Goal: Task Accomplishment & Management: Use online tool/utility

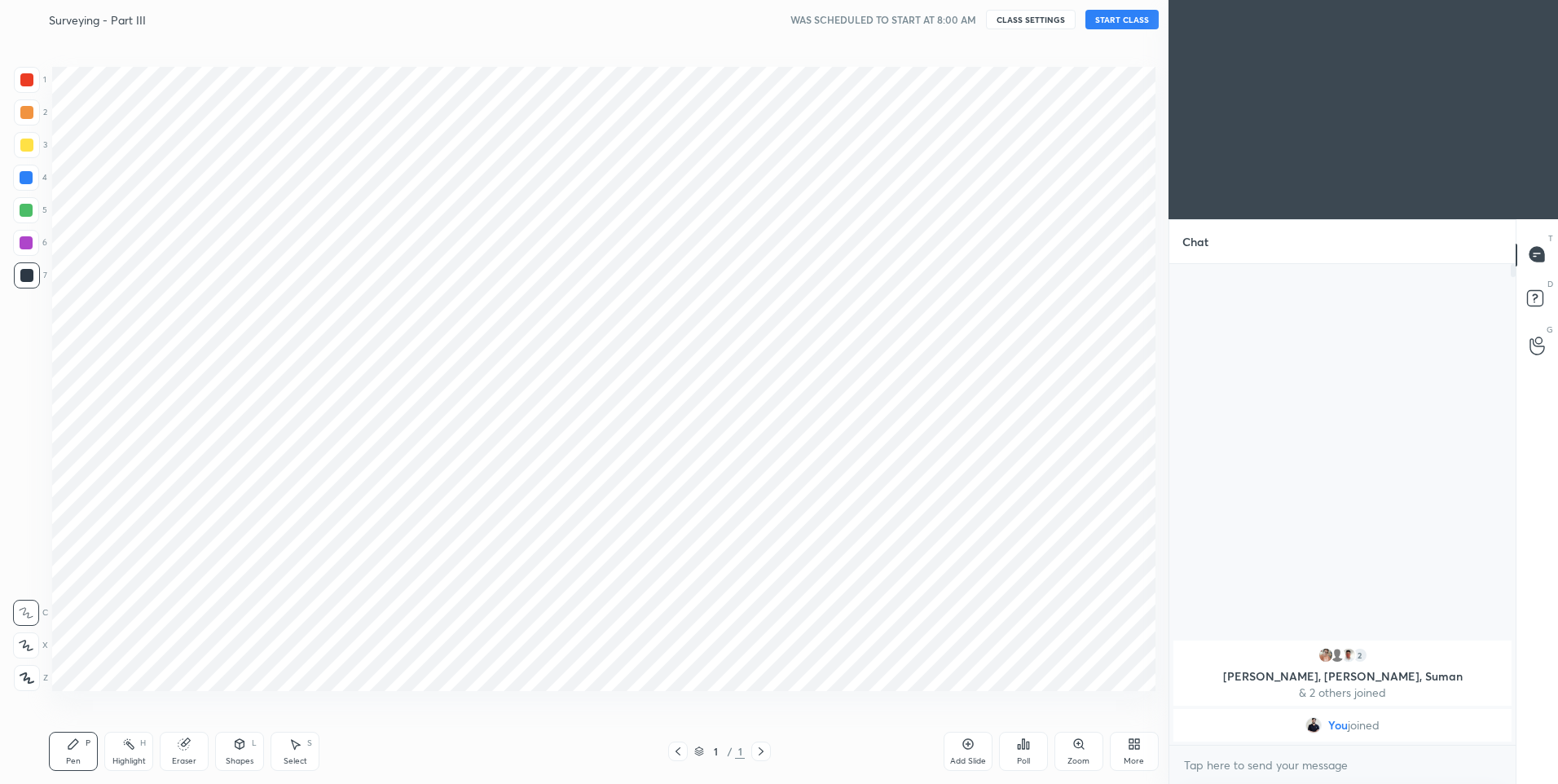
scroll to position [80797, 80375]
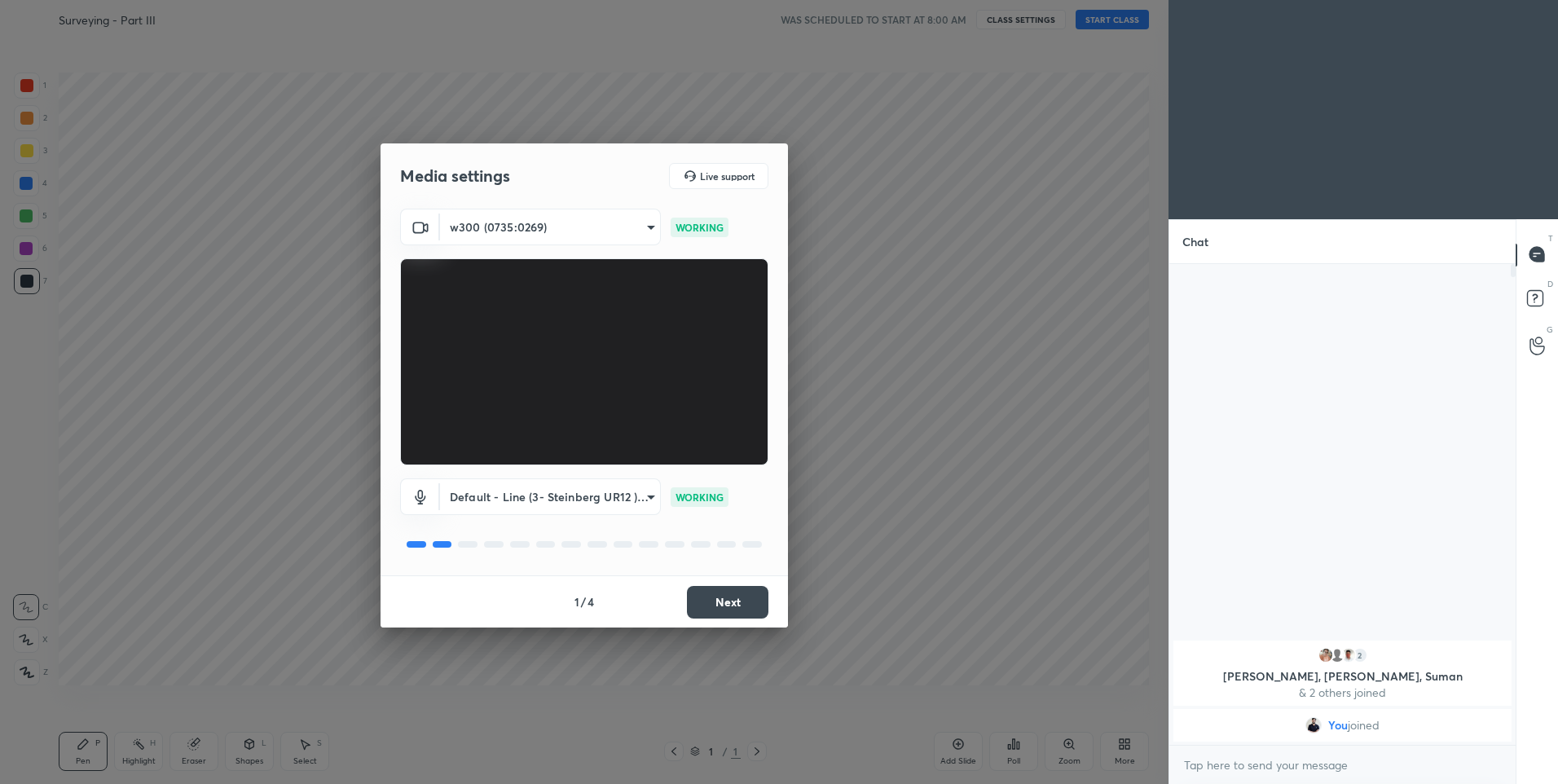
click at [738, 601] on button "Next" at bounding box center [727, 602] width 81 height 33
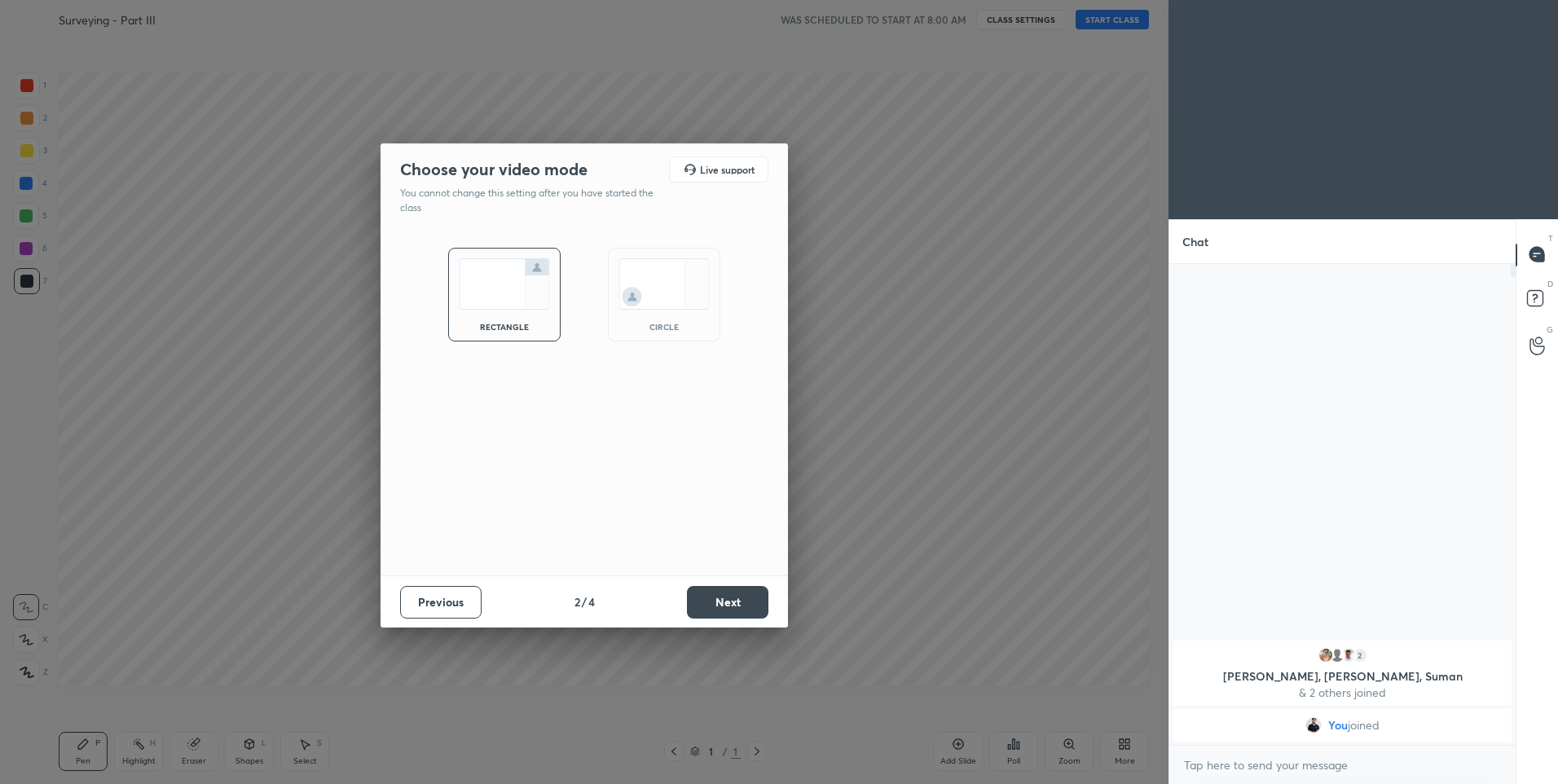
click at [738, 602] on button "Next" at bounding box center [727, 602] width 81 height 33
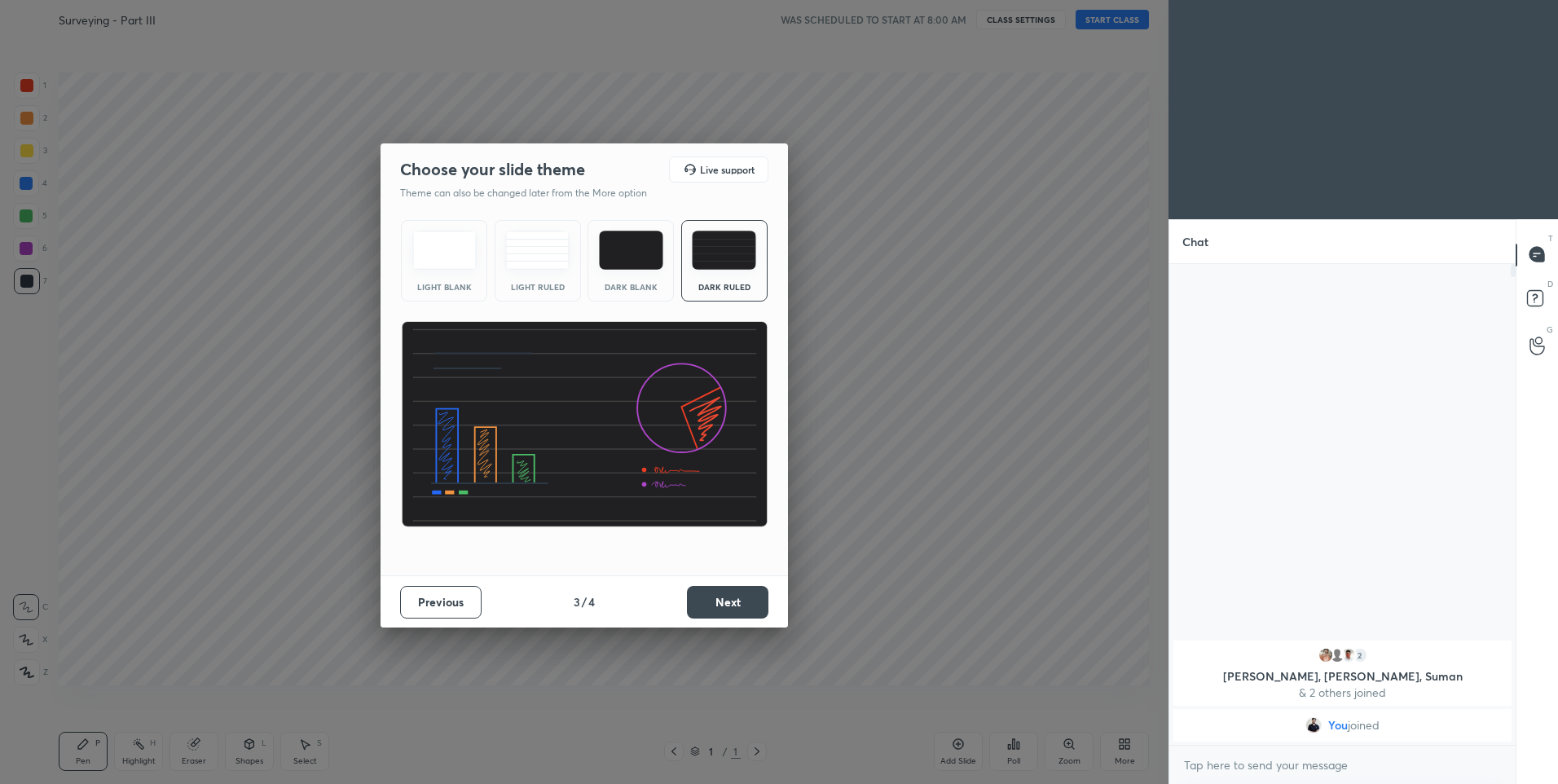
click at [738, 603] on button "Next" at bounding box center [727, 602] width 81 height 33
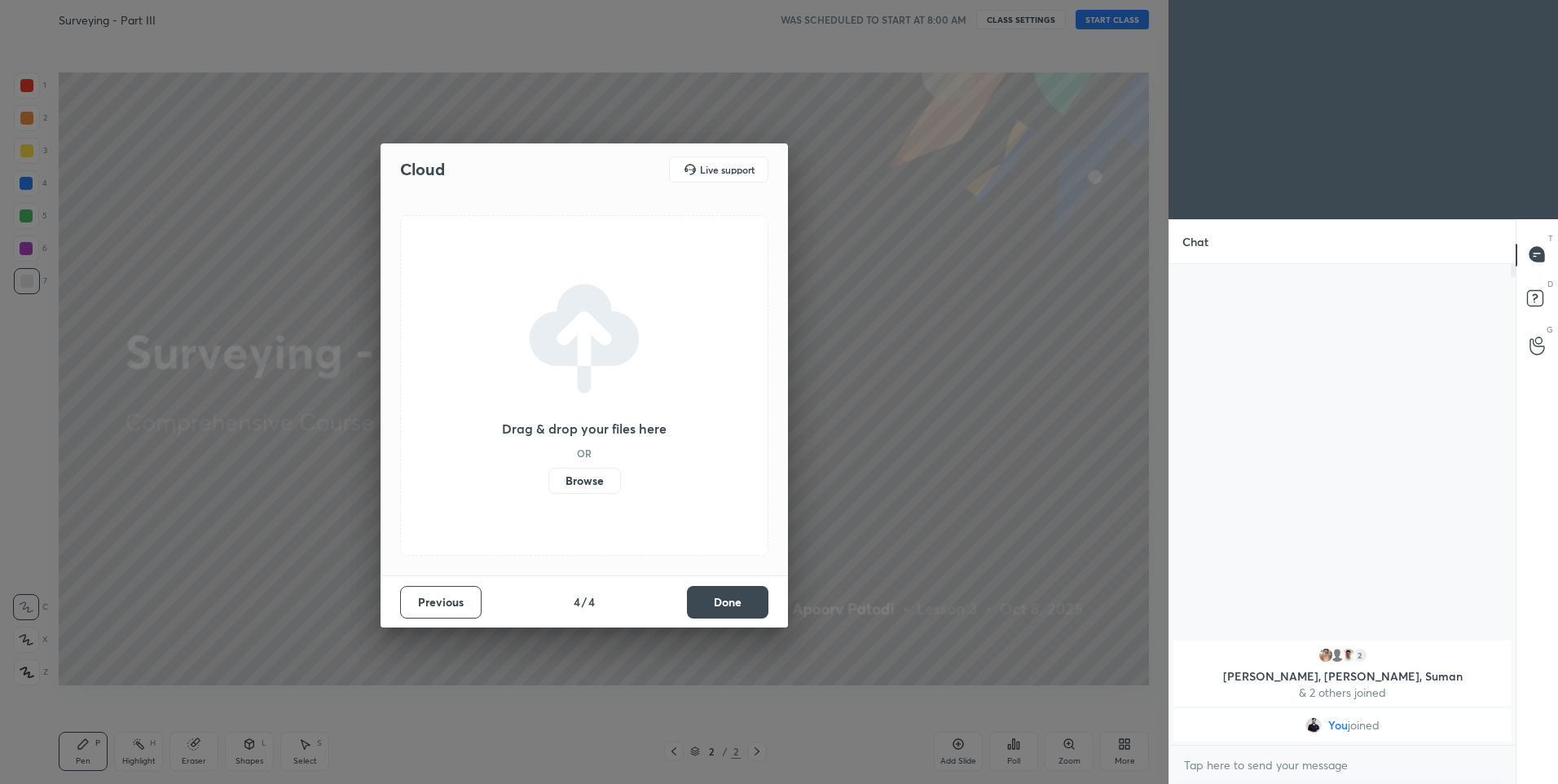
click at [738, 603] on button "Done" at bounding box center [727, 602] width 81 height 33
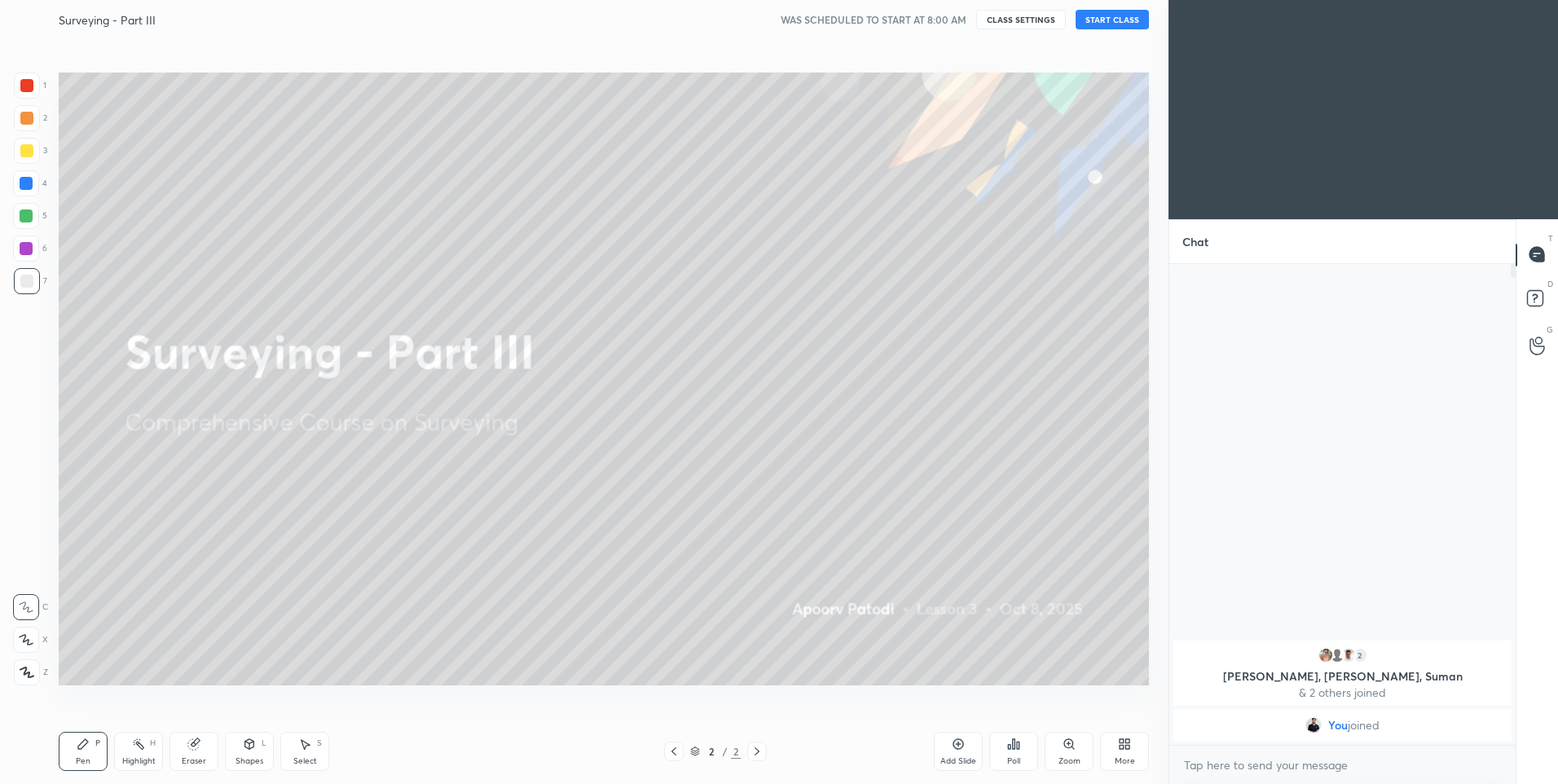
click at [1094, 19] on button "START CLASS" at bounding box center [1112, 19] width 73 height 19
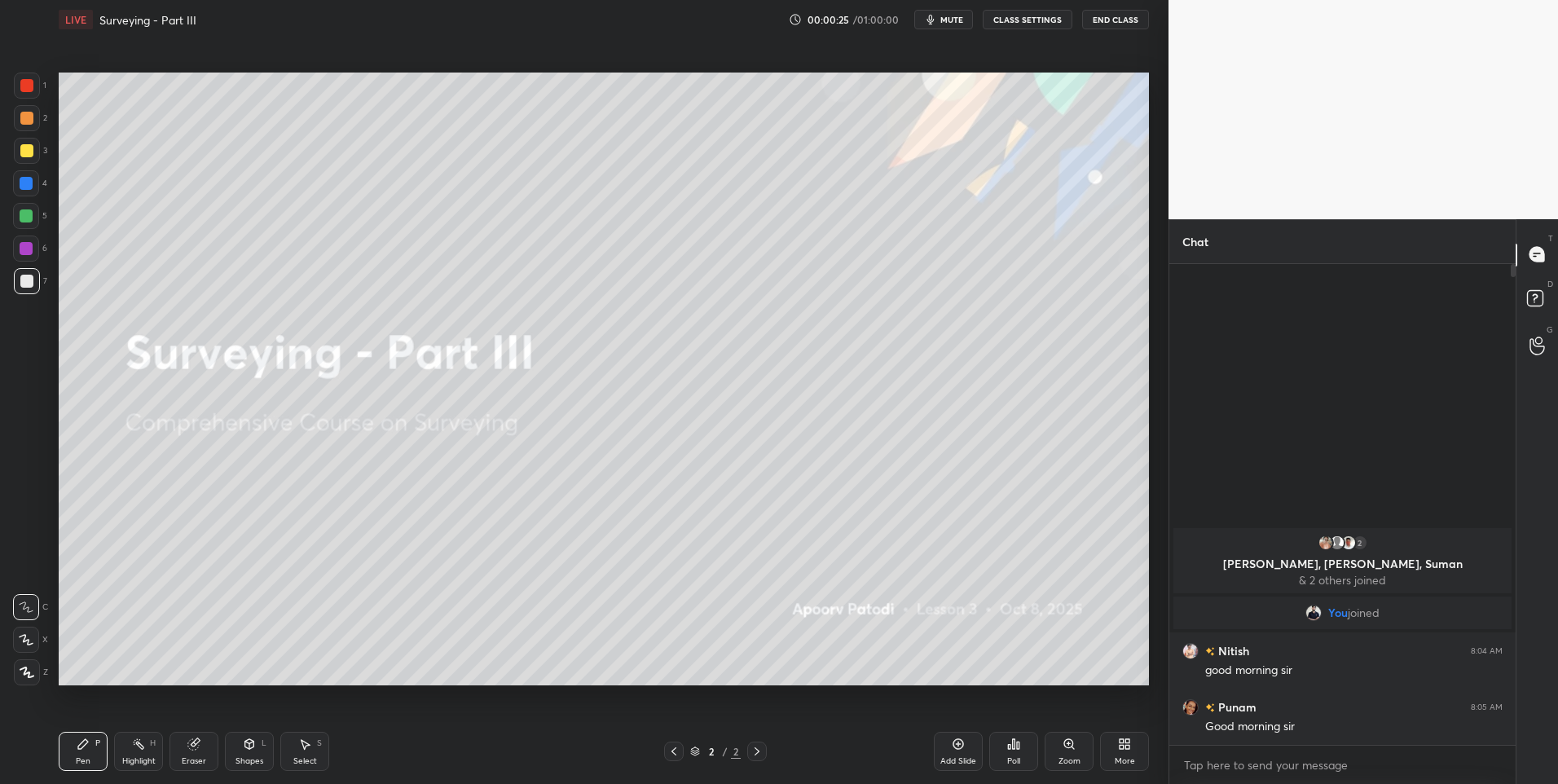
click at [26, 209] on div at bounding box center [26, 215] width 13 height 13
click at [23, 643] on icon at bounding box center [26, 640] width 15 height 11
click at [14, 119] on div at bounding box center [26, 118] width 26 height 26
click at [1030, 16] on button "CLASS SETTINGS" at bounding box center [1028, 19] width 89 height 19
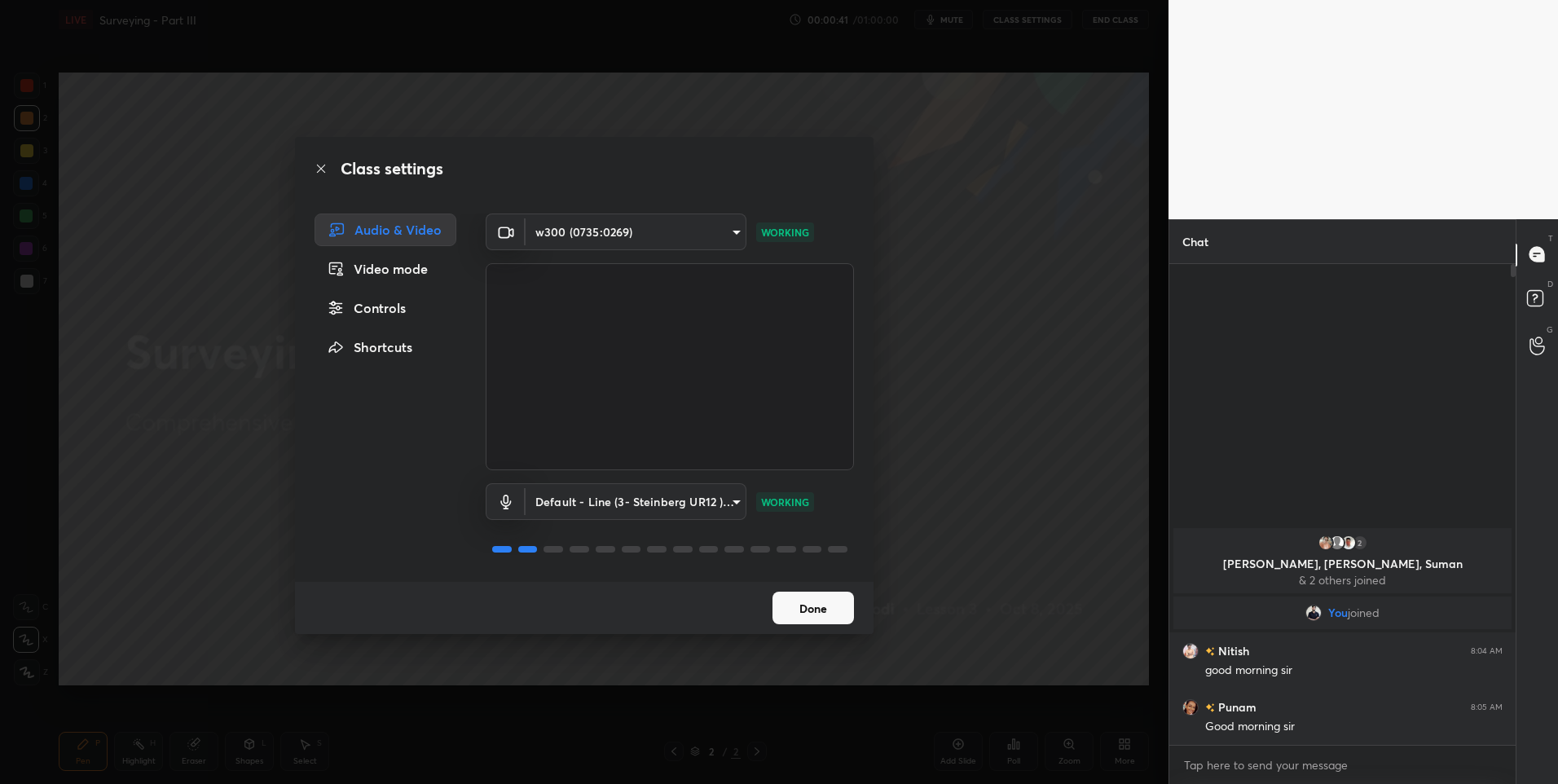
click at [322, 172] on icon at bounding box center [321, 169] width 13 height 13
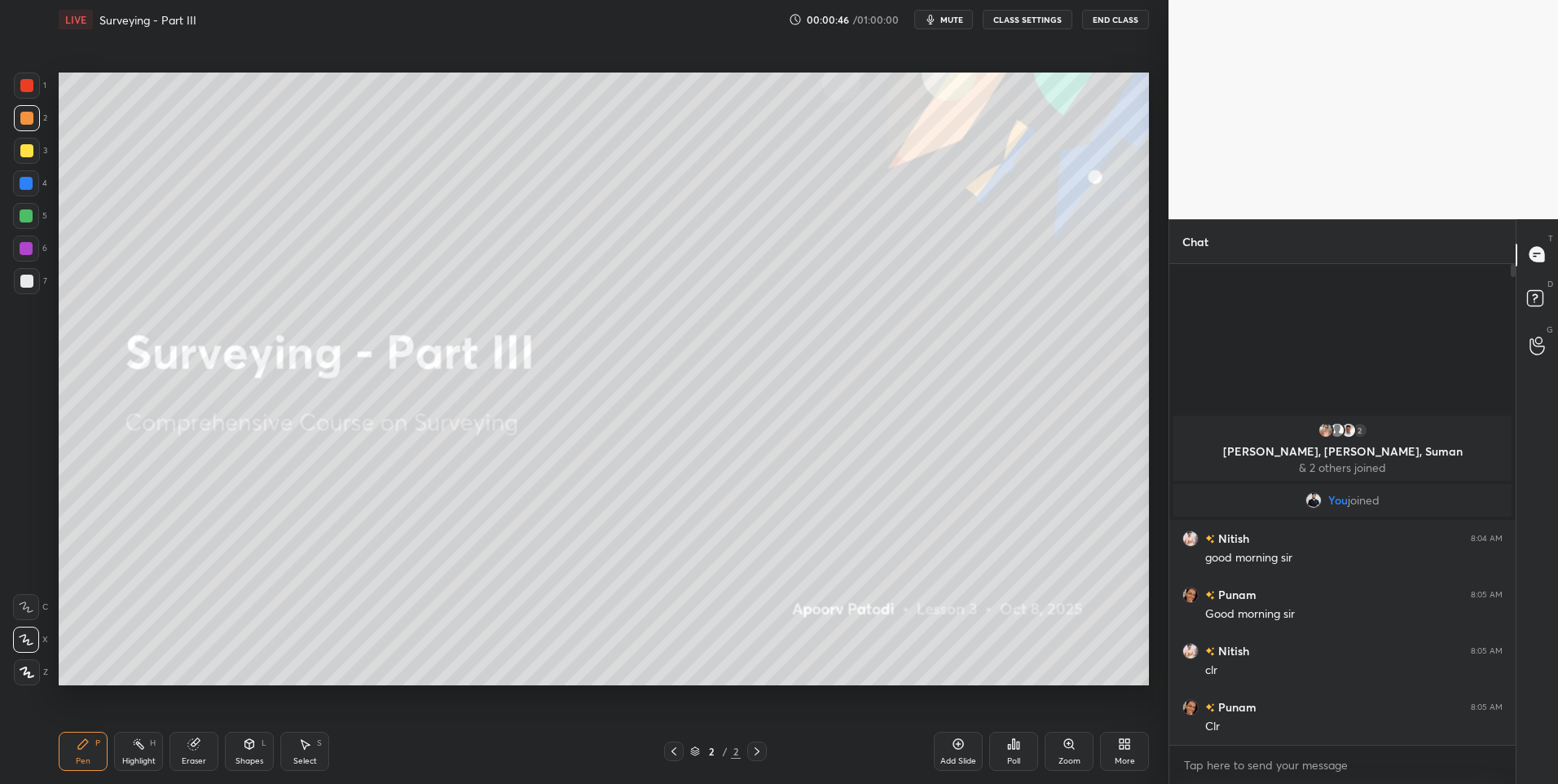
click at [1121, 749] on icon at bounding box center [1124, 744] width 13 height 13
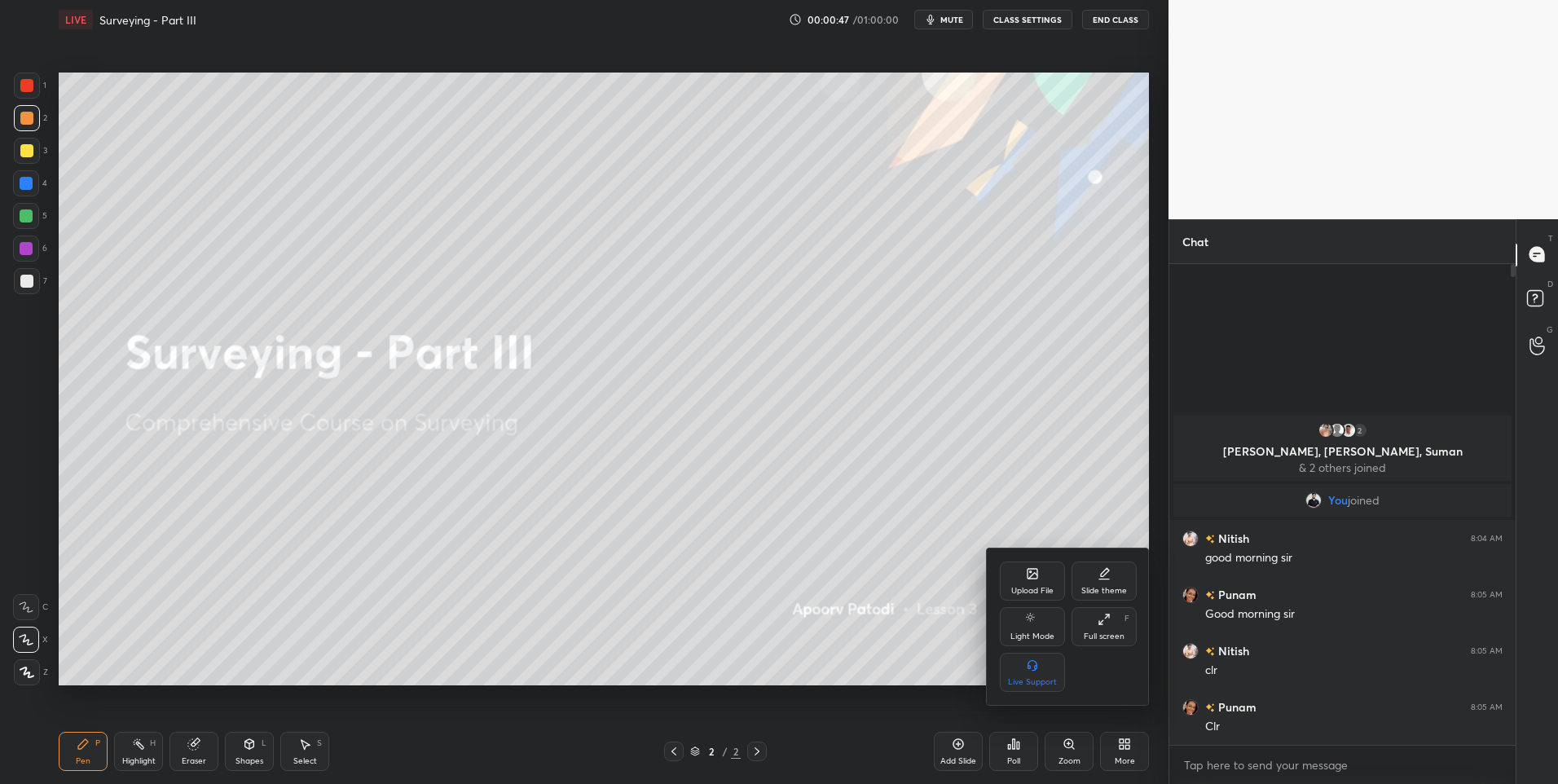
click at [1035, 580] on div "Upload File" at bounding box center [1031, 580] width 65 height 39
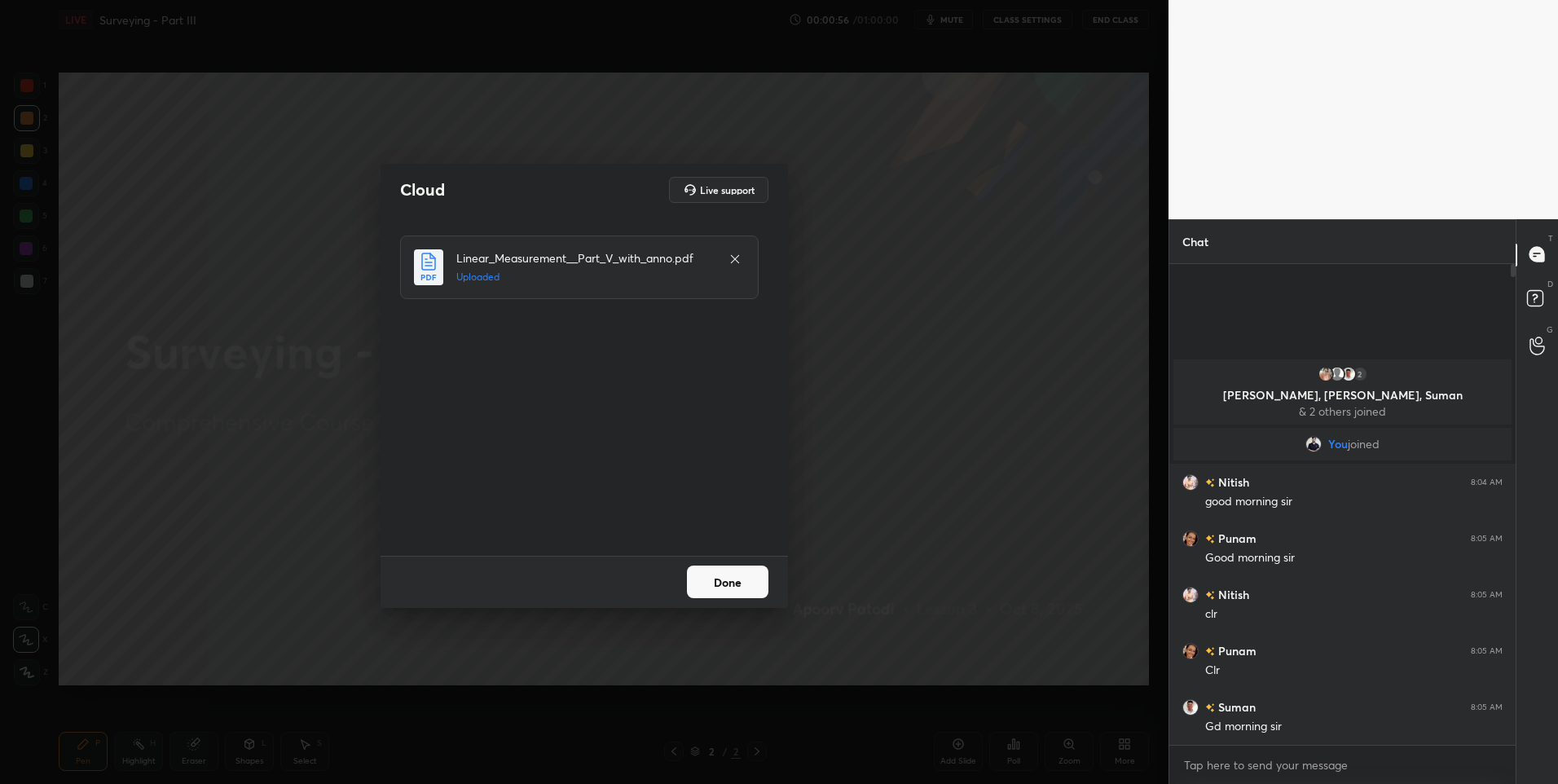
click at [739, 583] on button "Done" at bounding box center [727, 582] width 81 height 33
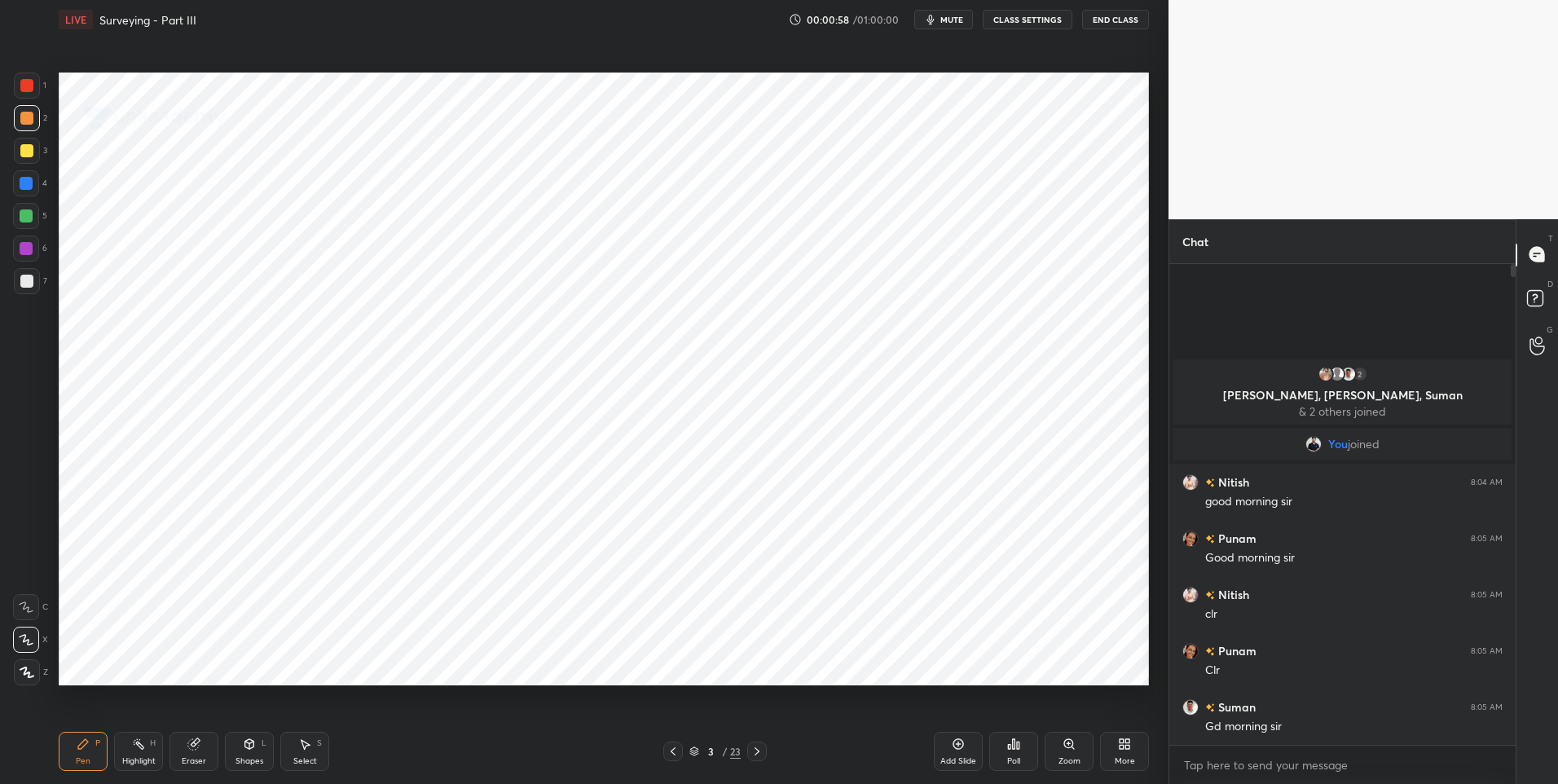
click at [18, 189] on div at bounding box center [26, 183] width 26 height 26
click at [756, 757] on icon at bounding box center [757, 751] width 13 height 13
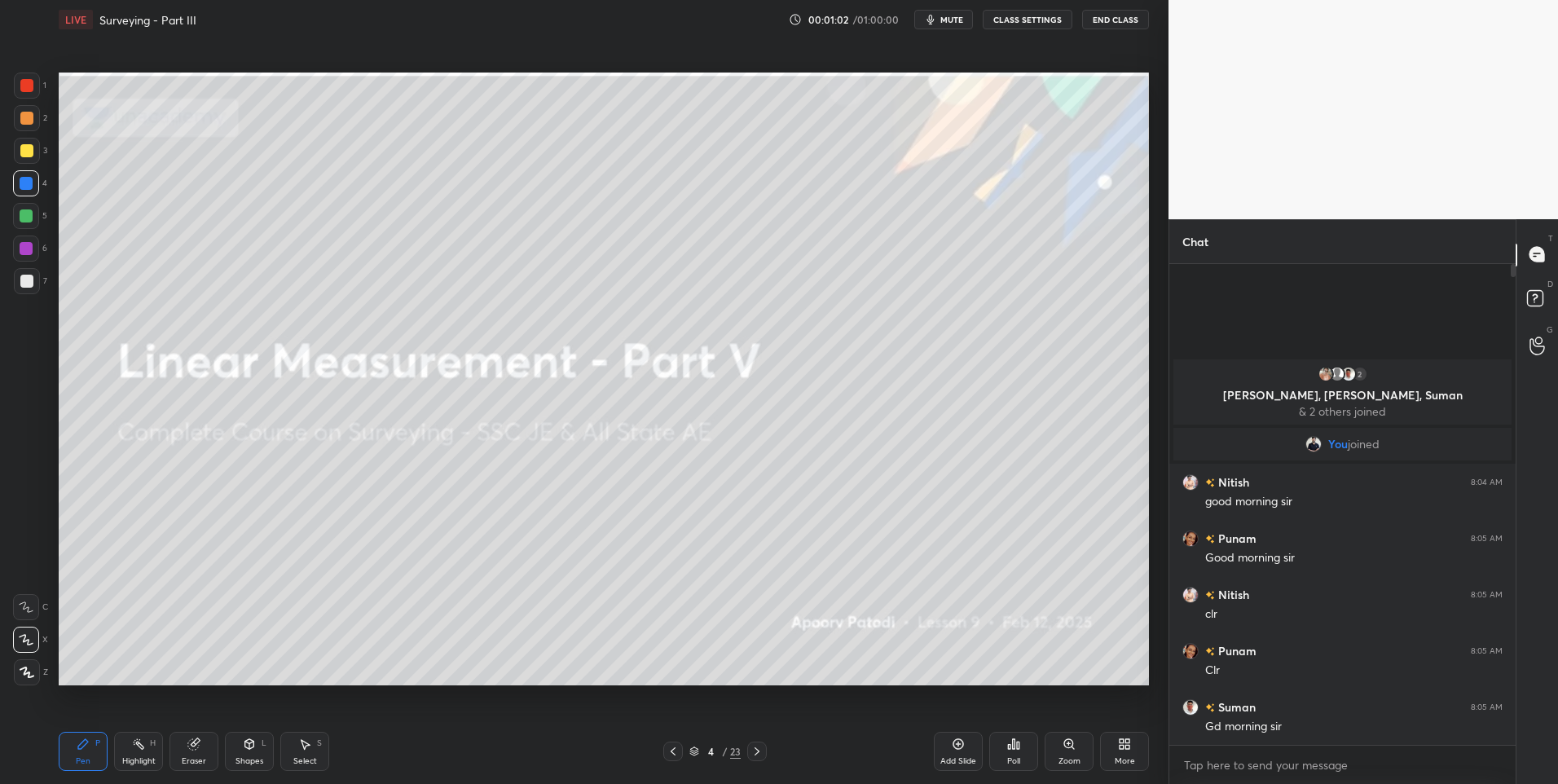
click at [754, 753] on icon at bounding box center [757, 751] width 13 height 13
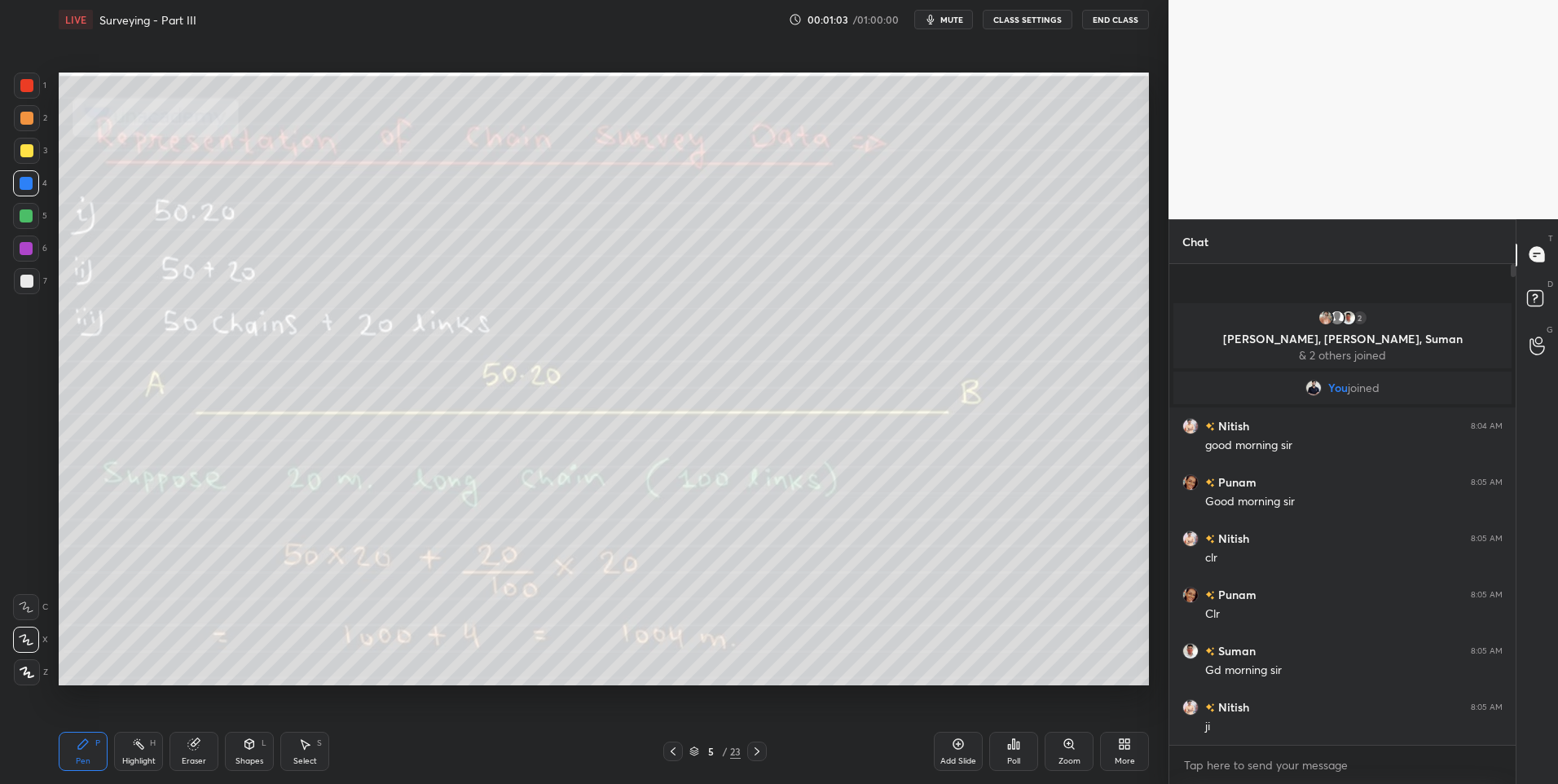
click at [753, 750] on icon at bounding box center [757, 751] width 13 height 13
click at [755, 751] on icon at bounding box center [757, 751] width 13 height 13
click at [755, 750] on icon at bounding box center [757, 751] width 13 height 13
click at [756, 748] on icon at bounding box center [757, 751] width 5 height 8
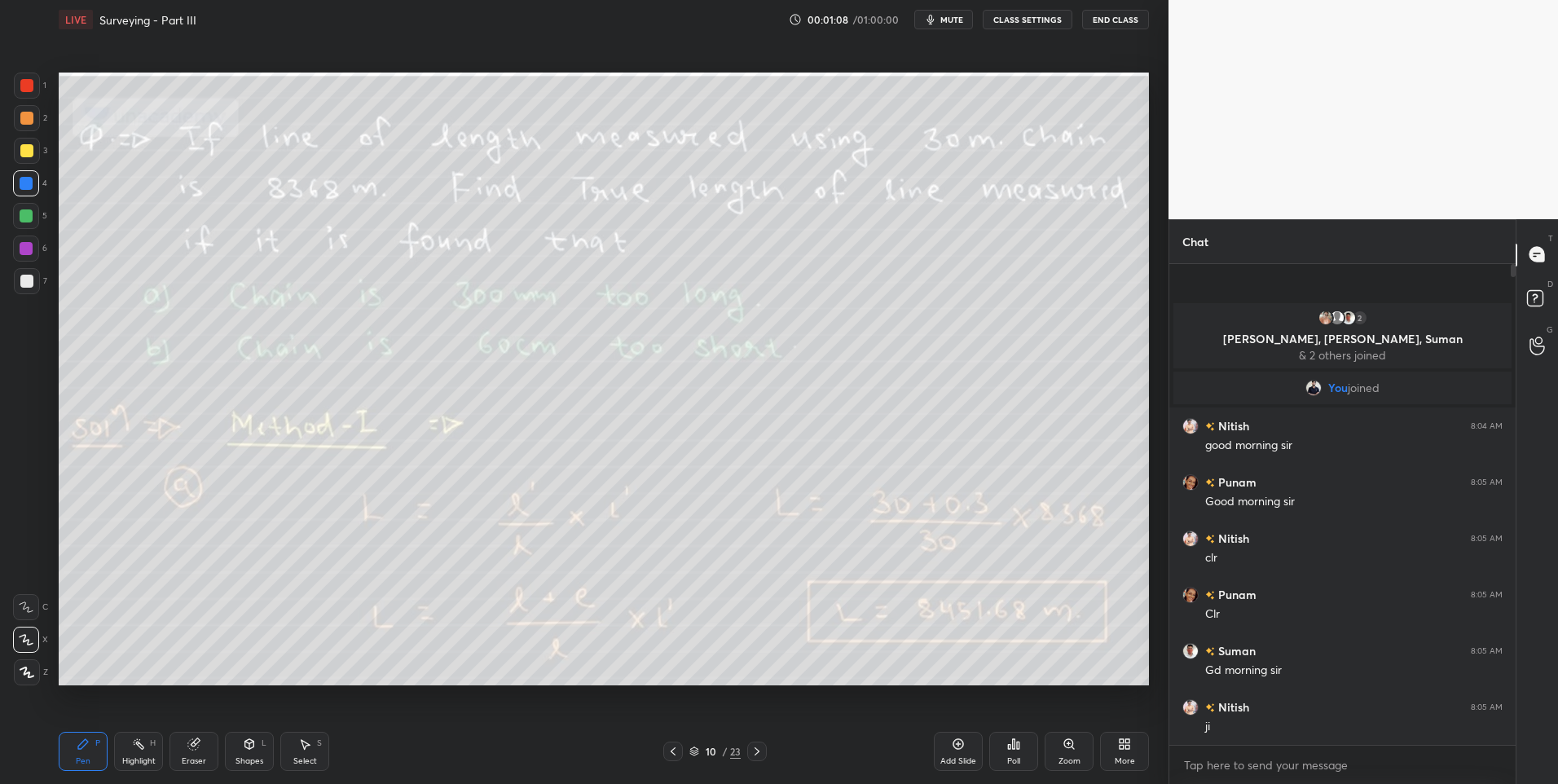
click at [758, 746] on icon at bounding box center [757, 751] width 13 height 13
click at [759, 745] on icon at bounding box center [757, 751] width 13 height 13
click at [759, 744] on div at bounding box center [757, 750] width 19 height 19
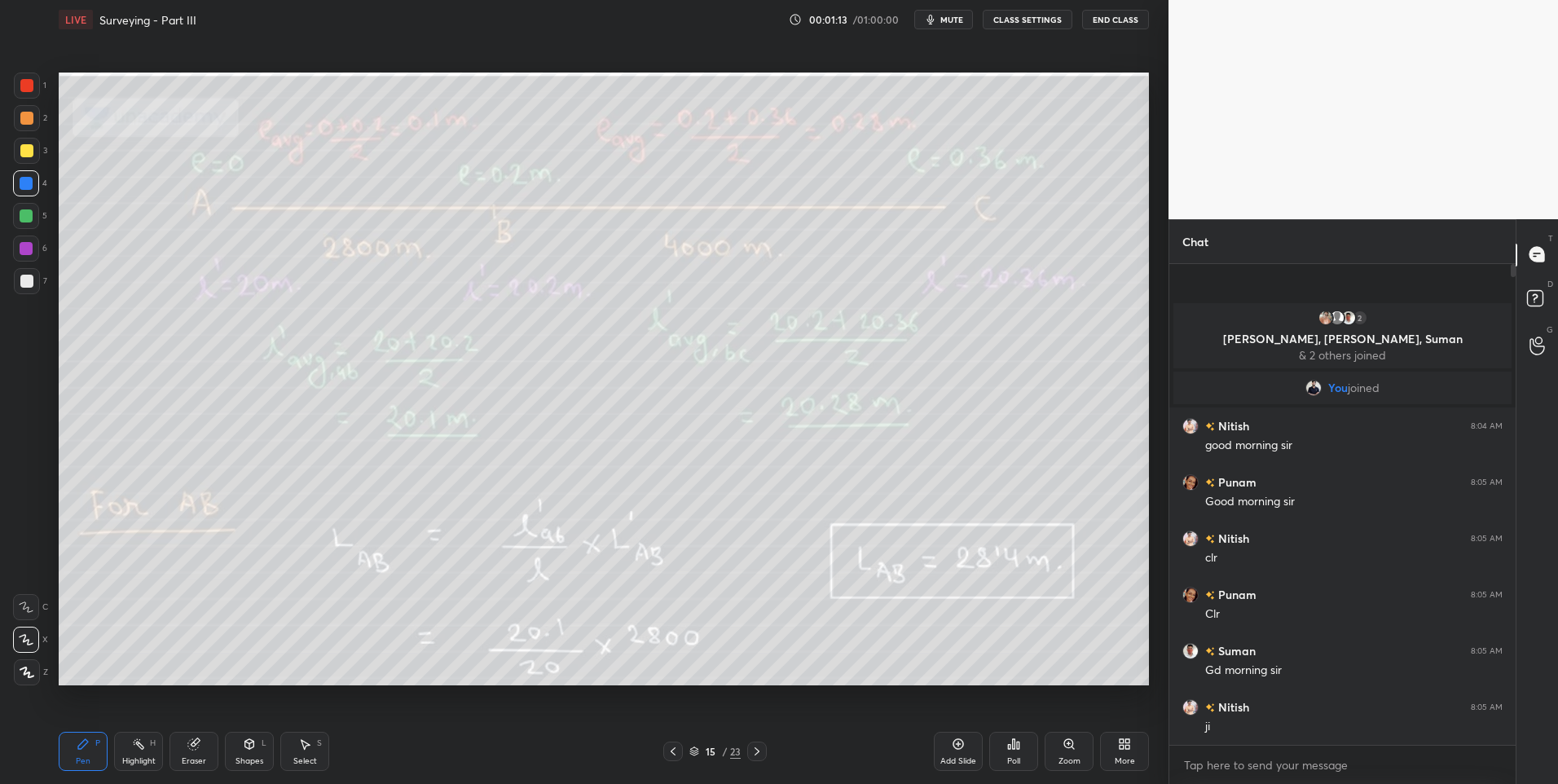
click at [760, 746] on icon at bounding box center [757, 751] width 13 height 13
click at [137, 762] on div "Highlight" at bounding box center [139, 760] width 34 height 8
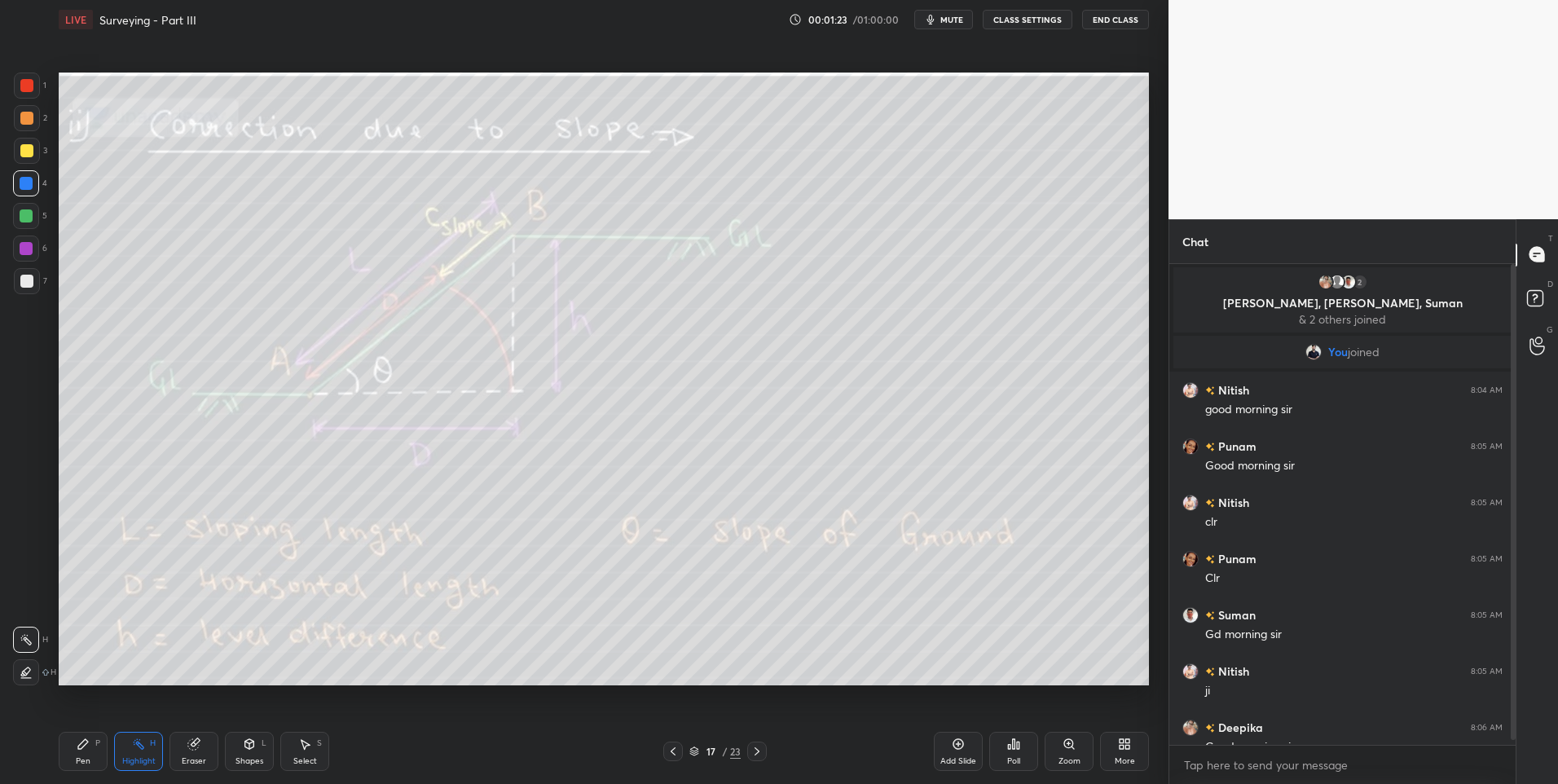
click at [24, 71] on div "1 2 3 4 5 6 7 C X Z C X Z E E Erase all H H LIVE Surveying - Part III 00:01:23 …" at bounding box center [578, 392] width 1155 height 784
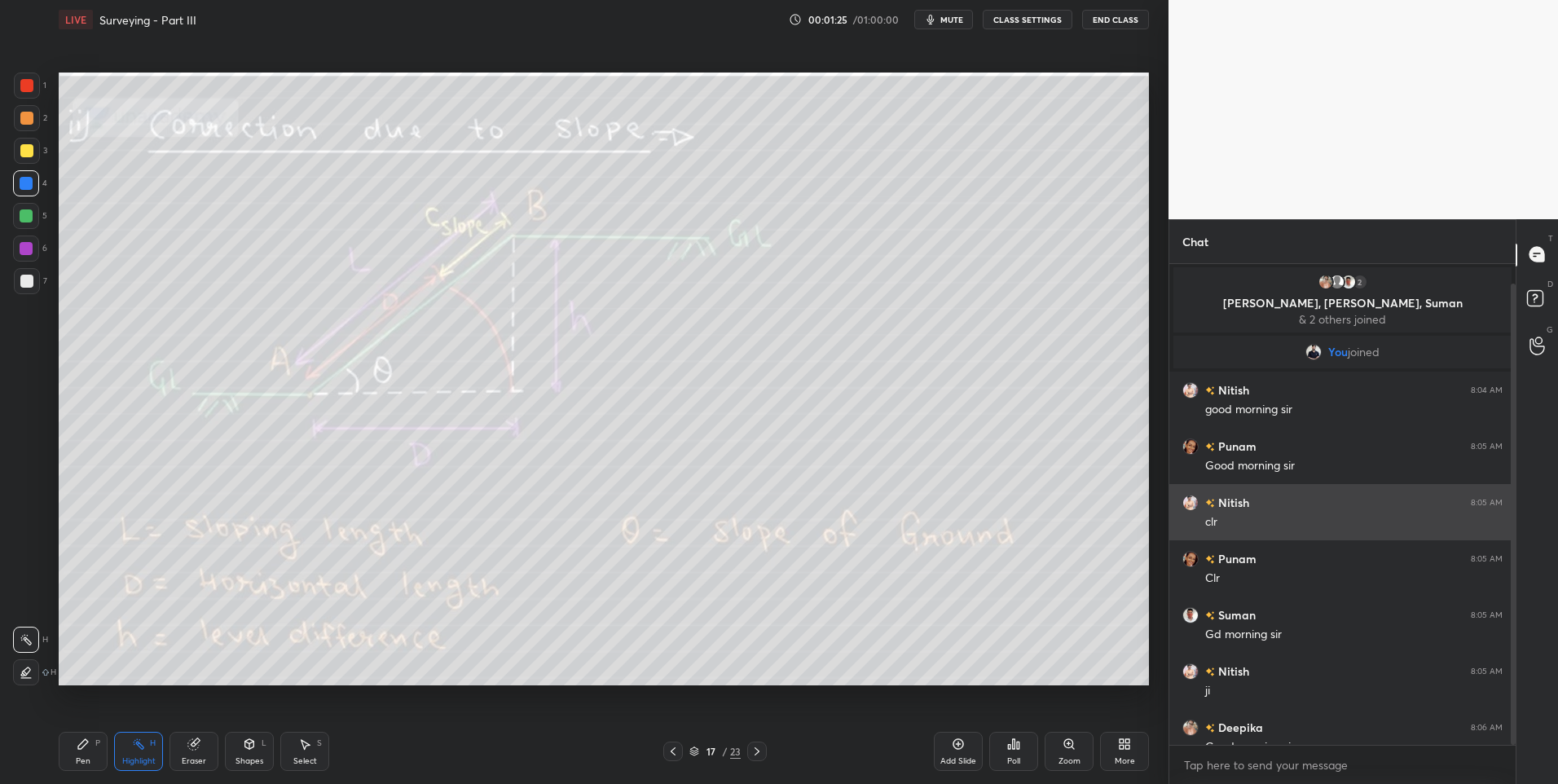
scroll to position [20, 0]
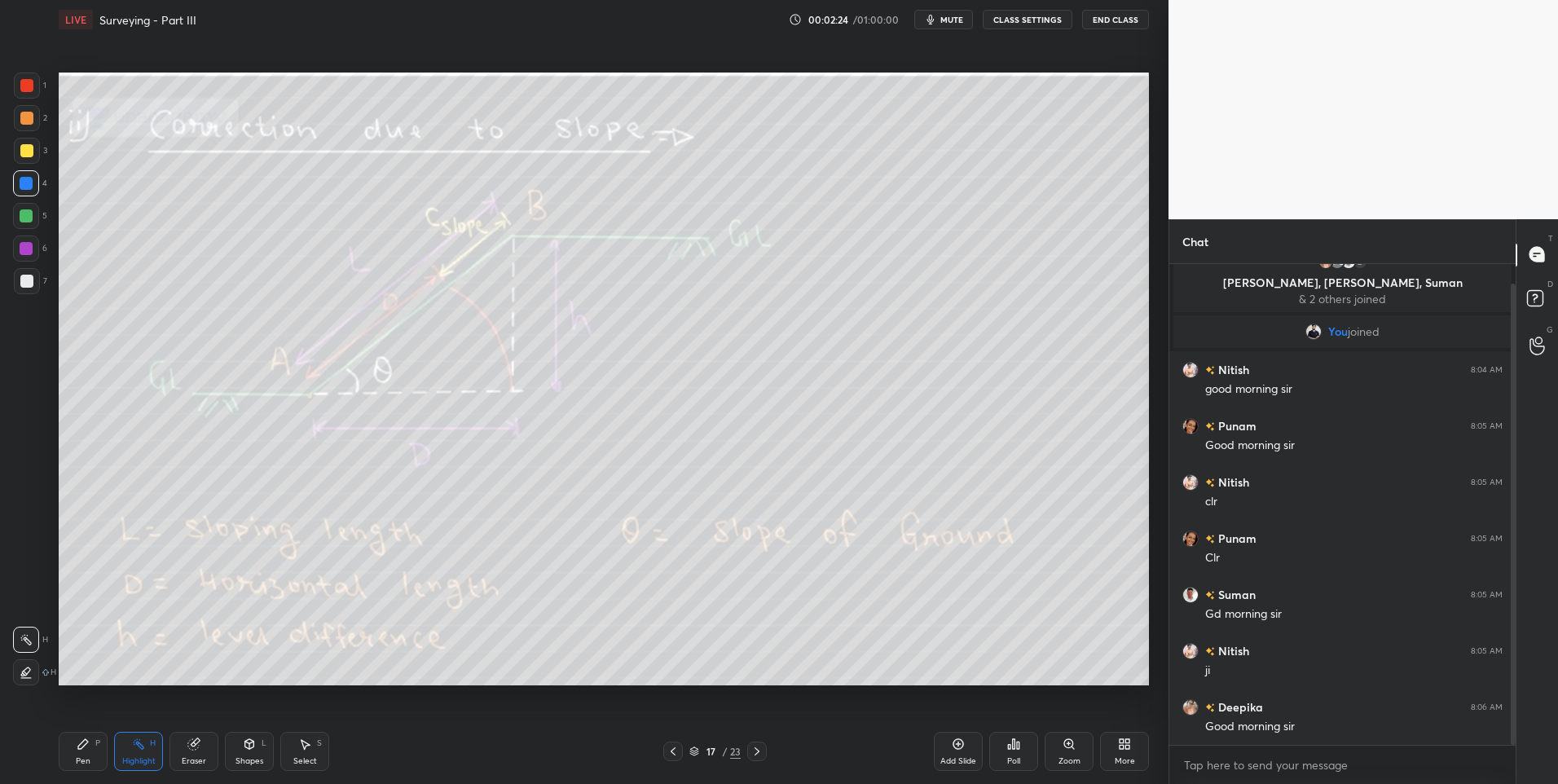
click at [78, 748] on icon at bounding box center [83, 744] width 13 height 13
click at [26, 285] on div at bounding box center [26, 281] width 13 height 13
click at [28, 278] on div at bounding box center [26, 281] width 13 height 13
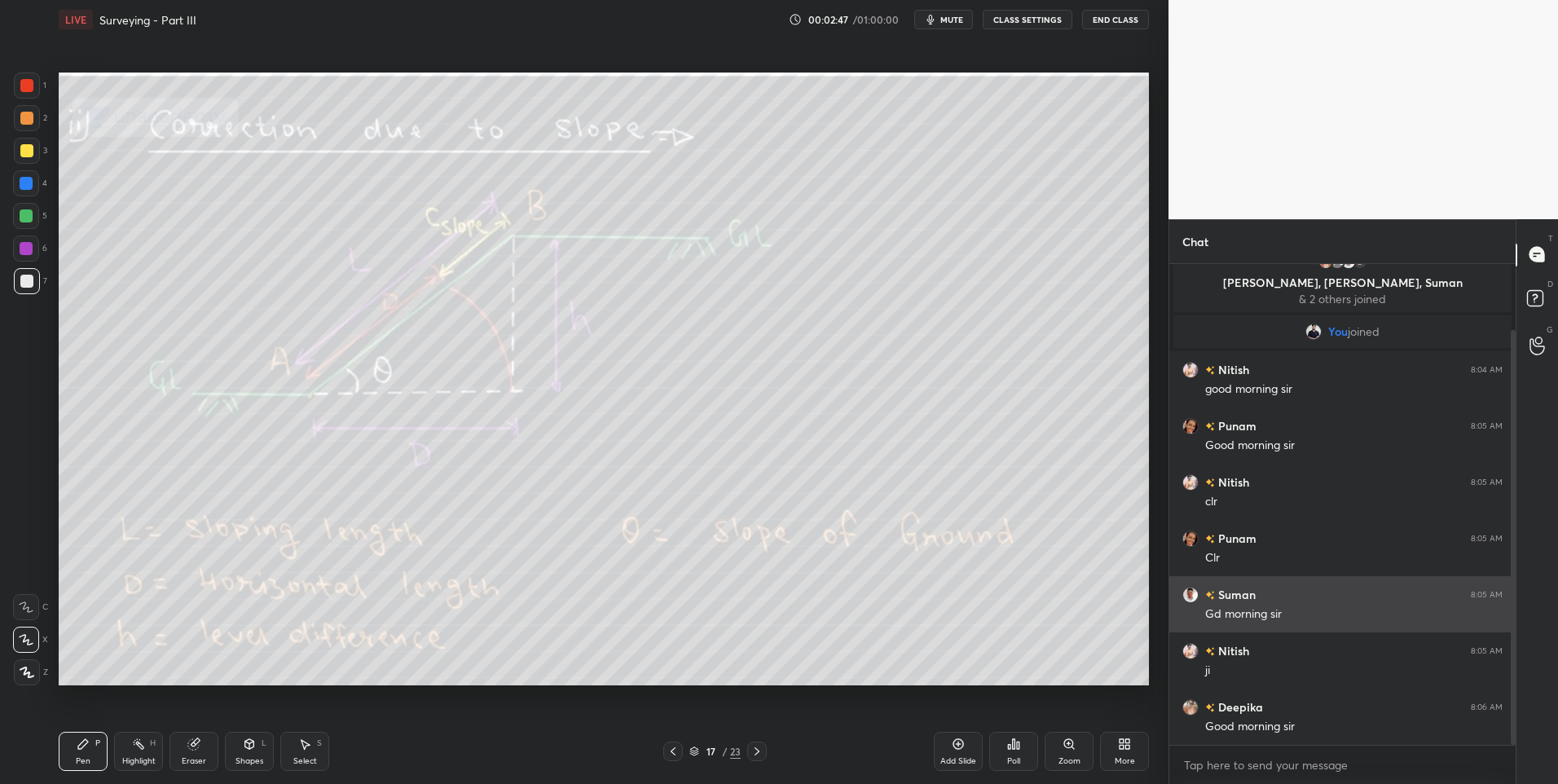
scroll to position [77, 0]
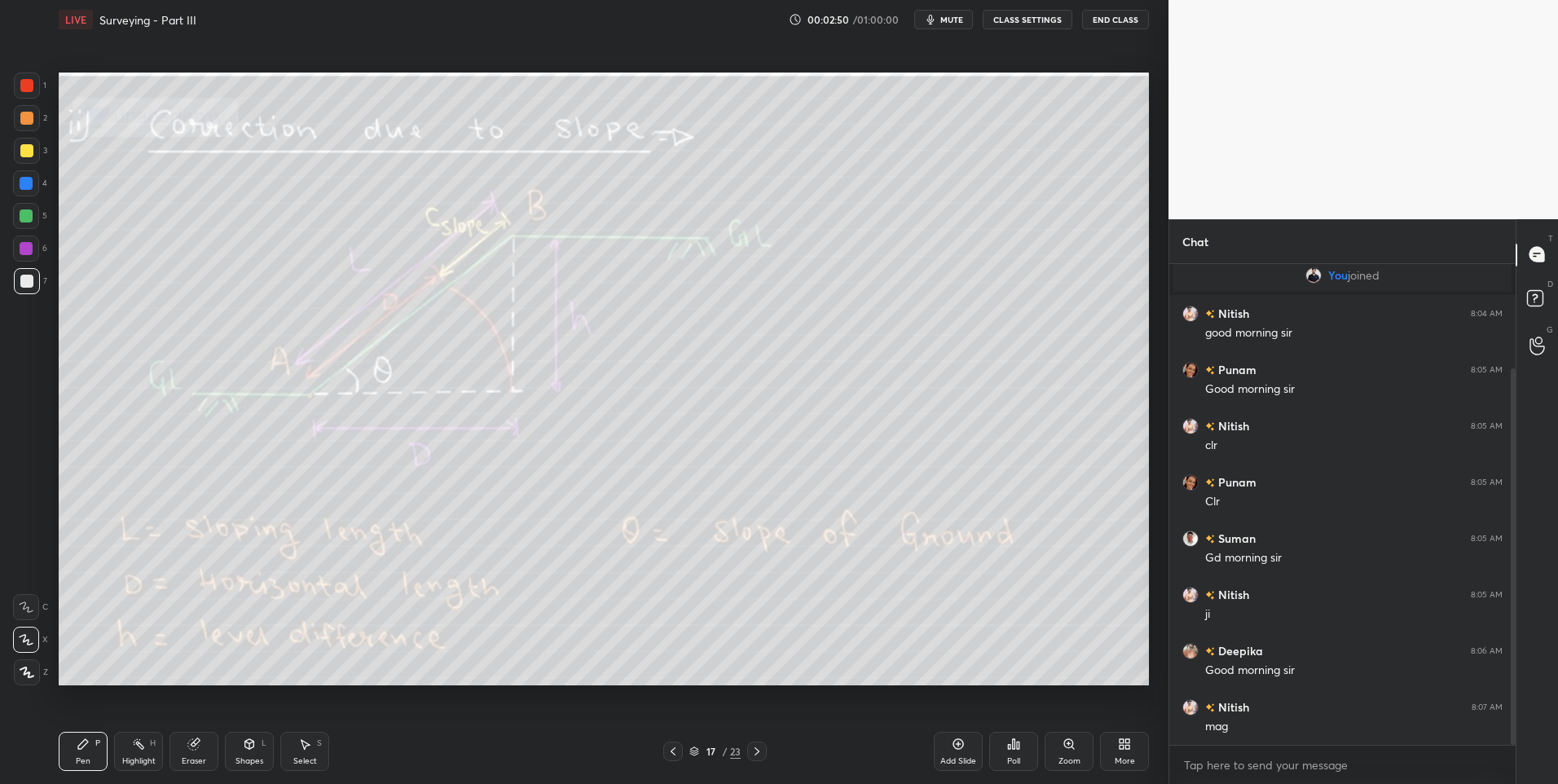
click at [134, 747] on icon at bounding box center [139, 744] width 13 height 13
click at [72, 752] on div "Pen P" at bounding box center [83, 751] width 49 height 39
click at [132, 754] on div "Highlight H" at bounding box center [139, 751] width 49 height 39
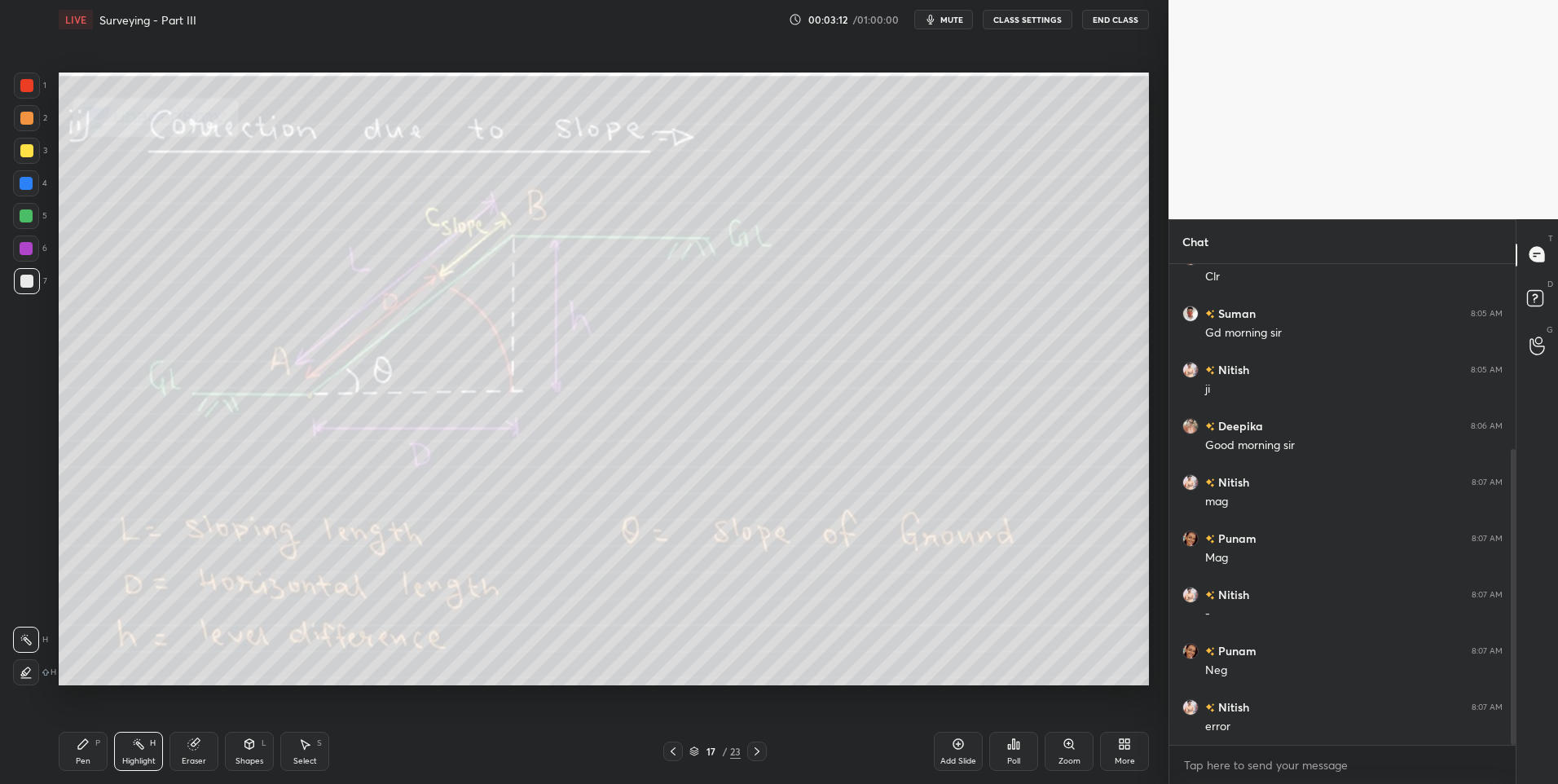
click at [141, 750] on div "Highlight H" at bounding box center [139, 751] width 49 height 39
click at [756, 748] on icon at bounding box center [757, 751] width 13 height 13
click at [764, 747] on div at bounding box center [757, 750] width 19 height 19
click at [760, 744] on div at bounding box center [757, 750] width 19 height 19
click at [673, 749] on icon at bounding box center [673, 751] width 5 height 8
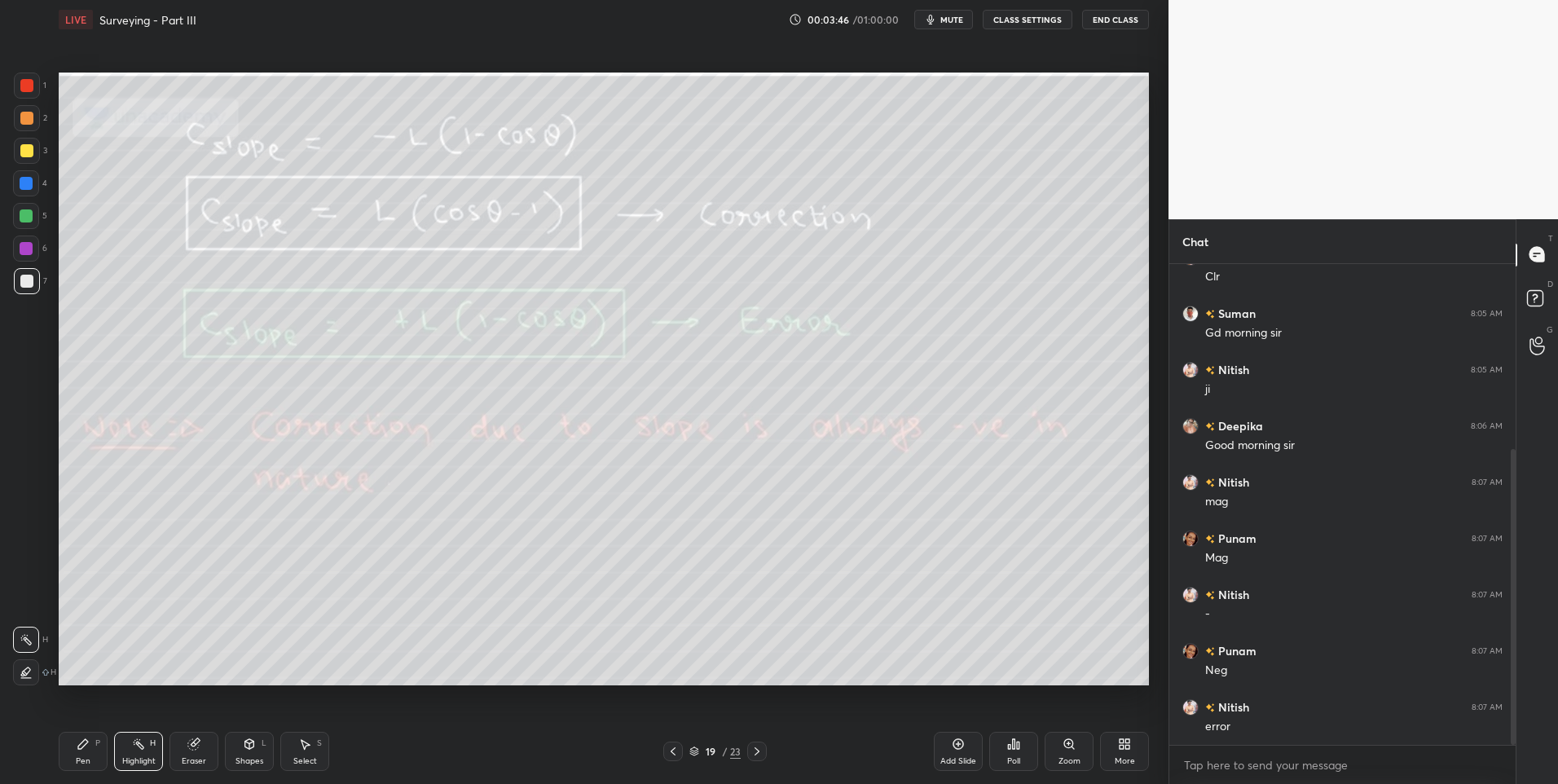
click at [667, 750] on icon at bounding box center [673, 751] width 13 height 13
click at [672, 755] on icon at bounding box center [673, 751] width 13 height 13
click at [758, 749] on icon at bounding box center [757, 751] width 13 height 13
click at [759, 753] on icon at bounding box center [757, 751] width 13 height 13
click at [759, 754] on icon at bounding box center [757, 751] width 13 height 13
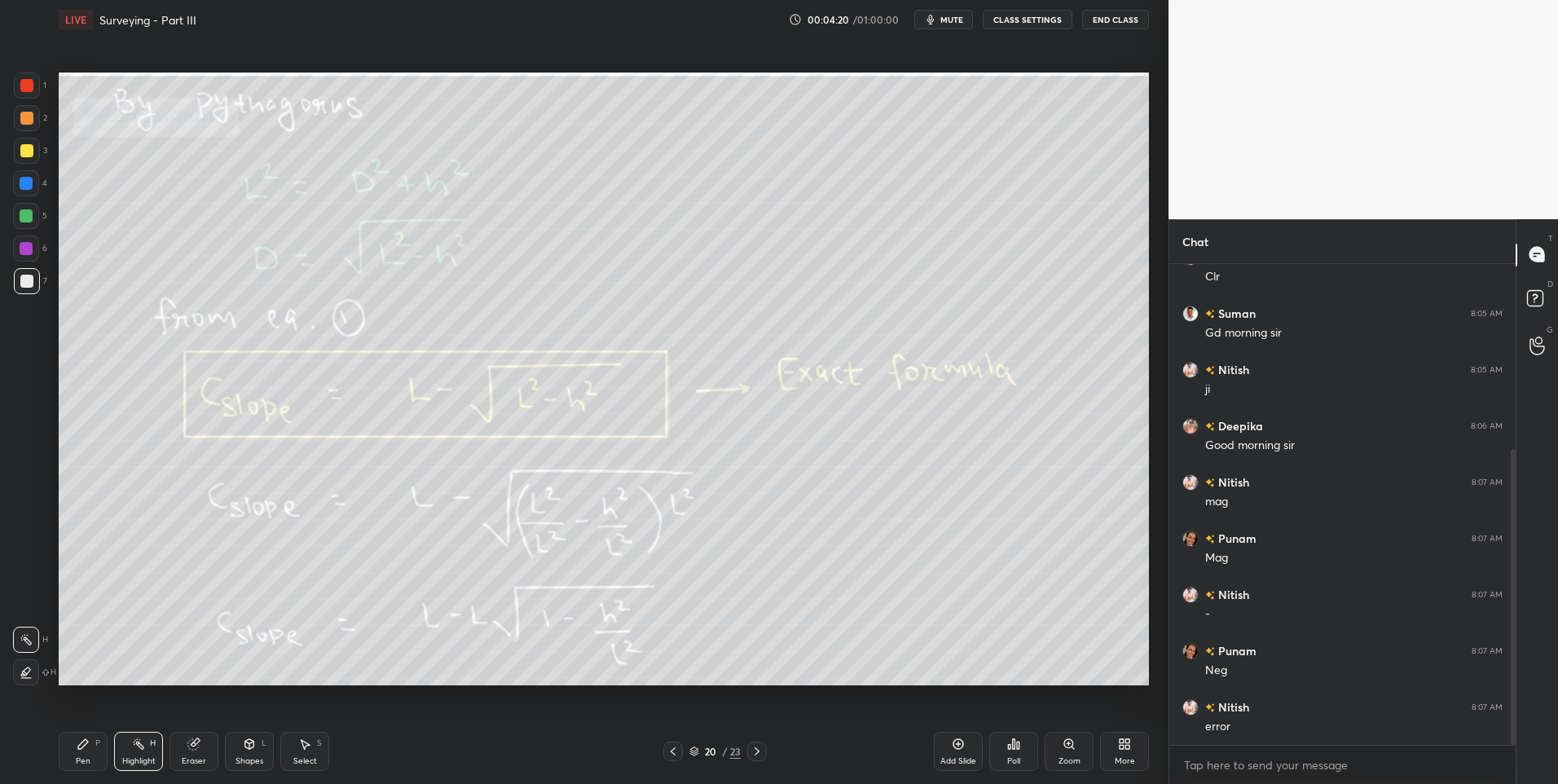
click at [753, 754] on icon at bounding box center [757, 751] width 13 height 13
click at [79, 748] on icon at bounding box center [83, 744] width 10 height 10
click at [113, 745] on div "Pen P Highlight H Eraser Shapes L Select S" at bounding box center [277, 751] width 437 height 39
click at [36, 224] on div at bounding box center [26, 215] width 26 height 26
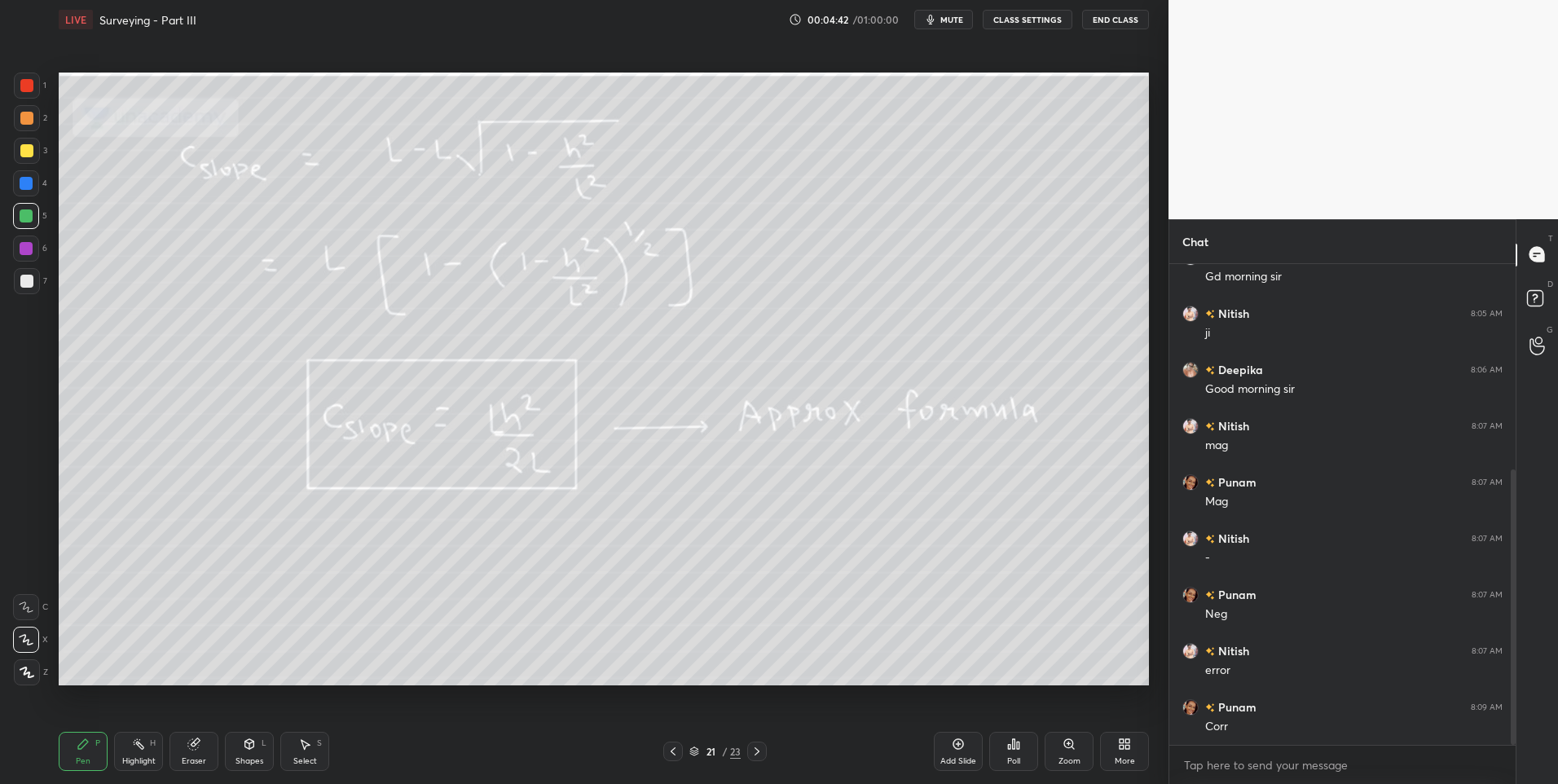
click at [766, 752] on div at bounding box center [757, 750] width 19 height 19
click at [146, 741] on div "Highlight H" at bounding box center [139, 751] width 49 height 39
click at [756, 752] on icon at bounding box center [757, 751] width 13 height 13
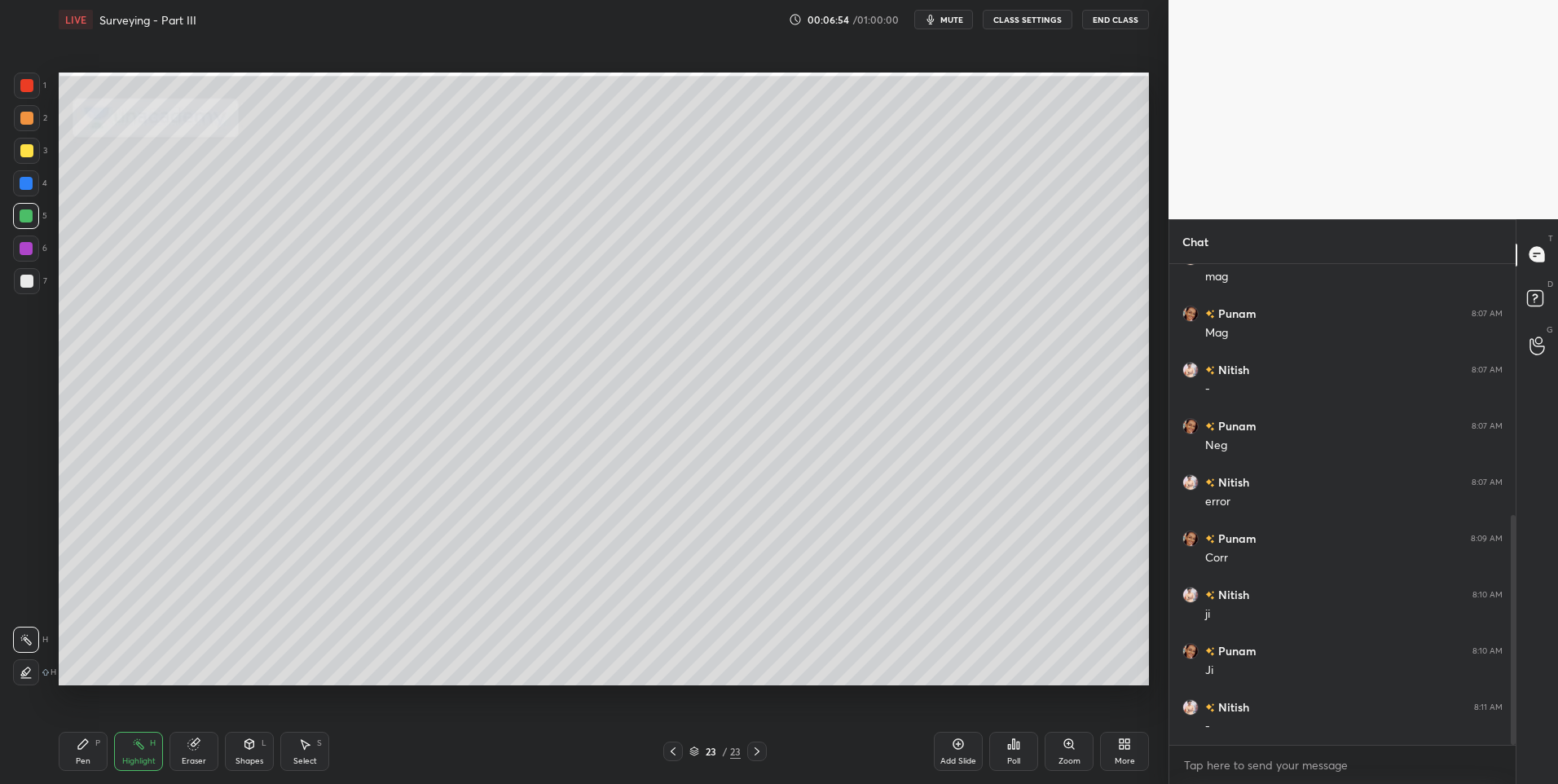
click at [758, 754] on icon at bounding box center [757, 751] width 13 height 13
click at [1151, 743] on div "LIVE Surveying - Part III 00:06:56 / 01:00:00 mute CLASS SETTINGS End Class Set…" at bounding box center [603, 392] width 1103 height 784
click at [1115, 740] on div "More" at bounding box center [1124, 751] width 49 height 39
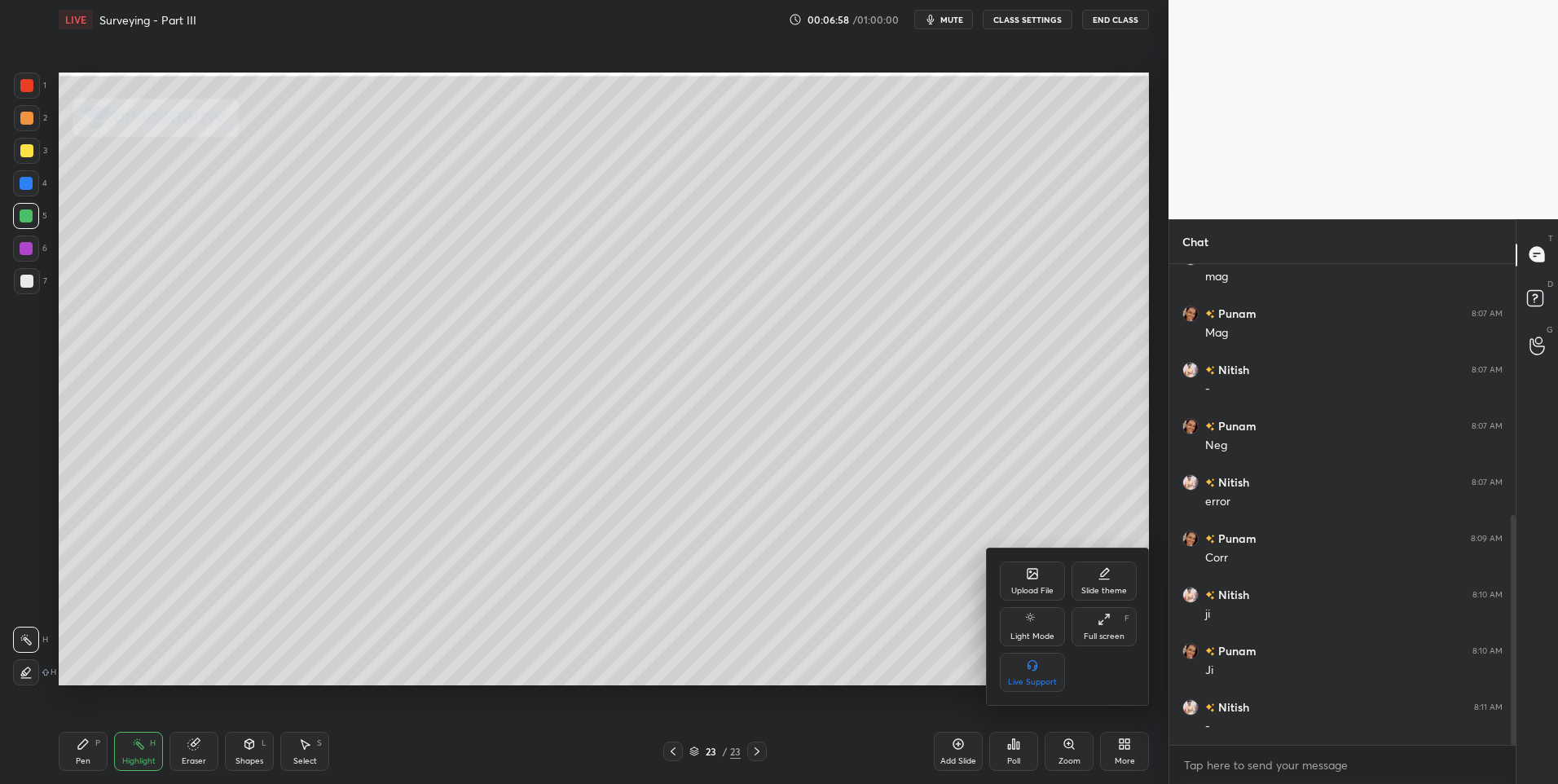
click at [1030, 579] on icon at bounding box center [1032, 573] width 10 height 10
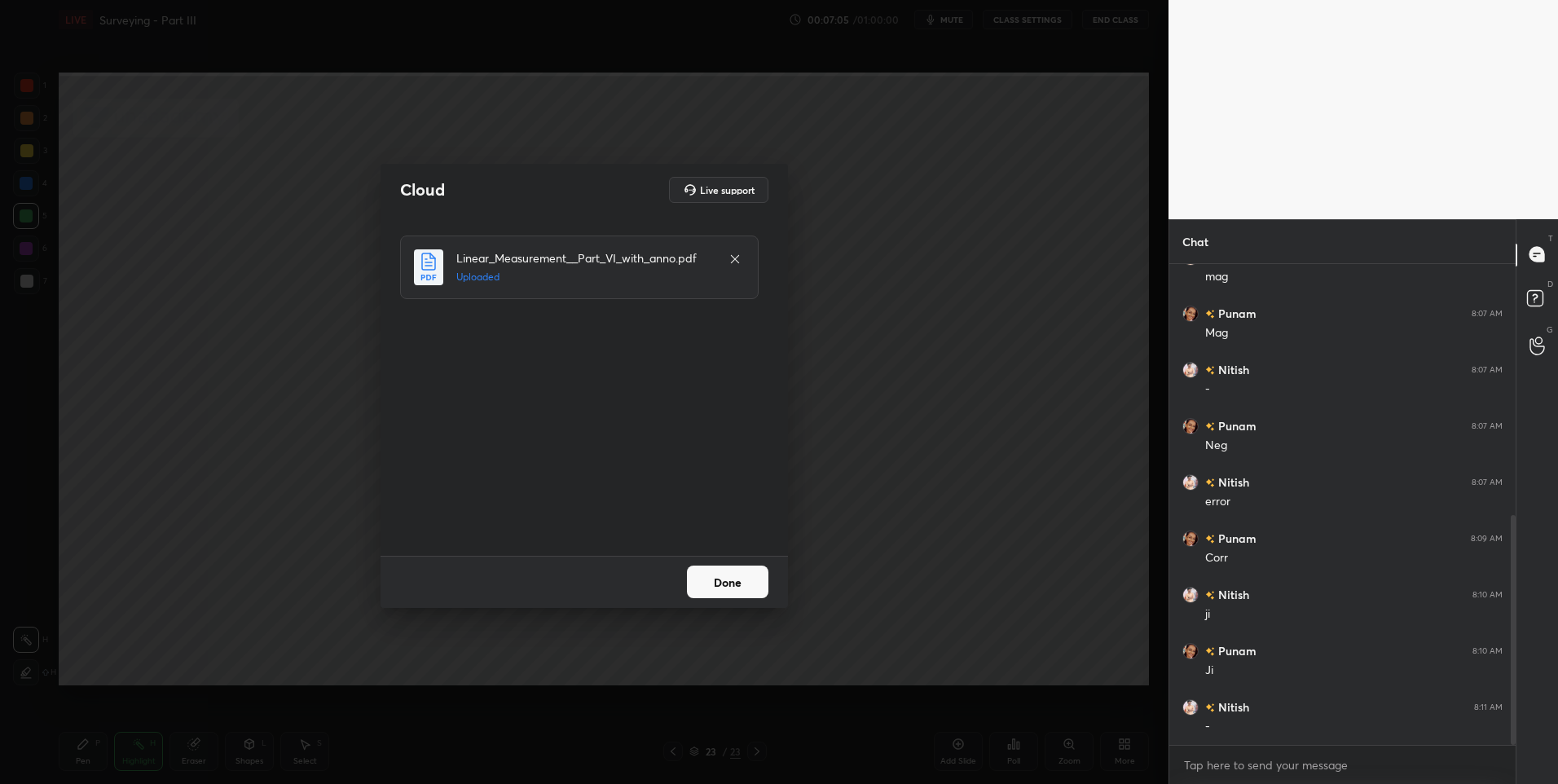
click at [733, 580] on button "Done" at bounding box center [727, 582] width 81 height 33
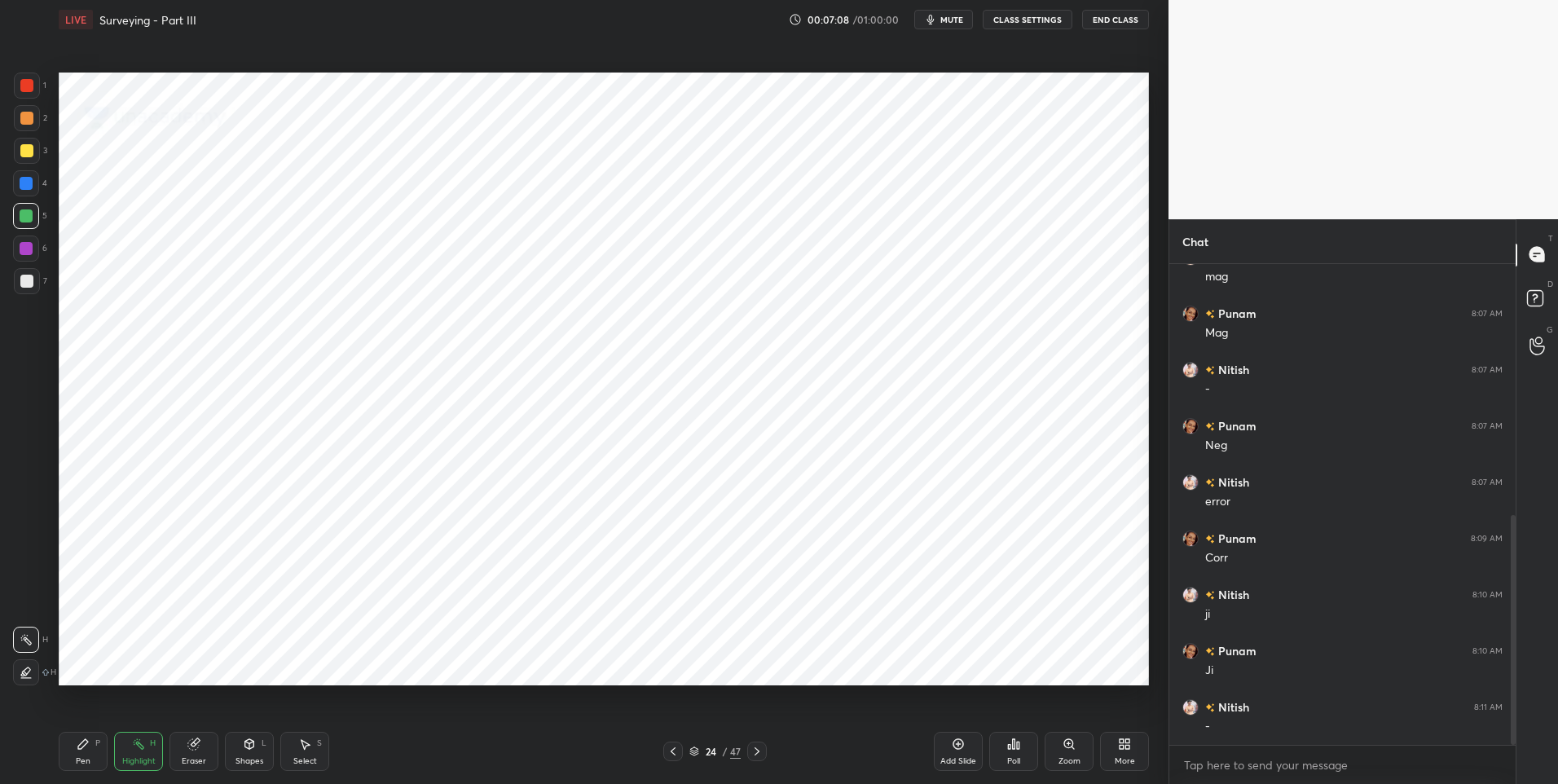
click at [755, 748] on icon at bounding box center [757, 751] width 13 height 13
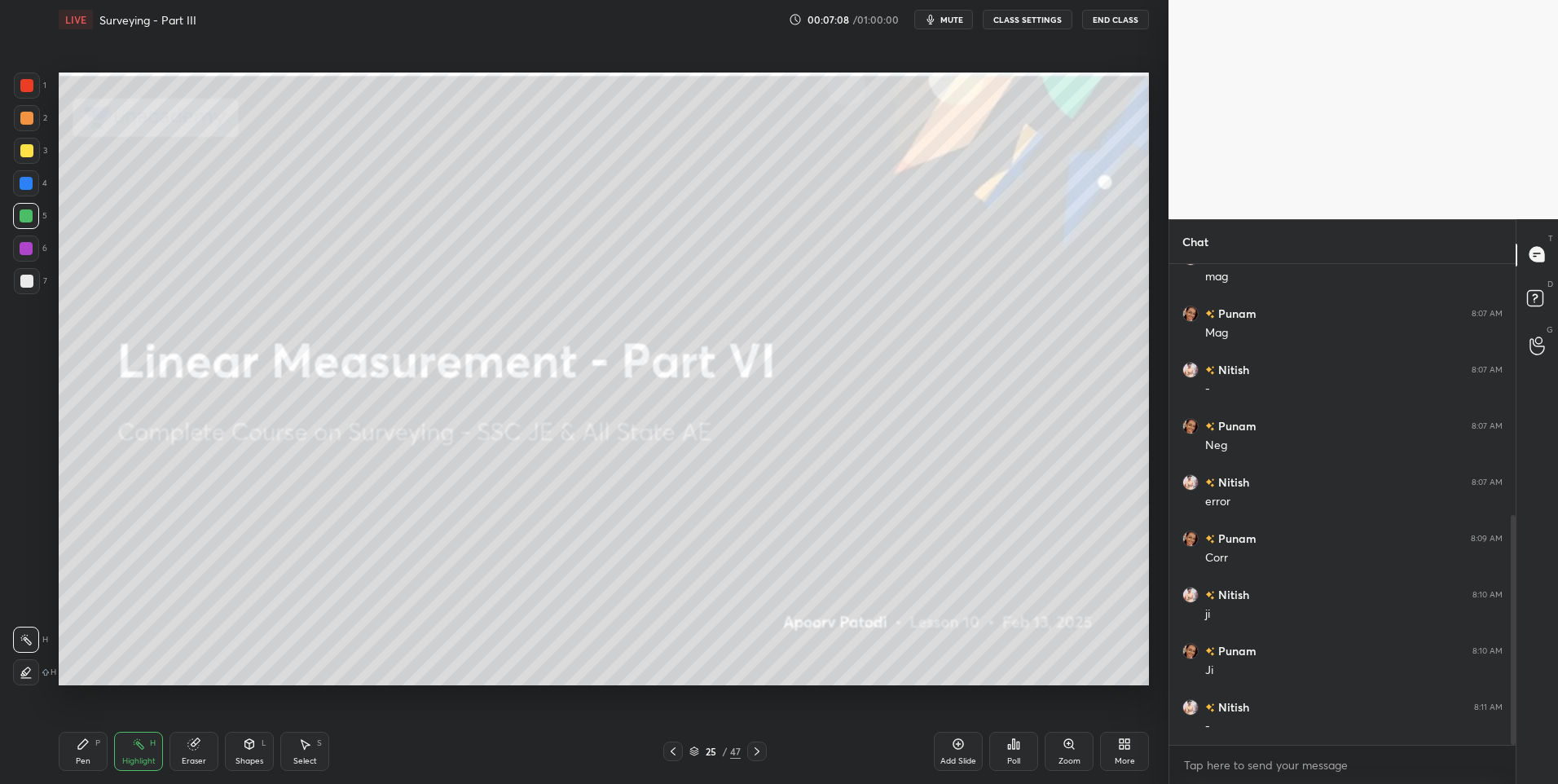
click at [754, 749] on icon at bounding box center [757, 751] width 13 height 13
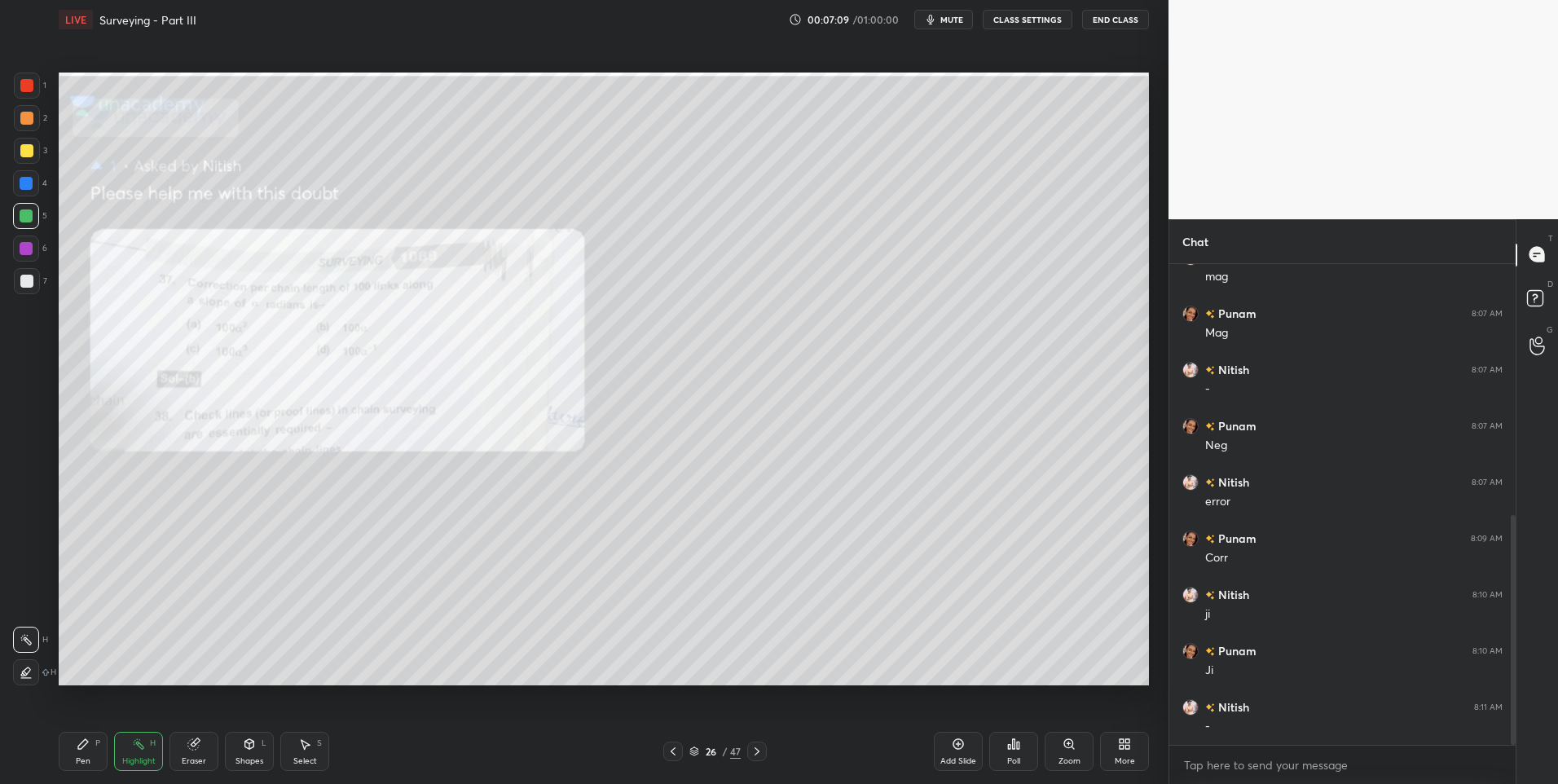
click at [751, 746] on icon at bounding box center [757, 751] width 13 height 13
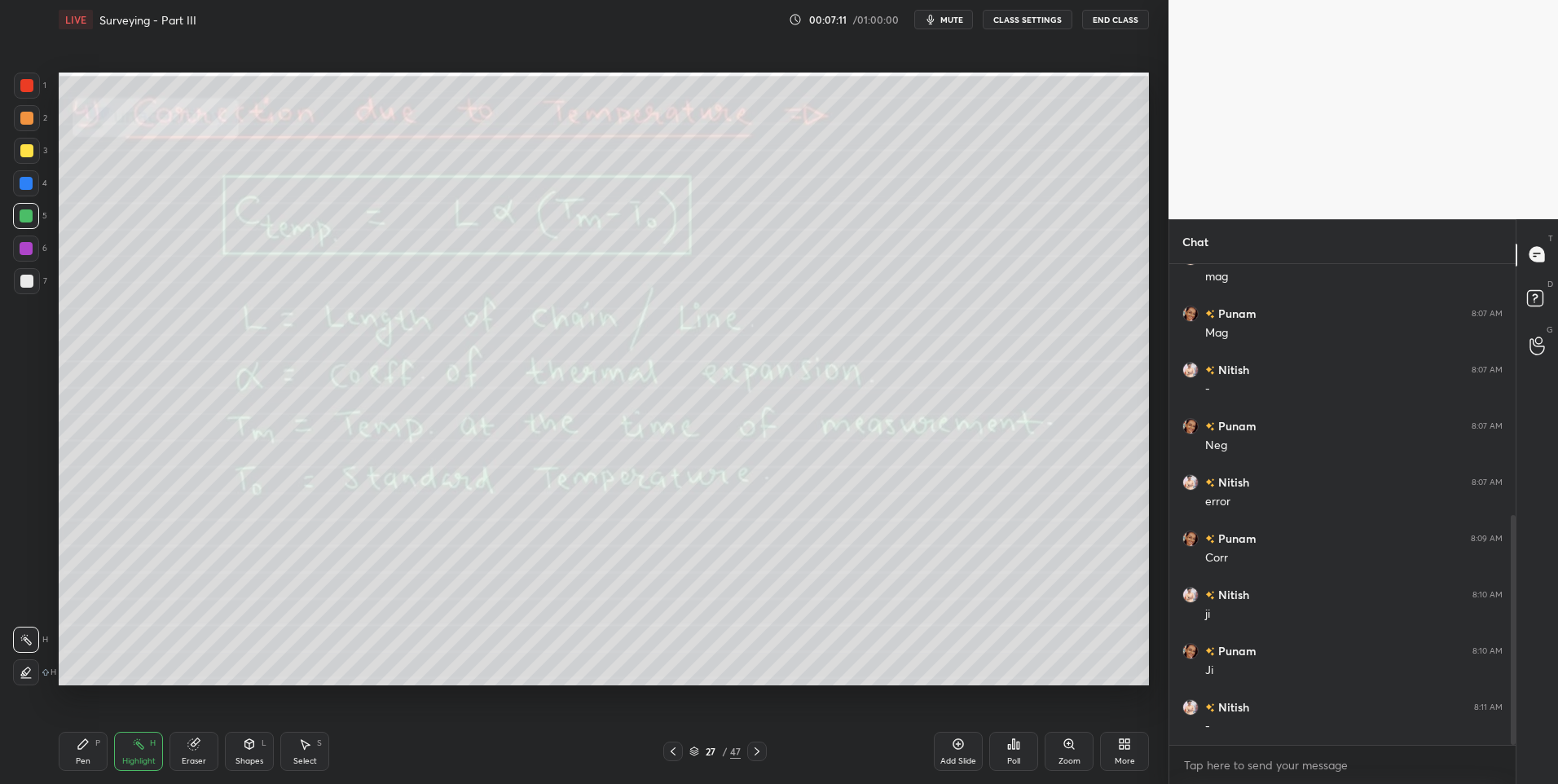
click at [155, 742] on div "H" at bounding box center [152, 743] width 5 height 8
click at [24, 87] on div at bounding box center [26, 86] width 13 height 13
click at [78, 754] on div "Pen P" at bounding box center [83, 751] width 49 height 39
click at [144, 755] on div "Highlight H" at bounding box center [139, 751] width 49 height 39
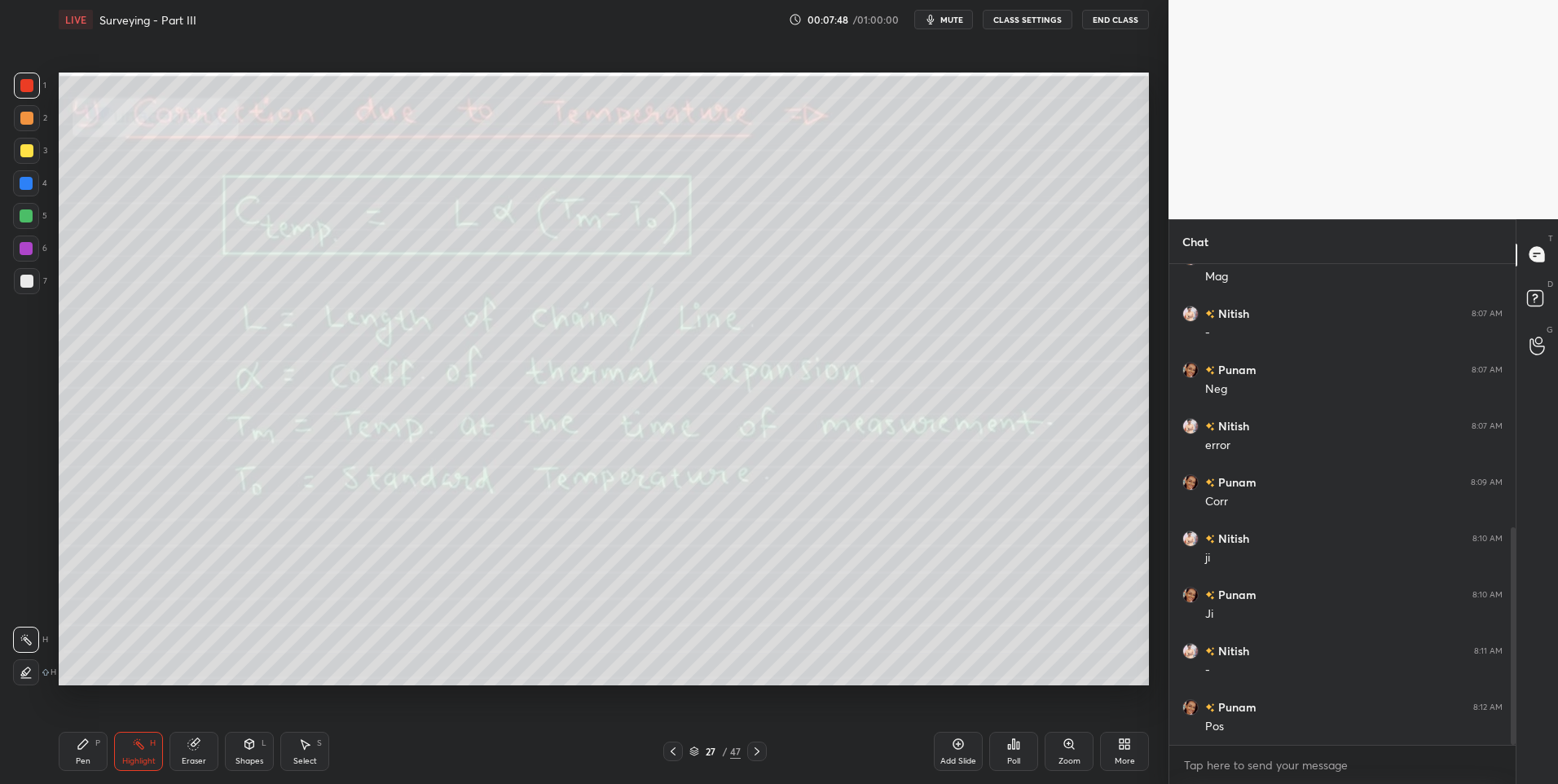
scroll to position [639, 0]
click at [26, 277] on div at bounding box center [26, 281] width 13 height 13
click at [758, 748] on icon at bounding box center [757, 751] width 13 height 13
click at [748, 747] on div at bounding box center [757, 750] width 19 height 19
click at [32, 156] on div at bounding box center [26, 151] width 26 height 26
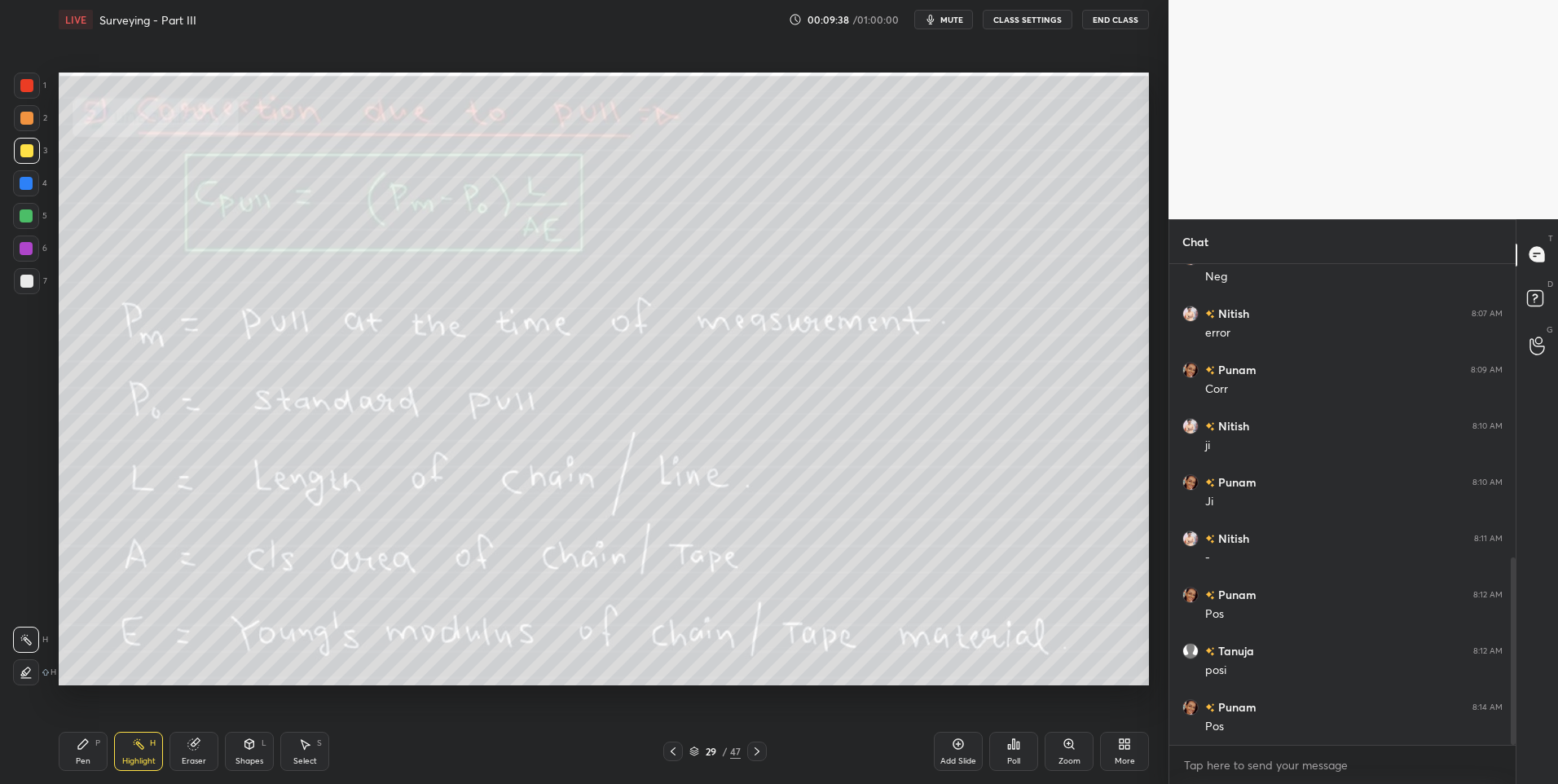
scroll to position [751, 0]
click at [756, 746] on icon at bounding box center [757, 751] width 13 height 13
click at [758, 745] on icon at bounding box center [757, 751] width 13 height 13
click at [755, 748] on icon at bounding box center [757, 751] width 13 height 13
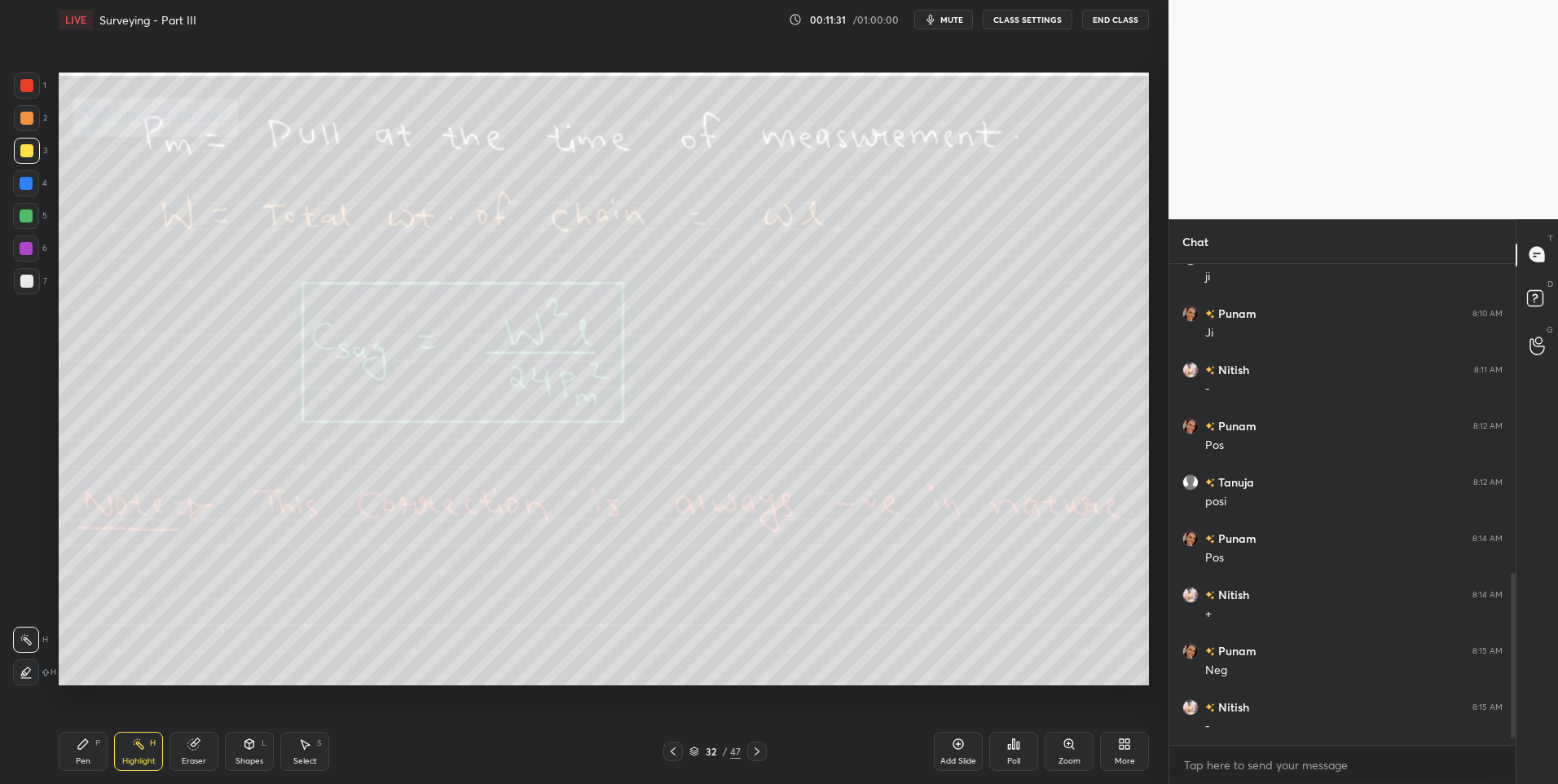
scroll to position [920, 0]
click at [676, 748] on icon at bounding box center [673, 751] width 13 height 13
click at [91, 757] on div "Pen P" at bounding box center [83, 751] width 49 height 39
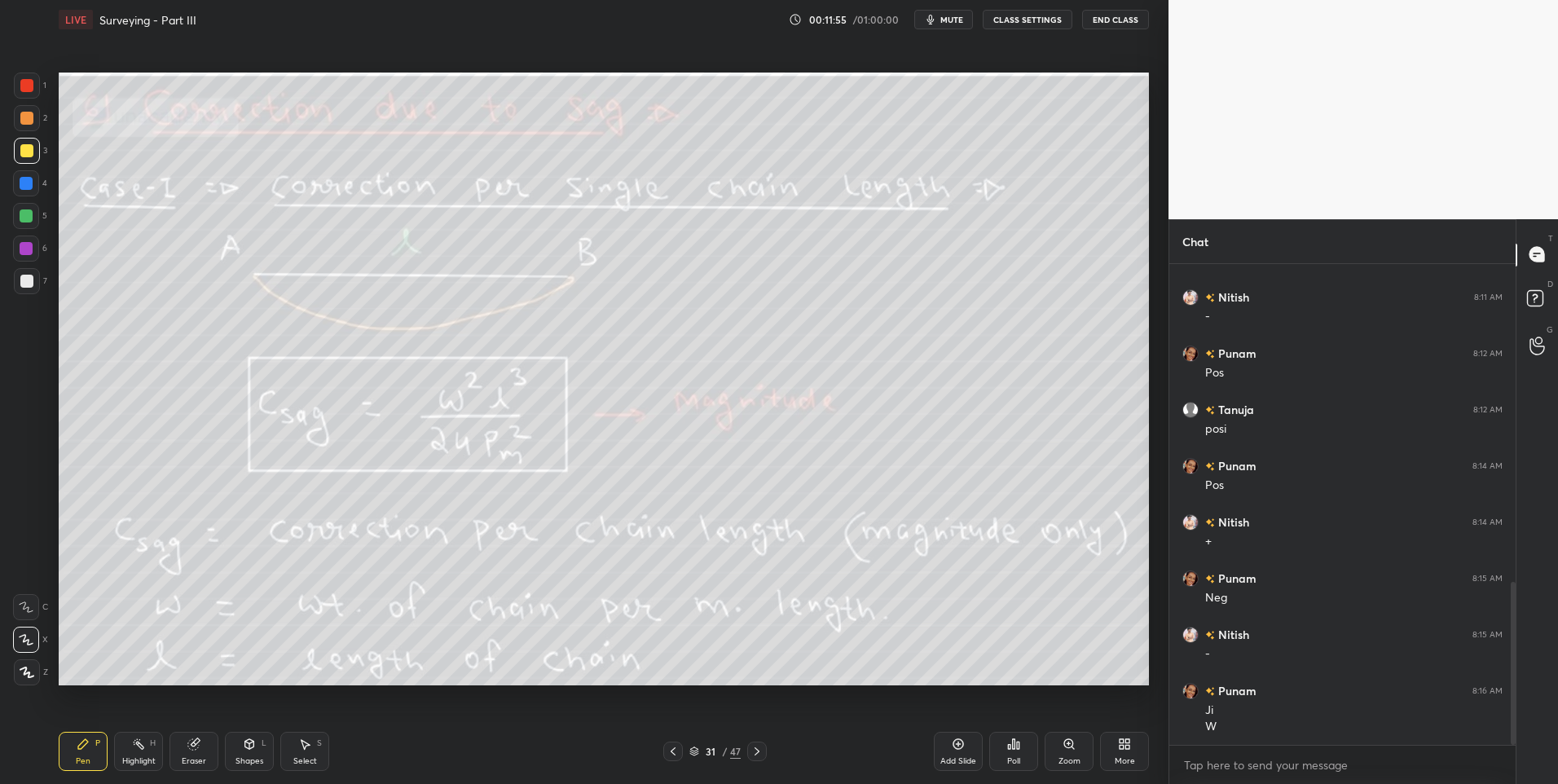
click at [144, 746] on icon at bounding box center [139, 744] width 13 height 13
click at [756, 753] on icon at bounding box center [757, 751] width 13 height 13
click at [763, 748] on div at bounding box center [757, 750] width 19 height 19
click at [759, 749] on icon at bounding box center [757, 751] width 13 height 13
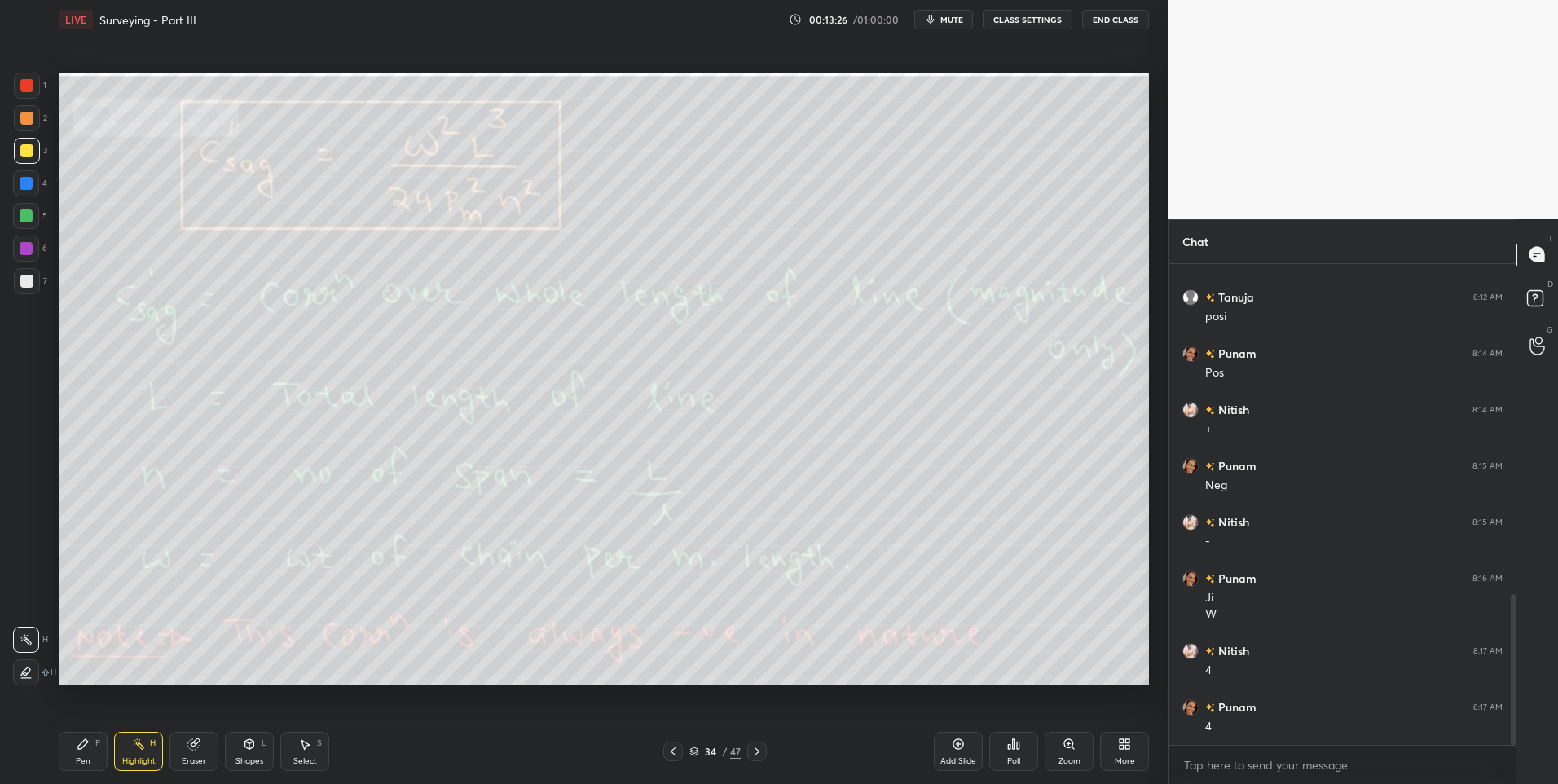
click at [133, 752] on div "Highlight H" at bounding box center [139, 751] width 49 height 39
click at [761, 746] on icon at bounding box center [757, 751] width 13 height 13
click at [26, 216] on div at bounding box center [26, 215] width 13 height 13
click at [757, 748] on icon at bounding box center [757, 751] width 13 height 13
click at [756, 748] on icon at bounding box center [757, 751] width 13 height 13
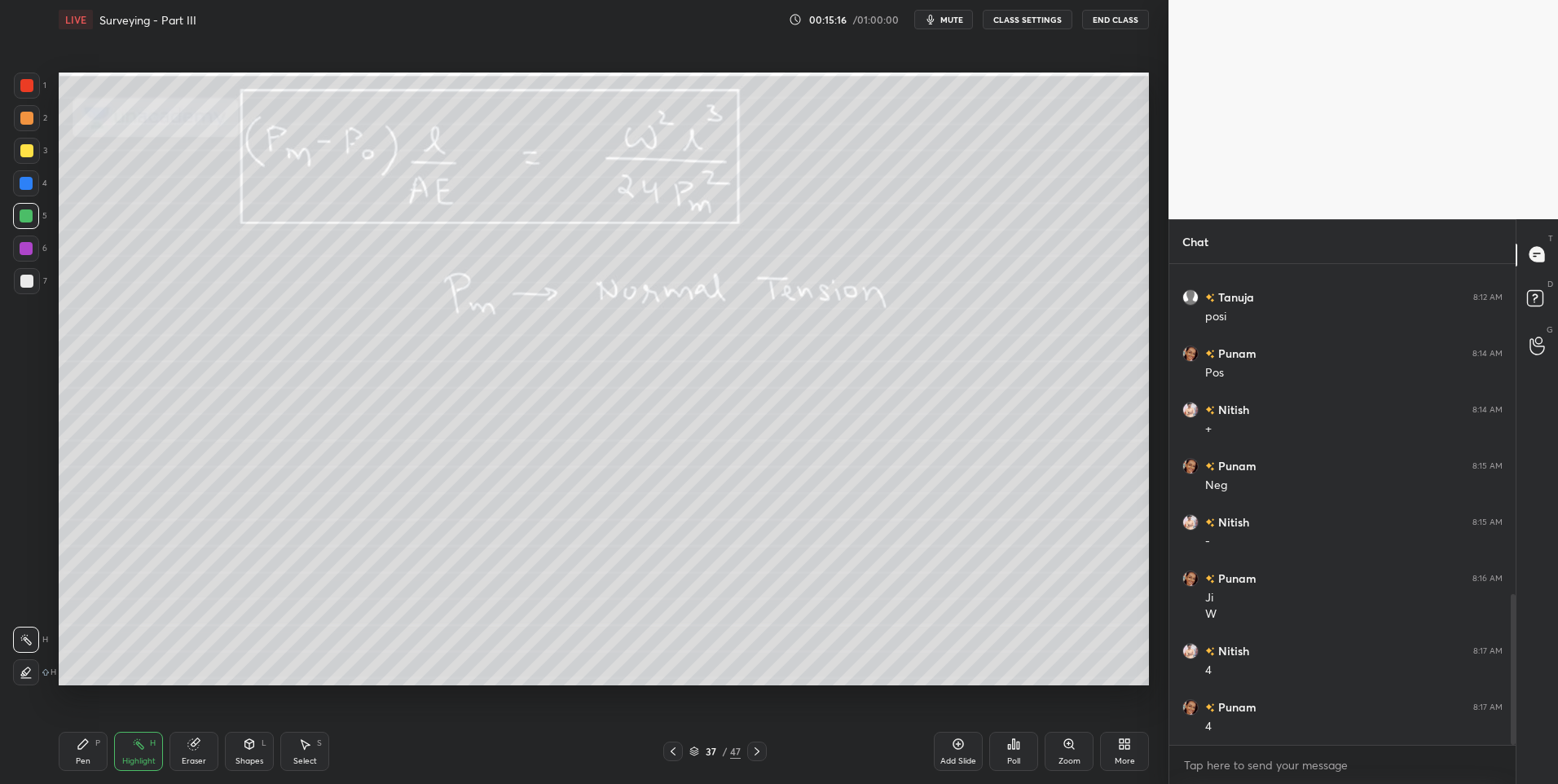
click at [761, 748] on icon at bounding box center [757, 751] width 13 height 13
click at [88, 746] on icon at bounding box center [83, 744] width 13 height 13
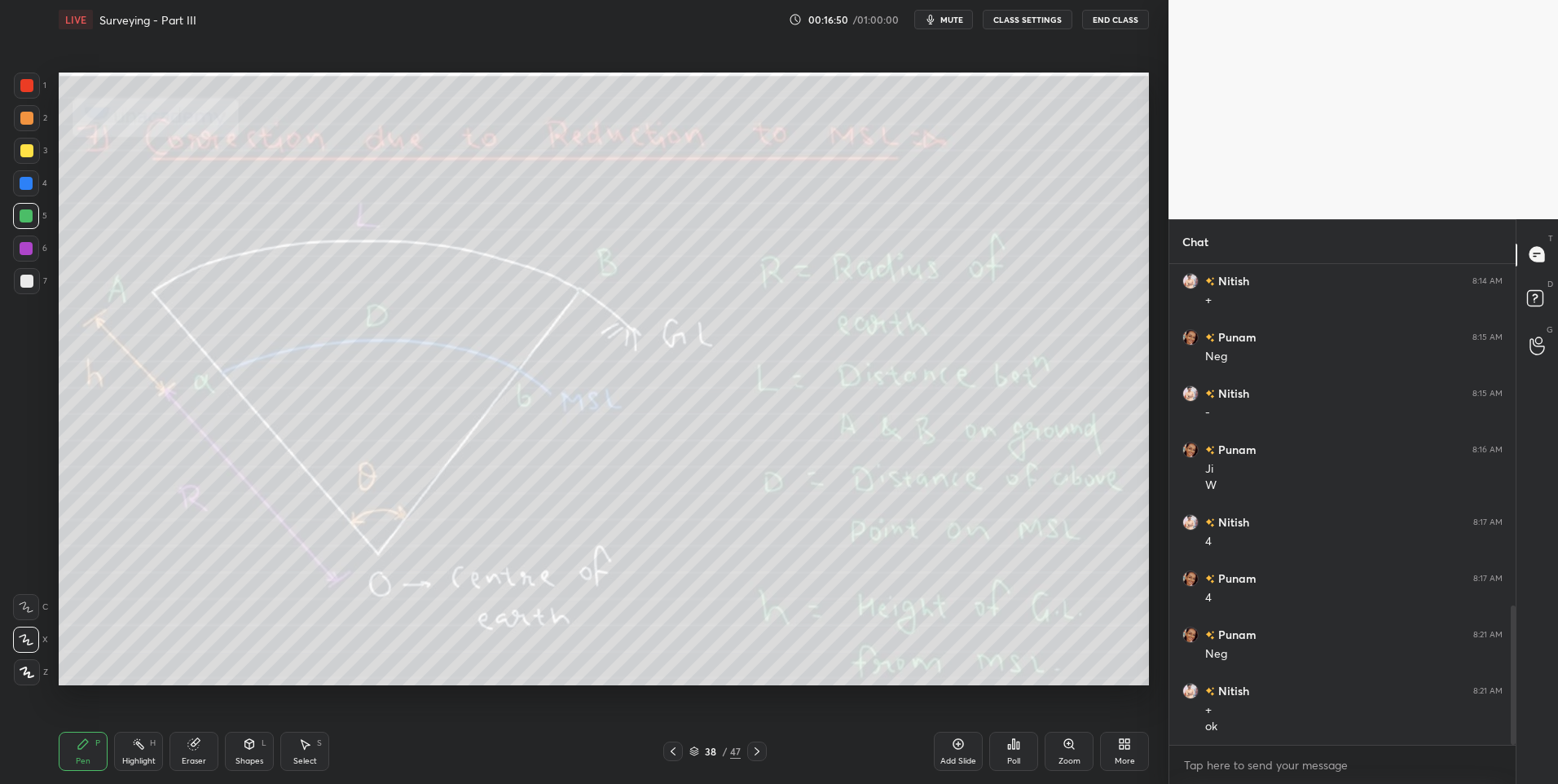
click at [147, 746] on div "Highlight H" at bounding box center [139, 751] width 49 height 39
click at [755, 750] on icon at bounding box center [757, 751] width 13 height 13
click at [750, 752] on icon at bounding box center [757, 751] width 13 height 13
click at [84, 758] on div "Pen" at bounding box center [83, 760] width 15 height 8
click at [32, 279] on div at bounding box center [26, 281] width 13 height 13
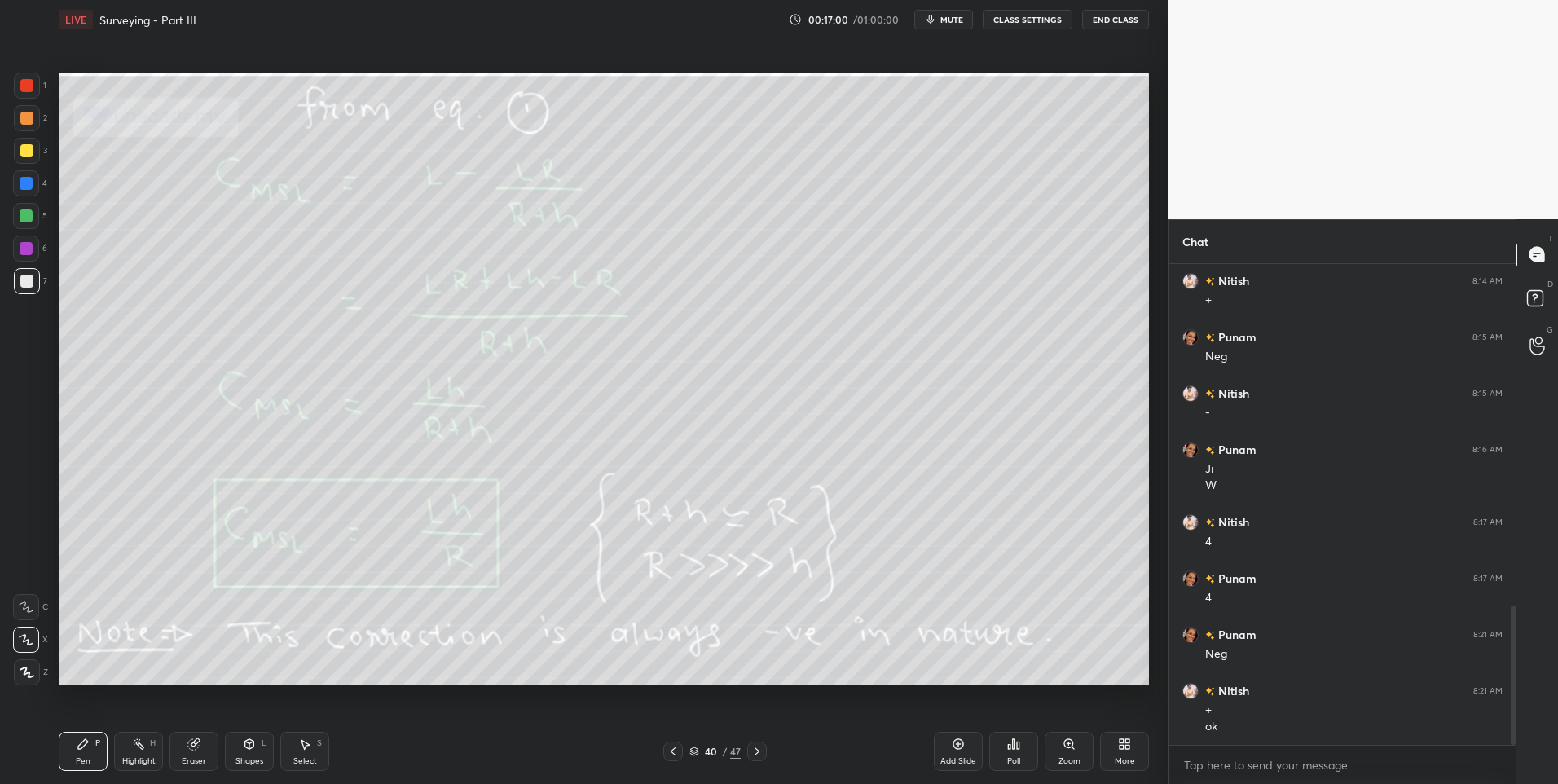
click at [26, 283] on div at bounding box center [26, 281] width 13 height 13
click at [760, 749] on icon at bounding box center [757, 751] width 13 height 13
click at [137, 748] on icon at bounding box center [139, 744] width 13 height 13
click at [24, 83] on div at bounding box center [26, 86] width 13 height 13
click at [23, 289] on div at bounding box center [26, 281] width 26 height 26
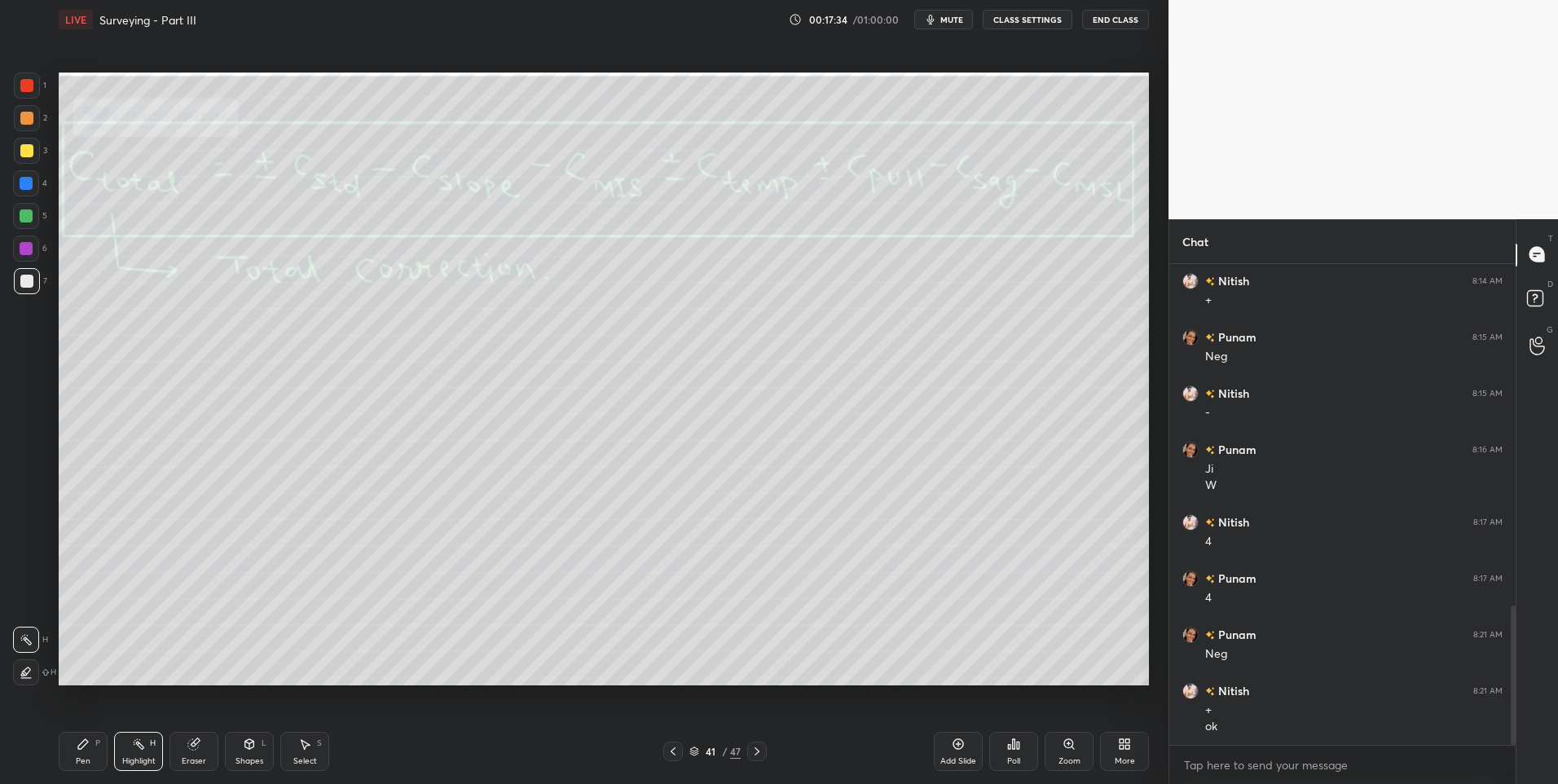
click at [759, 752] on icon at bounding box center [757, 751] width 13 height 13
click at [754, 752] on icon at bounding box center [757, 751] width 13 height 13
click at [752, 753] on icon at bounding box center [757, 751] width 13 height 13
click at [756, 748] on icon at bounding box center [757, 751] width 5 height 8
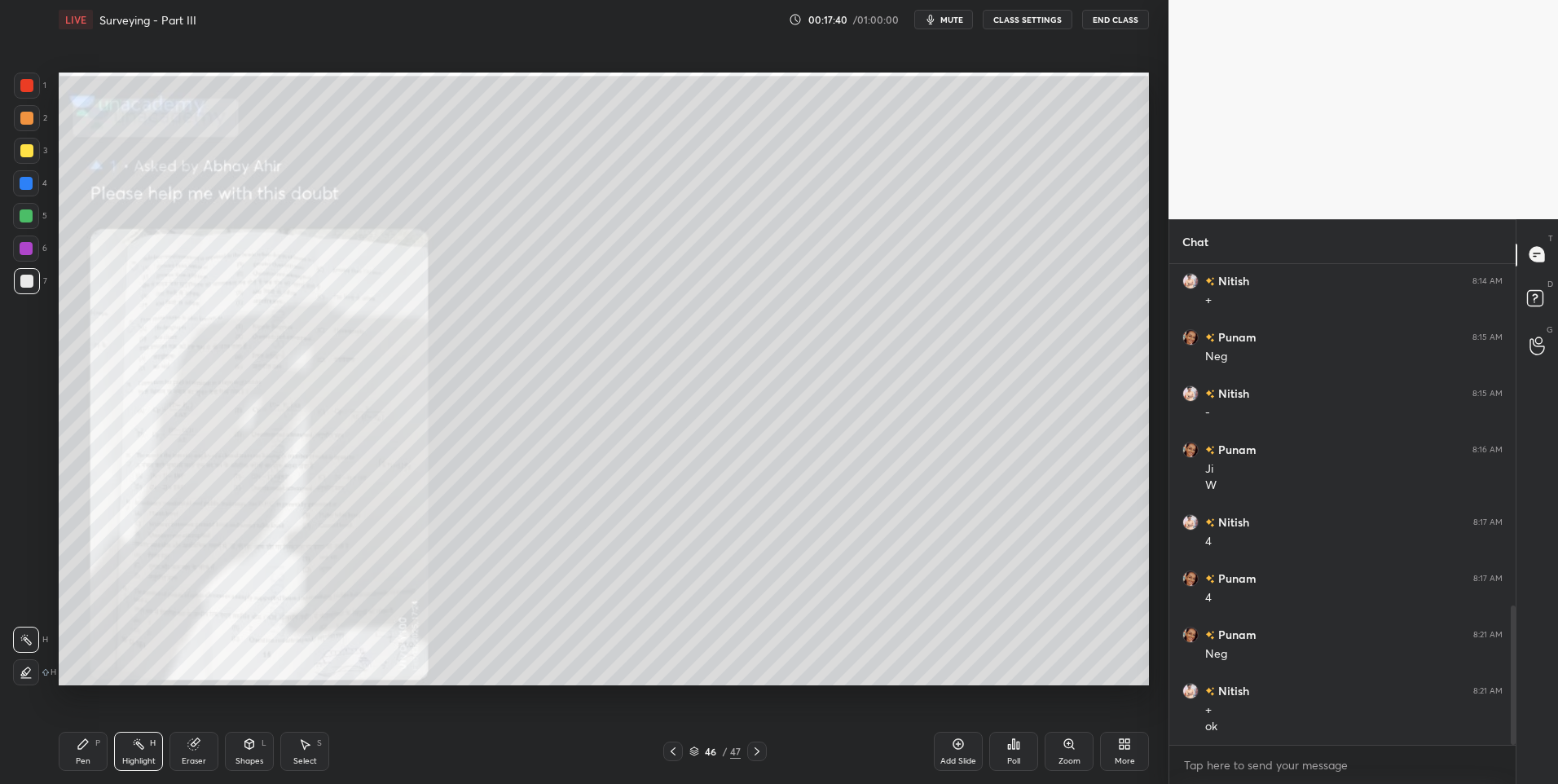
click at [756, 749] on icon at bounding box center [757, 751] width 13 height 13
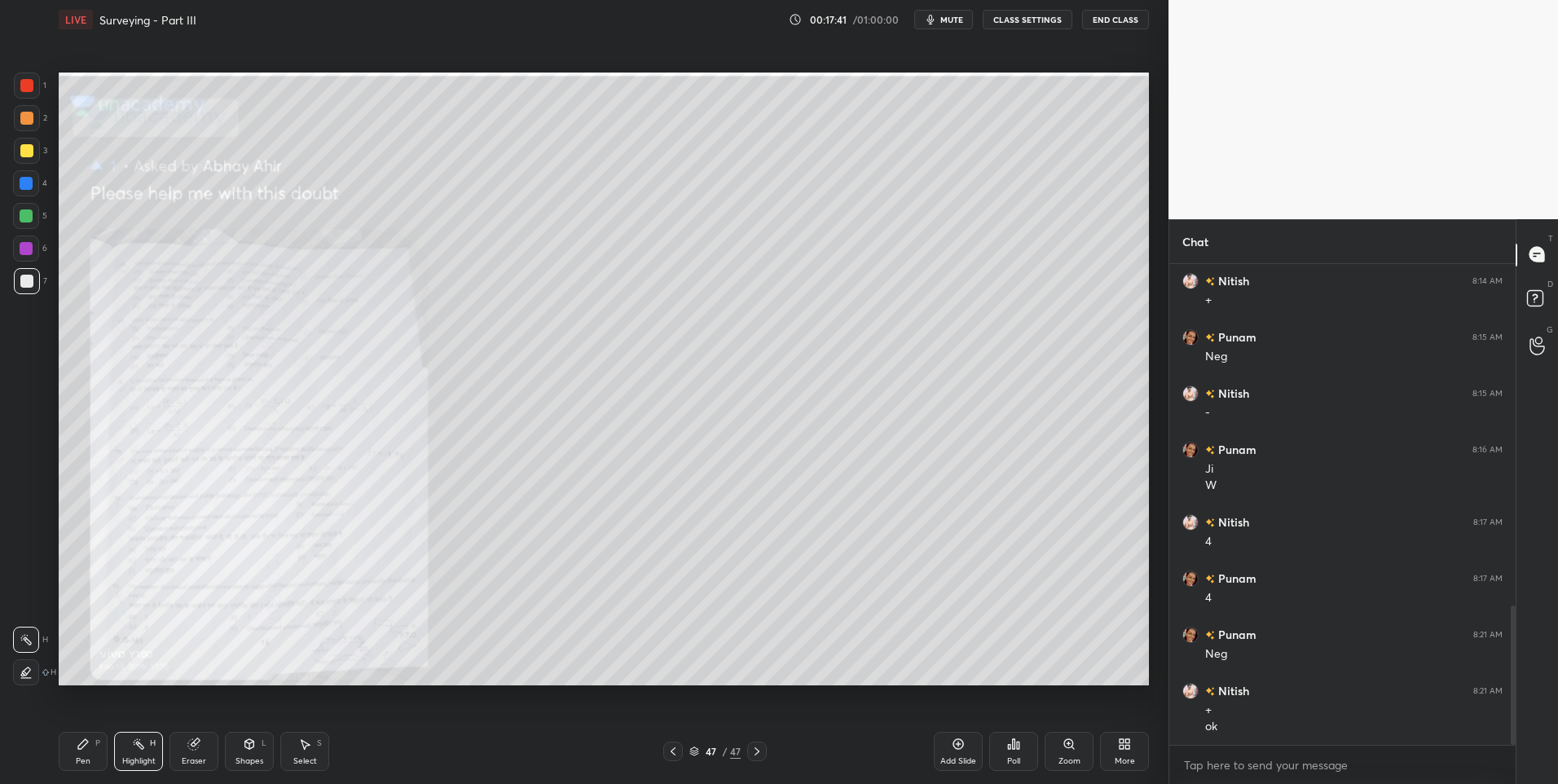
click at [755, 752] on icon at bounding box center [757, 751] width 13 height 13
click at [1116, 757] on div "More" at bounding box center [1124, 760] width 20 height 8
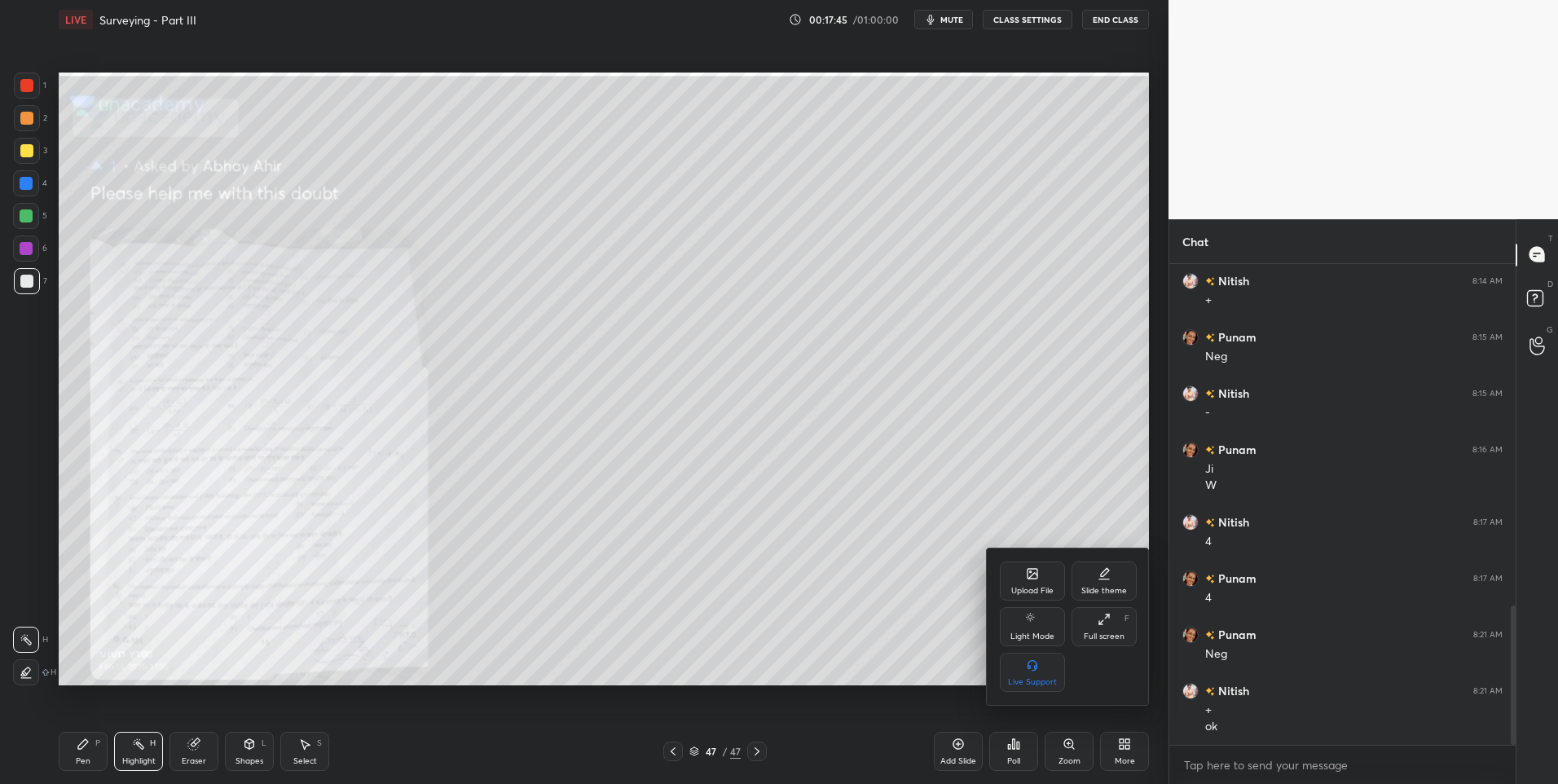
click at [1032, 571] on icon at bounding box center [1032, 573] width 10 height 10
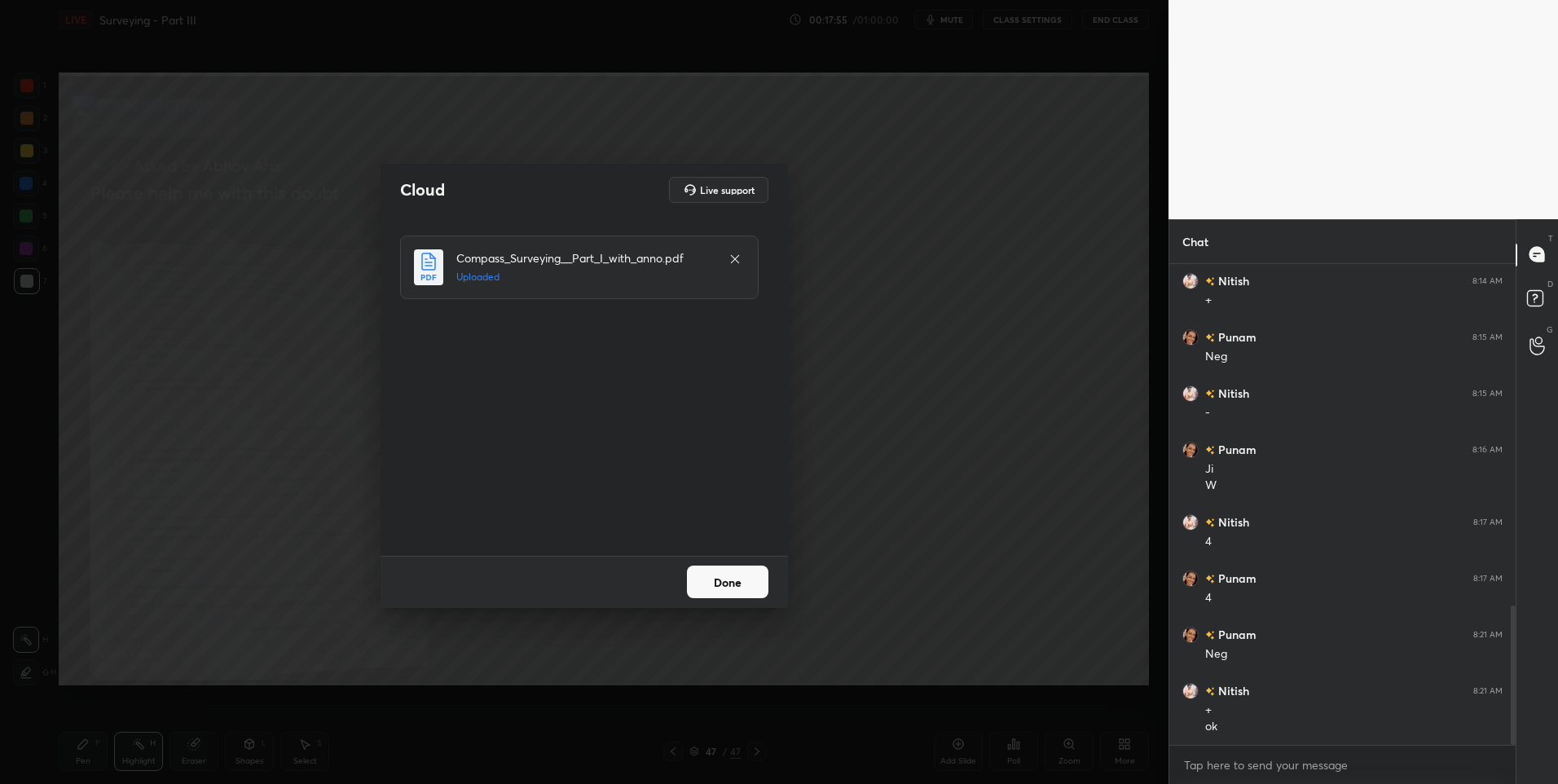
click at [710, 581] on button "Done" at bounding box center [727, 582] width 81 height 33
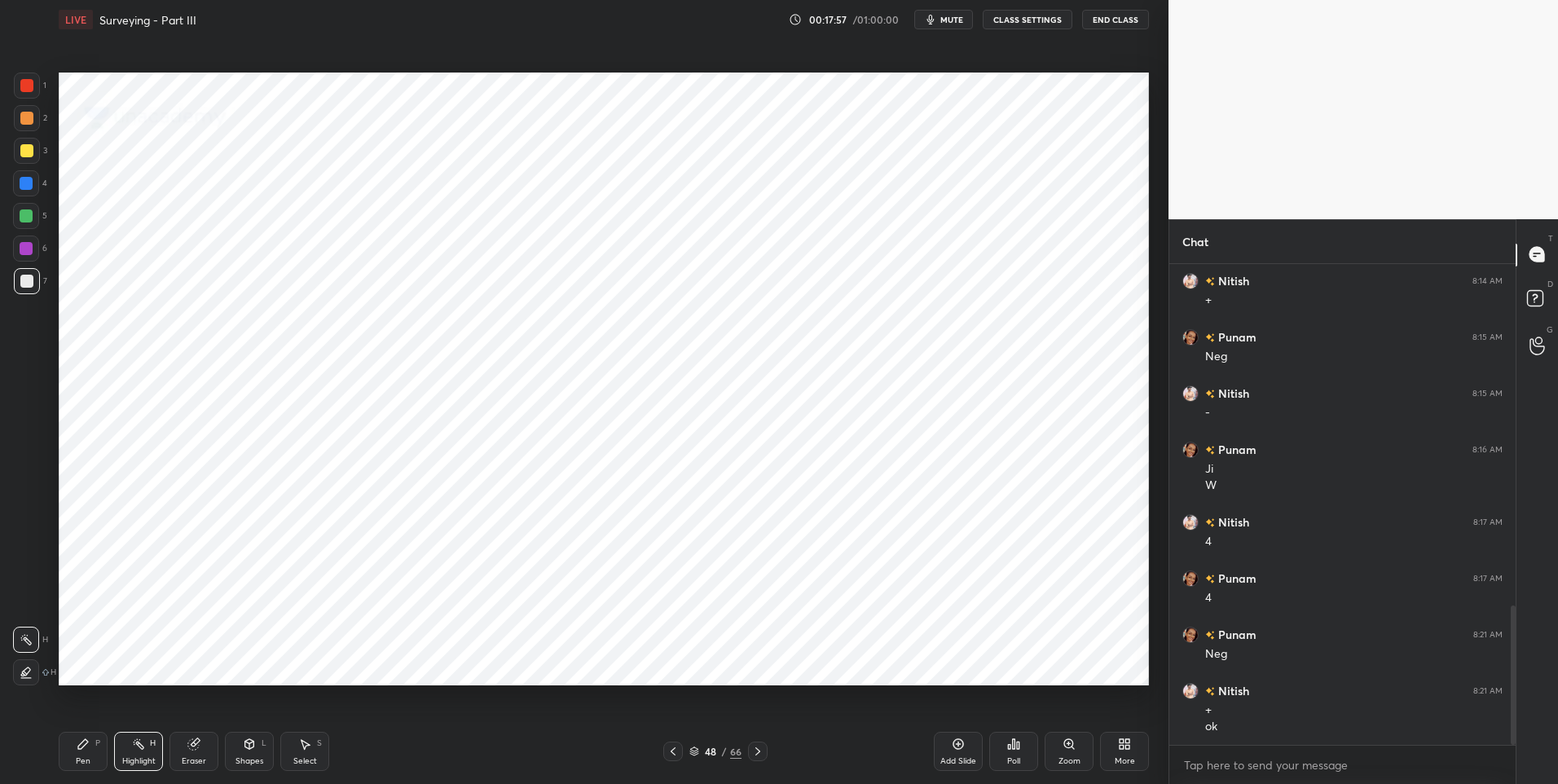
click at [758, 751] on icon at bounding box center [758, 751] width 13 height 13
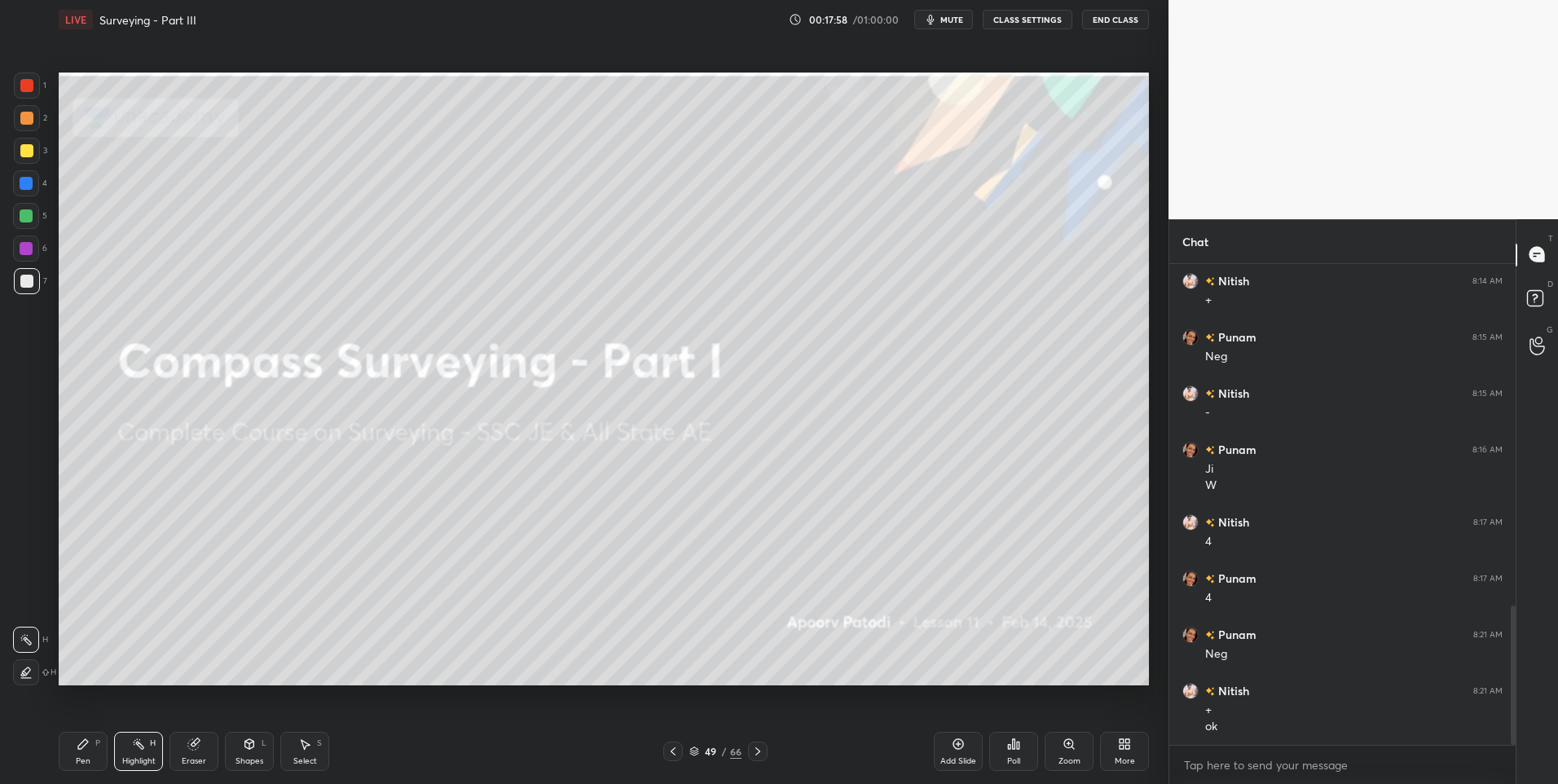
click at [758, 748] on icon at bounding box center [758, 751] width 13 height 13
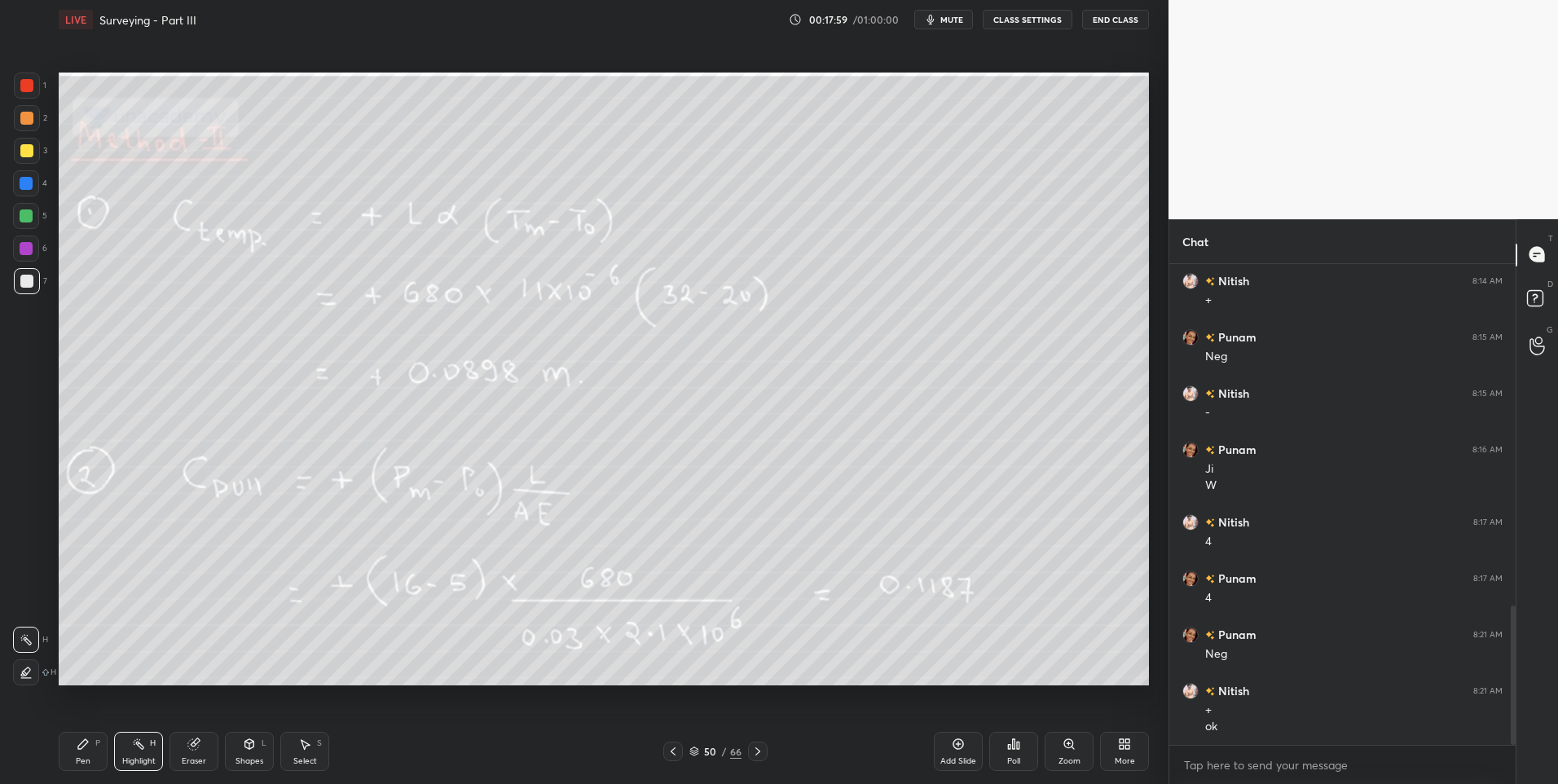
click at [761, 747] on icon at bounding box center [758, 751] width 13 height 13
click at [758, 750] on icon at bounding box center [758, 751] width 5 height 8
click at [142, 740] on icon at bounding box center [139, 744] width 13 height 13
click at [26, 116] on div at bounding box center [26, 118] width 13 height 13
click at [91, 747] on div "Pen P" at bounding box center [83, 751] width 49 height 39
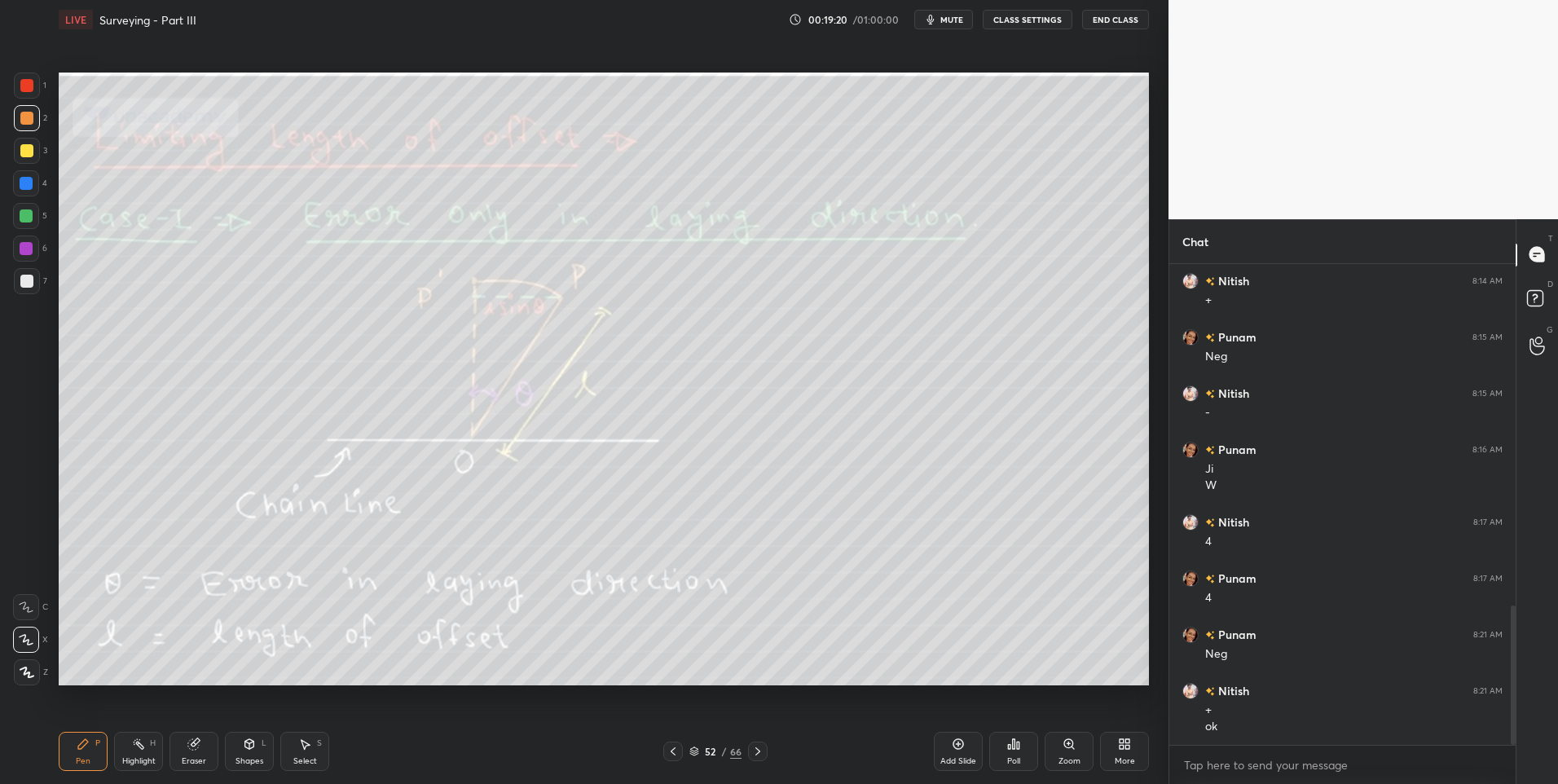
click at [148, 754] on div "Highlight H" at bounding box center [139, 751] width 49 height 39
click at [145, 746] on div "Highlight H" at bounding box center [139, 751] width 49 height 39
click at [760, 749] on icon at bounding box center [758, 751] width 13 height 13
click at [758, 750] on icon at bounding box center [758, 751] width 5 height 8
click at [753, 746] on icon at bounding box center [758, 751] width 13 height 13
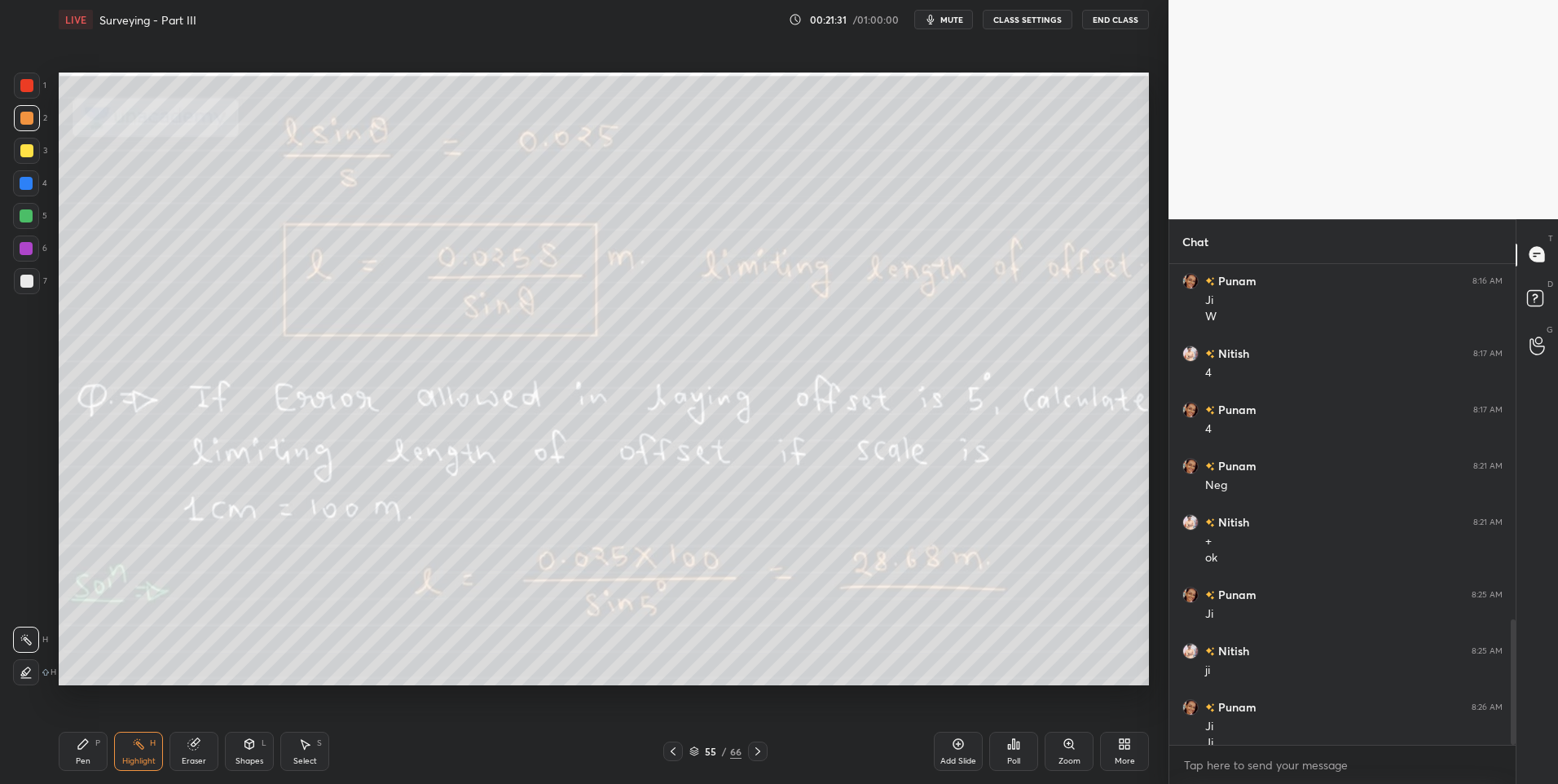
scroll to position [1363, 0]
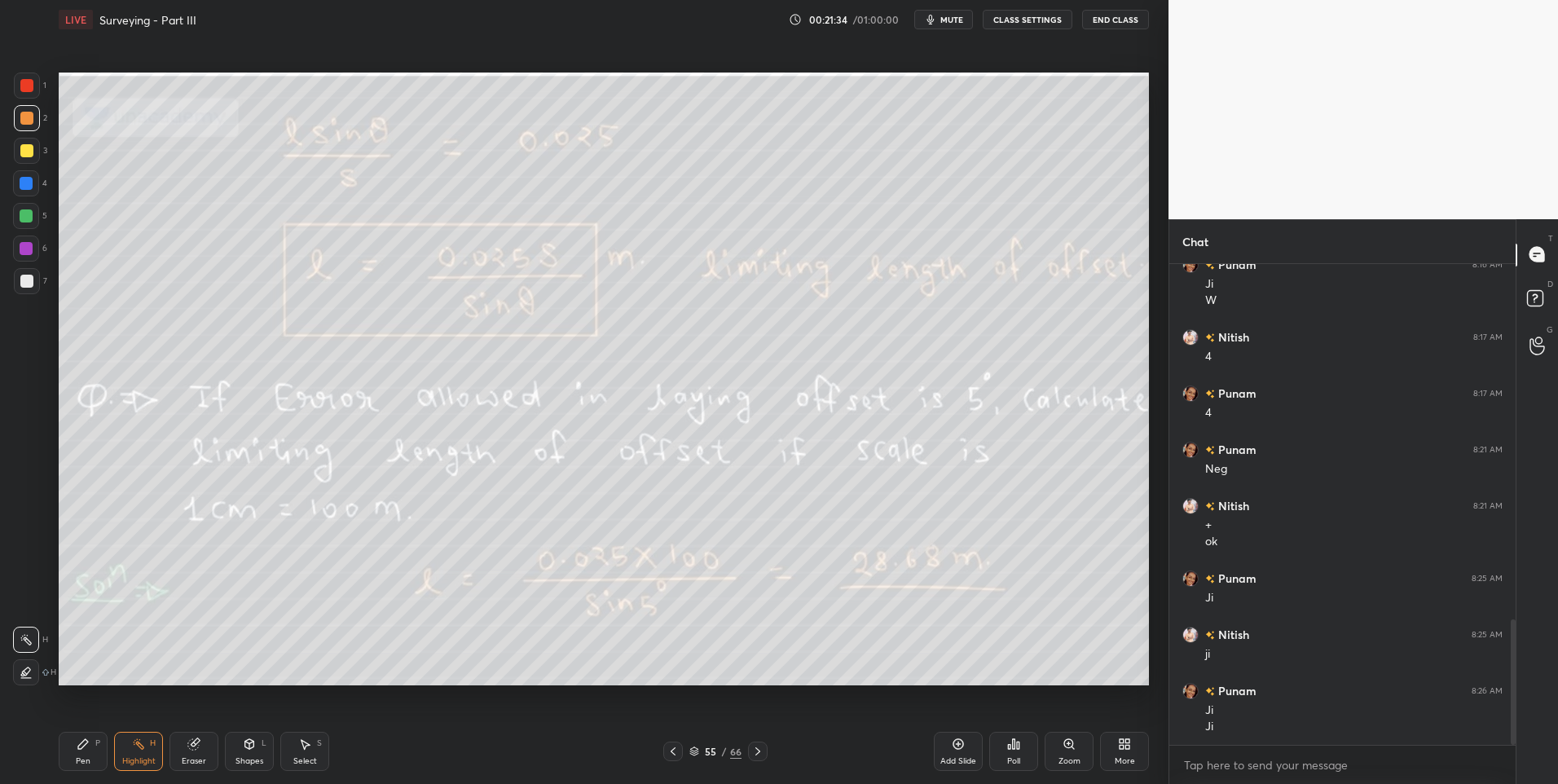
click at [756, 755] on icon at bounding box center [758, 751] width 5 height 8
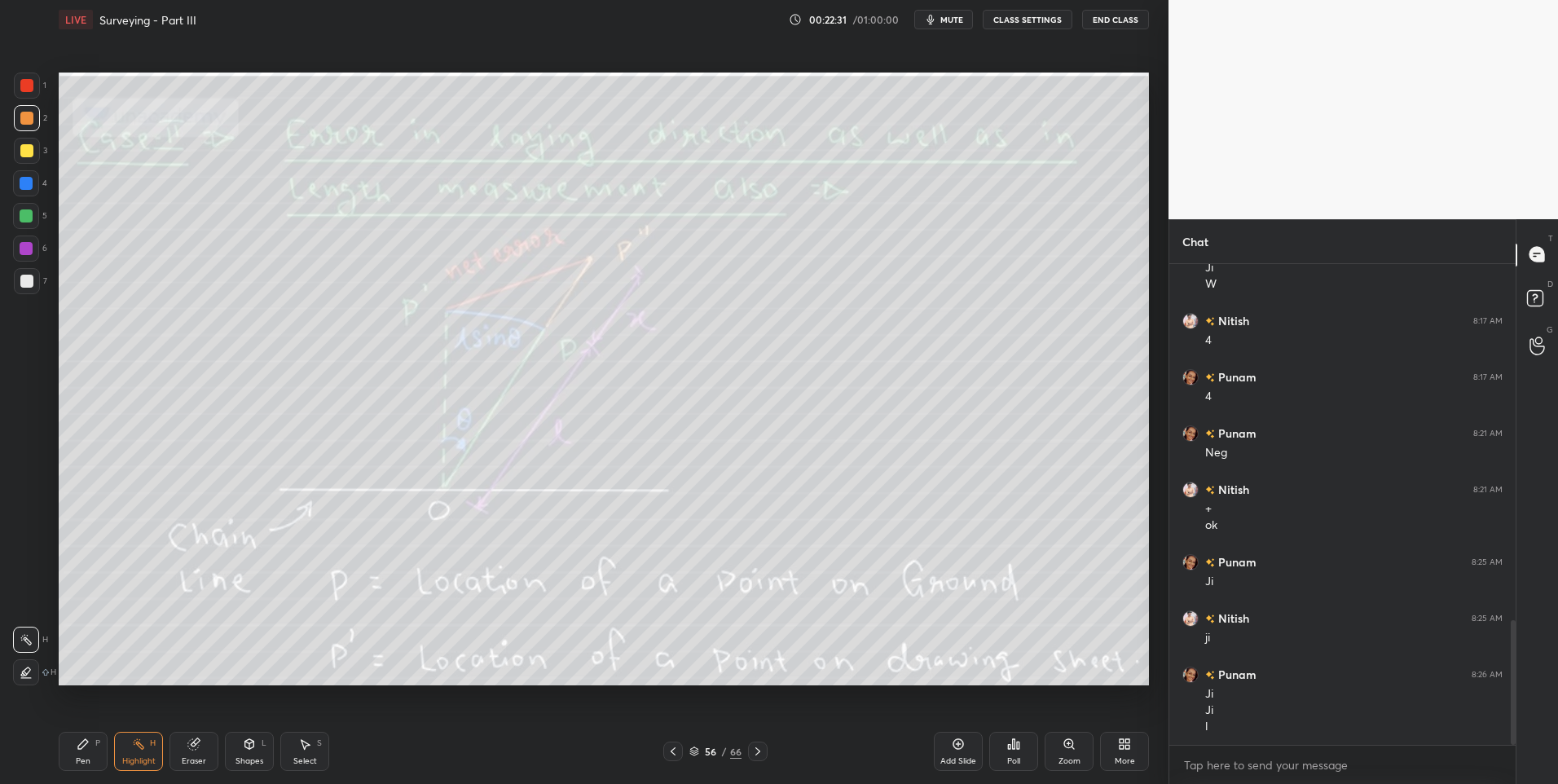
click at [765, 748] on div at bounding box center [758, 750] width 19 height 19
click at [674, 746] on icon at bounding box center [673, 751] width 13 height 13
click at [755, 756] on icon at bounding box center [758, 751] width 13 height 13
click at [758, 748] on icon at bounding box center [758, 751] width 13 height 13
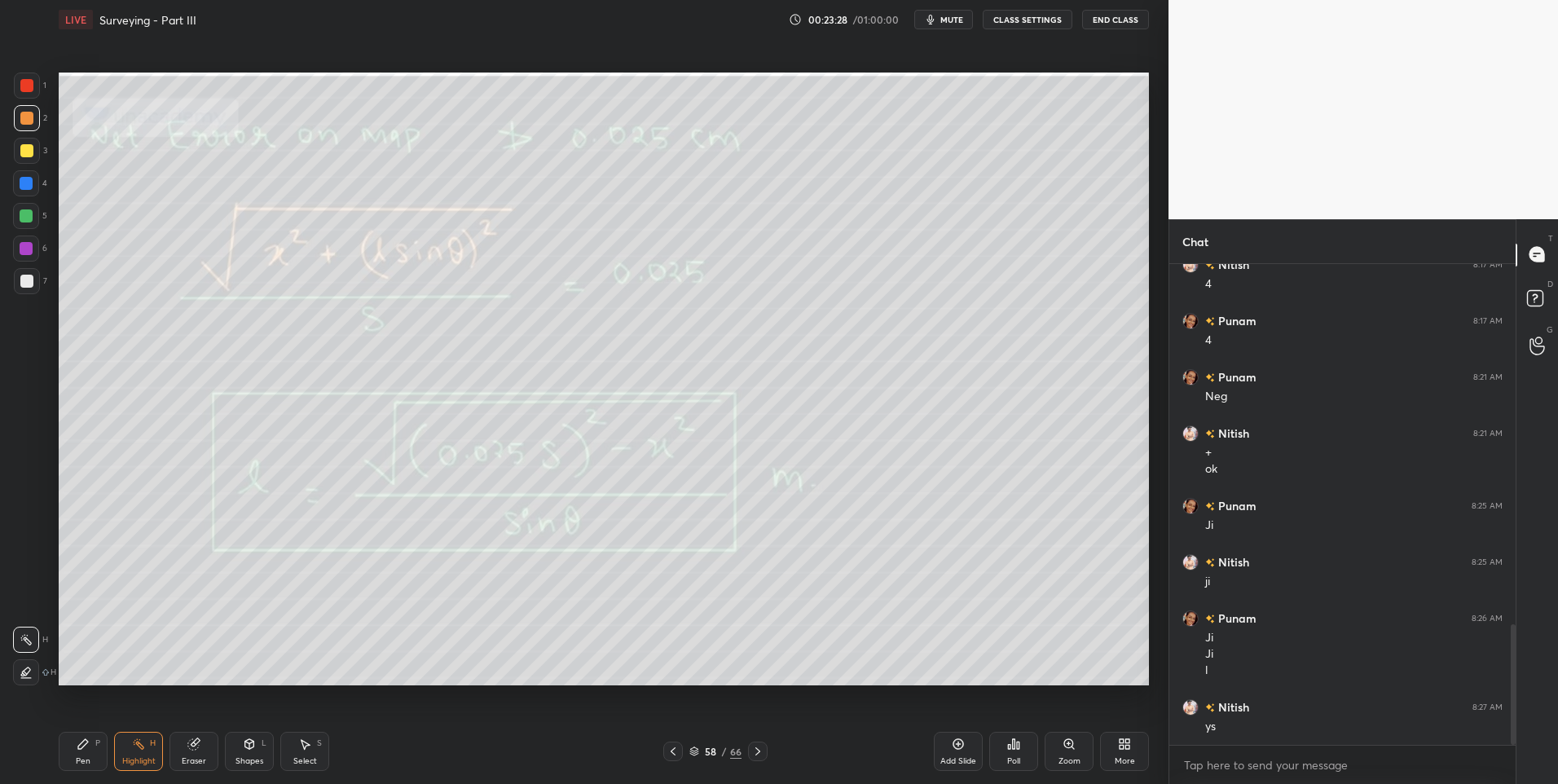
click at [749, 747] on div at bounding box center [758, 750] width 19 height 19
click at [756, 742] on div at bounding box center [758, 750] width 19 height 19
click at [758, 756] on icon at bounding box center [758, 751] width 13 height 13
click at [82, 747] on icon at bounding box center [83, 744] width 10 height 10
click at [136, 747] on icon at bounding box center [139, 744] width 13 height 13
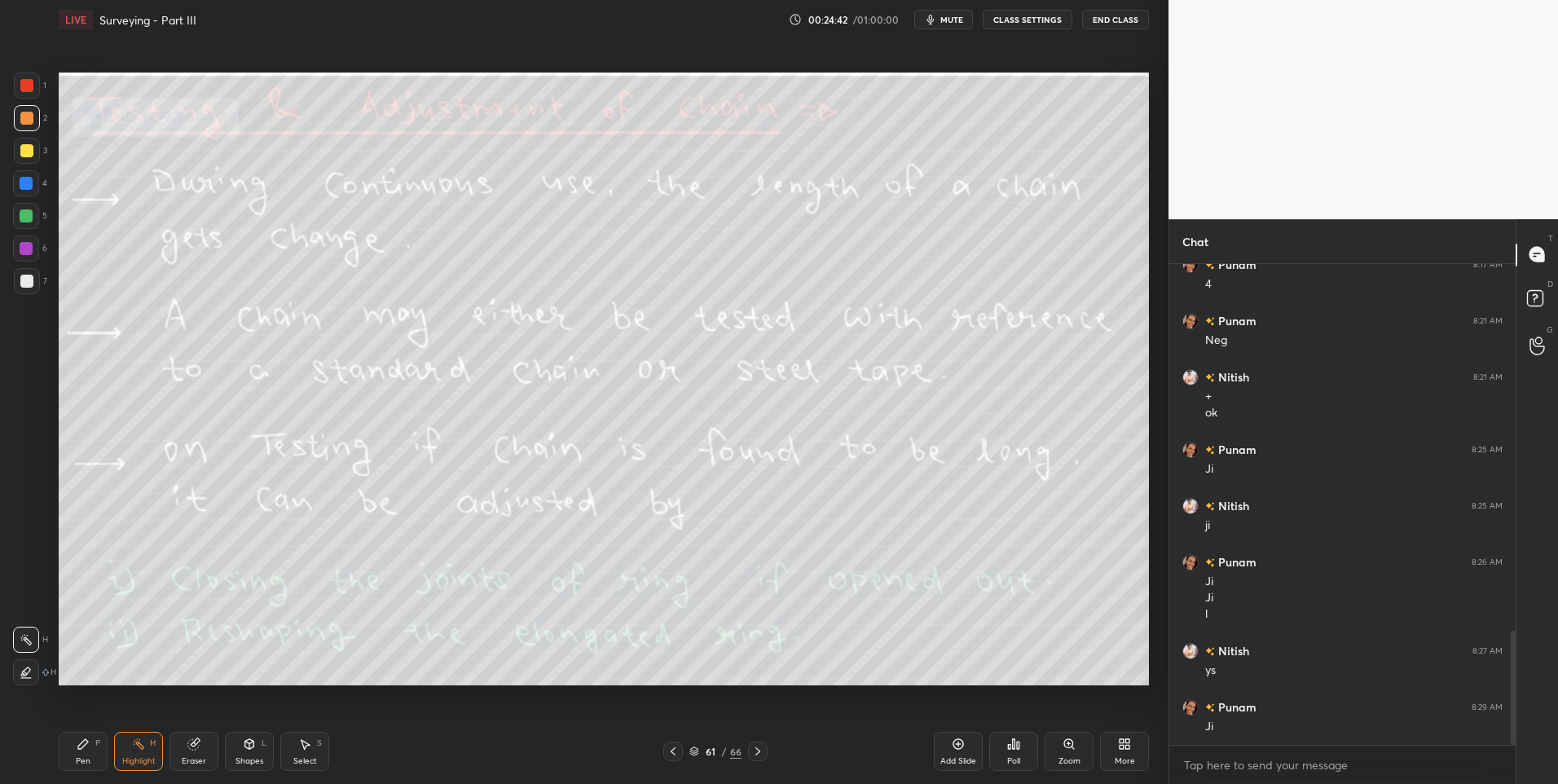
scroll to position [1547, 0]
click at [98, 762] on div "Pen P" at bounding box center [83, 751] width 49 height 39
click at [141, 742] on icon at bounding box center [139, 744] width 13 height 13
click at [758, 750] on icon at bounding box center [758, 751] width 13 height 13
click at [79, 758] on div "Pen" at bounding box center [83, 760] width 15 height 8
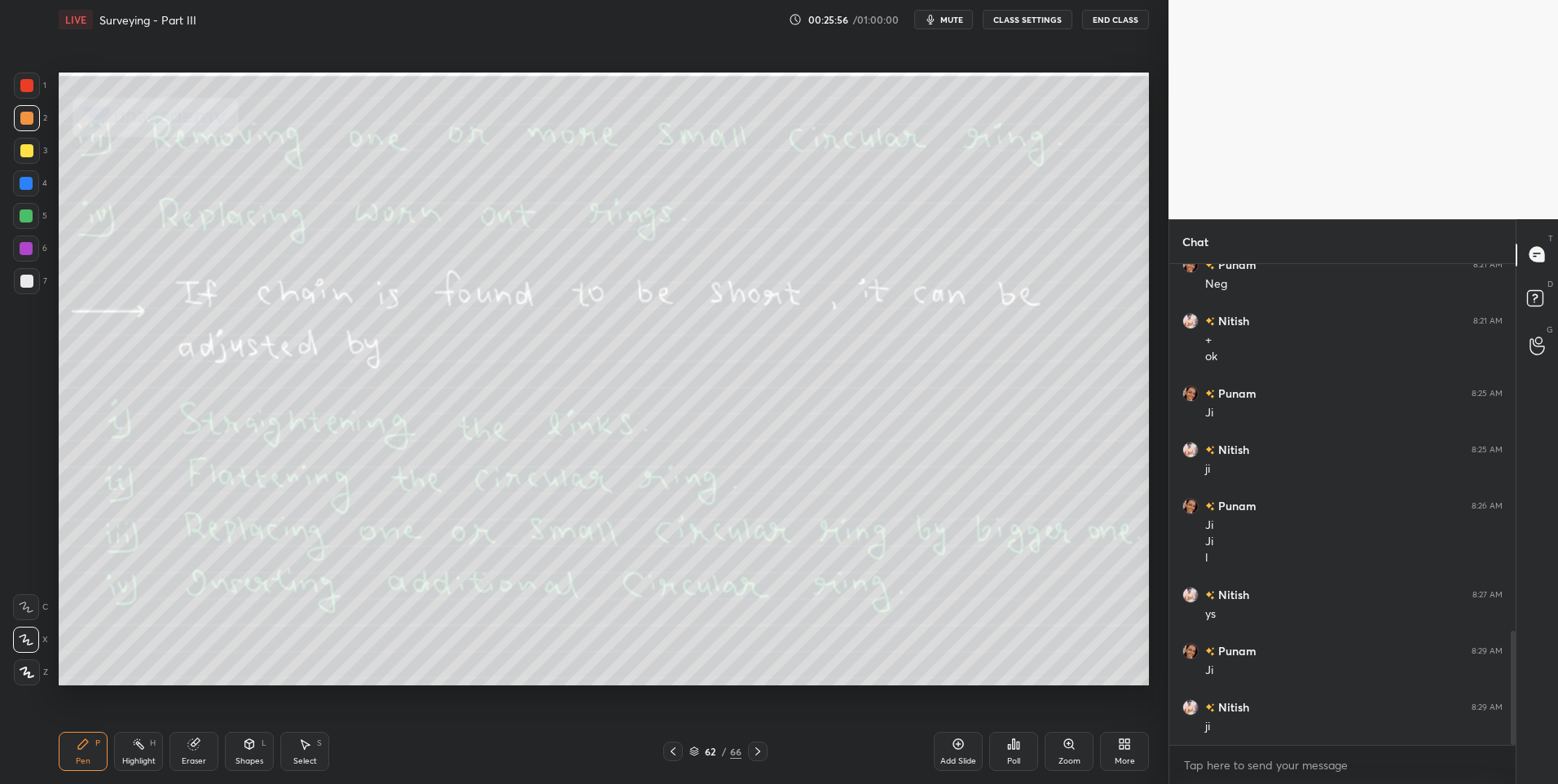
scroll to position [1604, 0]
click at [148, 755] on div "Highlight H" at bounding box center [139, 751] width 49 height 39
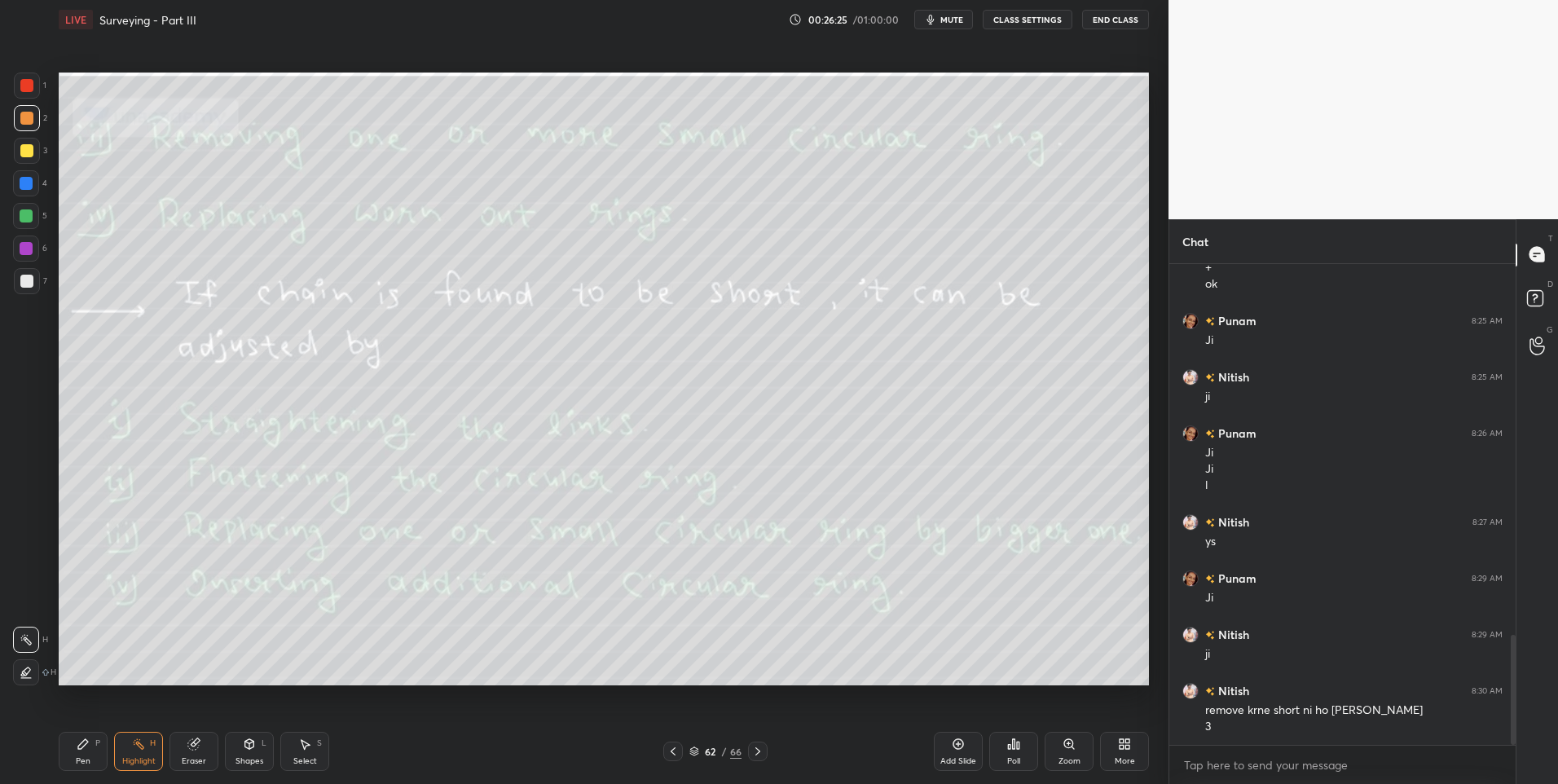
scroll to position [1676, 0]
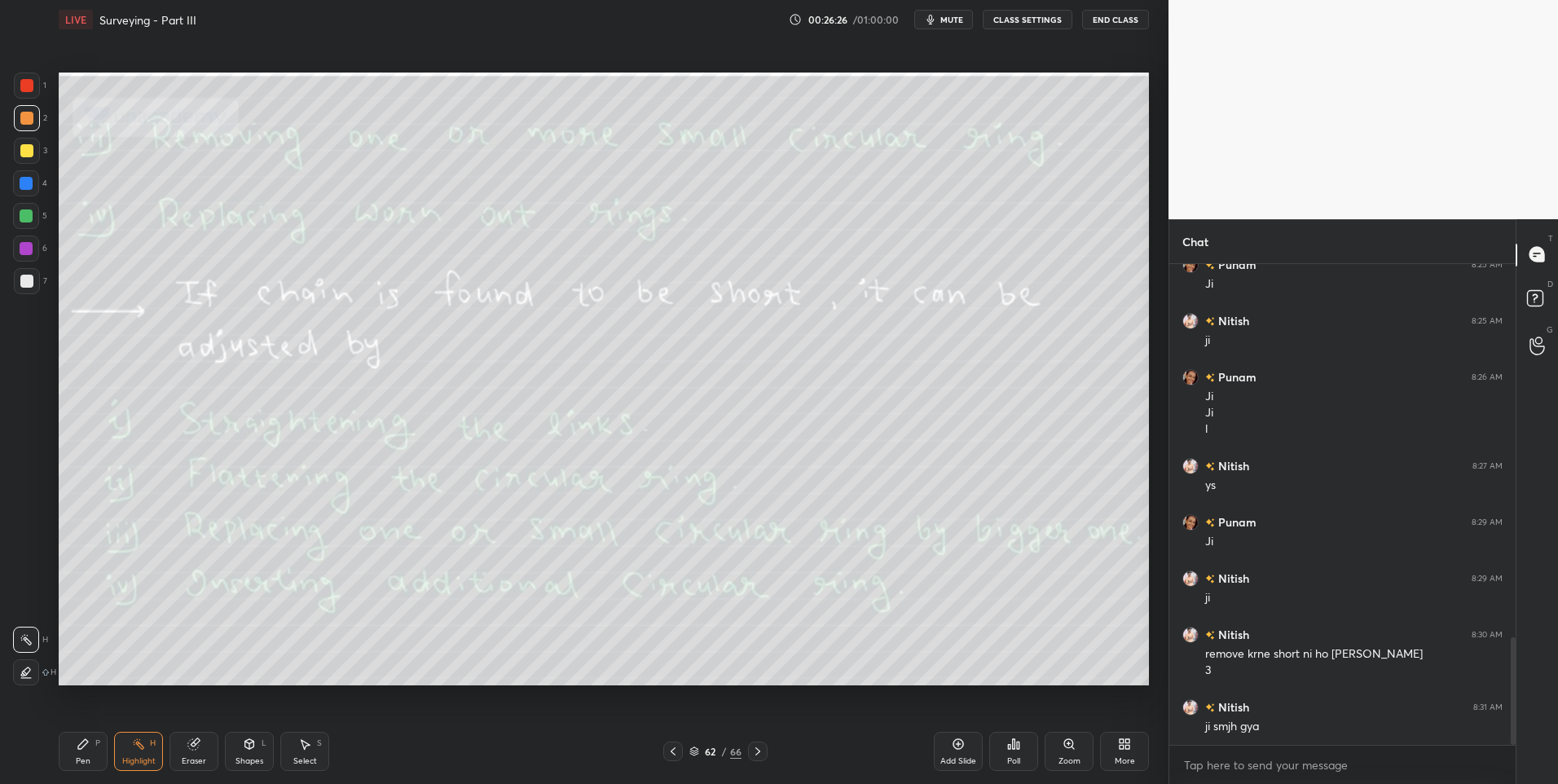
click at [30, 180] on div at bounding box center [26, 183] width 13 height 13
click at [141, 749] on icon at bounding box center [139, 744] width 13 height 13
click at [88, 748] on icon at bounding box center [83, 744] width 13 height 13
click at [94, 737] on div "Pen P" at bounding box center [83, 751] width 49 height 39
click at [140, 748] on icon at bounding box center [139, 744] width 13 height 13
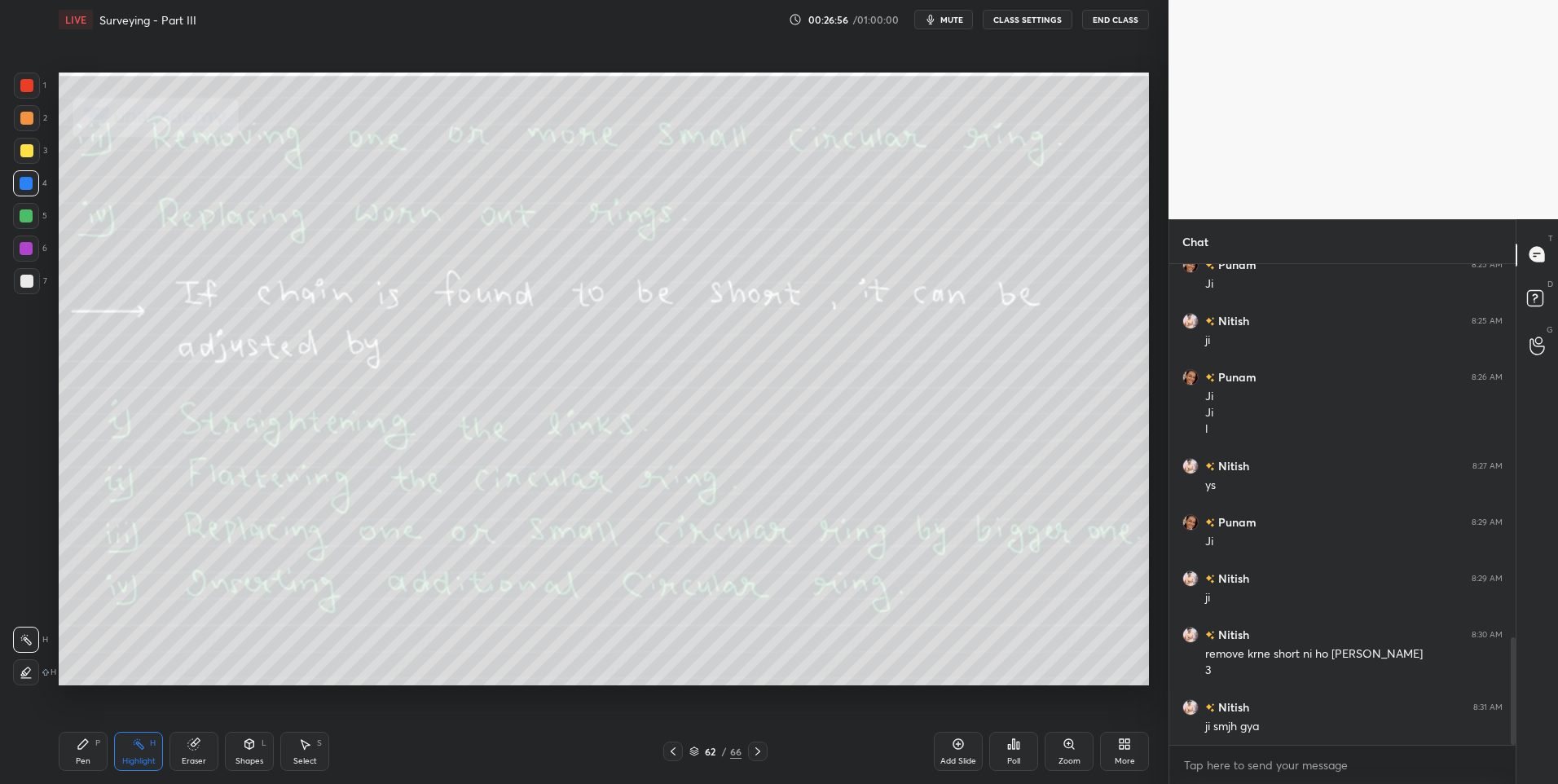
click at [303, 747] on icon at bounding box center [305, 744] width 13 height 13
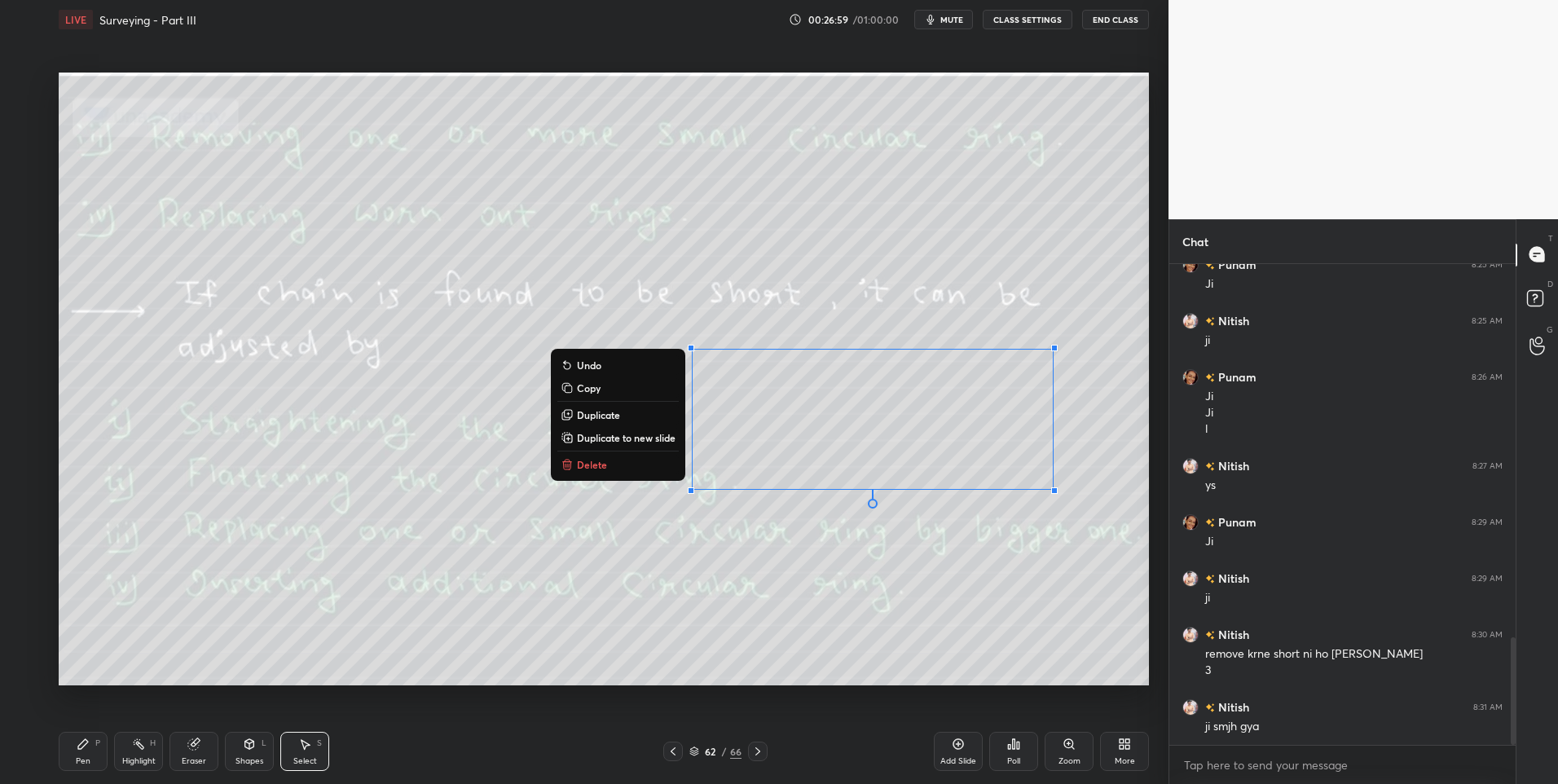
click at [596, 465] on p "Delete" at bounding box center [591, 465] width 30 height 13
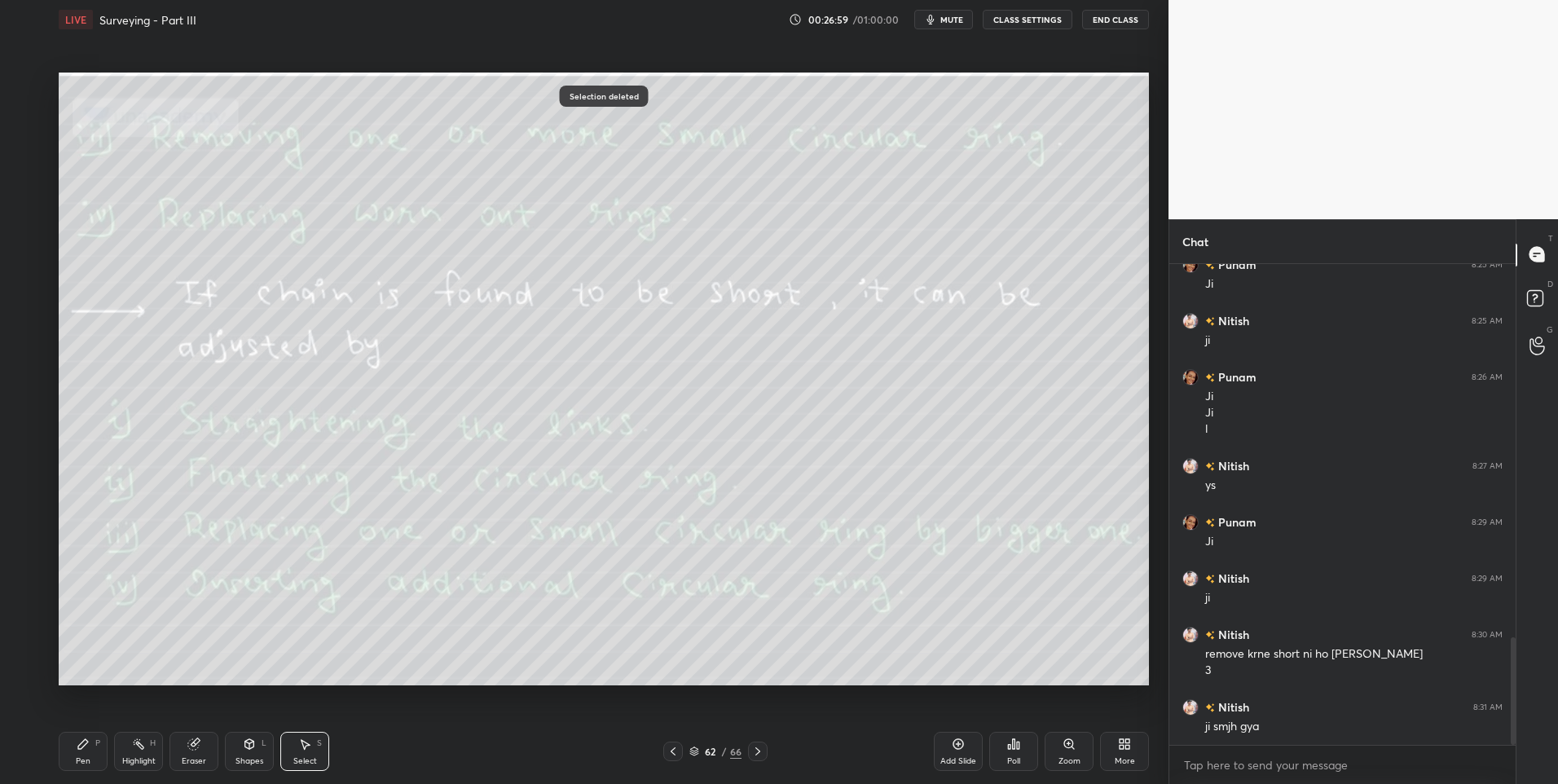
click at [136, 757] on div "Highlight" at bounding box center [139, 760] width 34 height 8
click at [151, 753] on div "Highlight H" at bounding box center [139, 751] width 49 height 39
click at [756, 748] on icon at bounding box center [758, 751] width 5 height 8
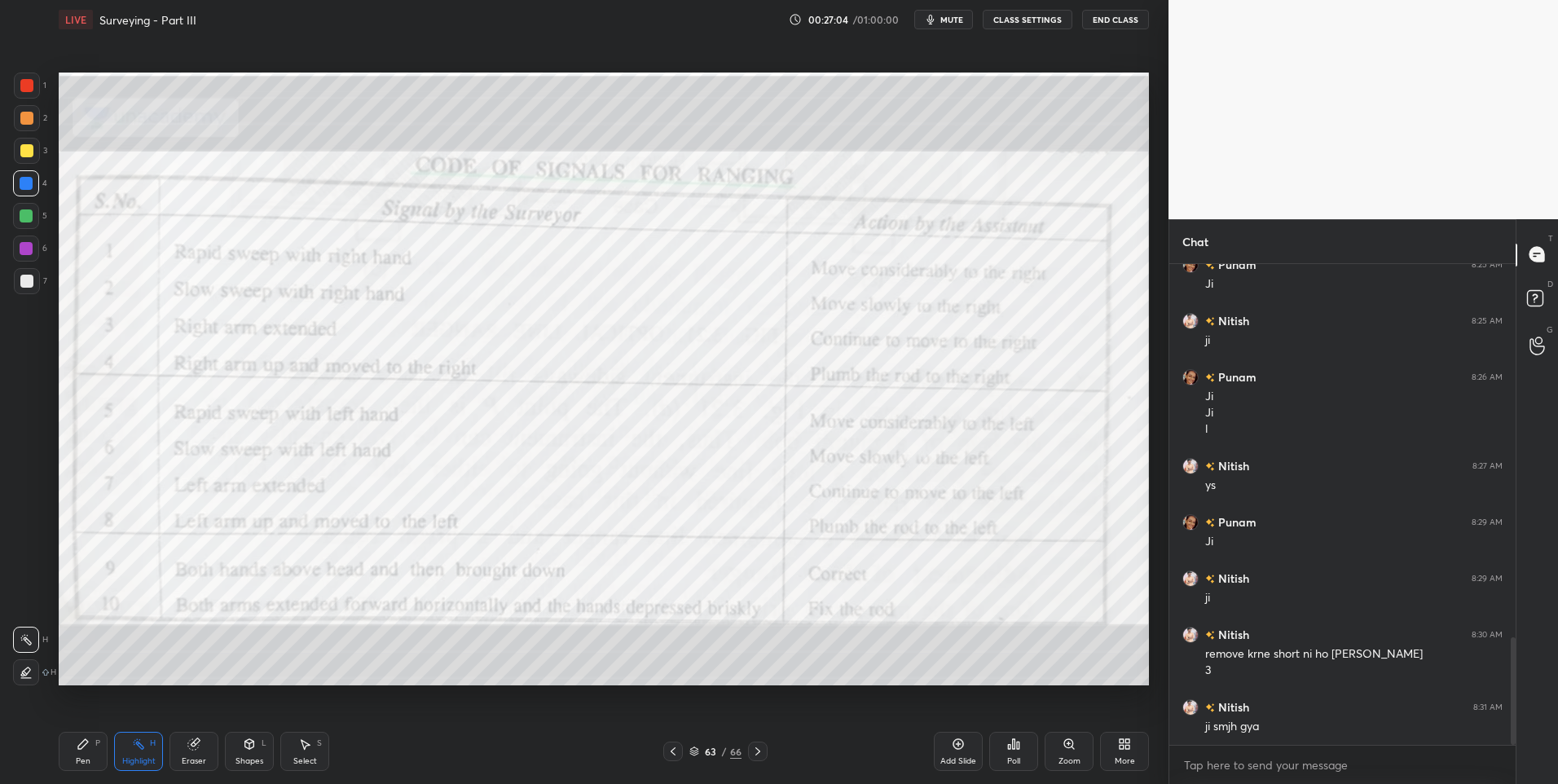
click at [34, 88] on div at bounding box center [26, 86] width 13 height 13
click at [137, 759] on div "Highlight" at bounding box center [139, 760] width 34 height 8
click at [748, 751] on div at bounding box center [758, 750] width 19 height 19
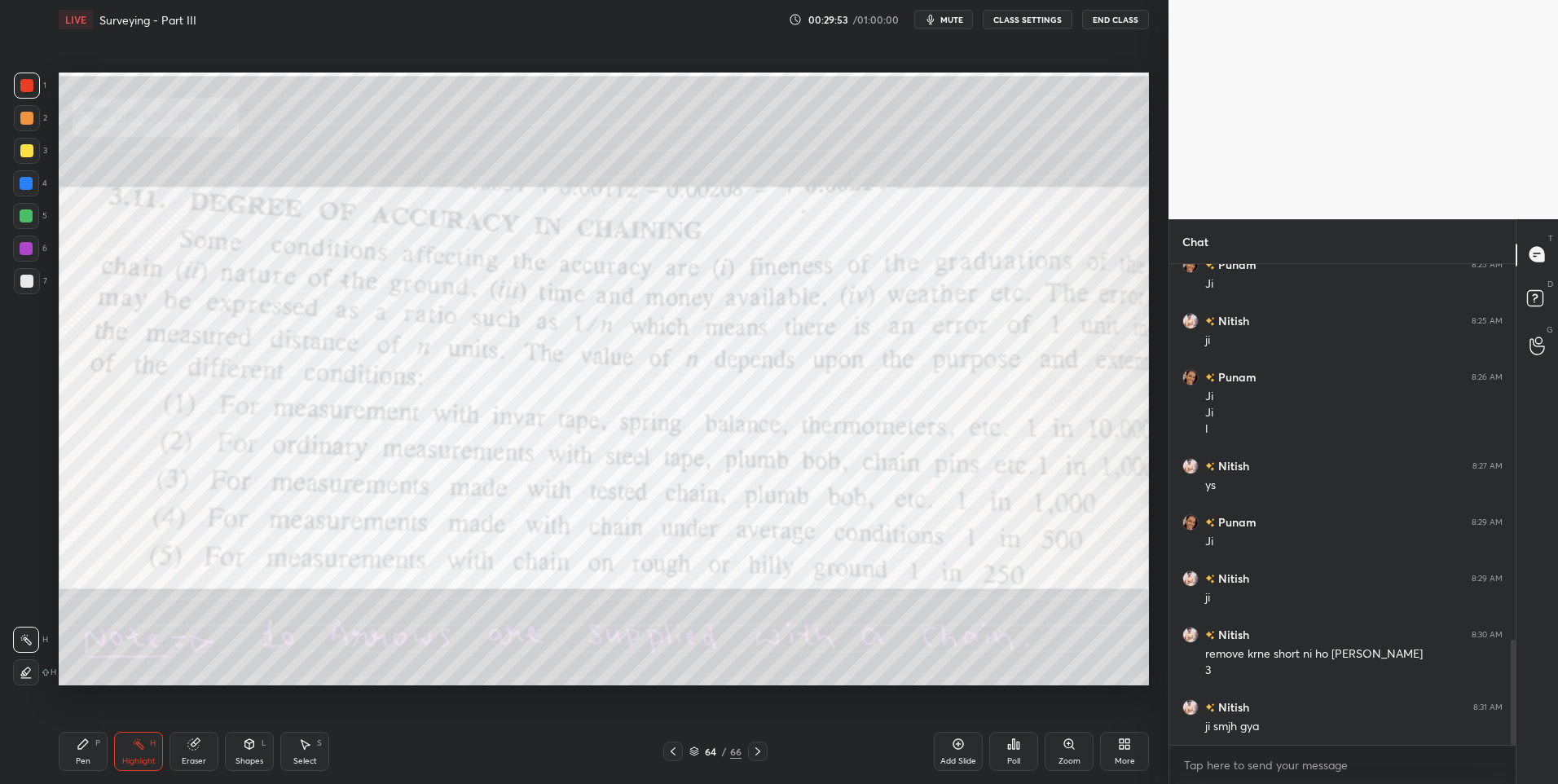
scroll to position [1715, 0]
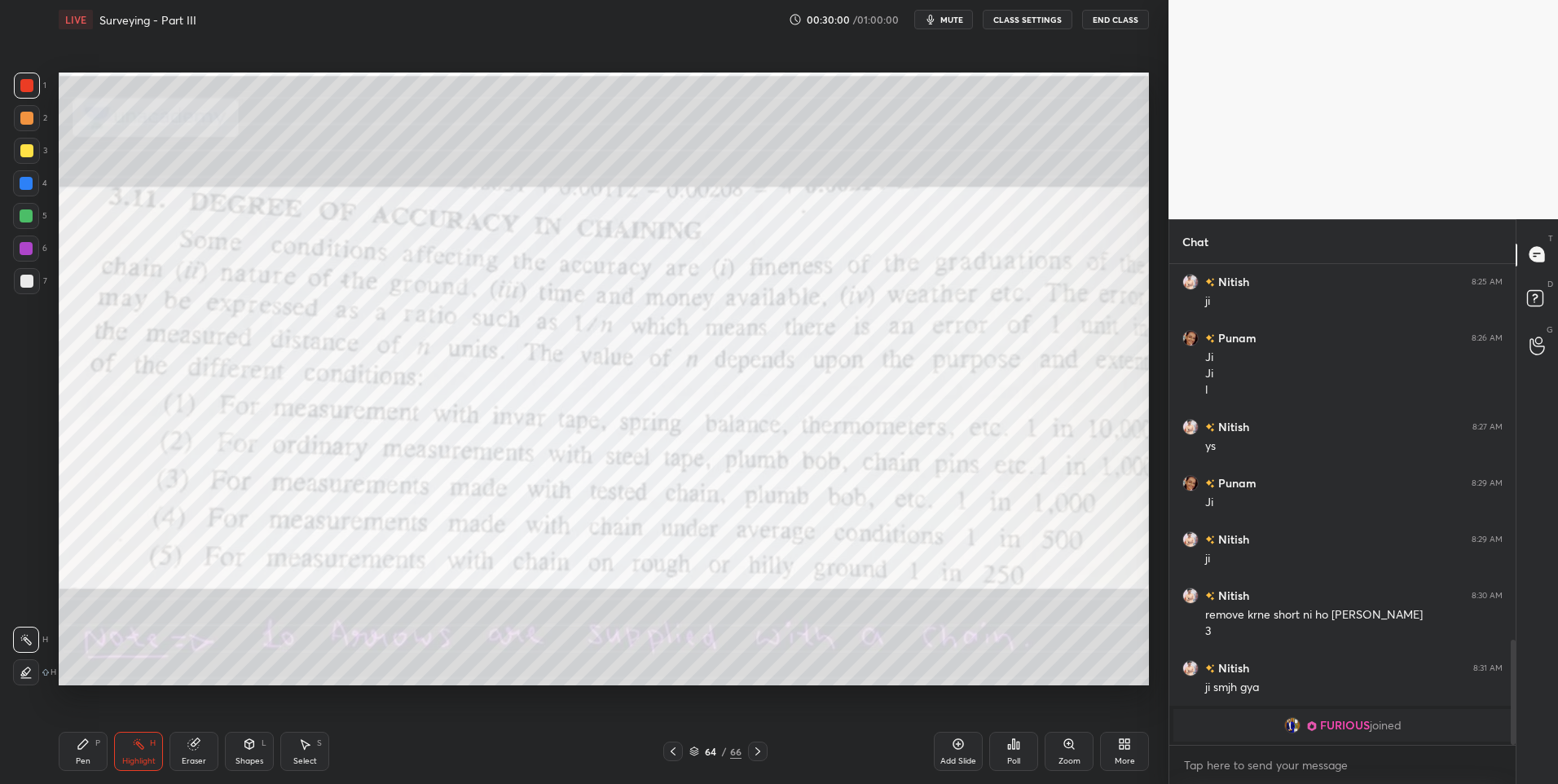
click at [19, 217] on div at bounding box center [26, 215] width 13 height 13
click at [763, 745] on icon at bounding box center [758, 751] width 13 height 13
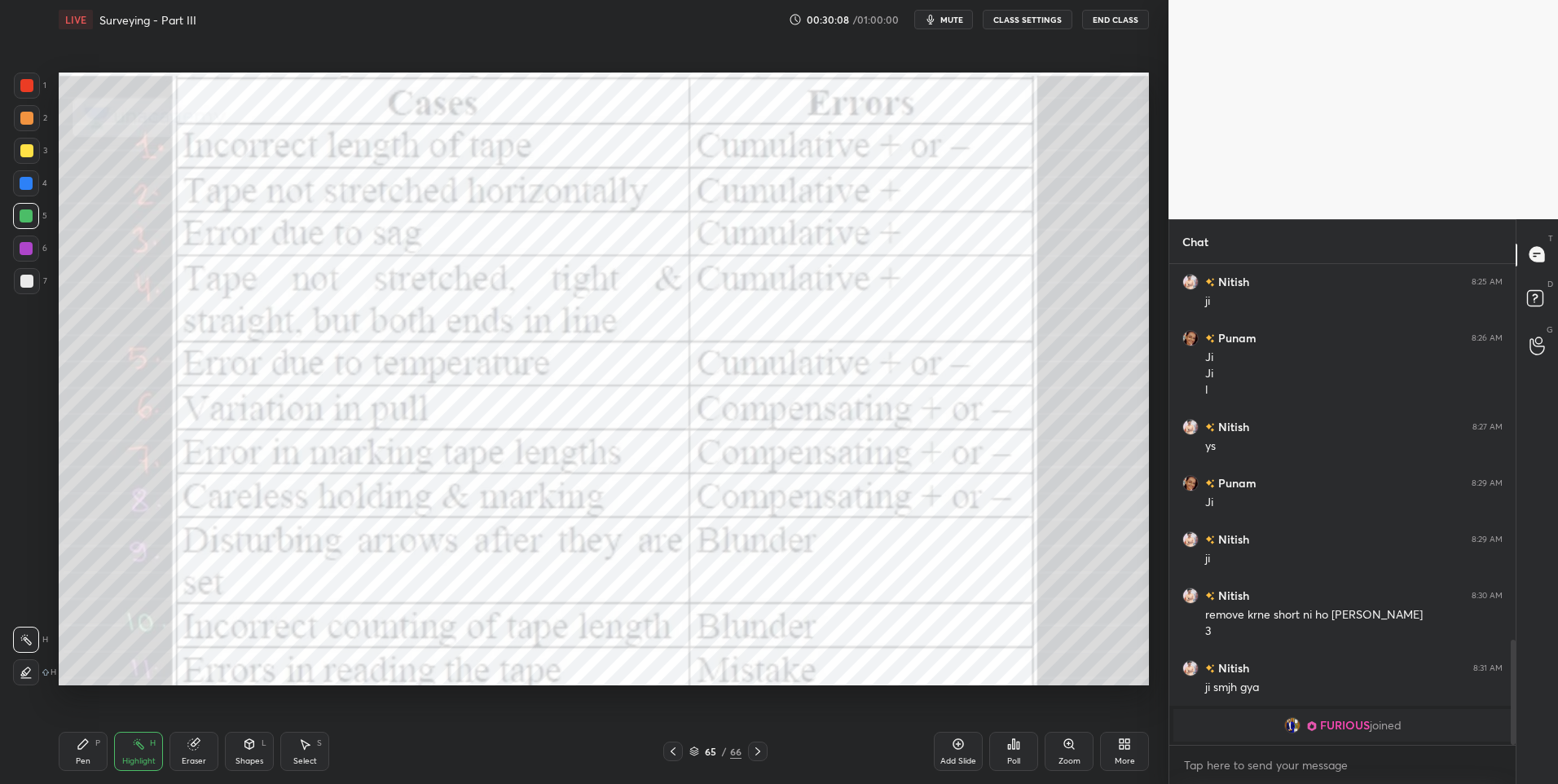
click at [36, 95] on div at bounding box center [26, 85] width 26 height 26
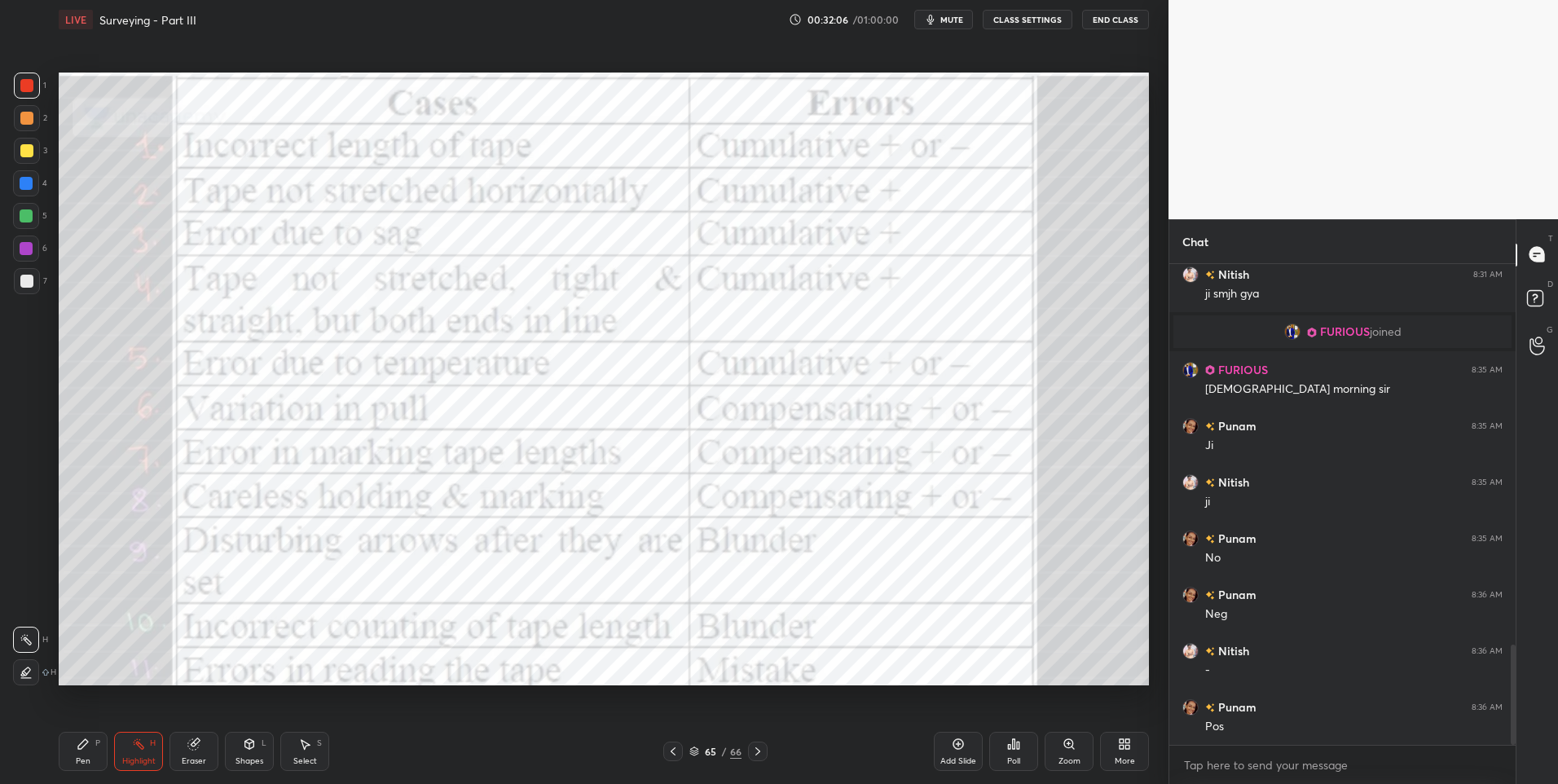
scroll to position [1851, 0]
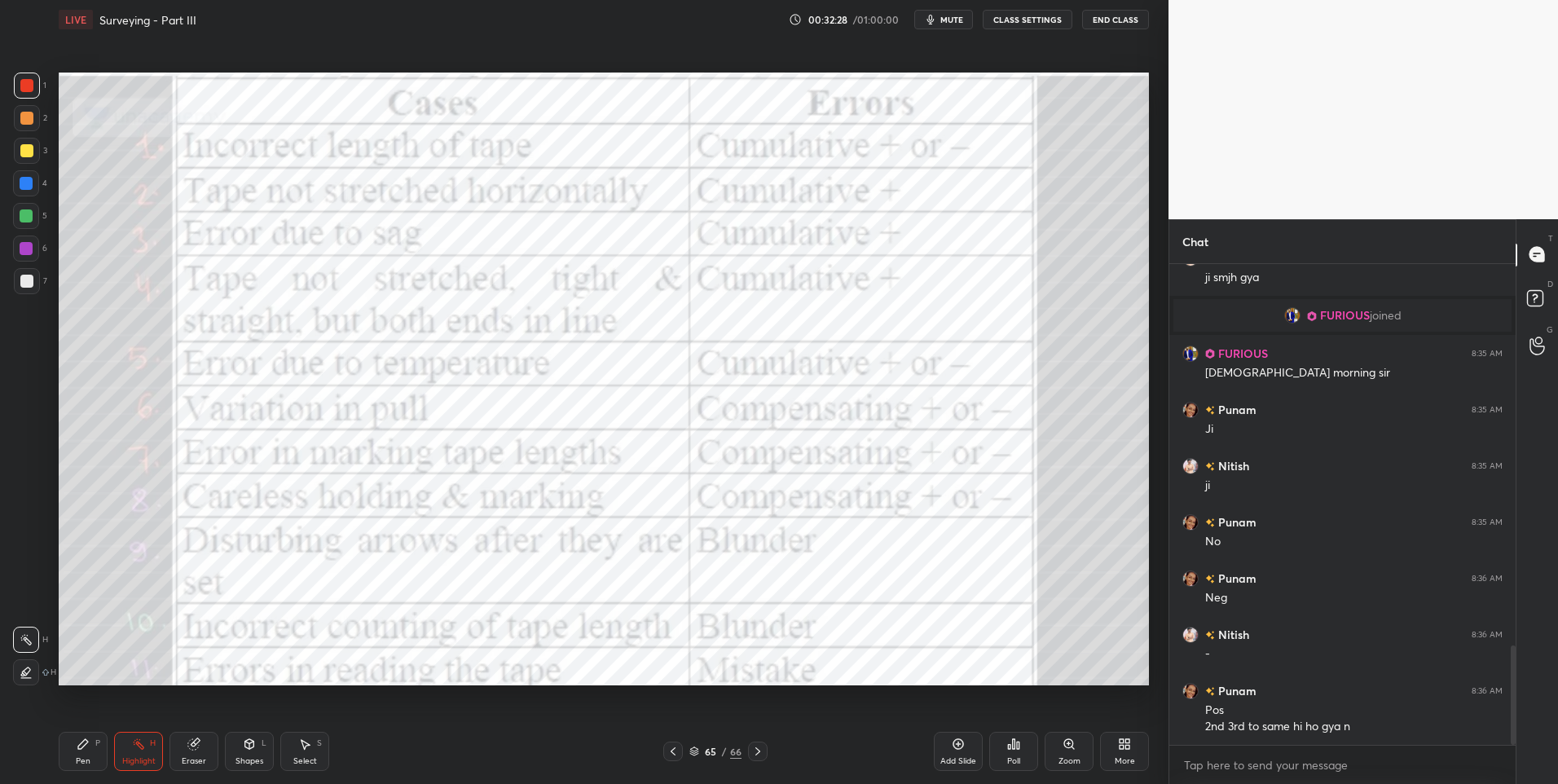
click at [69, 748] on div "Pen P" at bounding box center [83, 751] width 49 height 39
click at [76, 750] on div "Pen P" at bounding box center [83, 751] width 49 height 39
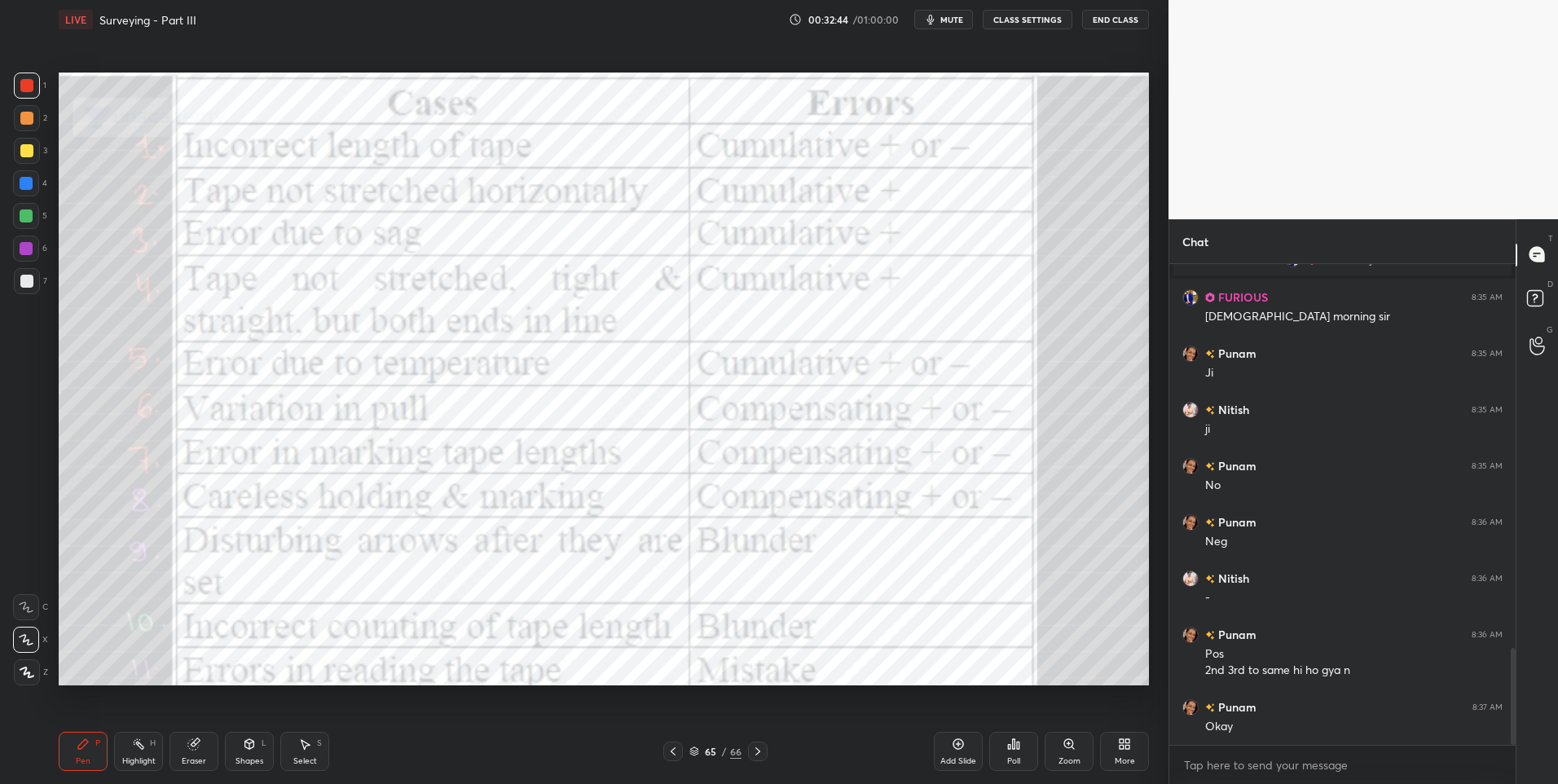
click at [193, 748] on icon at bounding box center [193, 745] width 11 height 11
click at [28, 638] on icon at bounding box center [26, 640] width 13 height 14
click at [130, 750] on div "Highlight H" at bounding box center [139, 751] width 49 height 39
click at [122, 749] on div "Highlight H" at bounding box center [139, 751] width 49 height 39
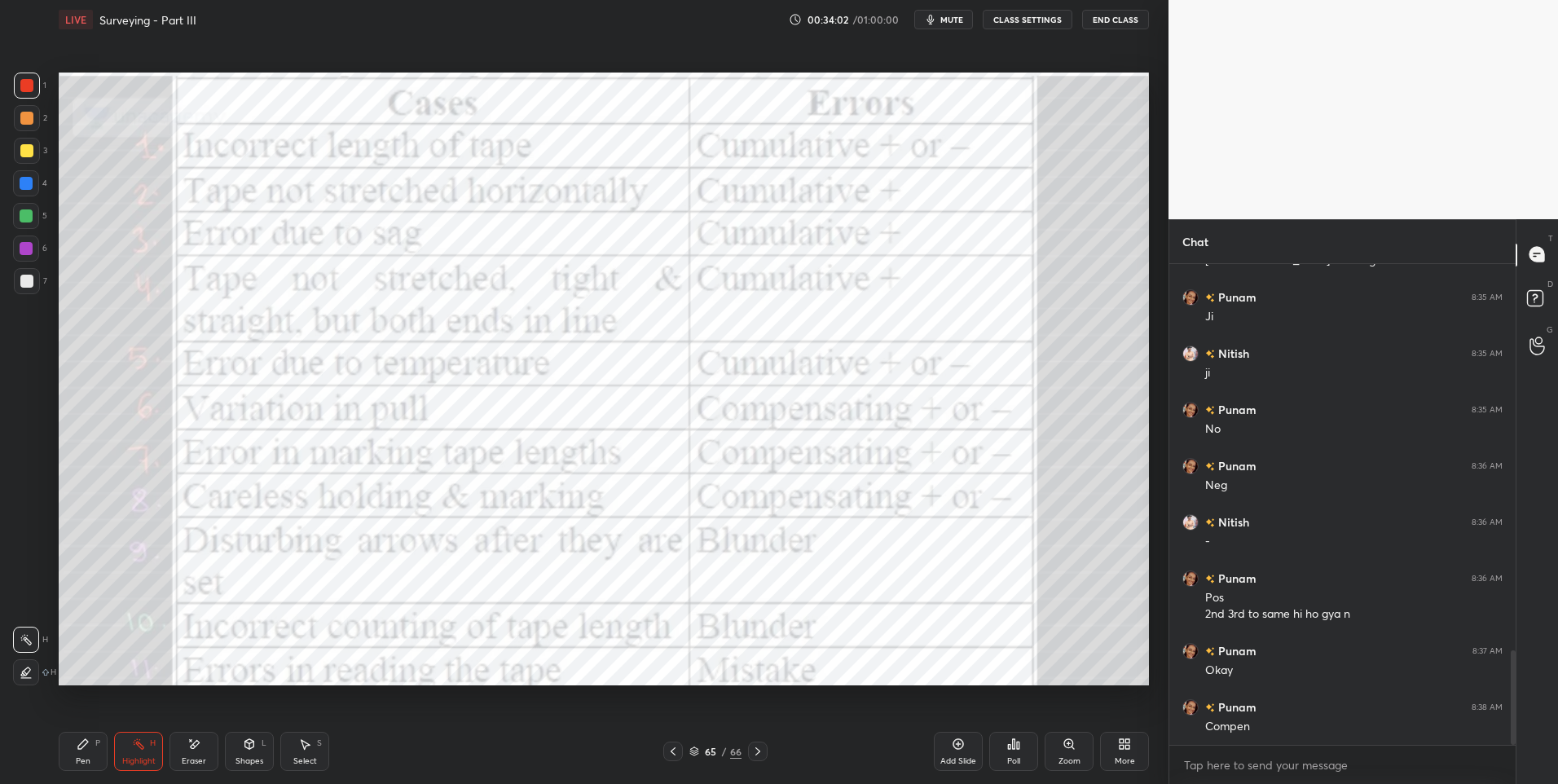
click at [90, 750] on div "Pen P" at bounding box center [83, 751] width 49 height 39
click at [937, 755] on div "Add Slide" at bounding box center [958, 751] width 49 height 39
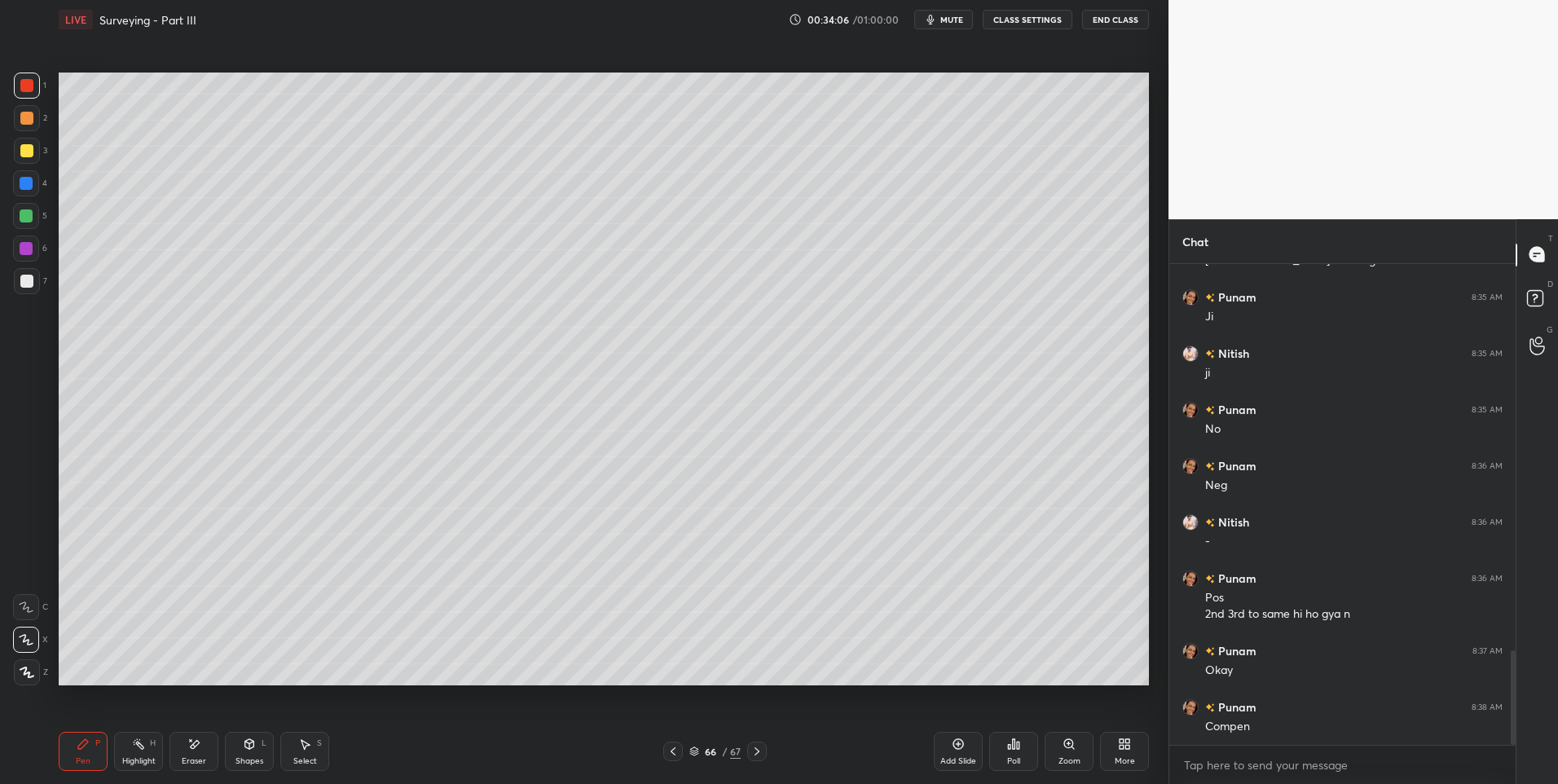
click at [29, 273] on div at bounding box center [26, 281] width 26 height 26
click at [202, 748] on div "Eraser" at bounding box center [194, 751] width 49 height 39
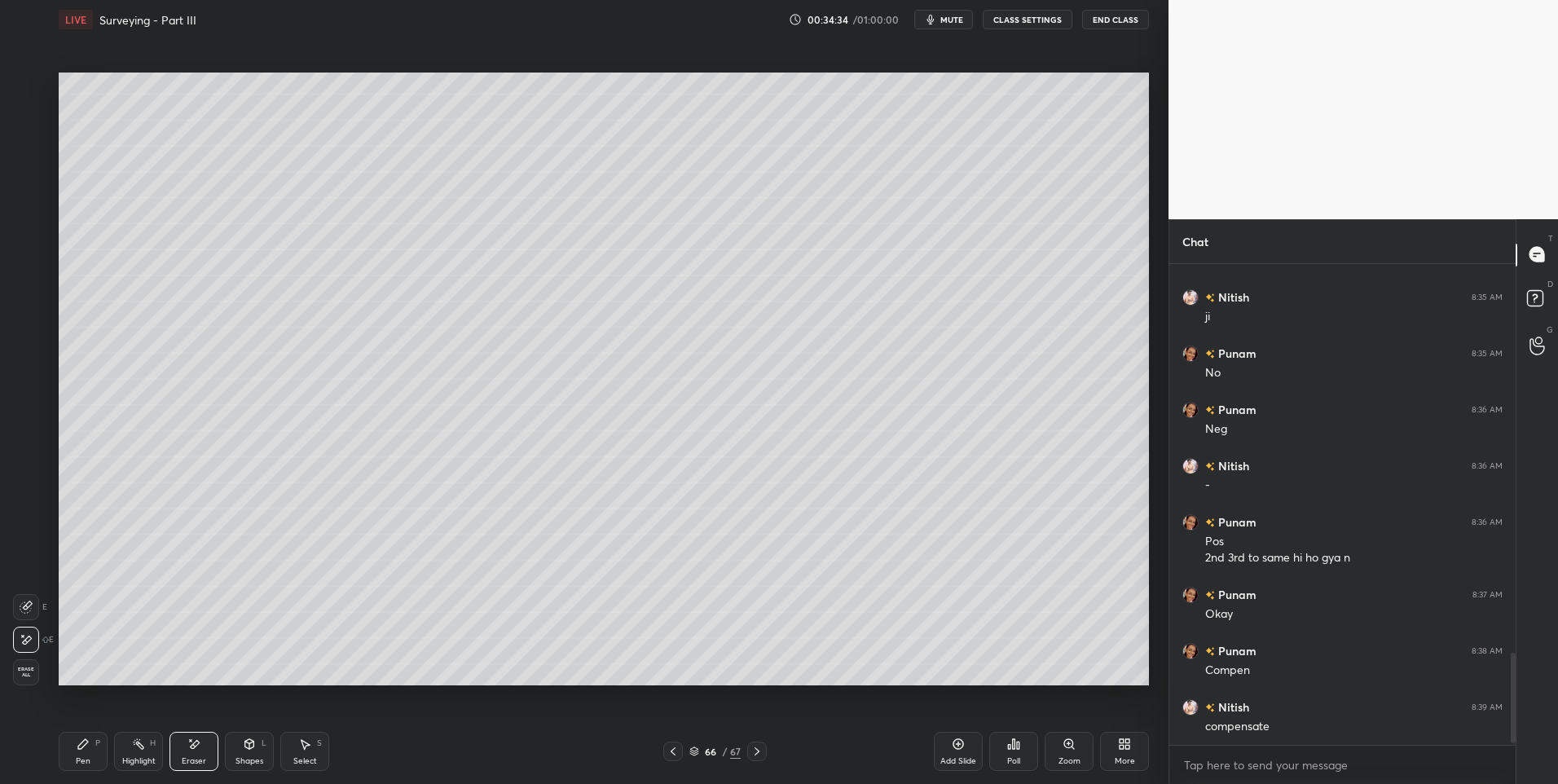
scroll to position [2076, 0]
click at [674, 749] on icon at bounding box center [673, 751] width 13 height 13
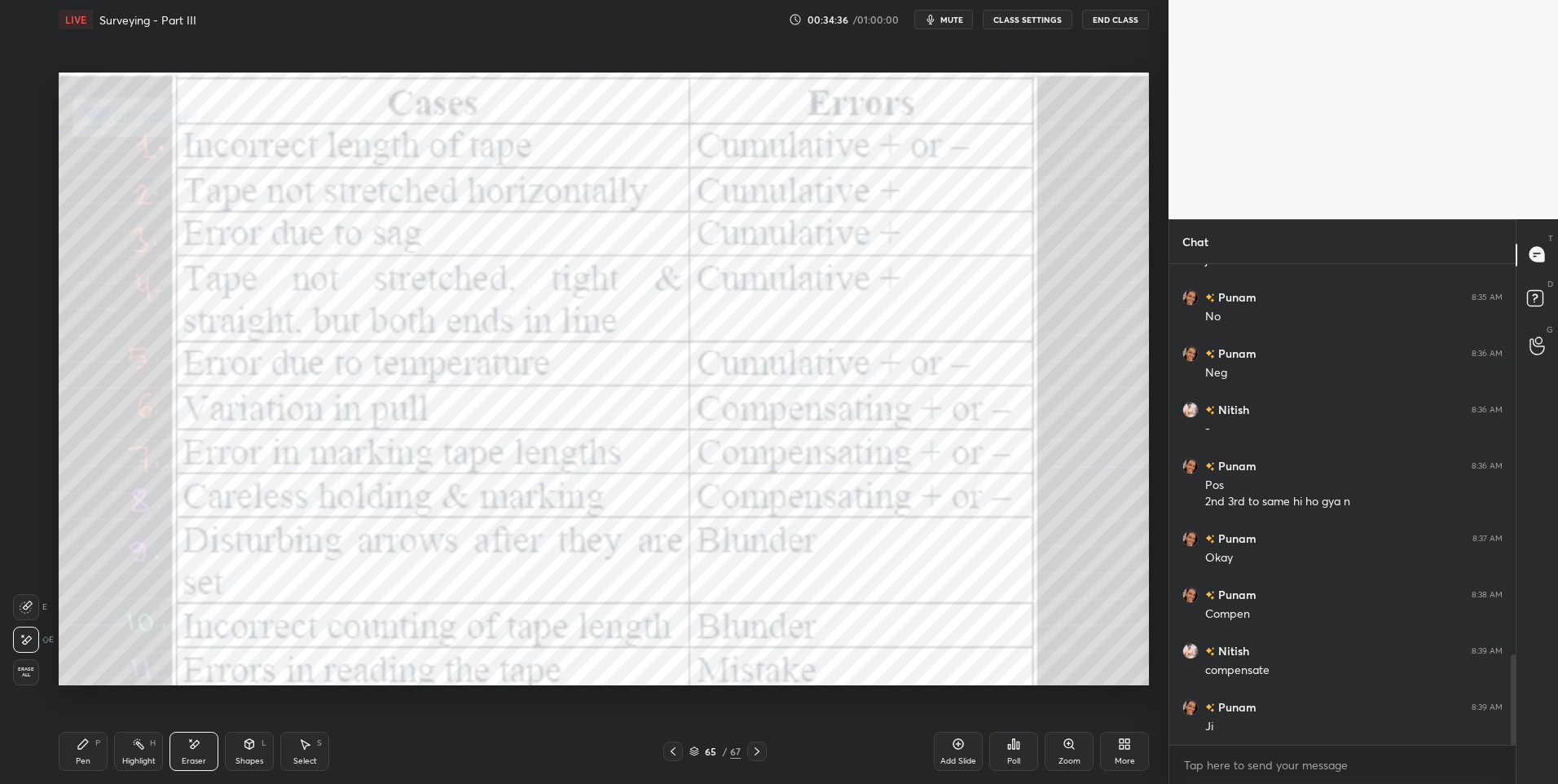
click at [137, 755] on div "Highlight H" at bounding box center [139, 751] width 49 height 39
click at [139, 753] on div "Highlight H" at bounding box center [139, 751] width 49 height 39
click at [26, 249] on div at bounding box center [26, 248] width 13 height 13
click at [73, 757] on div "Pen P" at bounding box center [83, 751] width 49 height 39
click at [757, 747] on icon at bounding box center [757, 751] width 13 height 13
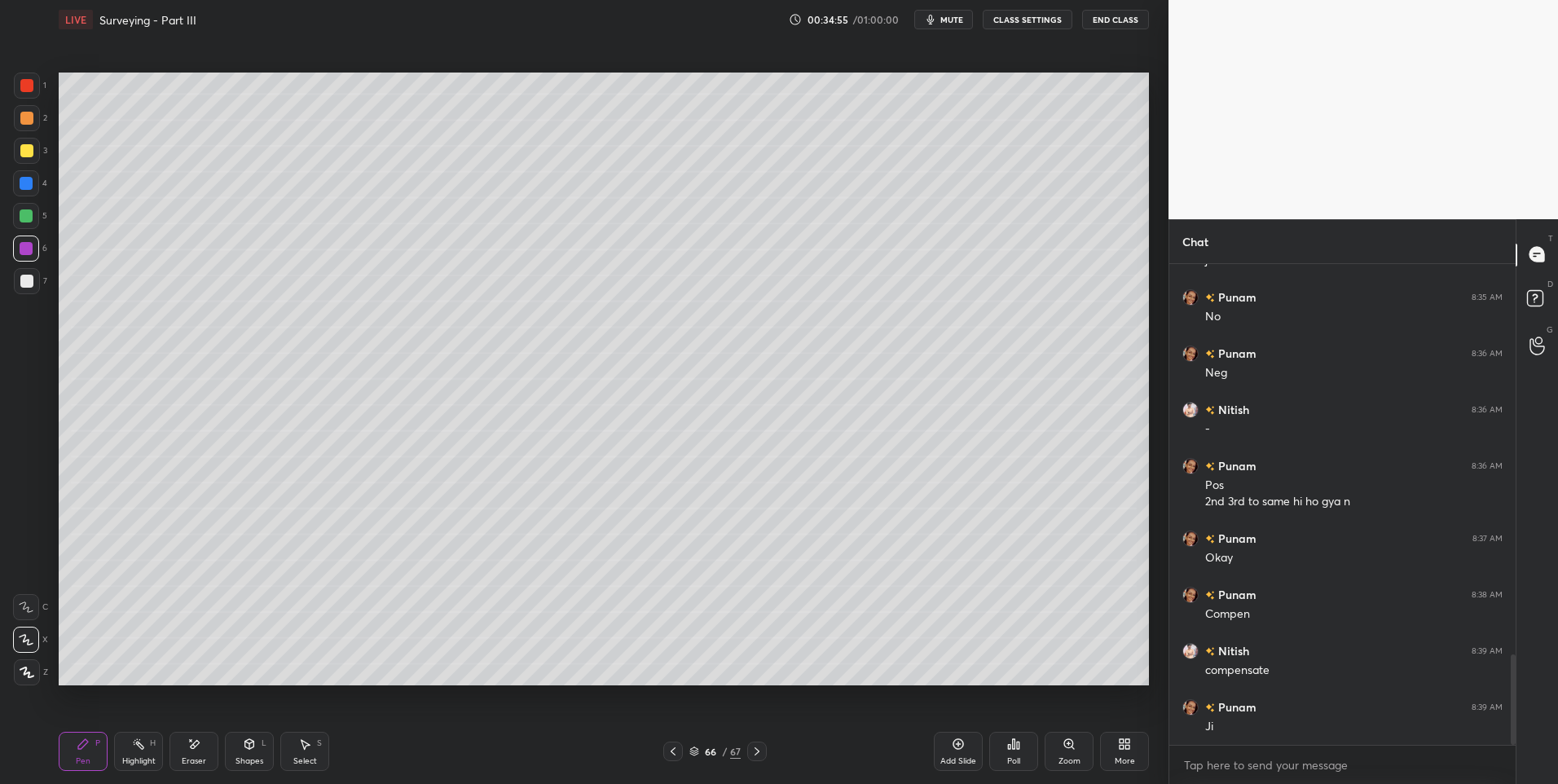
click at [90, 744] on div "Pen P" at bounding box center [83, 751] width 49 height 39
click at [30, 221] on div at bounding box center [26, 215] width 13 height 13
click at [146, 751] on div "Highlight H" at bounding box center [139, 751] width 49 height 39
click at [308, 753] on div "Select S" at bounding box center [305, 751] width 49 height 39
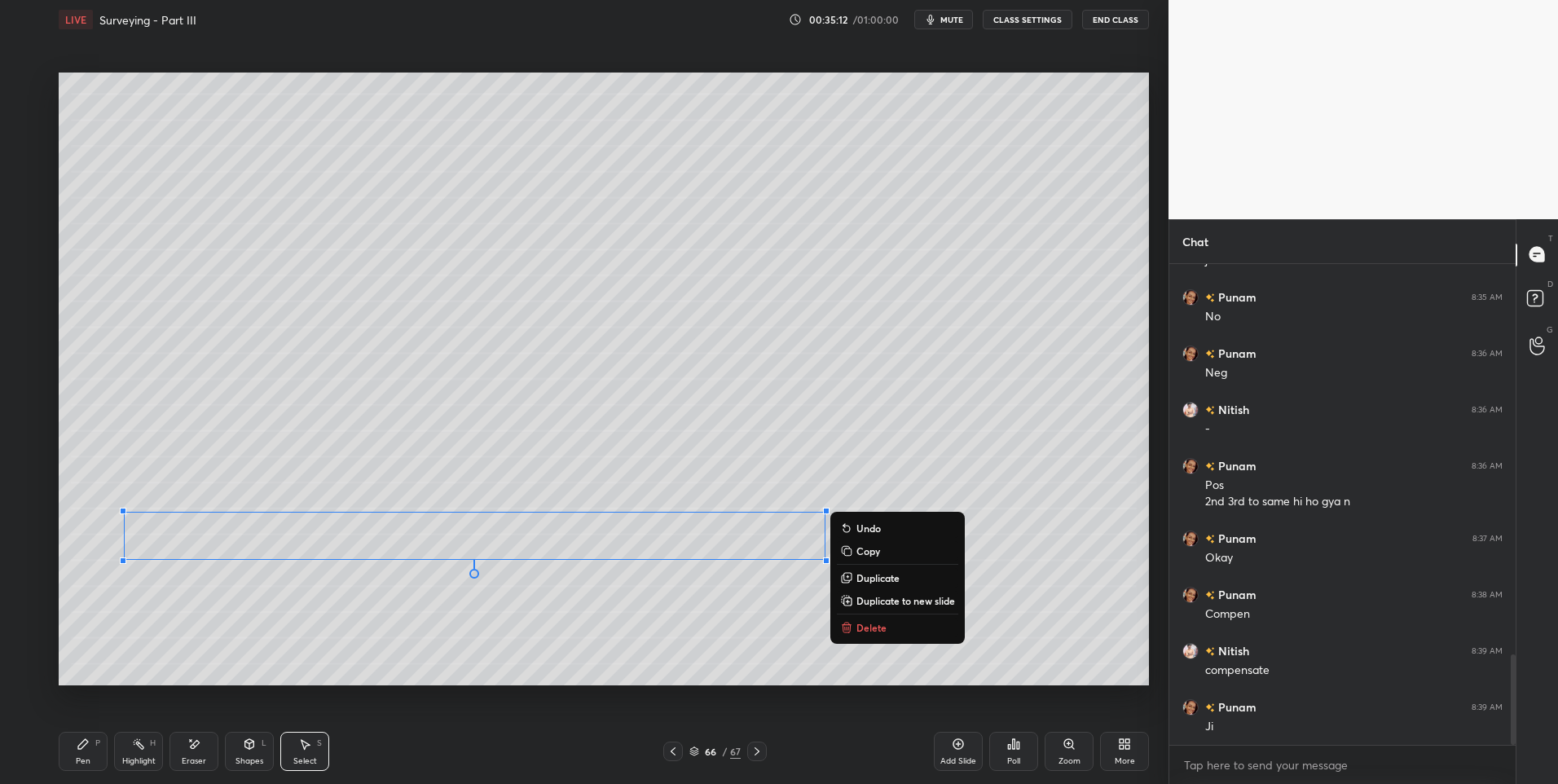
click at [893, 622] on button "Delete" at bounding box center [897, 627] width 121 height 19
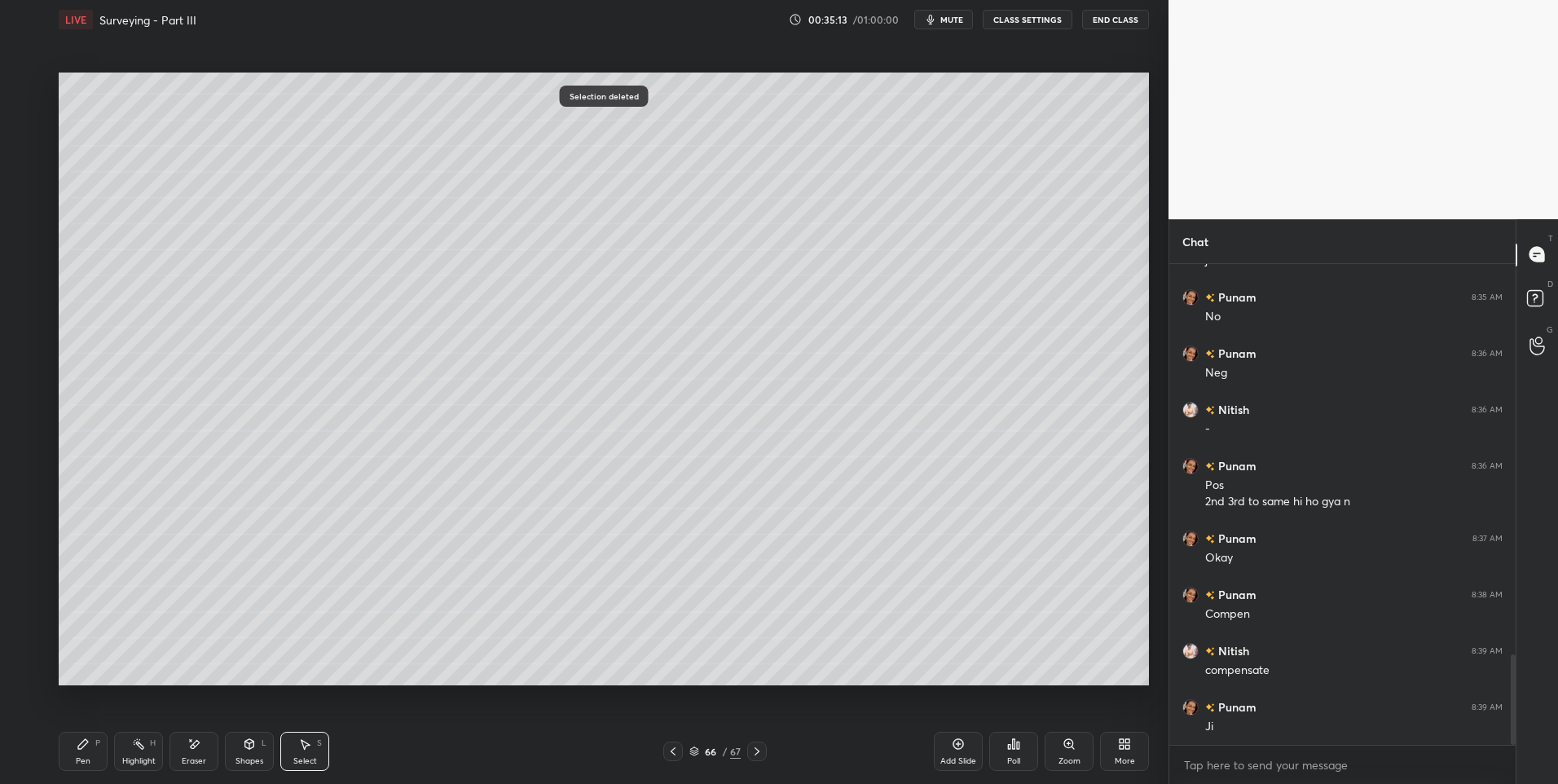
click at [679, 752] on icon at bounding box center [673, 751] width 13 height 13
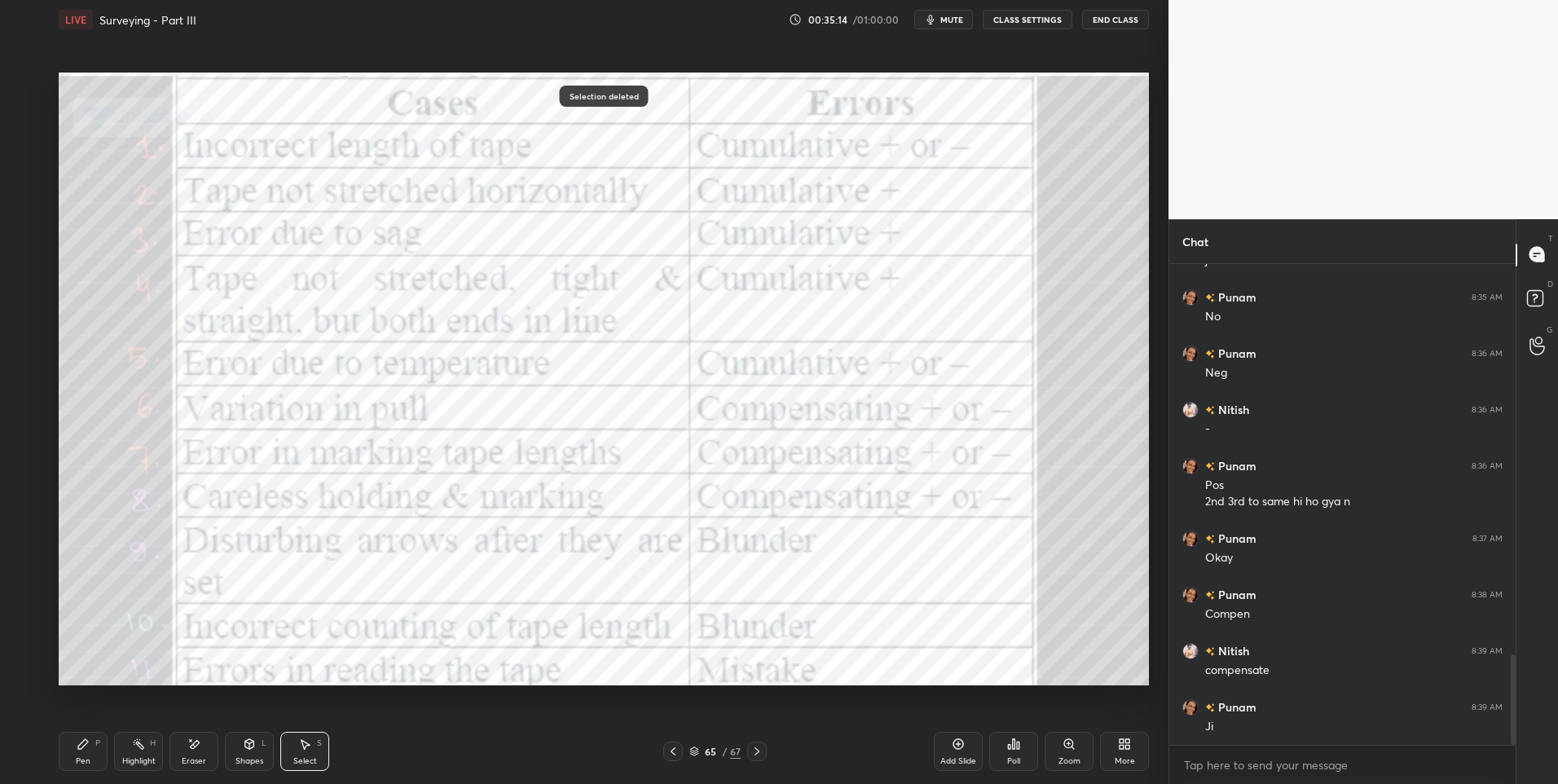
click at [147, 748] on div "Highlight H" at bounding box center [139, 751] width 49 height 39
click at [748, 760] on div at bounding box center [757, 750] width 19 height 19
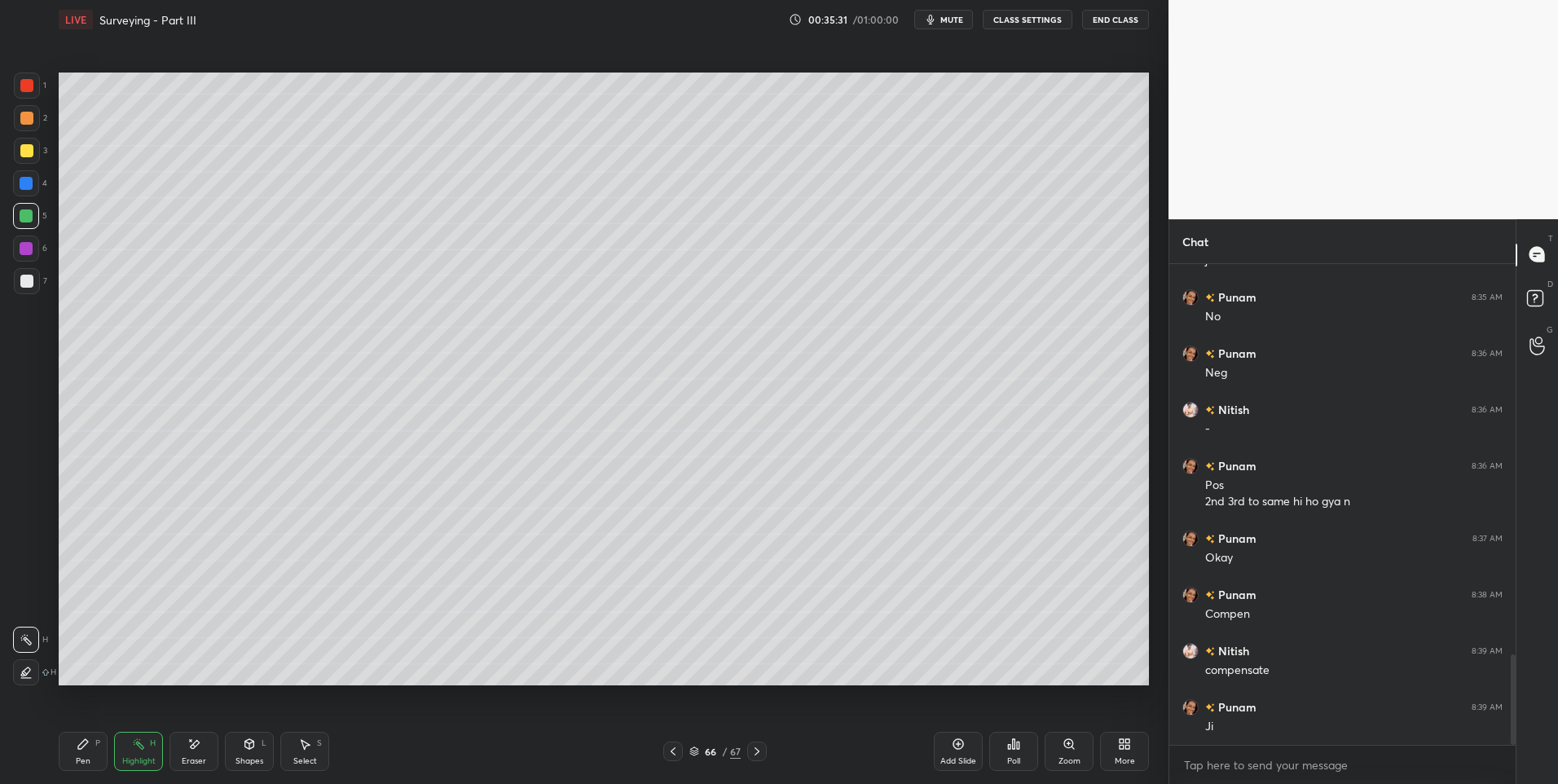
click at [83, 747] on icon at bounding box center [83, 744] width 10 height 10
click at [143, 747] on rect at bounding box center [140, 745] width 8 height 8
click at [310, 748] on icon at bounding box center [305, 744] width 13 height 13
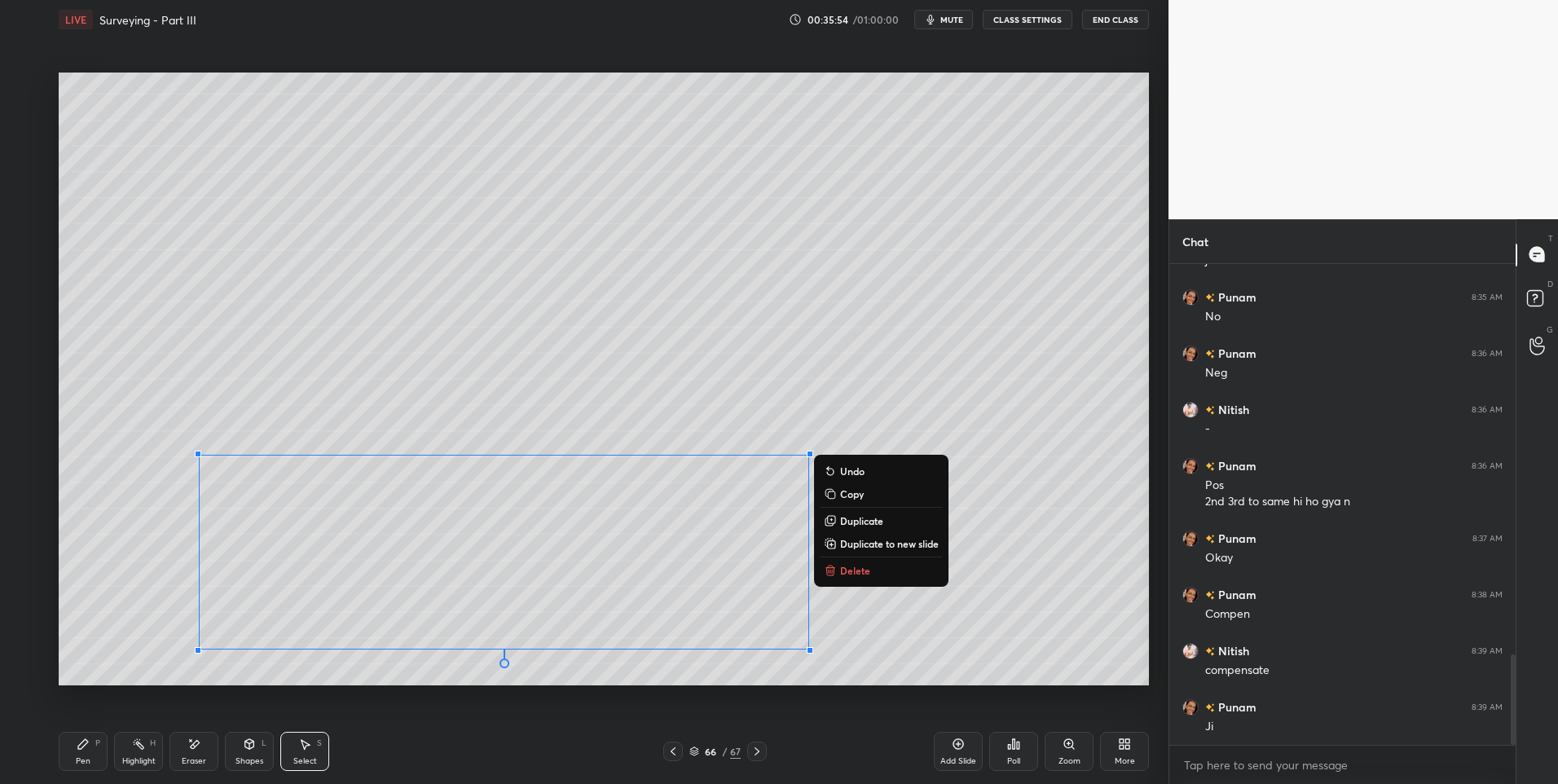
click at [868, 570] on p "Delete" at bounding box center [854, 570] width 30 height 13
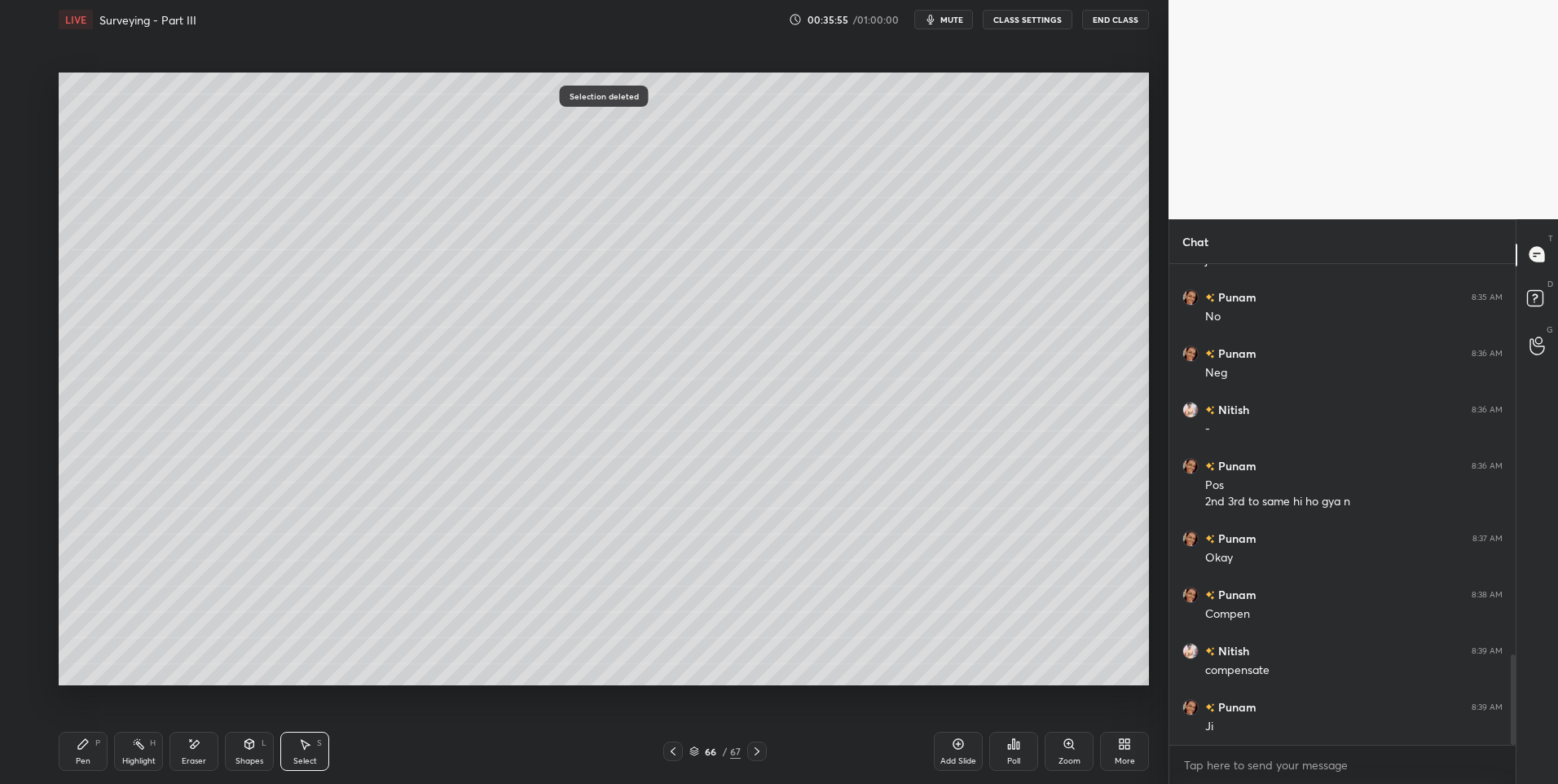
click at [665, 740] on div "Pen P Highlight H Eraser Shapes L Select S 66 / 67 Add Slide Poll Zoom More" at bounding box center [603, 750] width 1090 height 65
click at [674, 748] on icon at bounding box center [673, 751] width 13 height 13
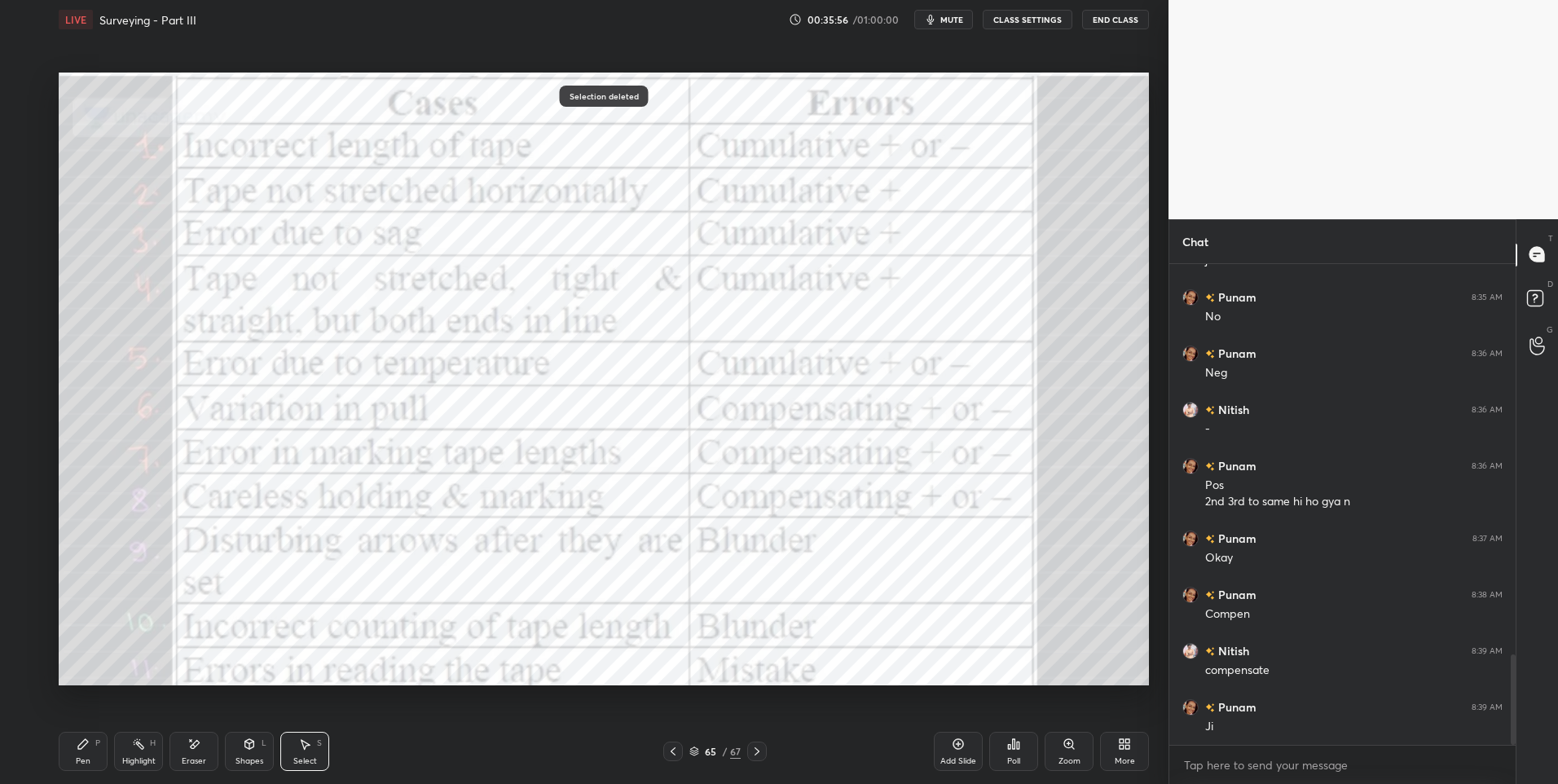
click at [139, 757] on div "Highlight" at bounding box center [139, 760] width 34 height 8
click at [144, 755] on div "Highlight H" at bounding box center [139, 751] width 49 height 39
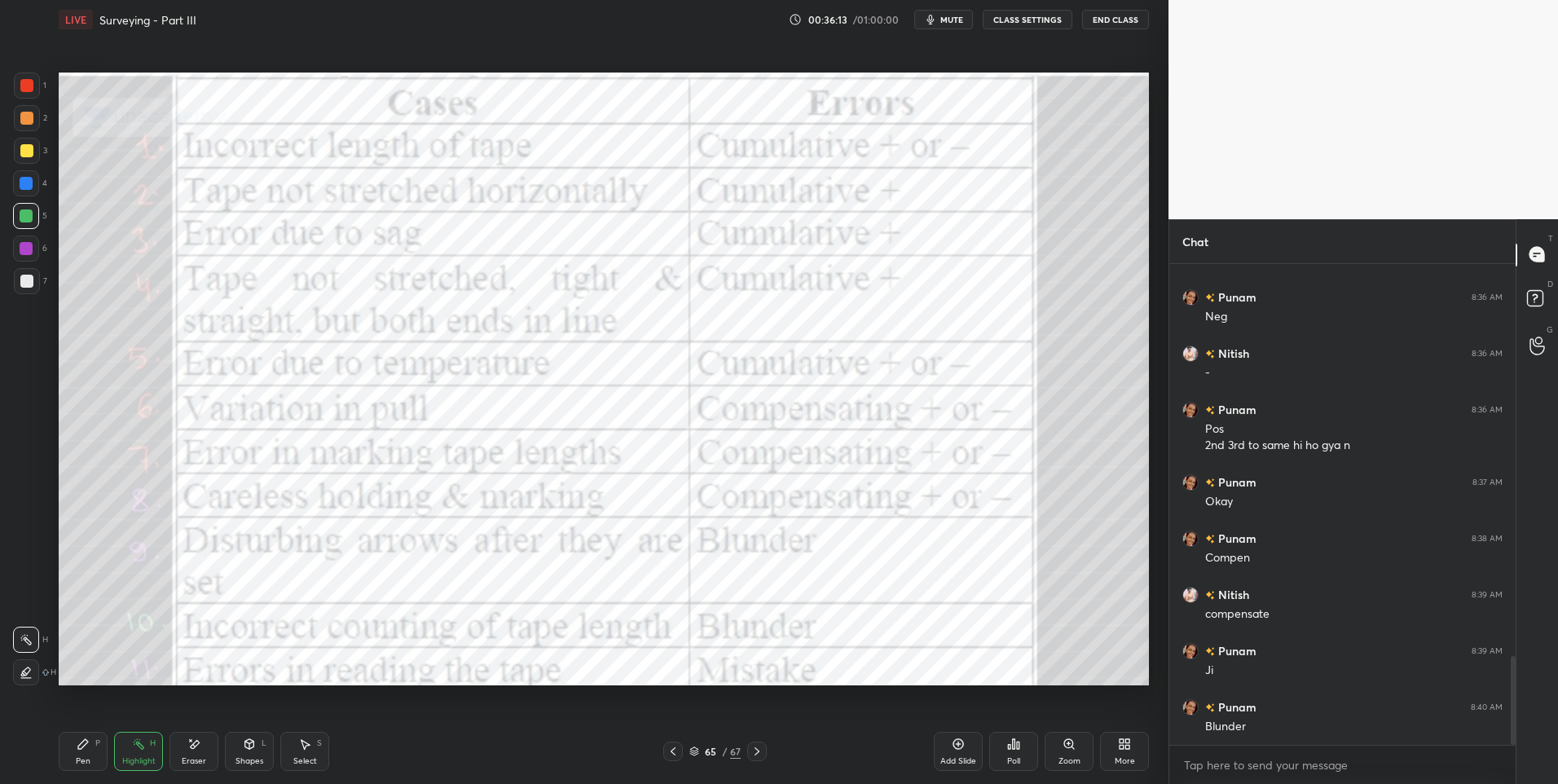
click at [35, 89] on div at bounding box center [26, 85] width 26 height 26
click at [752, 747] on icon at bounding box center [757, 751] width 13 height 13
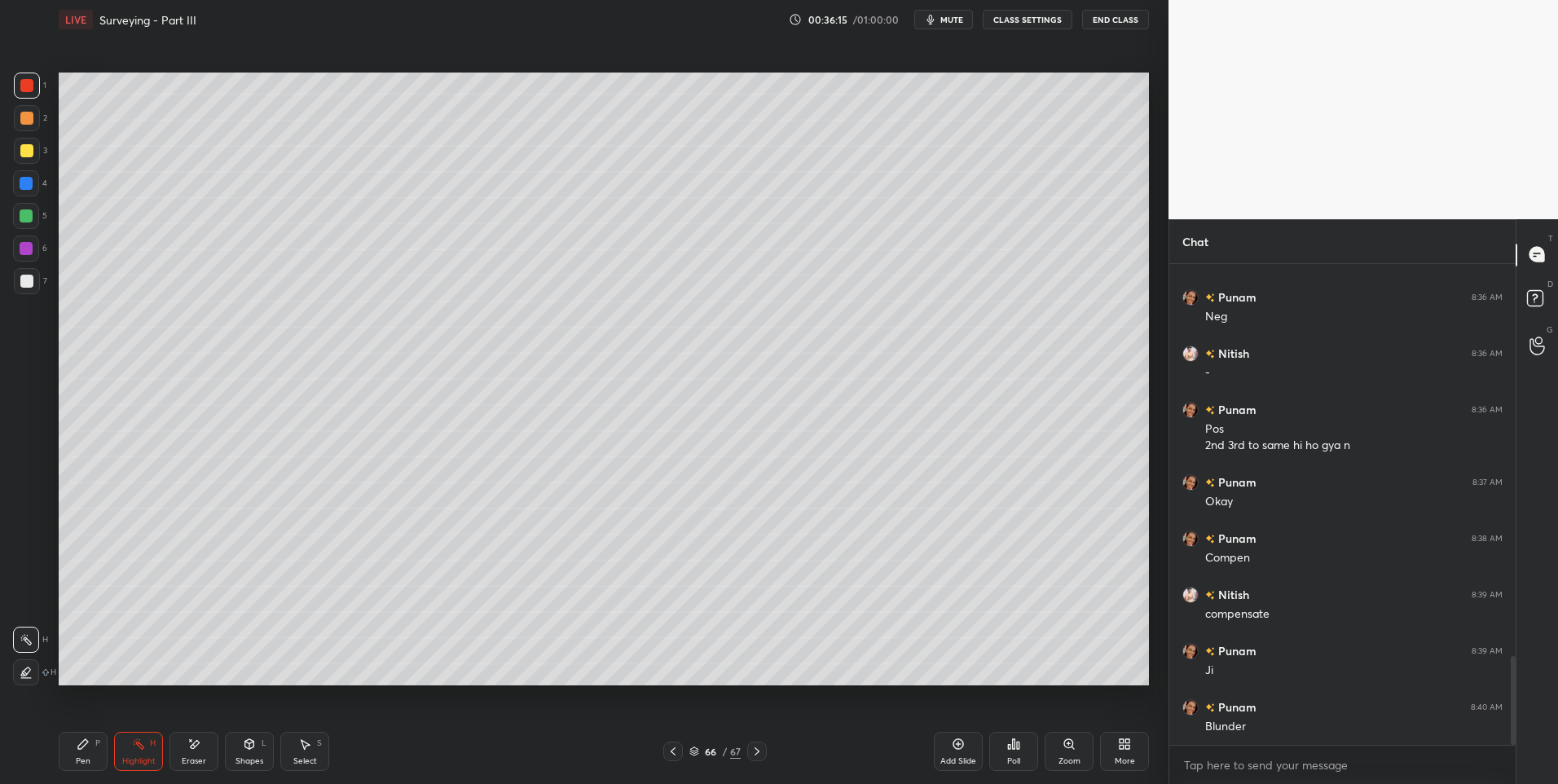
click at [754, 748] on icon at bounding box center [757, 751] width 13 height 13
click at [758, 748] on icon at bounding box center [757, 751] width 13 height 13
click at [758, 749] on icon at bounding box center [757, 751] width 13 height 13
click at [761, 748] on icon at bounding box center [757, 751] width 13 height 13
click at [761, 749] on icon at bounding box center [757, 751] width 13 height 13
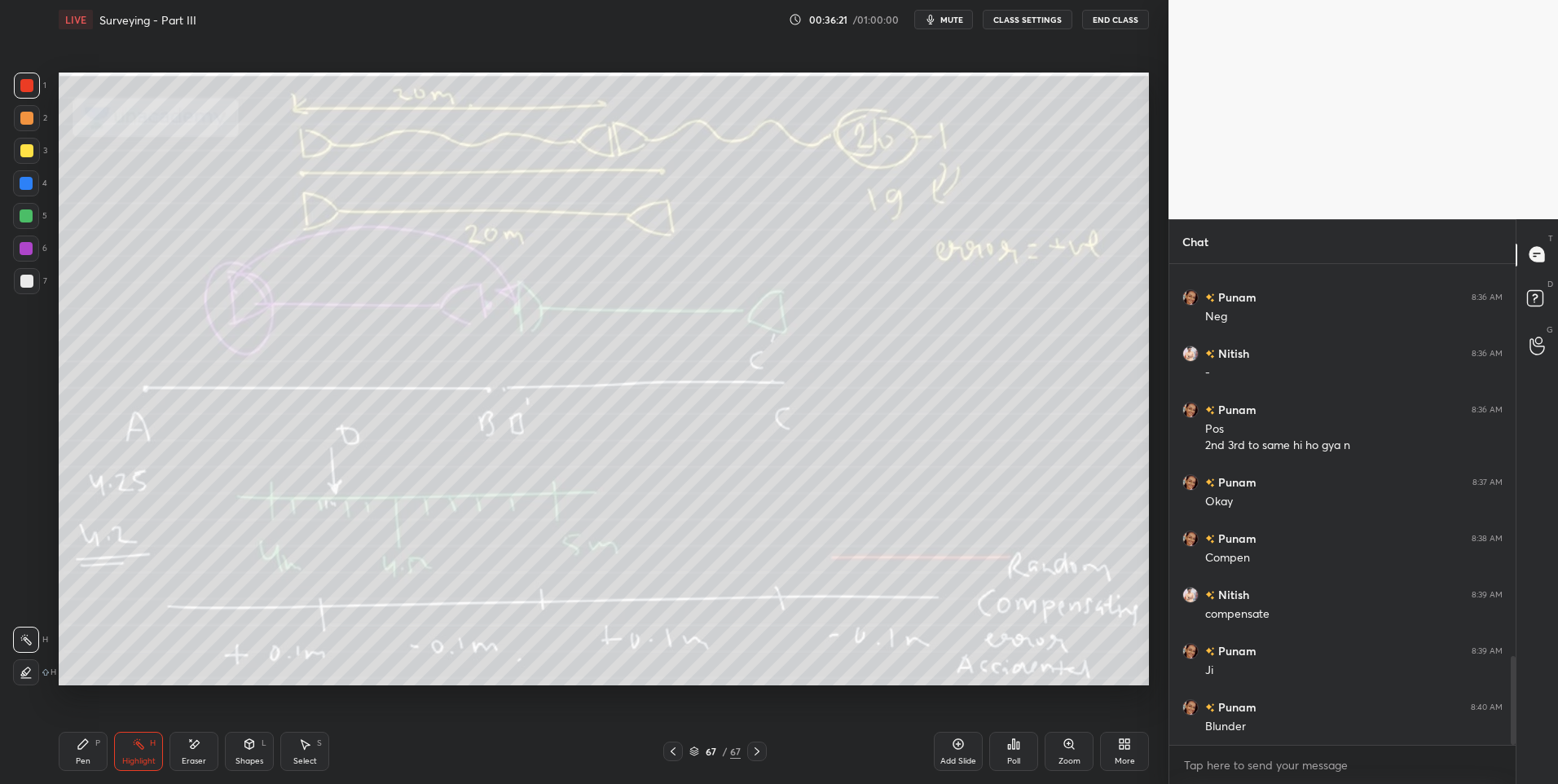
click at [1119, 759] on div "More" at bounding box center [1124, 760] width 20 height 8
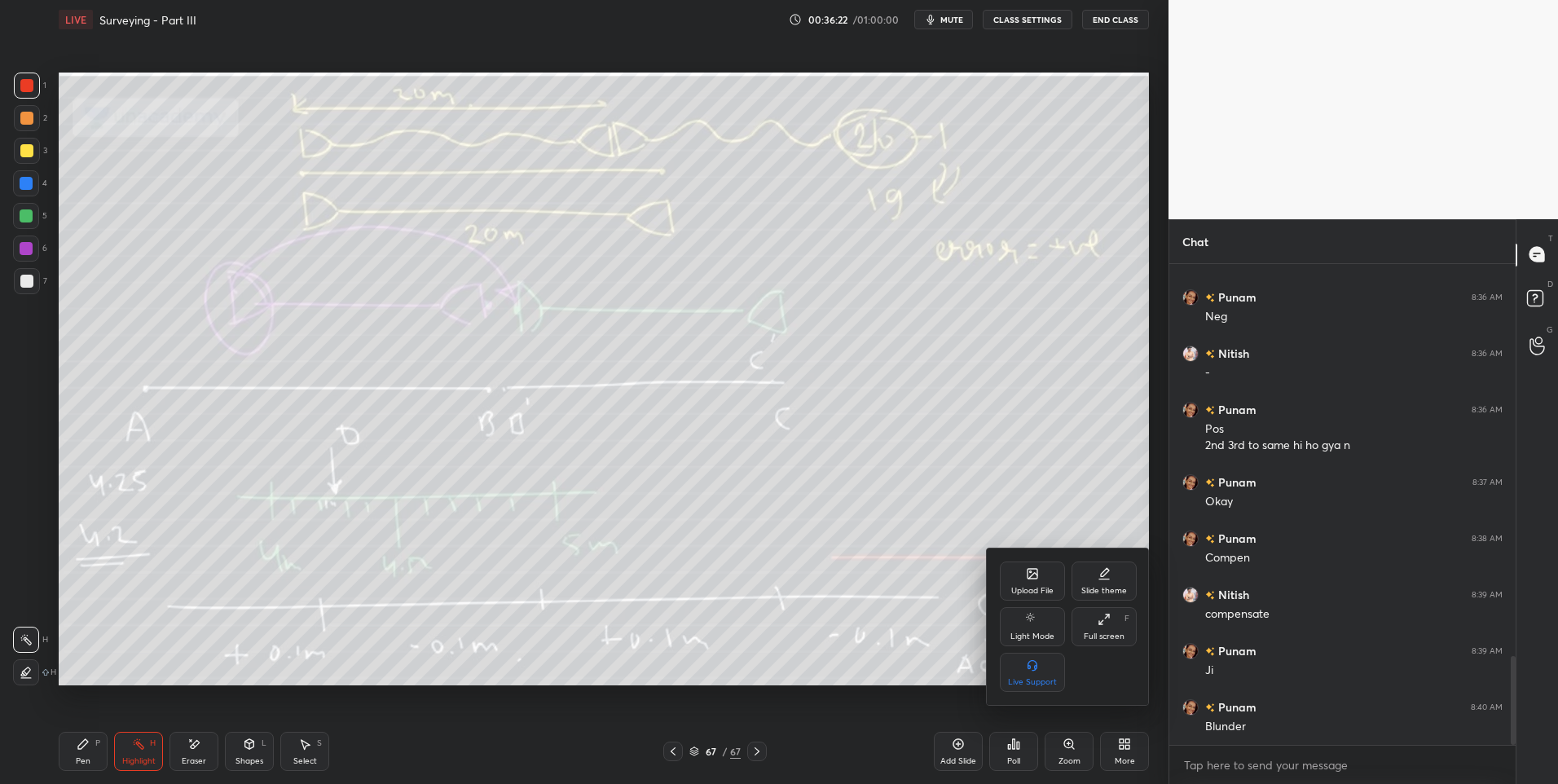
click at [1037, 580] on div "Upload File" at bounding box center [1031, 580] width 65 height 39
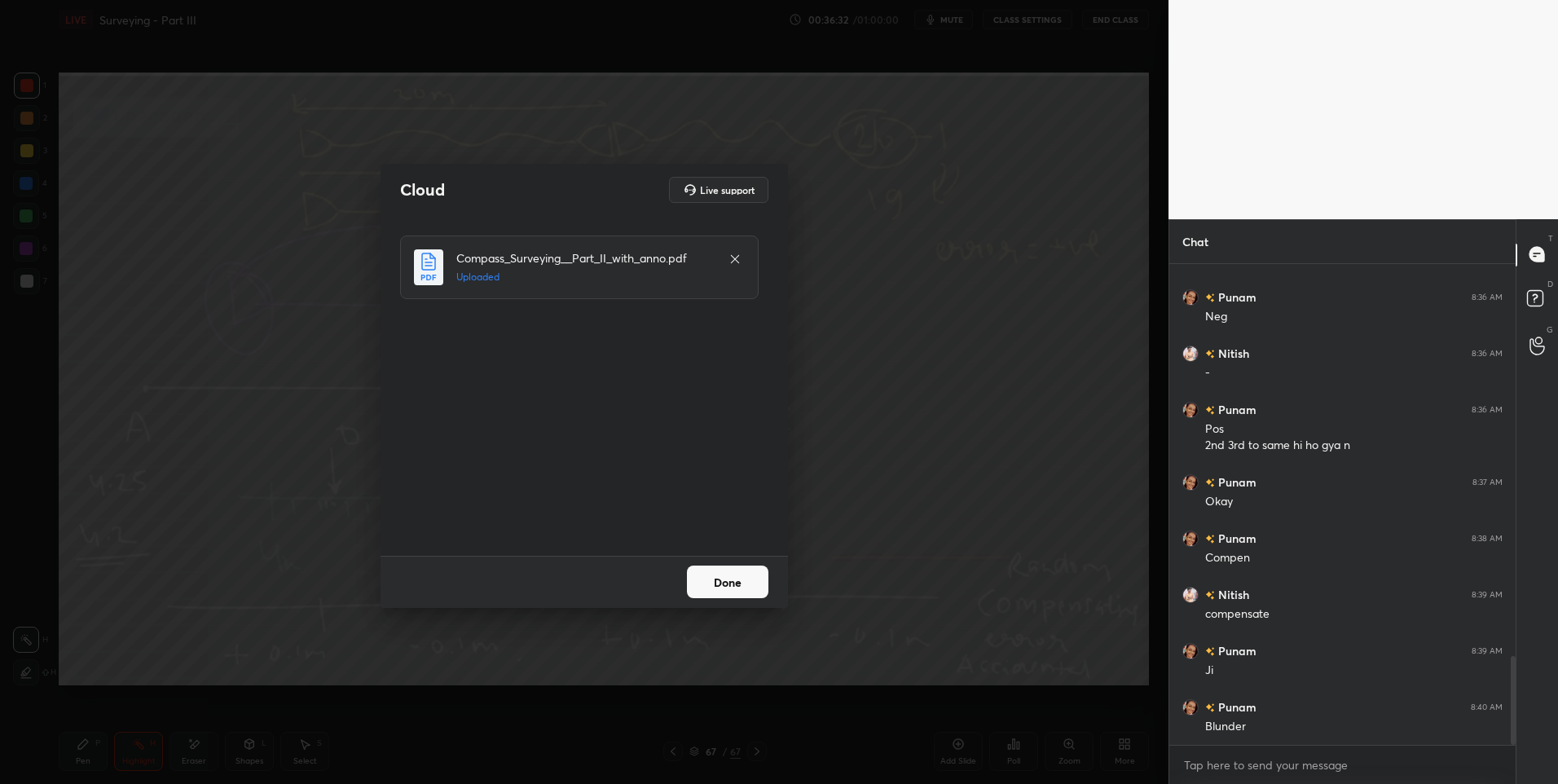
click at [707, 578] on button "Done" at bounding box center [727, 582] width 81 height 33
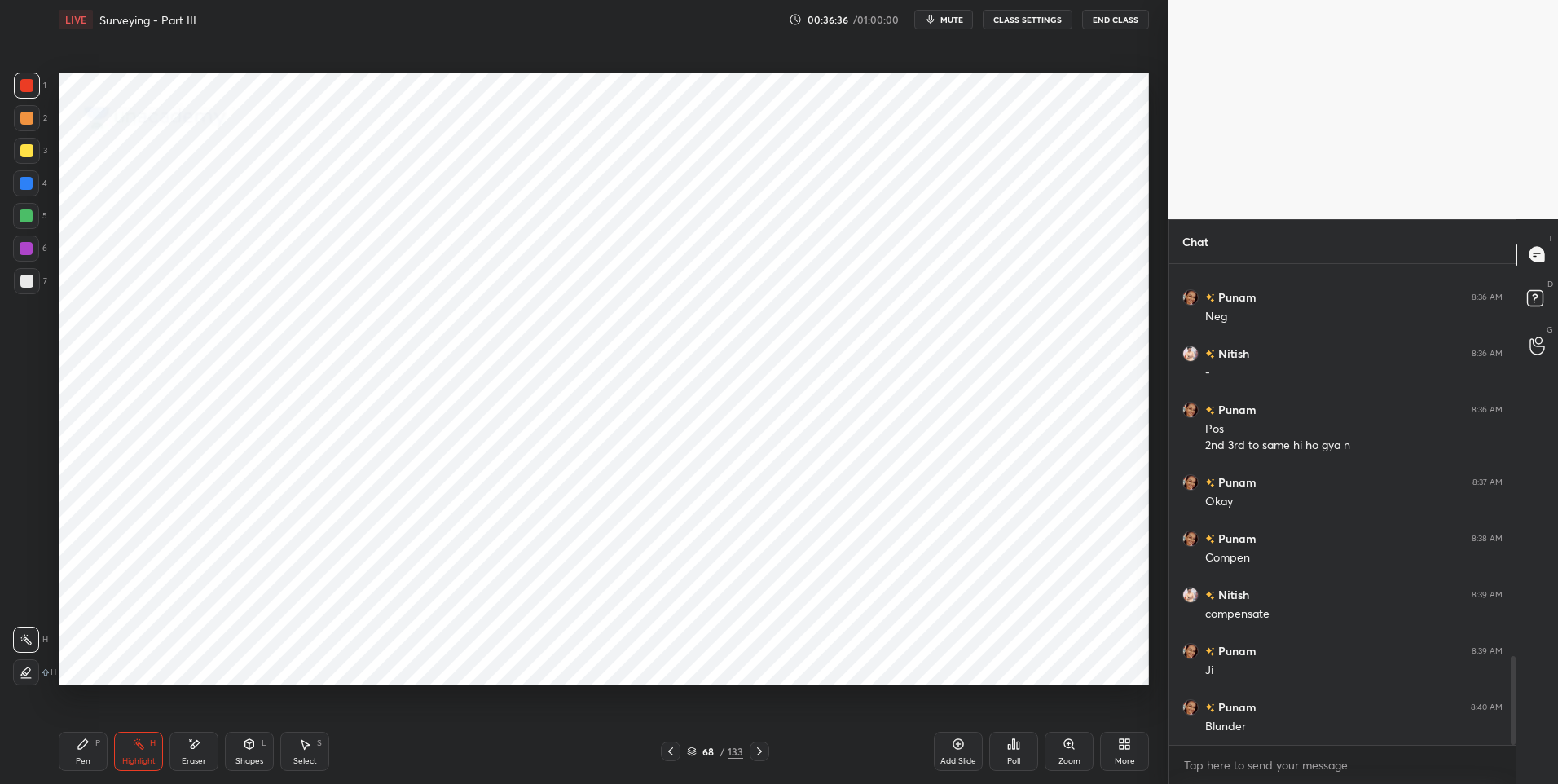
click at [754, 753] on icon at bounding box center [759, 751] width 13 height 13
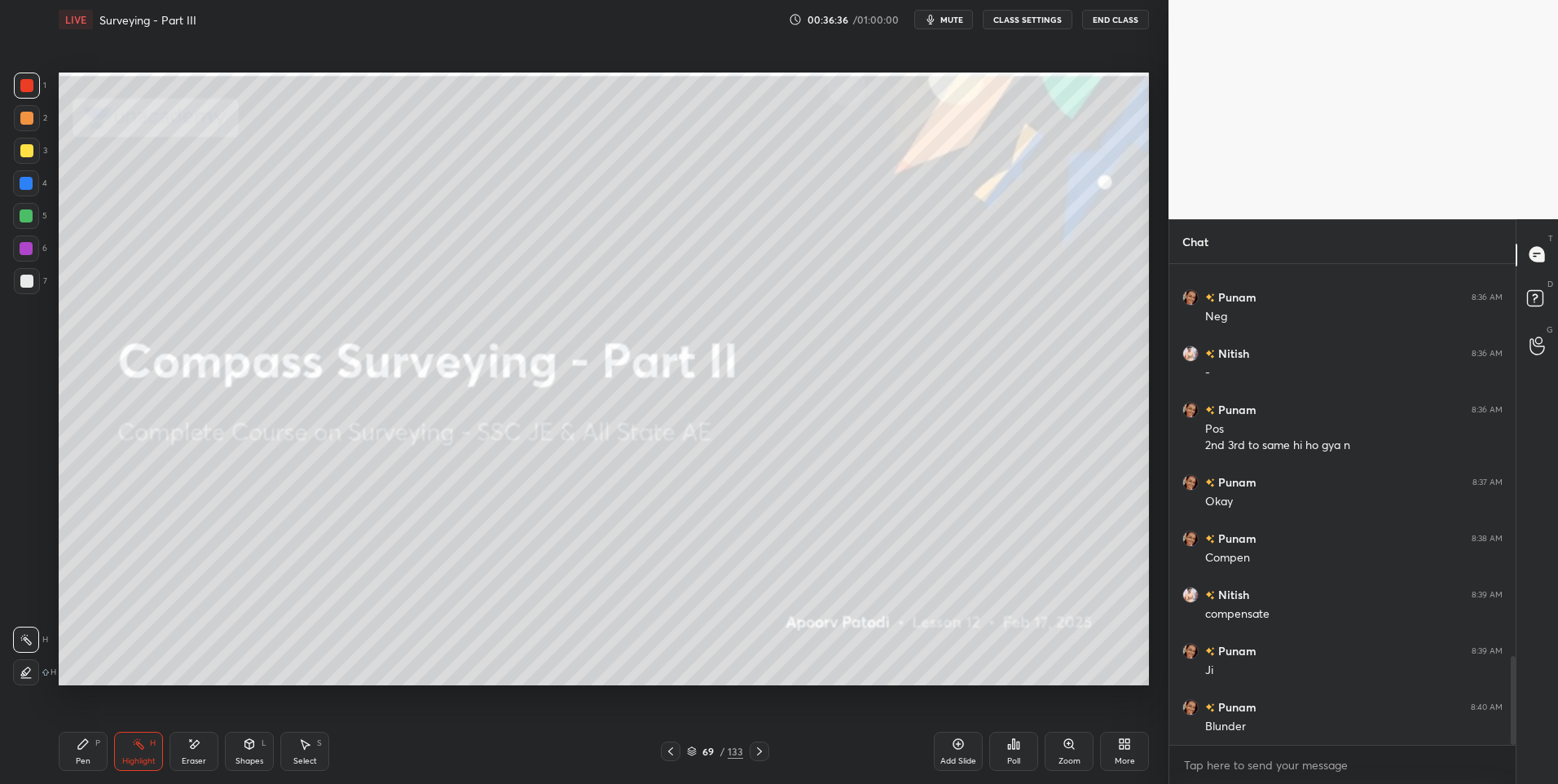
click at [756, 747] on icon at bounding box center [759, 751] width 13 height 13
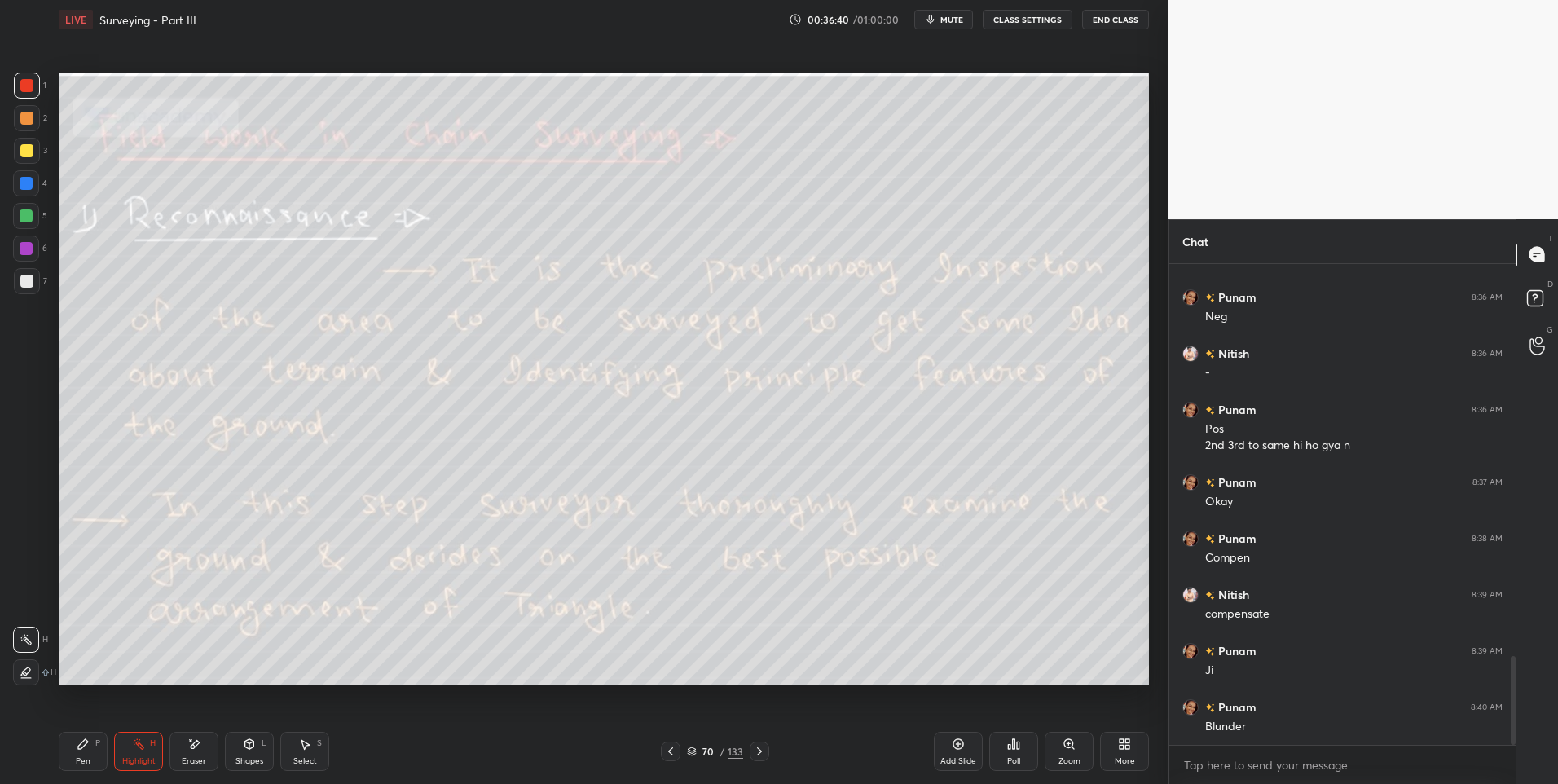
click at [32, 166] on div "3" at bounding box center [30, 154] width 34 height 33
click at [757, 749] on icon at bounding box center [759, 751] width 13 height 13
click at [760, 745] on icon at bounding box center [759, 751] width 13 height 13
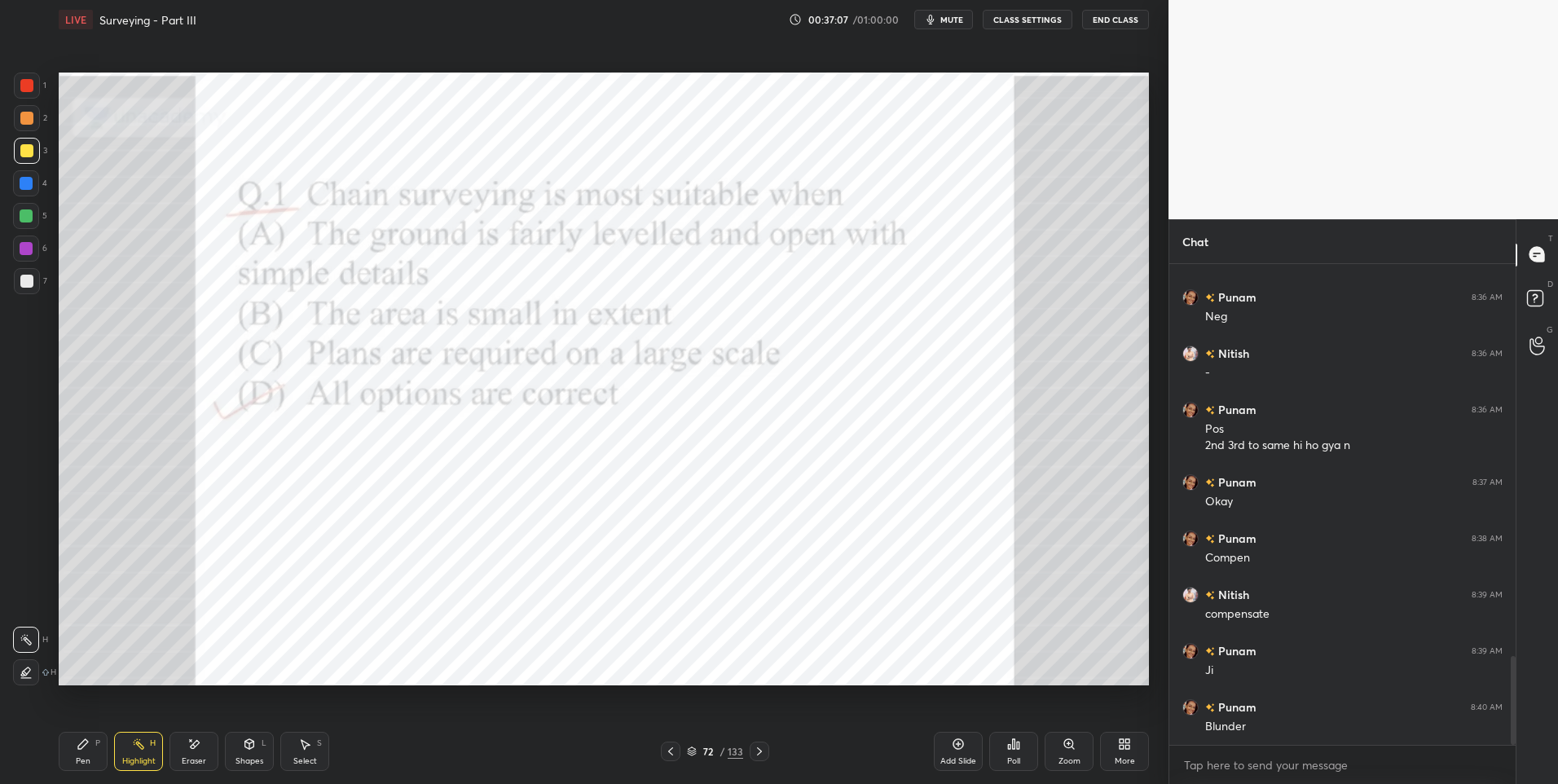
click at [756, 746] on icon at bounding box center [759, 751] width 13 height 13
click at [757, 747] on icon at bounding box center [759, 751] width 13 height 13
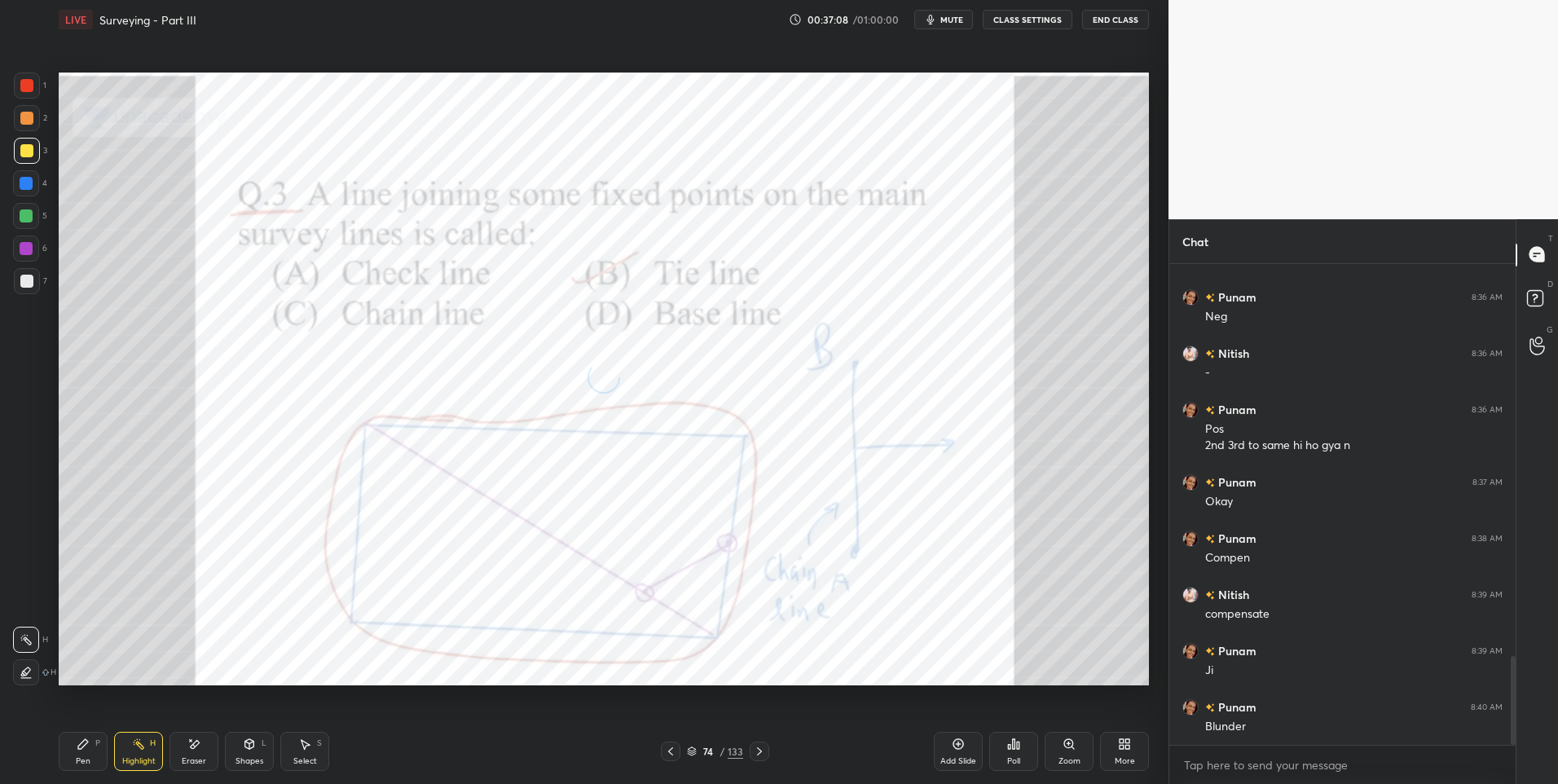
click at [753, 748] on icon at bounding box center [759, 751] width 13 height 13
click at [756, 748] on icon at bounding box center [759, 751] width 13 height 13
click at [756, 749] on icon at bounding box center [759, 751] width 13 height 13
click at [754, 751] on icon at bounding box center [759, 751] width 13 height 13
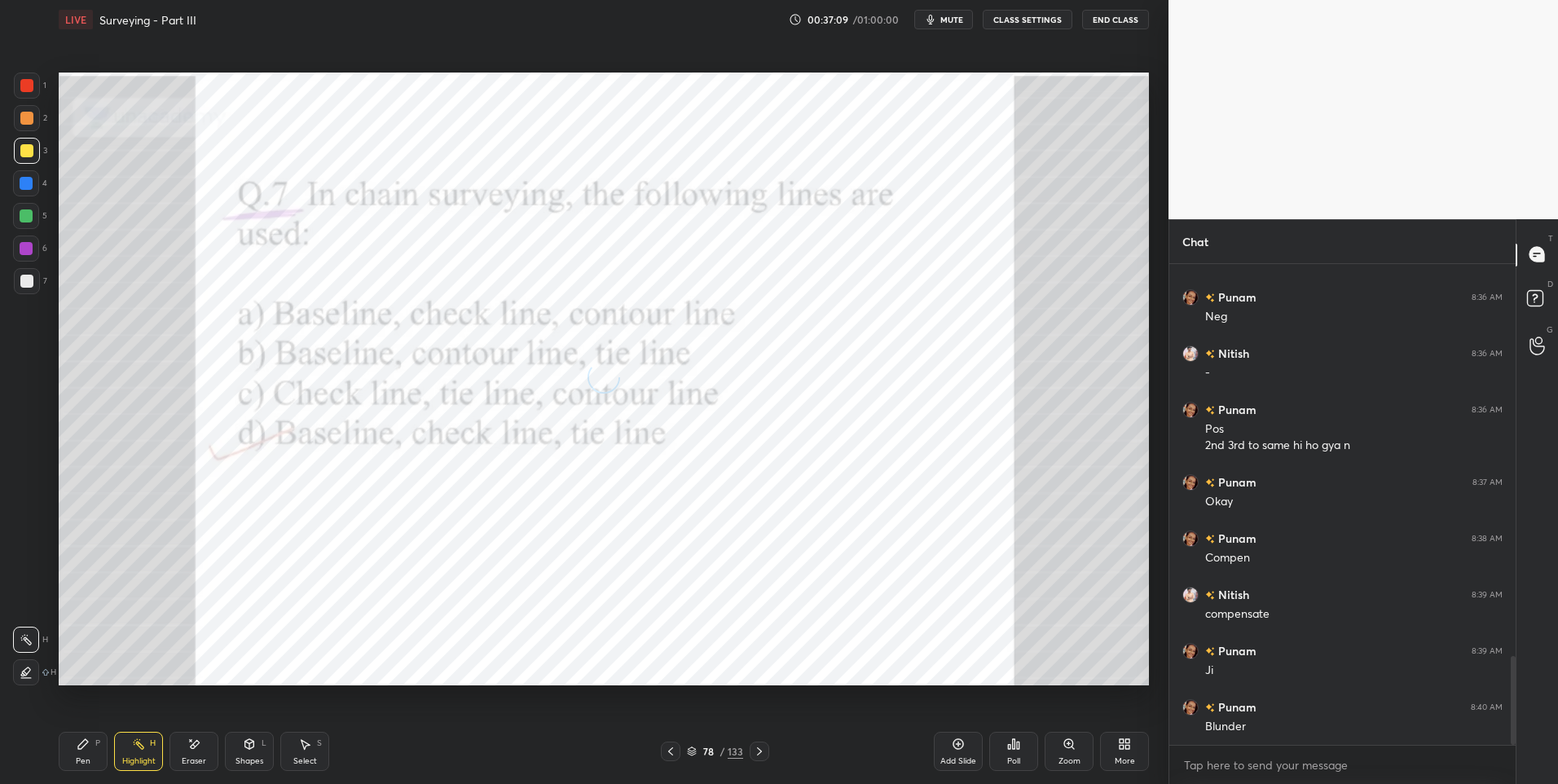
click at [694, 751] on icon at bounding box center [692, 751] width 10 height 10
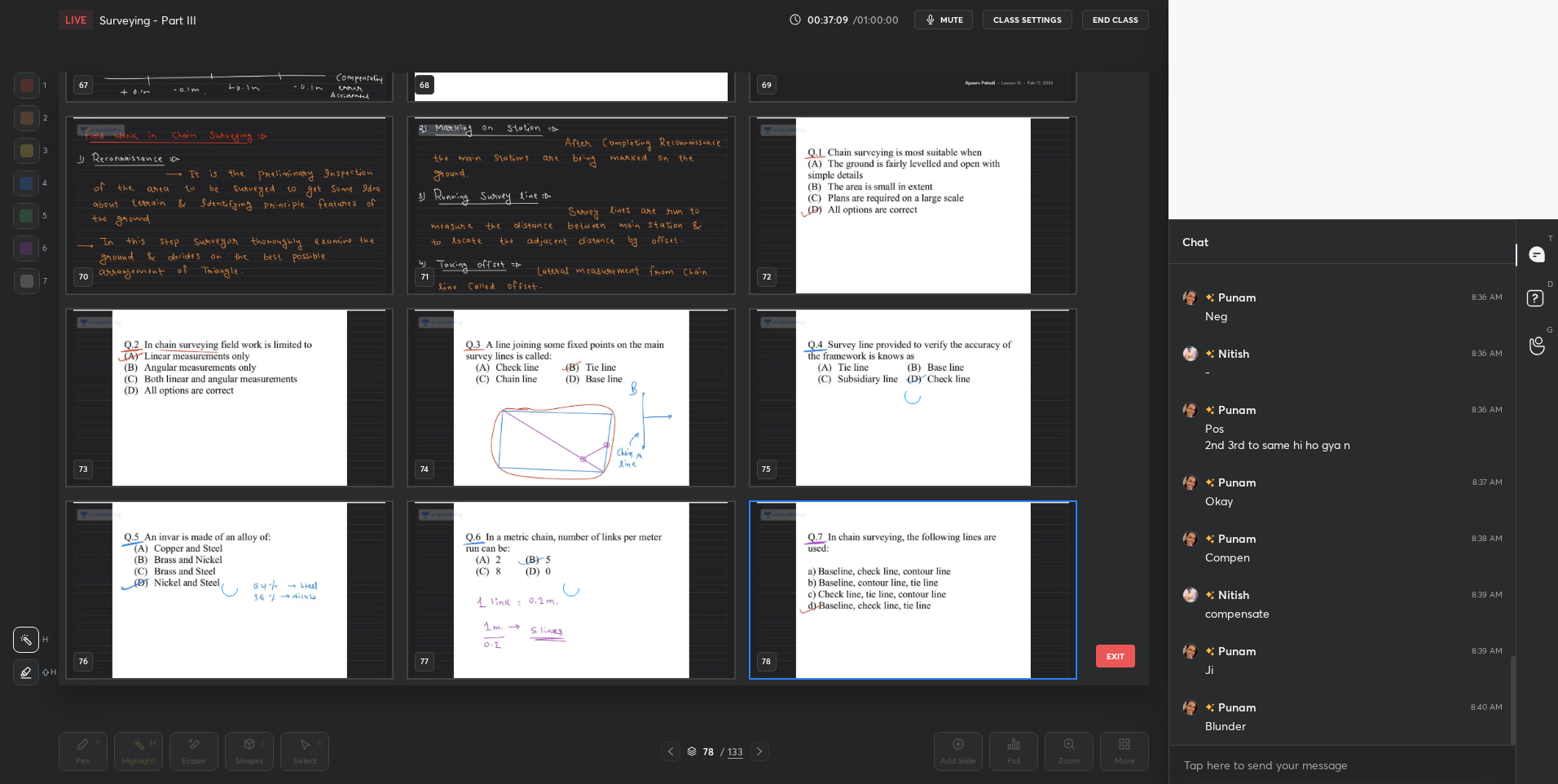
scroll to position [608, 1082]
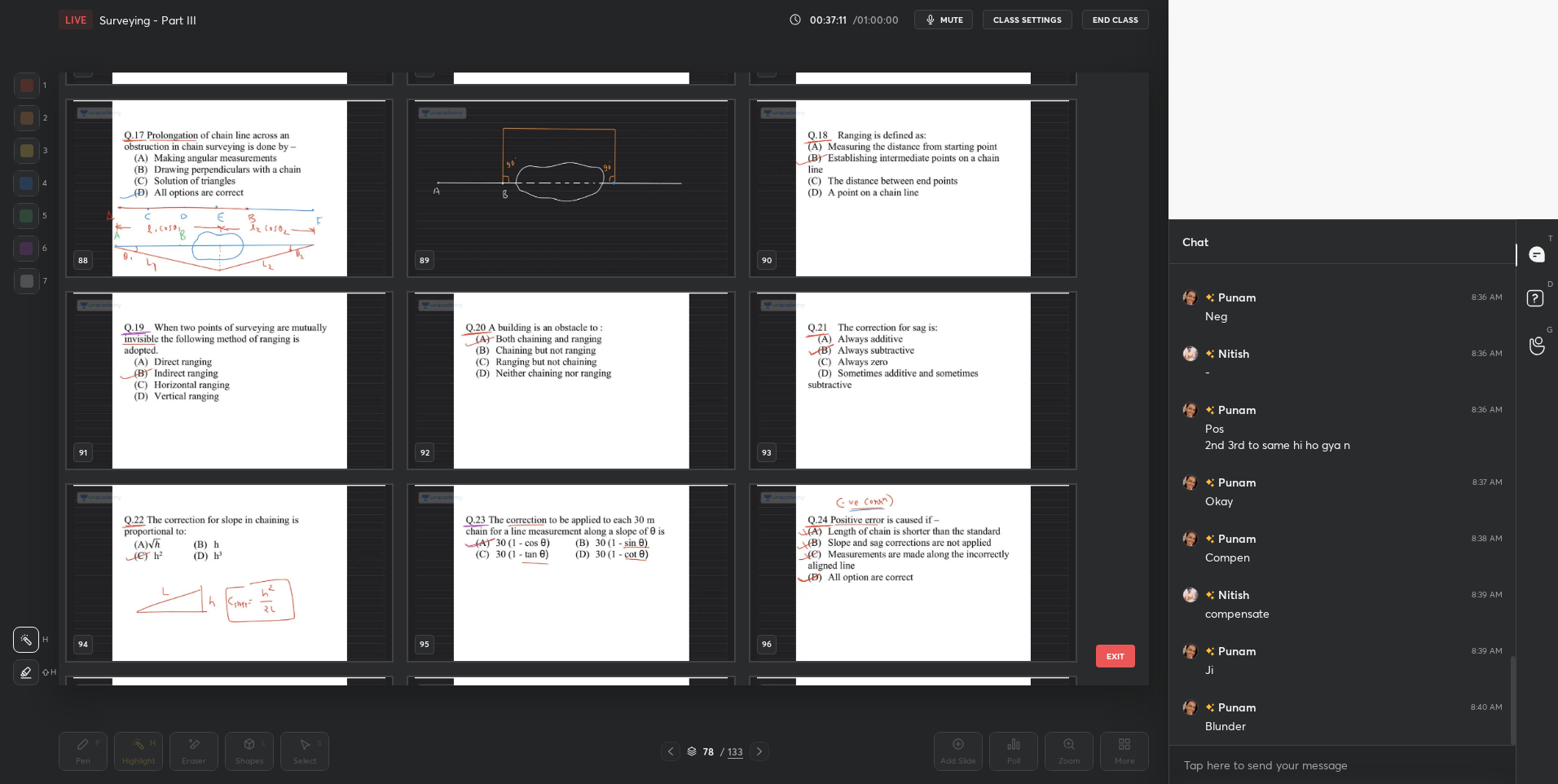
click at [744, 435] on div "93" at bounding box center [913, 381] width 341 height 193
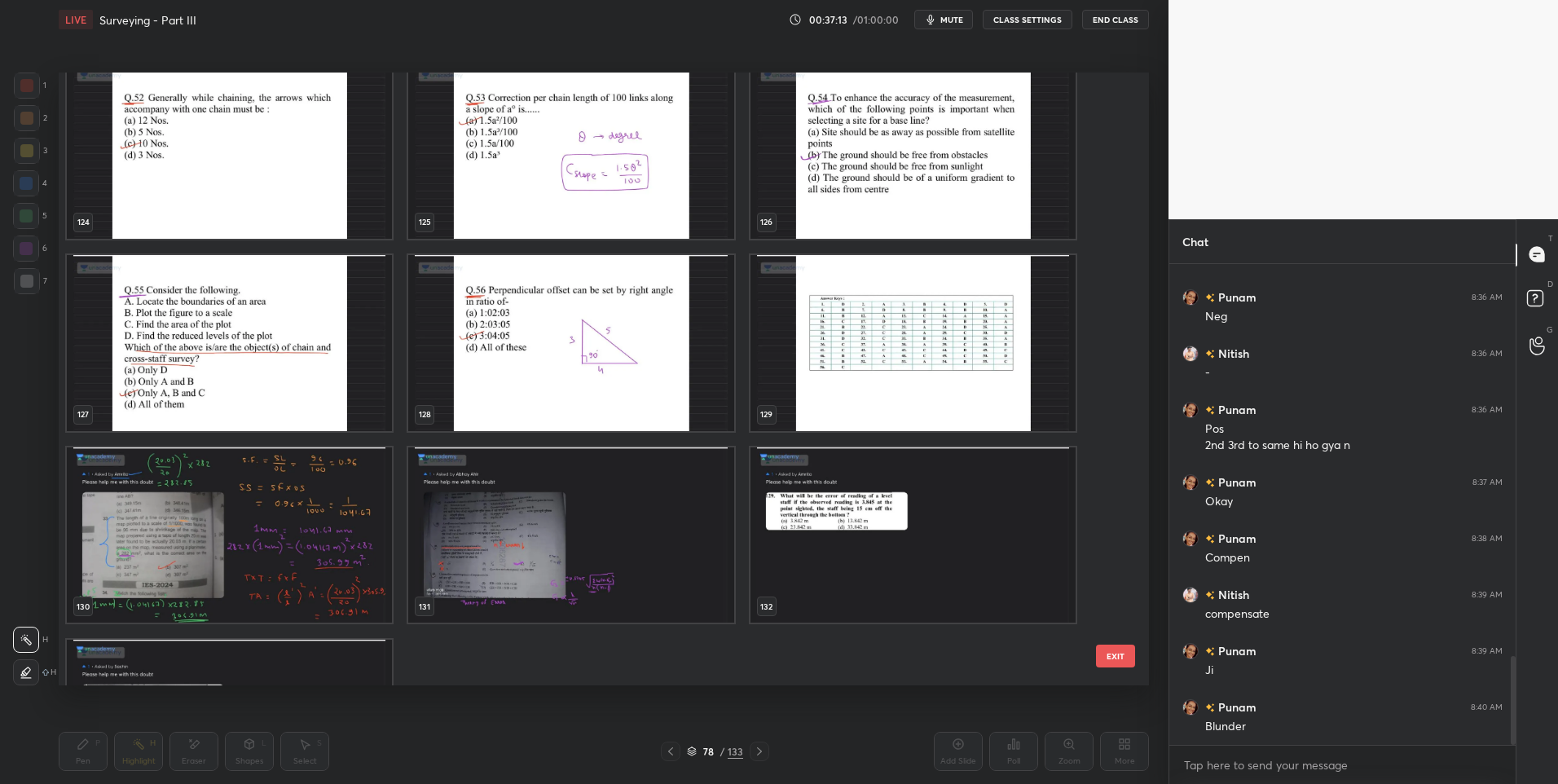
scroll to position [8034, 0]
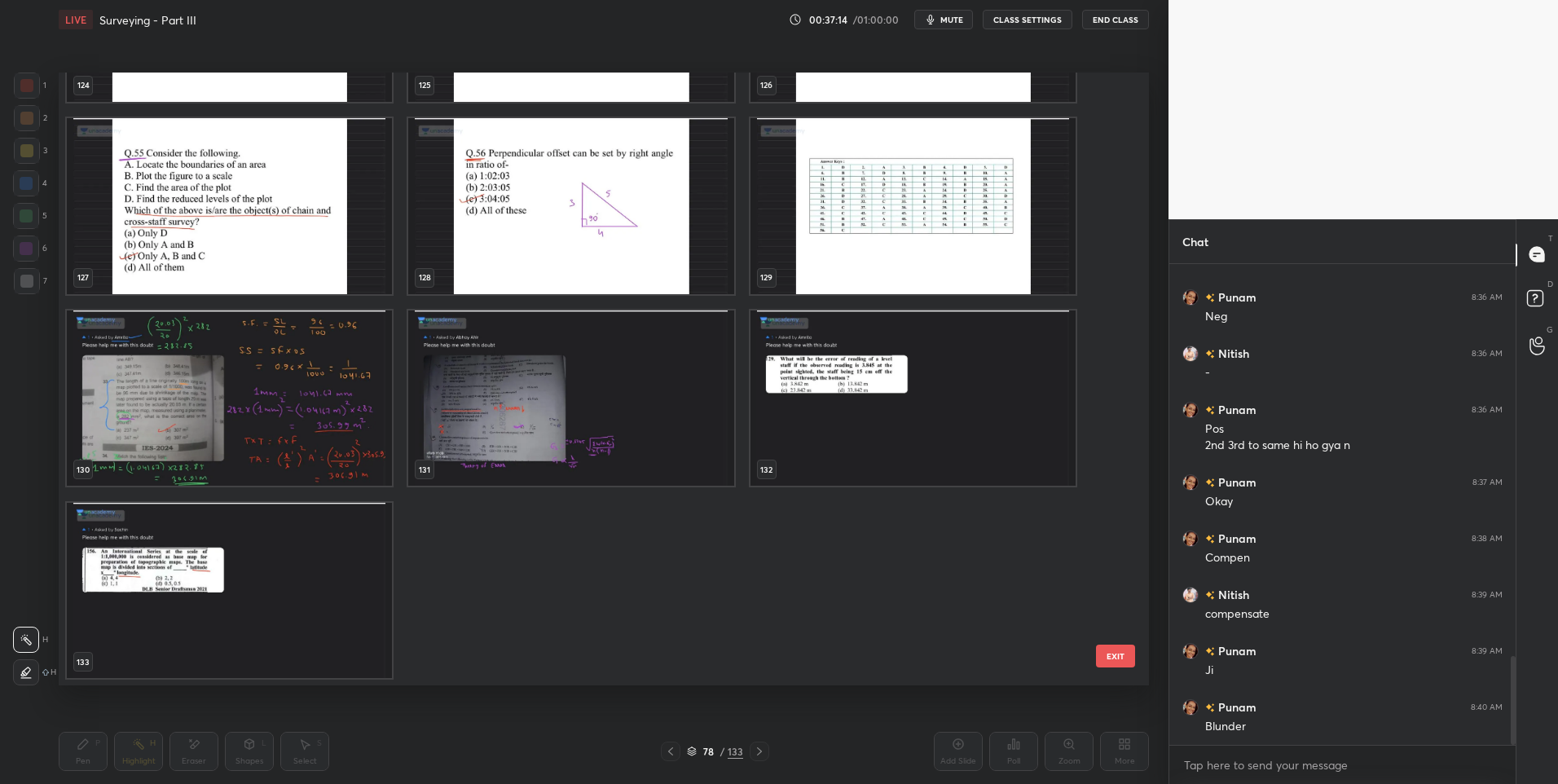
click at [312, 614] on img "grid" at bounding box center [229, 590] width 325 height 176
click at [321, 611] on img "grid" at bounding box center [229, 590] width 325 height 176
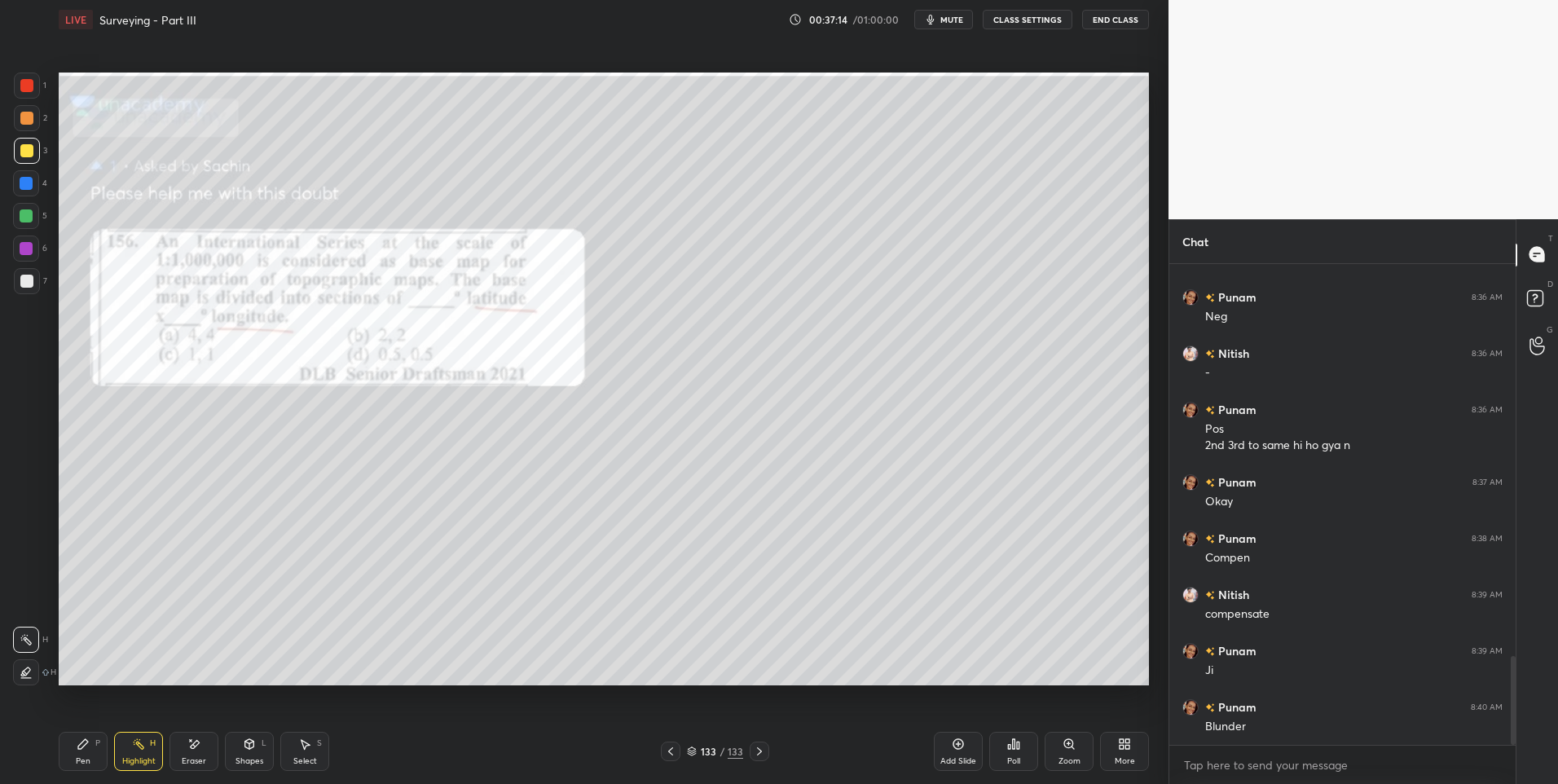
scroll to position [0, 0]
click at [1142, 750] on div "More" at bounding box center [1124, 751] width 49 height 39
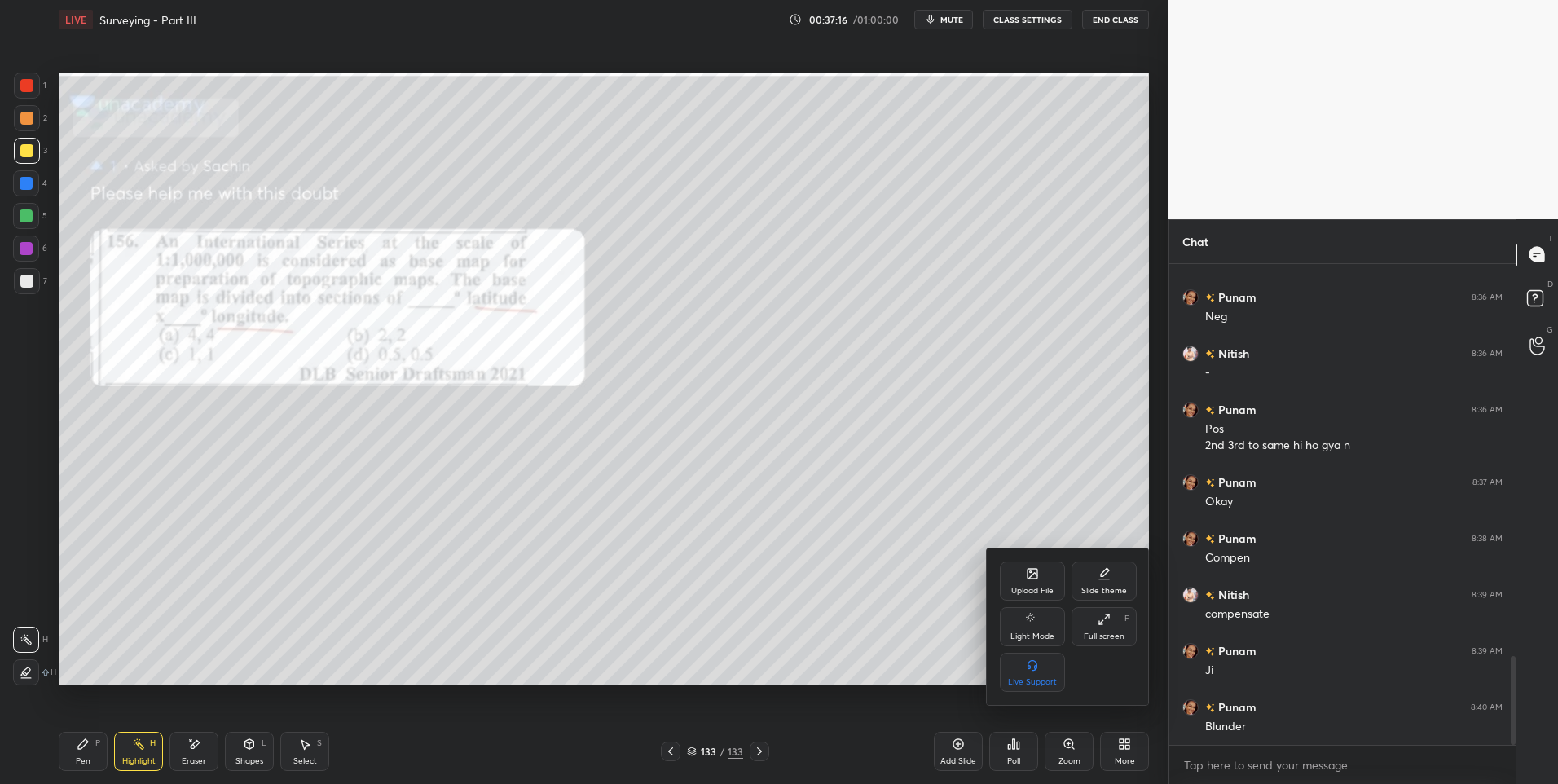
click at [1028, 573] on icon at bounding box center [1032, 573] width 10 height 10
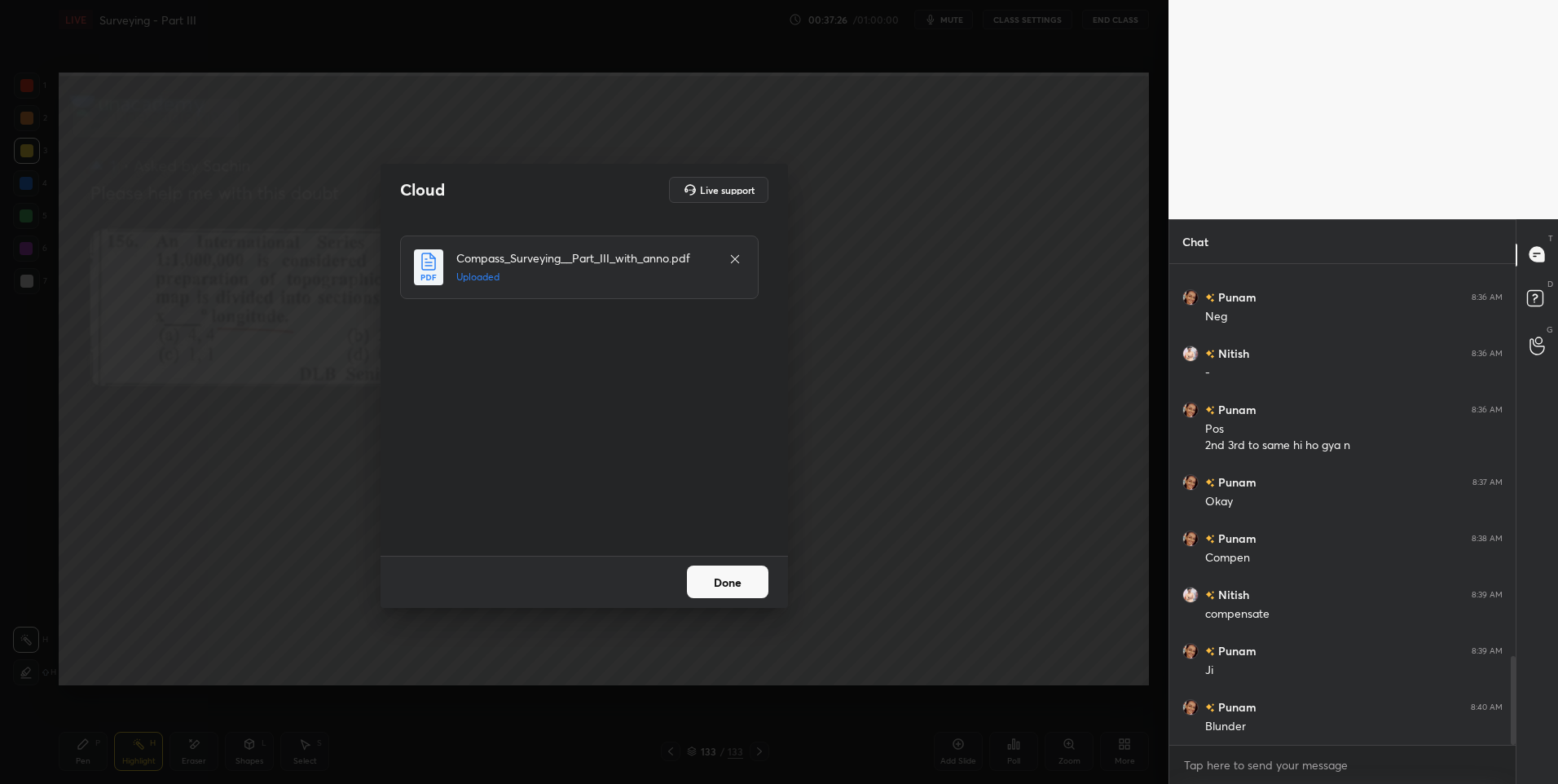
click at [731, 590] on button "Done" at bounding box center [727, 582] width 81 height 33
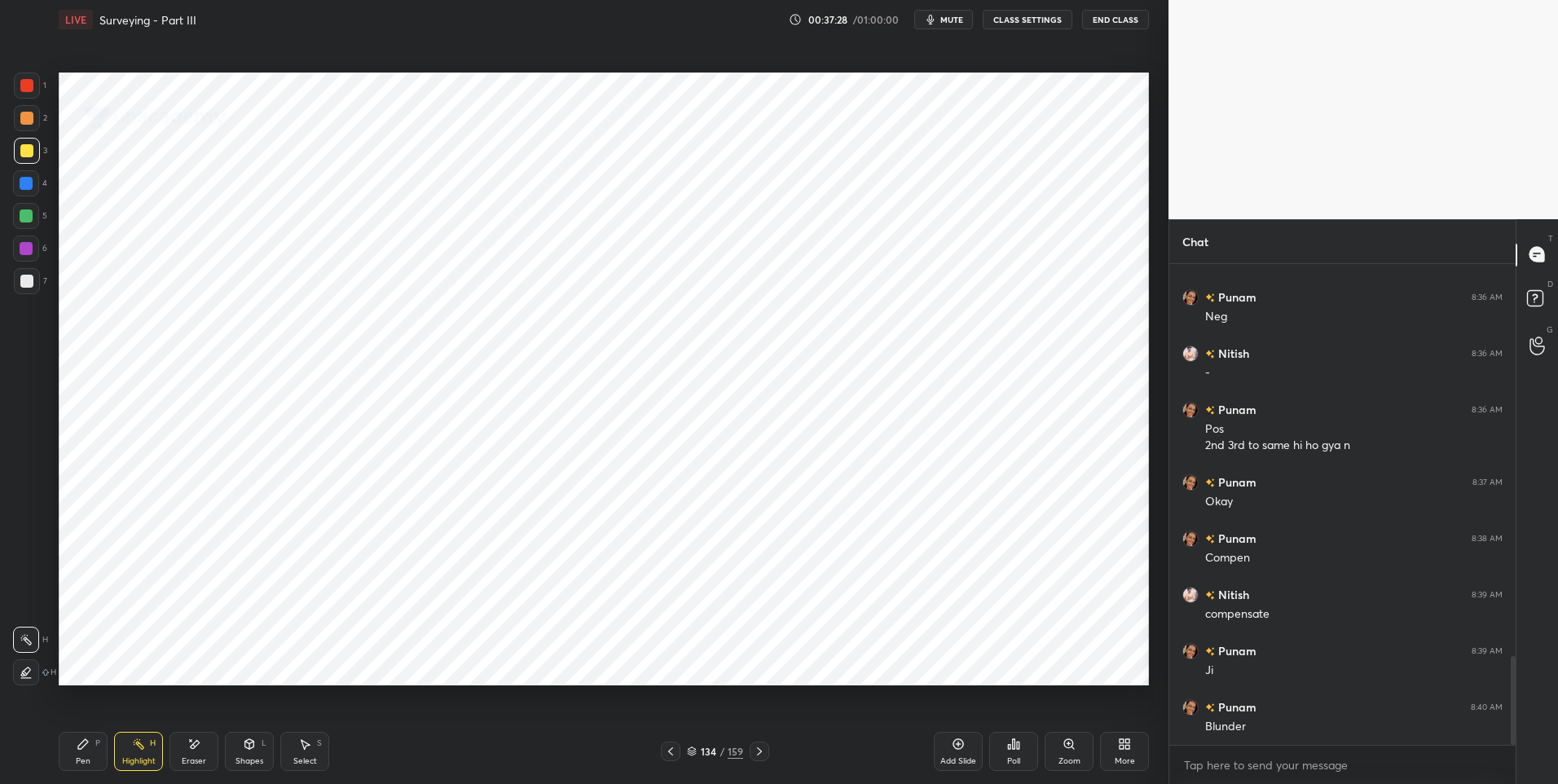
click at [24, 84] on div at bounding box center [26, 86] width 13 height 13
click at [756, 754] on icon at bounding box center [759, 751] width 13 height 13
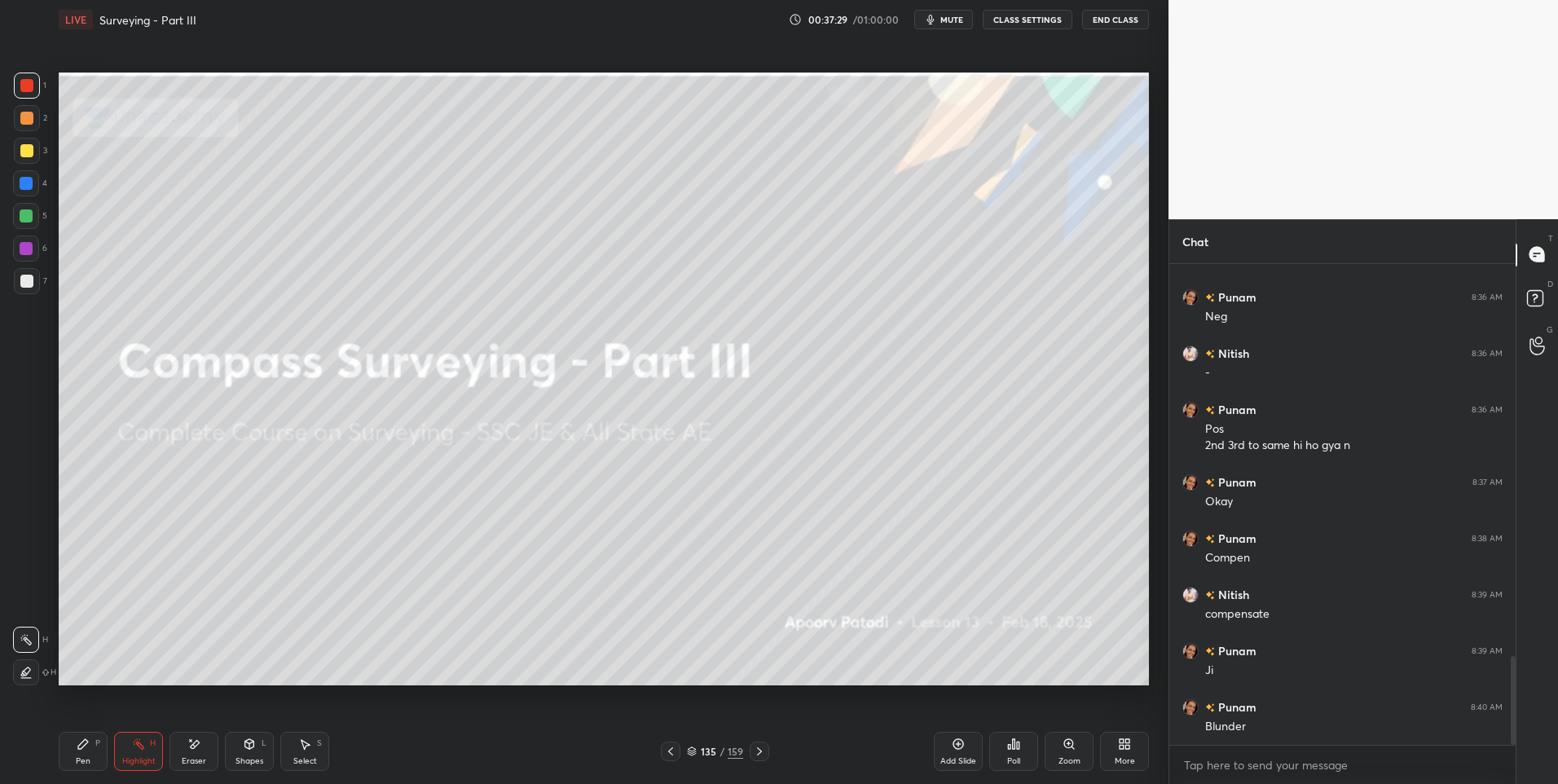
click at [758, 744] on div at bounding box center [758, 750] width 19 height 19
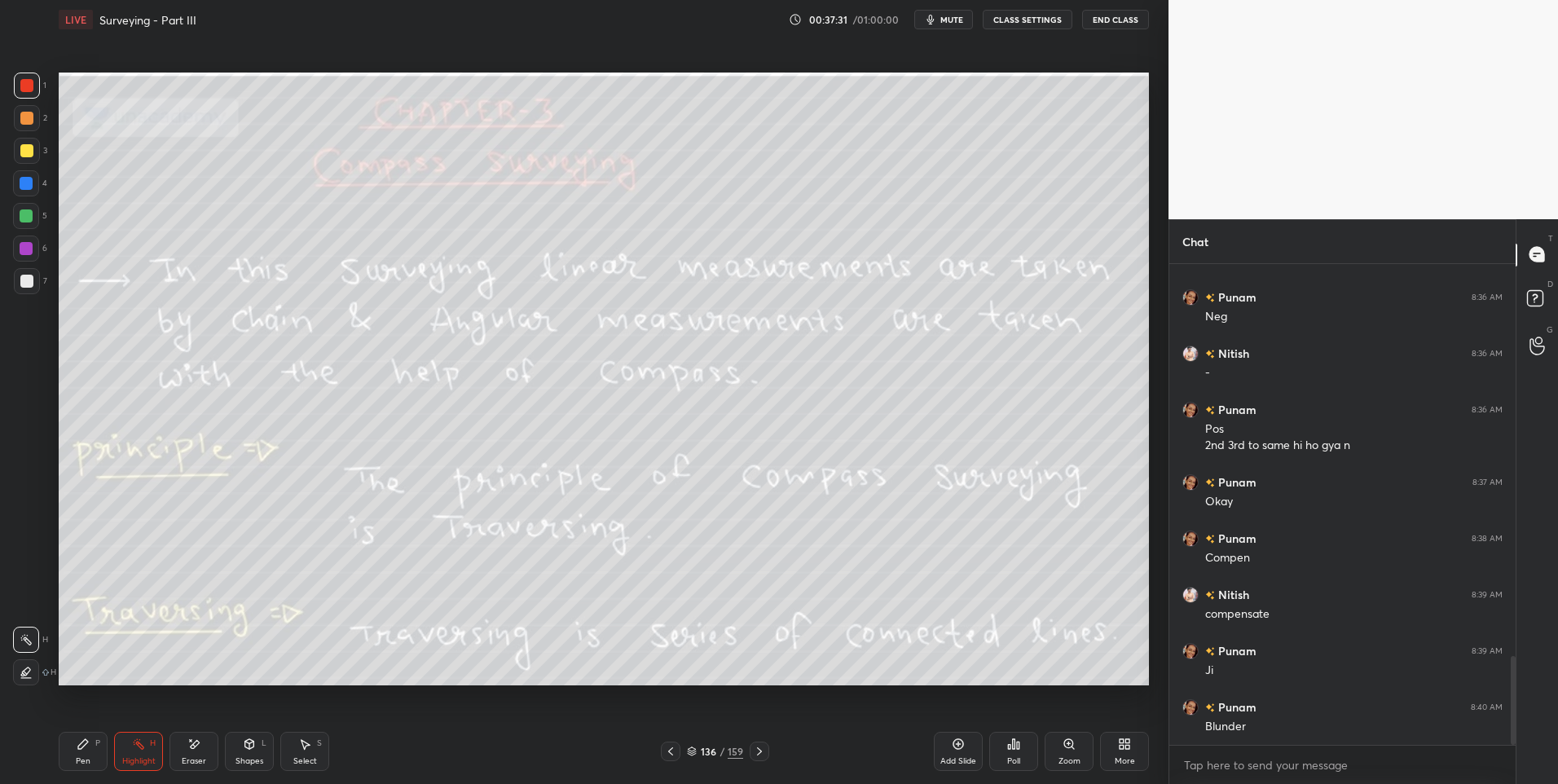
click at [23, 122] on div at bounding box center [26, 118] width 13 height 13
click at [760, 748] on icon at bounding box center [759, 751] width 13 height 13
click at [770, 745] on div "137 / 159" at bounding box center [715, 750] width 437 height 19
click at [760, 747] on icon at bounding box center [759, 751] width 13 height 13
click at [760, 748] on icon at bounding box center [759, 751] width 13 height 13
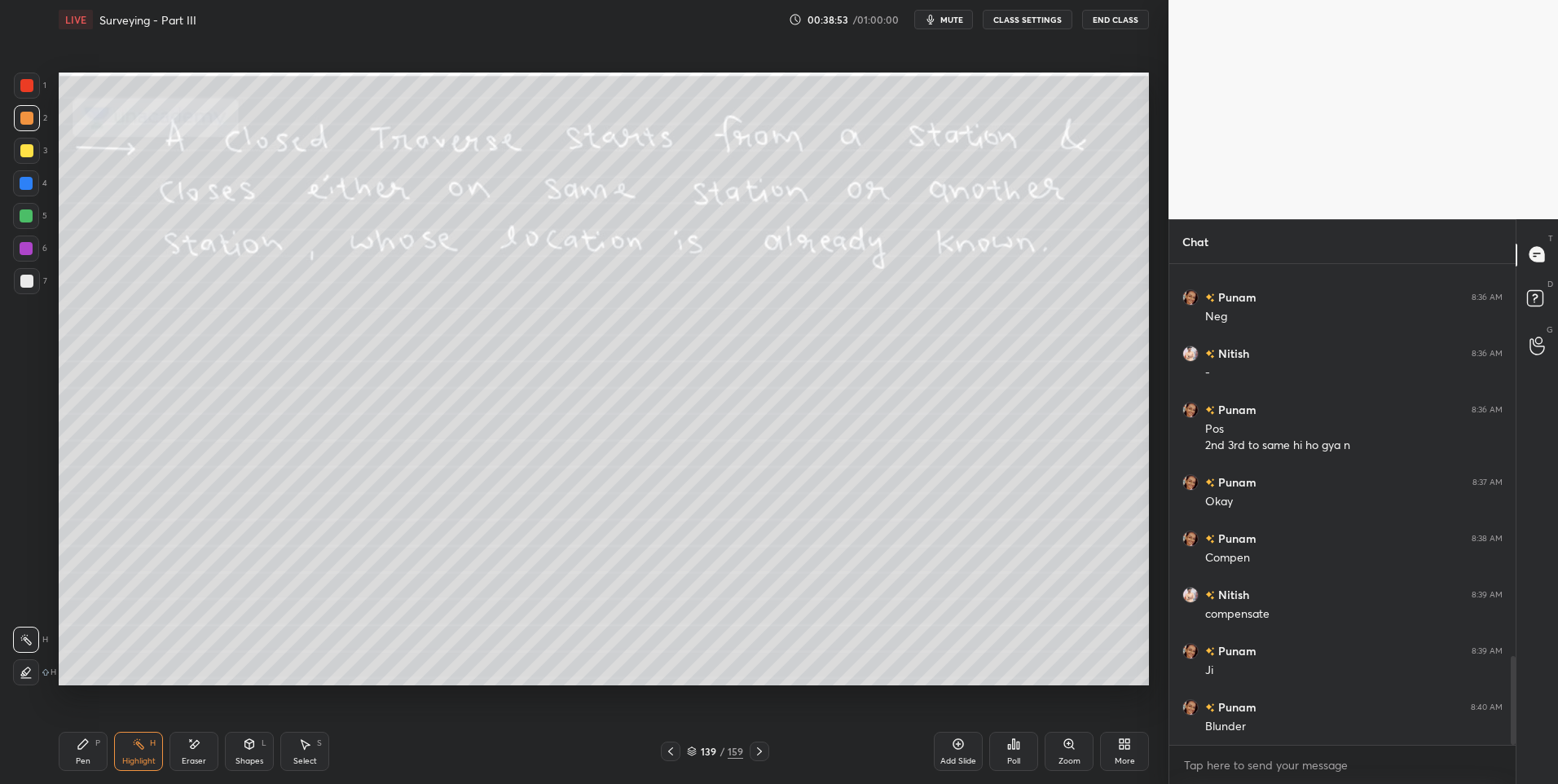
click at [758, 748] on icon at bounding box center [758, 751] width 5 height 8
click at [673, 747] on icon at bounding box center [671, 751] width 13 height 13
click at [672, 748] on icon at bounding box center [671, 751] width 13 height 13
click at [37, 278] on div at bounding box center [26, 281] width 26 height 26
click at [758, 748] on icon at bounding box center [759, 751] width 13 height 13
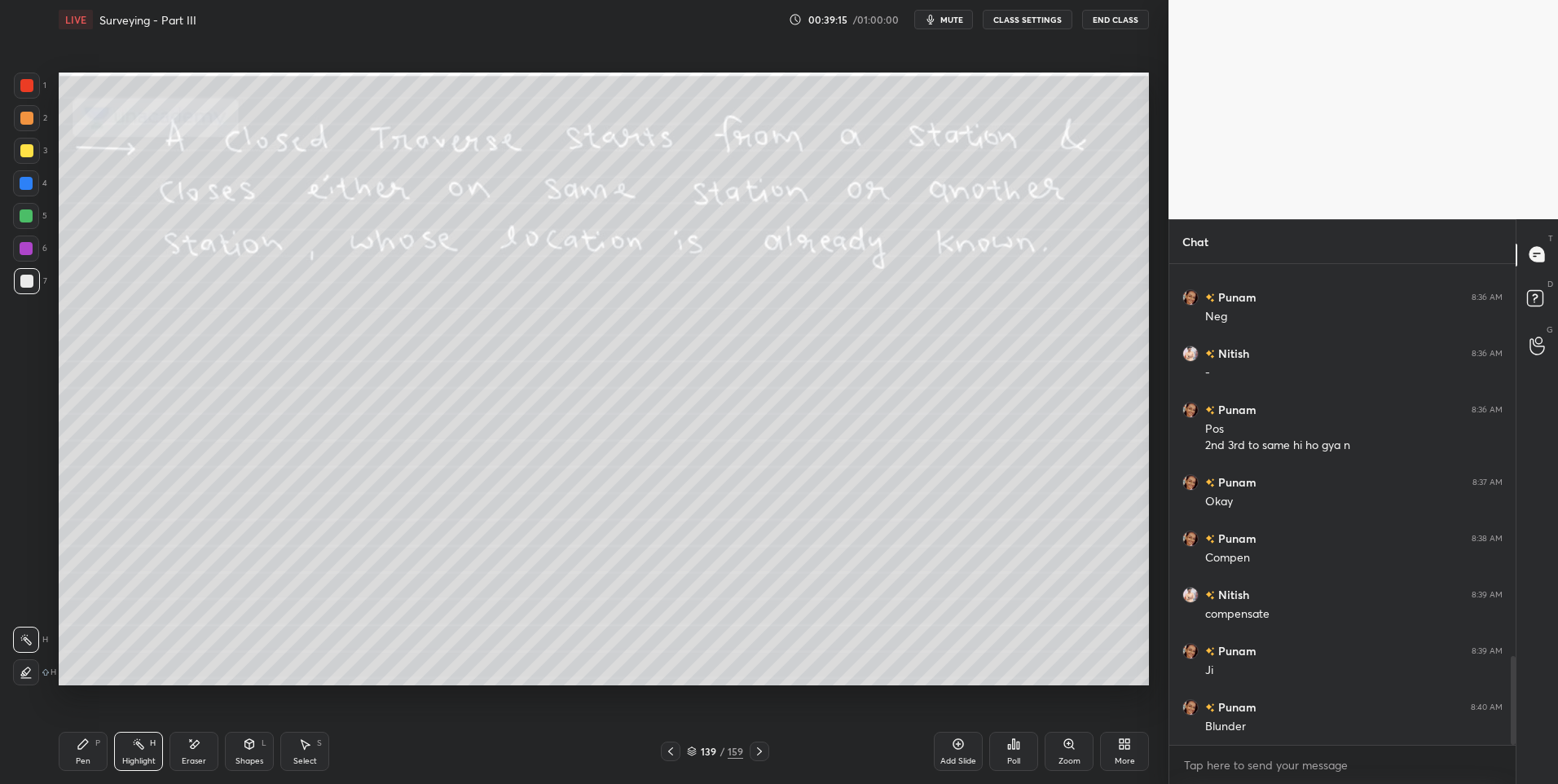
click at [757, 749] on icon at bounding box center [759, 751] width 13 height 13
click at [760, 746] on icon at bounding box center [759, 751] width 13 height 13
click at [757, 748] on icon at bounding box center [759, 751] width 13 height 13
click at [38, 94] on div at bounding box center [26, 85] width 26 height 26
click at [679, 755] on div at bounding box center [670, 750] width 19 height 19
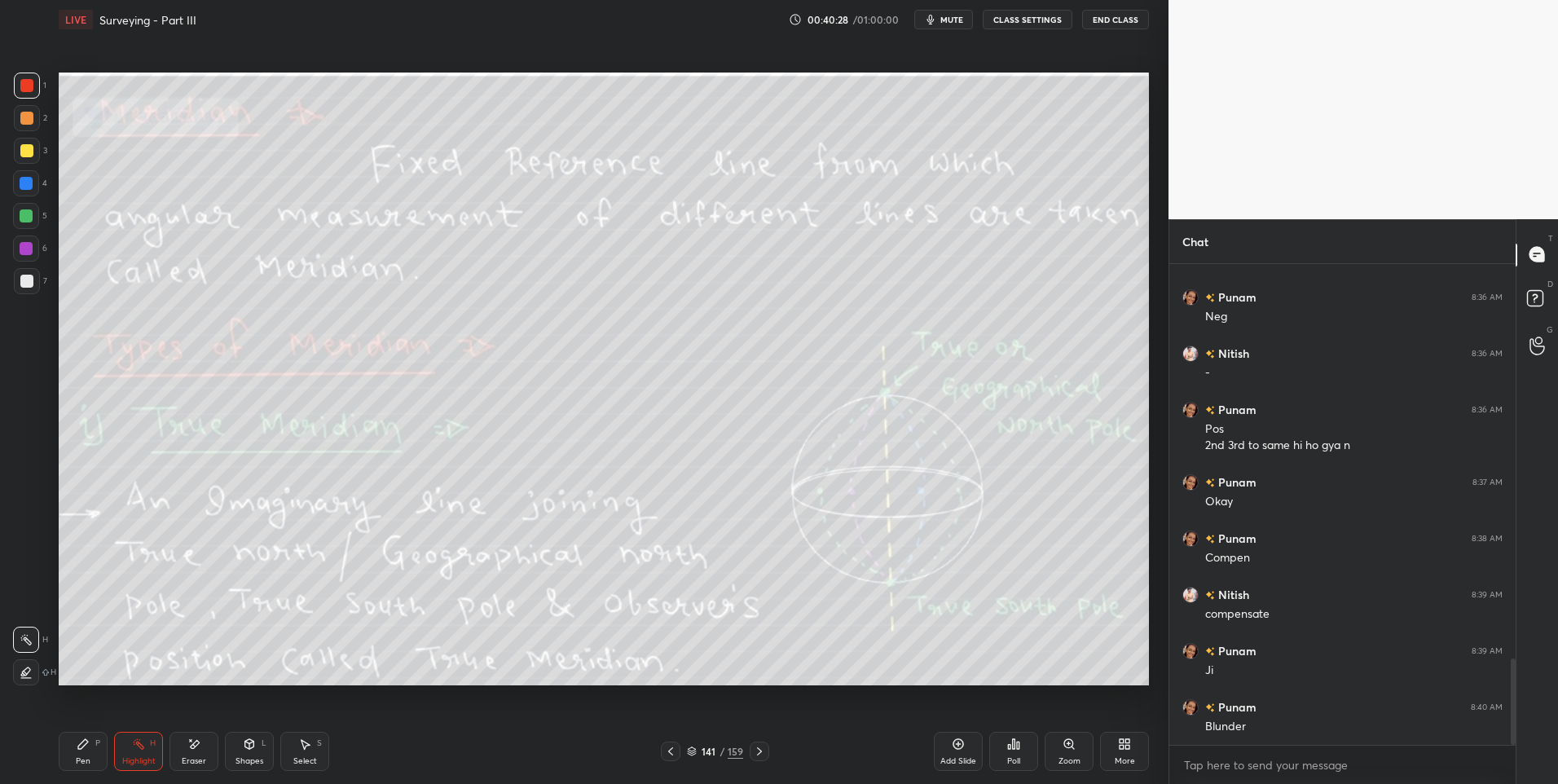
scroll to position [2189, 0]
click at [761, 744] on div at bounding box center [758, 750] width 19 height 19
click at [761, 743] on div at bounding box center [758, 750] width 19 height 19
click at [29, 155] on div at bounding box center [26, 151] width 13 height 13
click at [751, 747] on div at bounding box center [758, 750] width 19 height 19
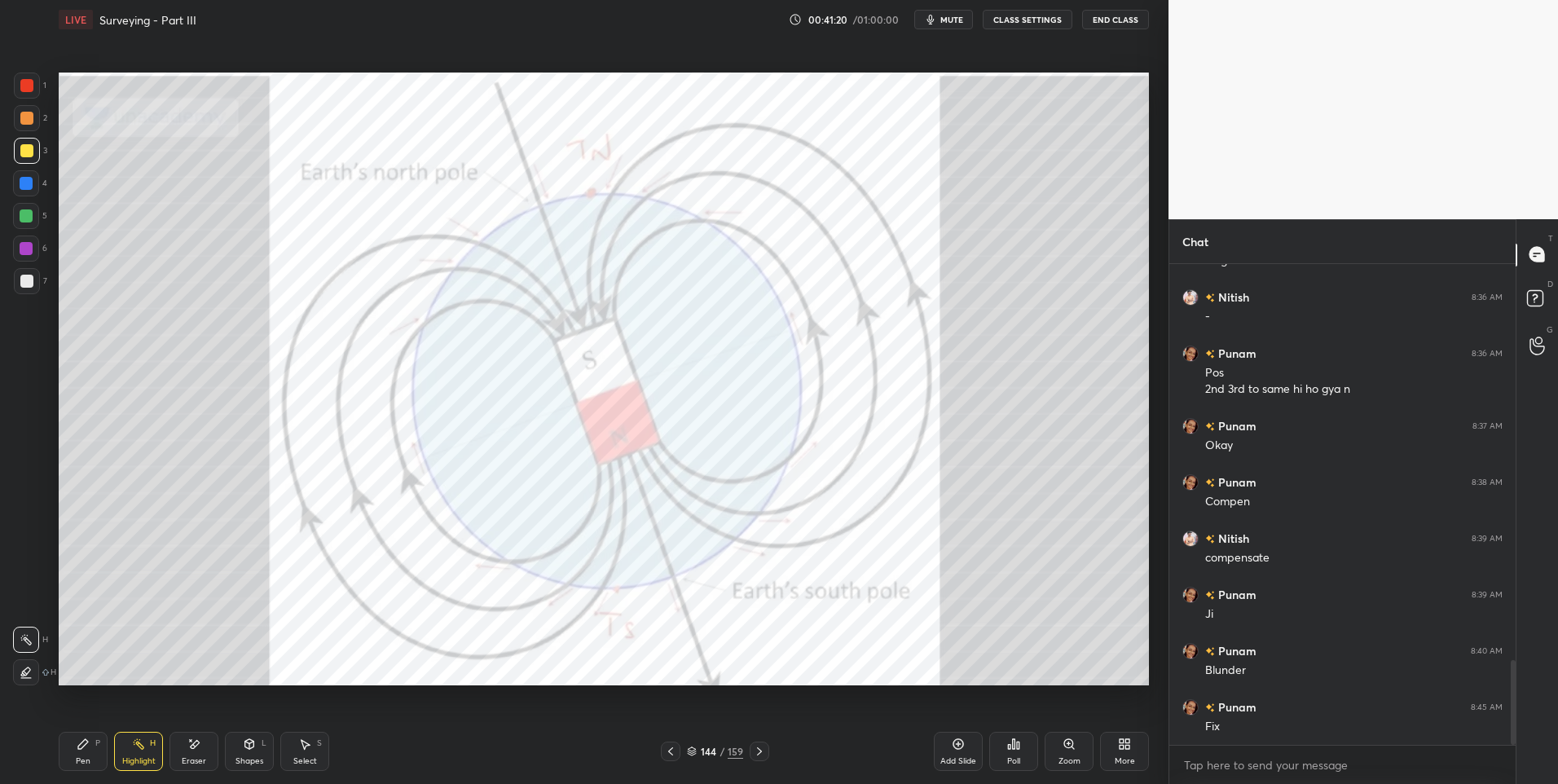
scroll to position [2244, 0]
click at [34, 89] on div at bounding box center [26, 86] width 13 height 13
click at [753, 756] on icon at bounding box center [759, 751] width 13 height 13
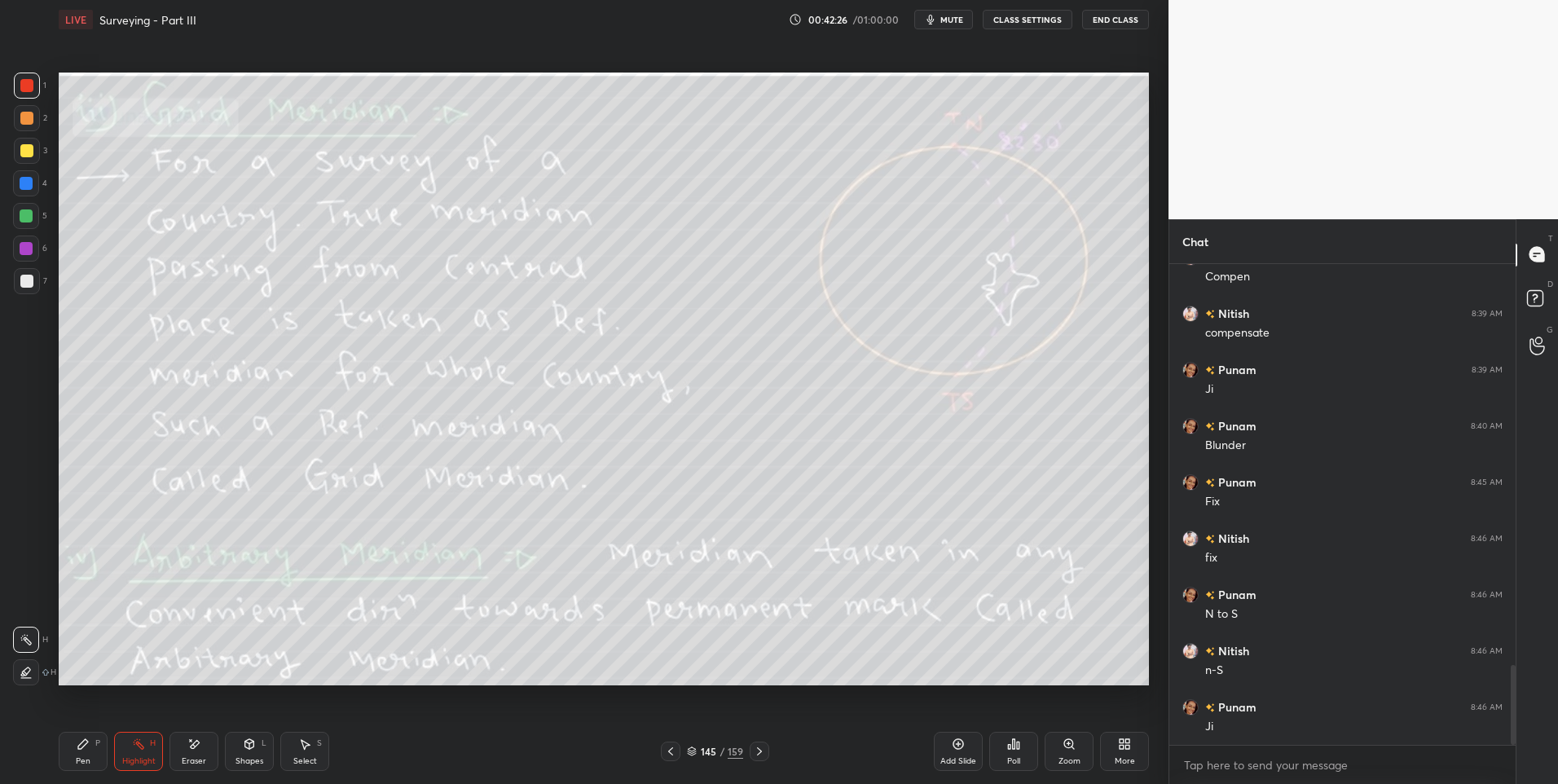
click at [25, 216] on div at bounding box center [26, 215] width 13 height 13
click at [30, 87] on div at bounding box center [26, 86] width 13 height 13
click at [762, 749] on icon at bounding box center [759, 751] width 13 height 13
click at [128, 748] on div "Highlight H" at bounding box center [139, 751] width 49 height 39
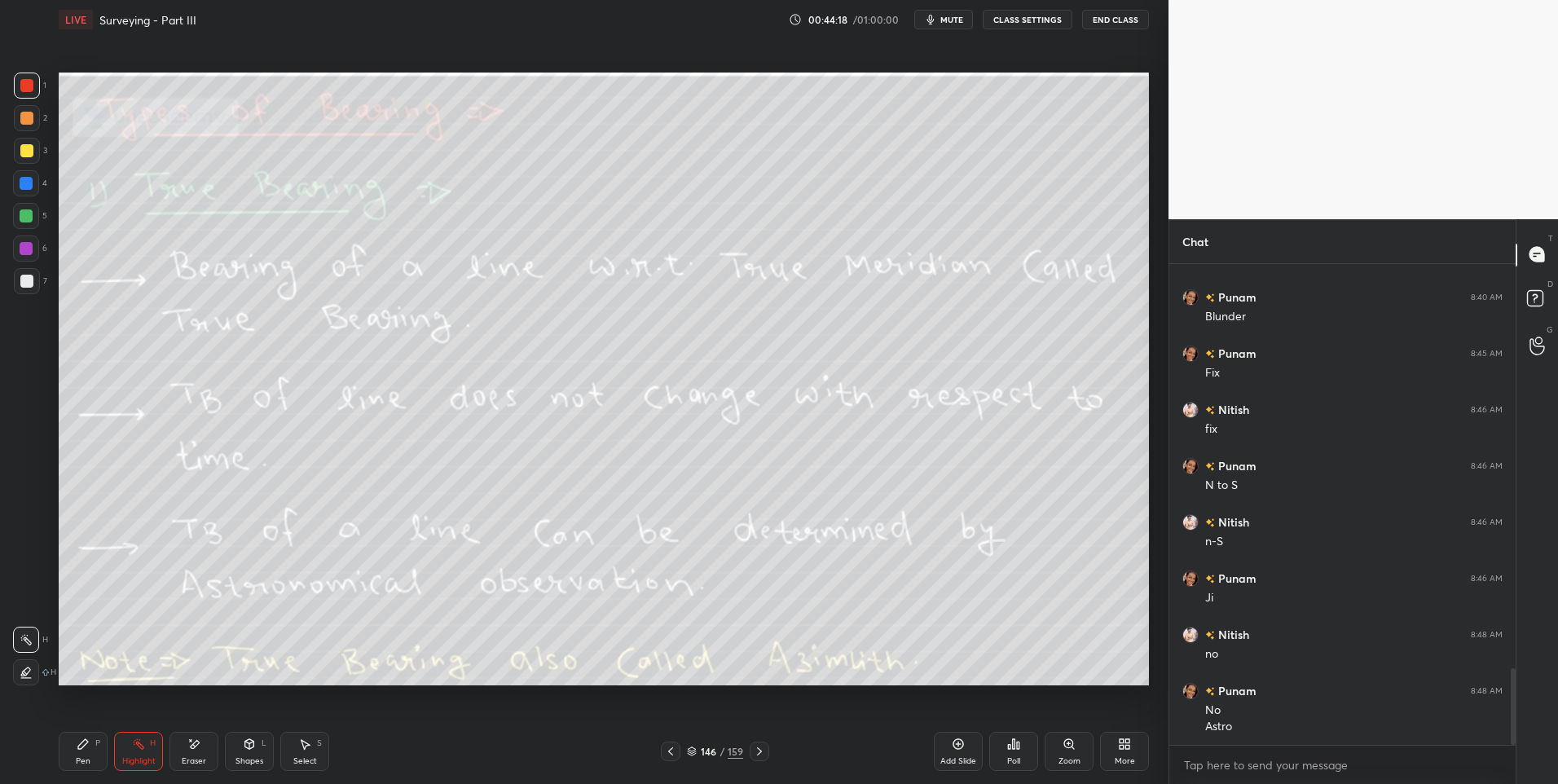
click at [765, 751] on icon at bounding box center [759, 751] width 13 height 13
click at [33, 280] on div at bounding box center [26, 281] width 13 height 13
click at [29, 284] on div at bounding box center [26, 281] width 13 height 13
click at [762, 745] on icon at bounding box center [759, 751] width 13 height 13
click at [754, 742] on div at bounding box center [758, 750] width 19 height 19
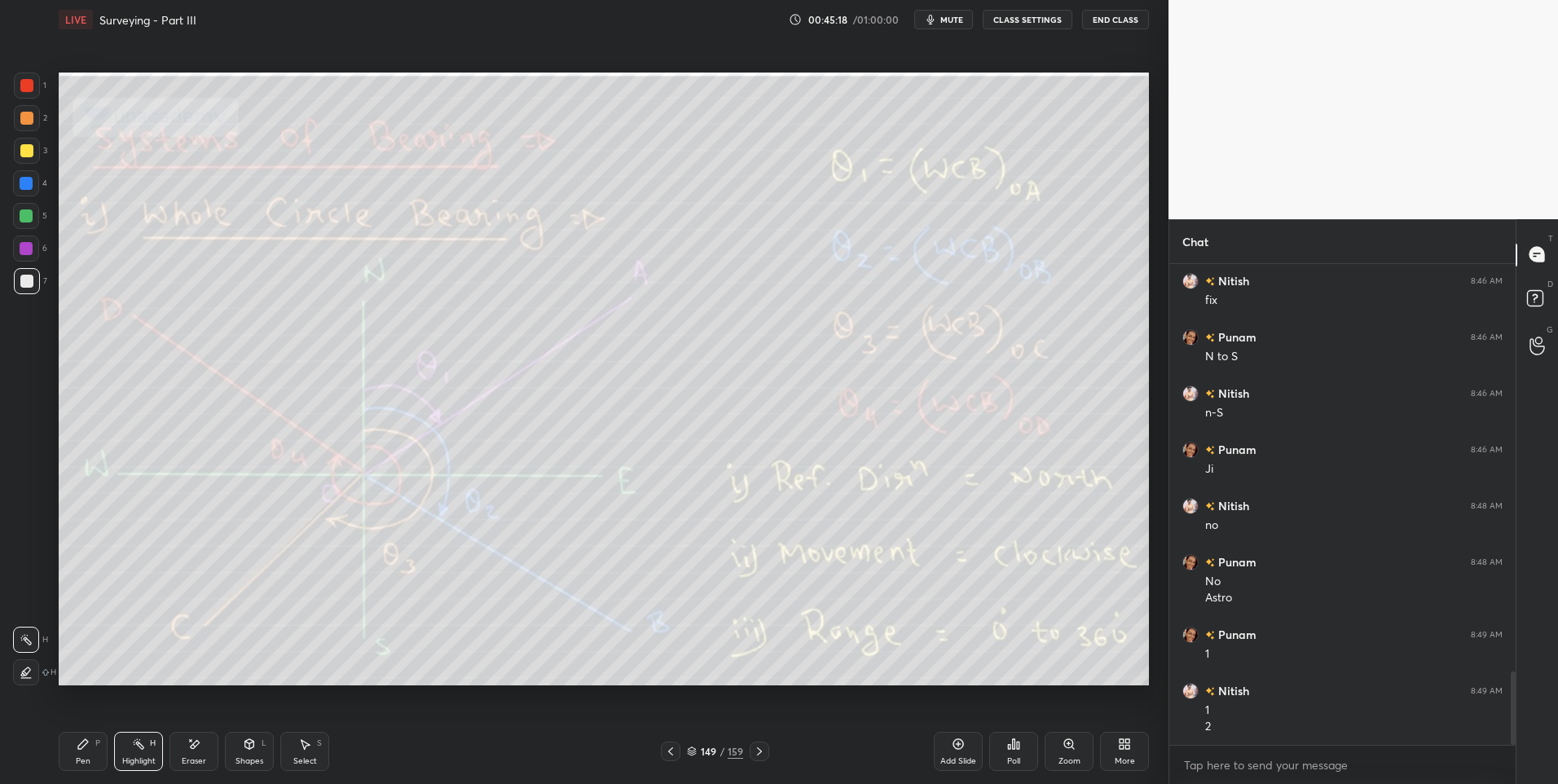
scroll to position [2727, 0]
click at [755, 748] on icon at bounding box center [759, 751] width 13 height 13
click at [672, 747] on icon at bounding box center [671, 751] width 13 height 13
click at [762, 751] on icon at bounding box center [759, 751] width 13 height 13
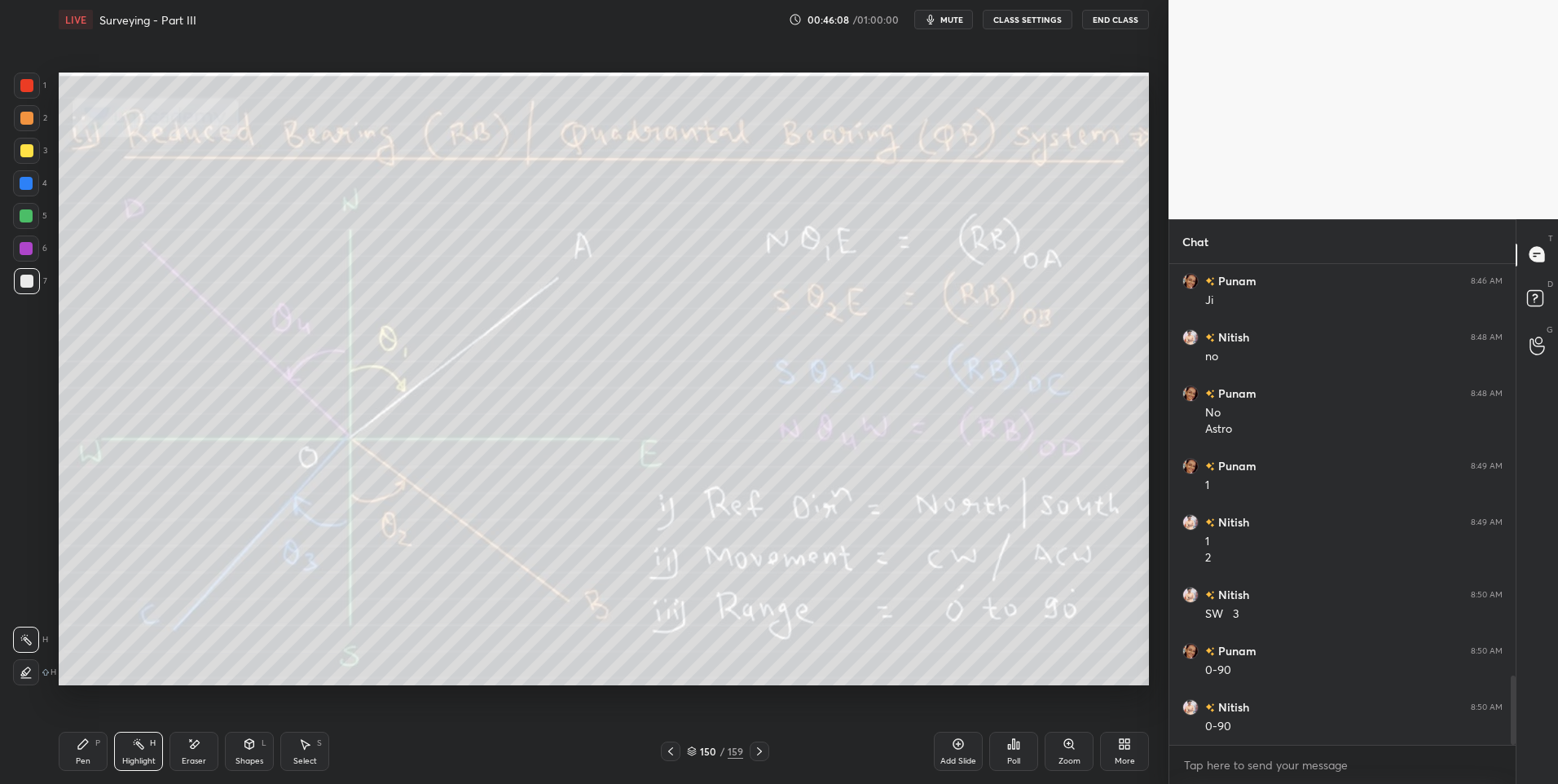
click at [758, 749] on icon at bounding box center [759, 751] width 13 height 13
click at [753, 751] on icon at bounding box center [759, 751] width 13 height 13
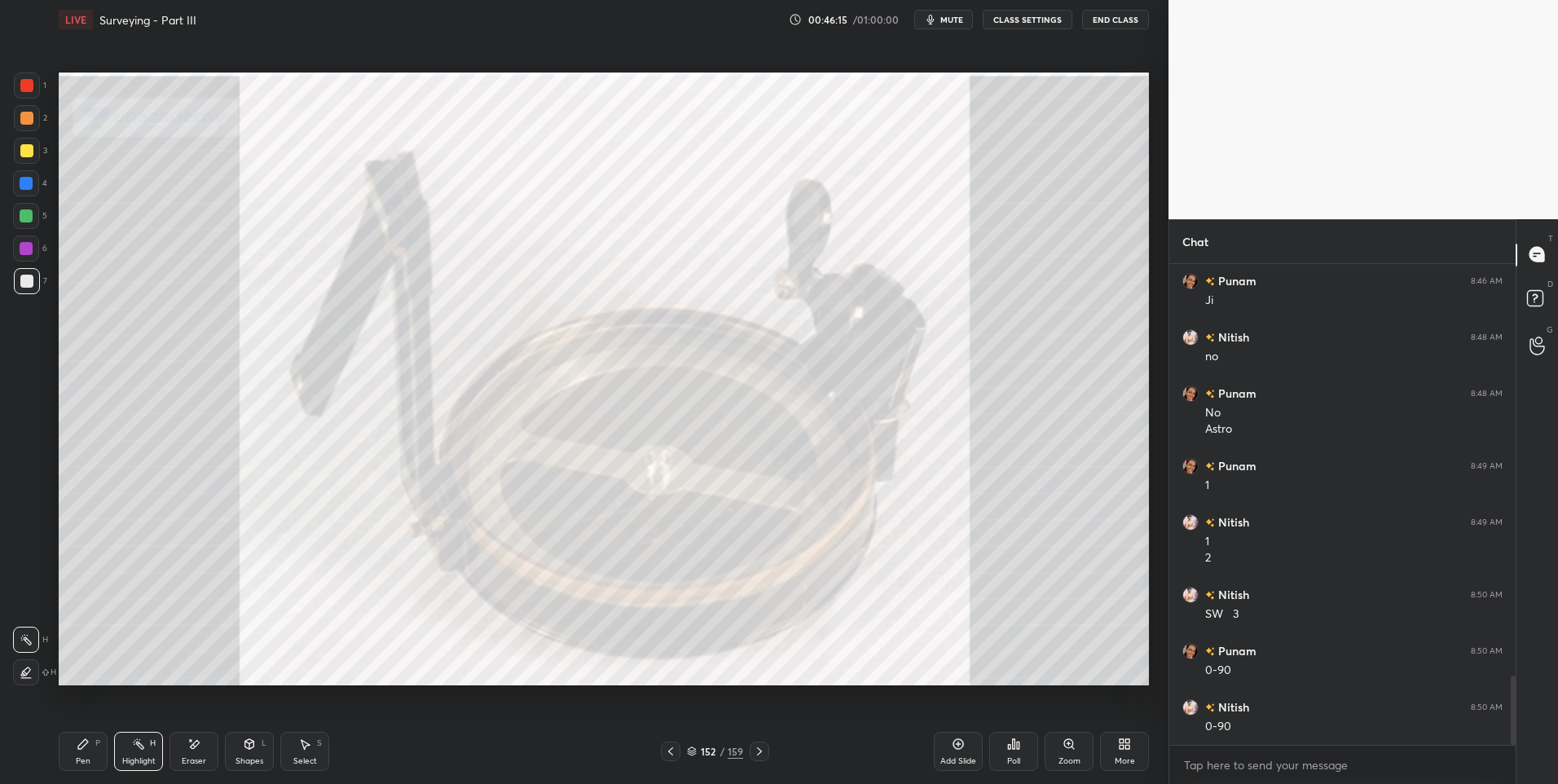
click at [760, 750] on icon at bounding box center [758, 751] width 5 height 8
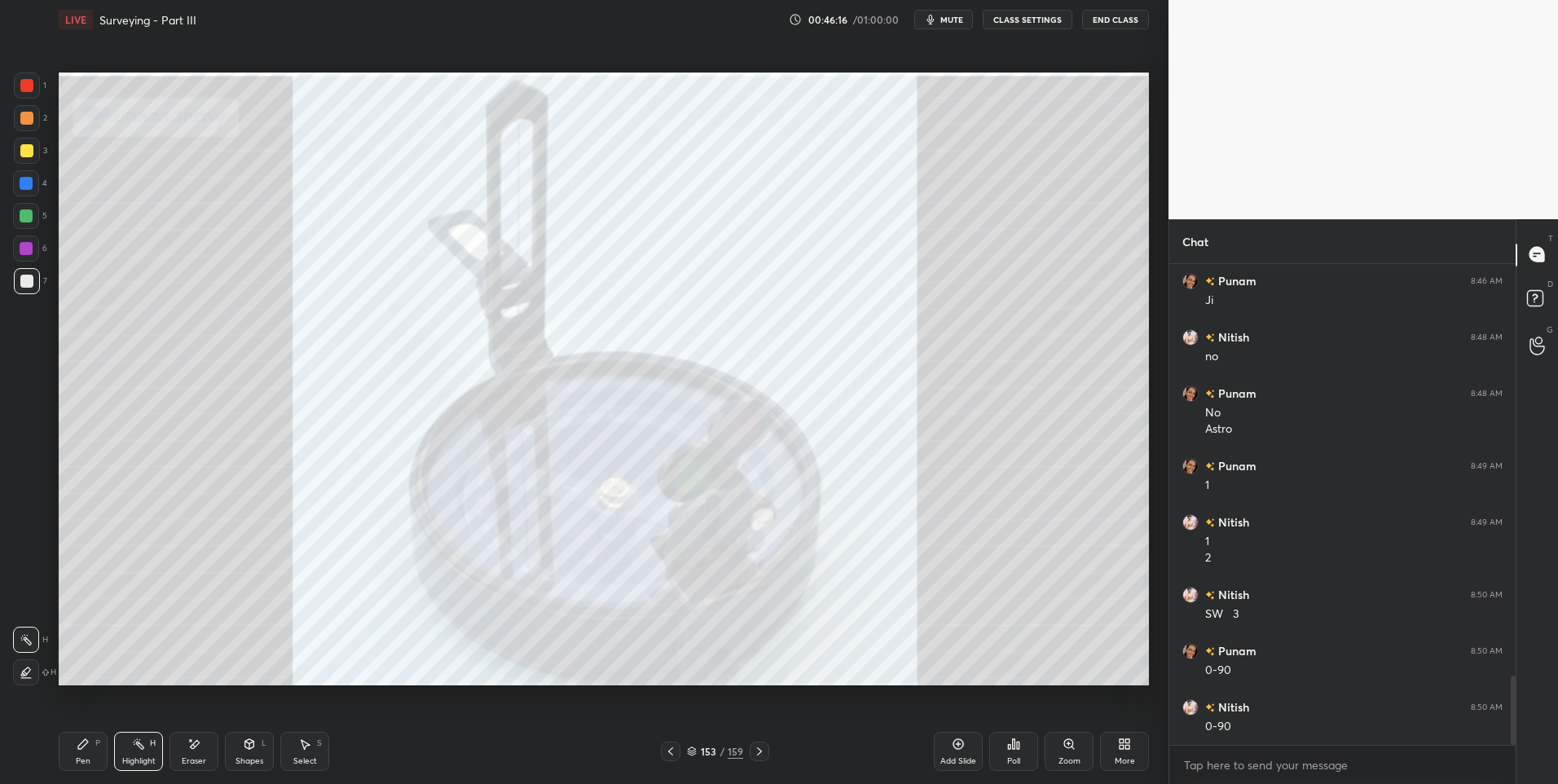
click at [760, 752] on icon at bounding box center [758, 751] width 5 height 8
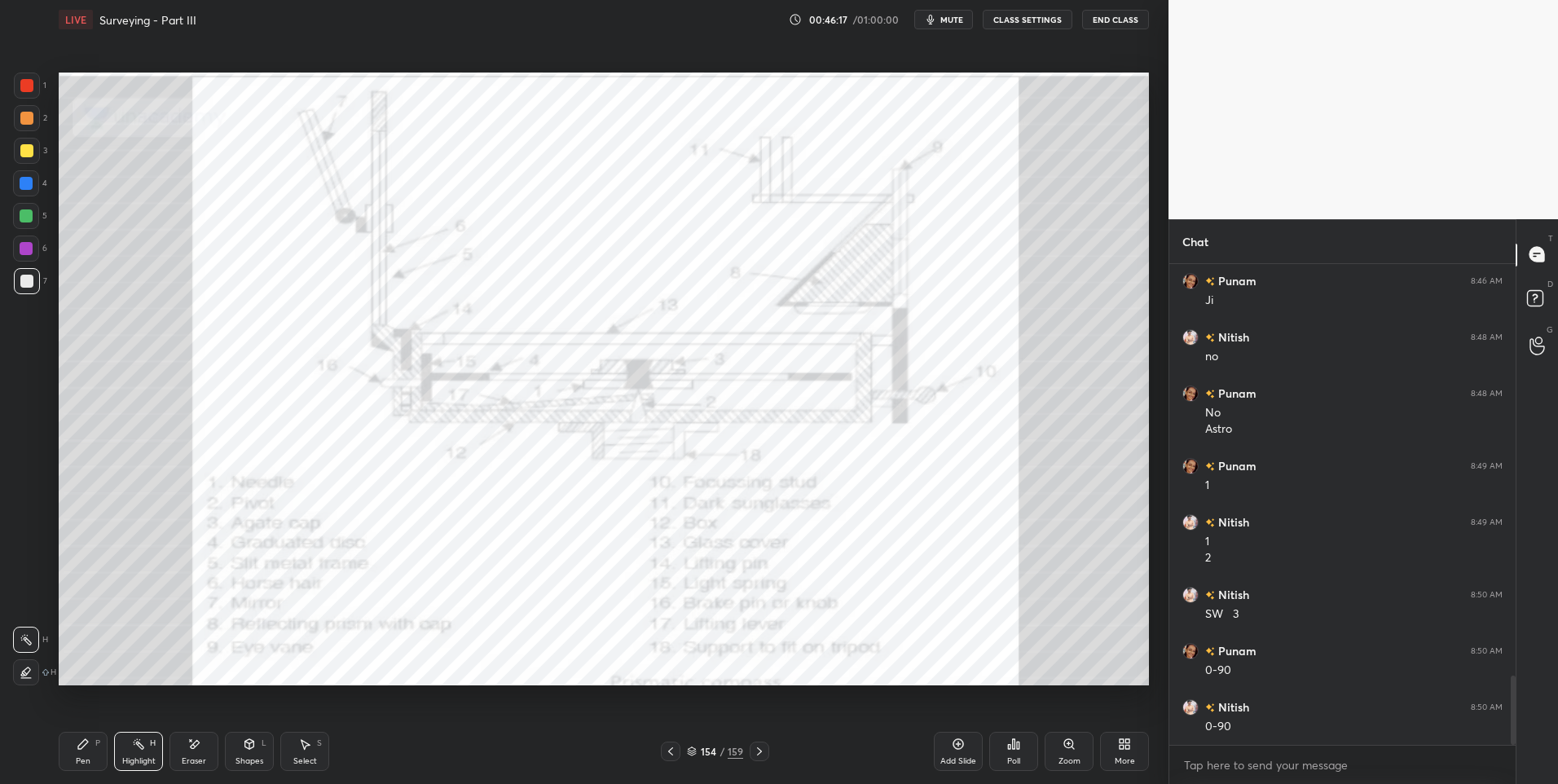
click at [758, 754] on icon at bounding box center [759, 751] width 13 height 13
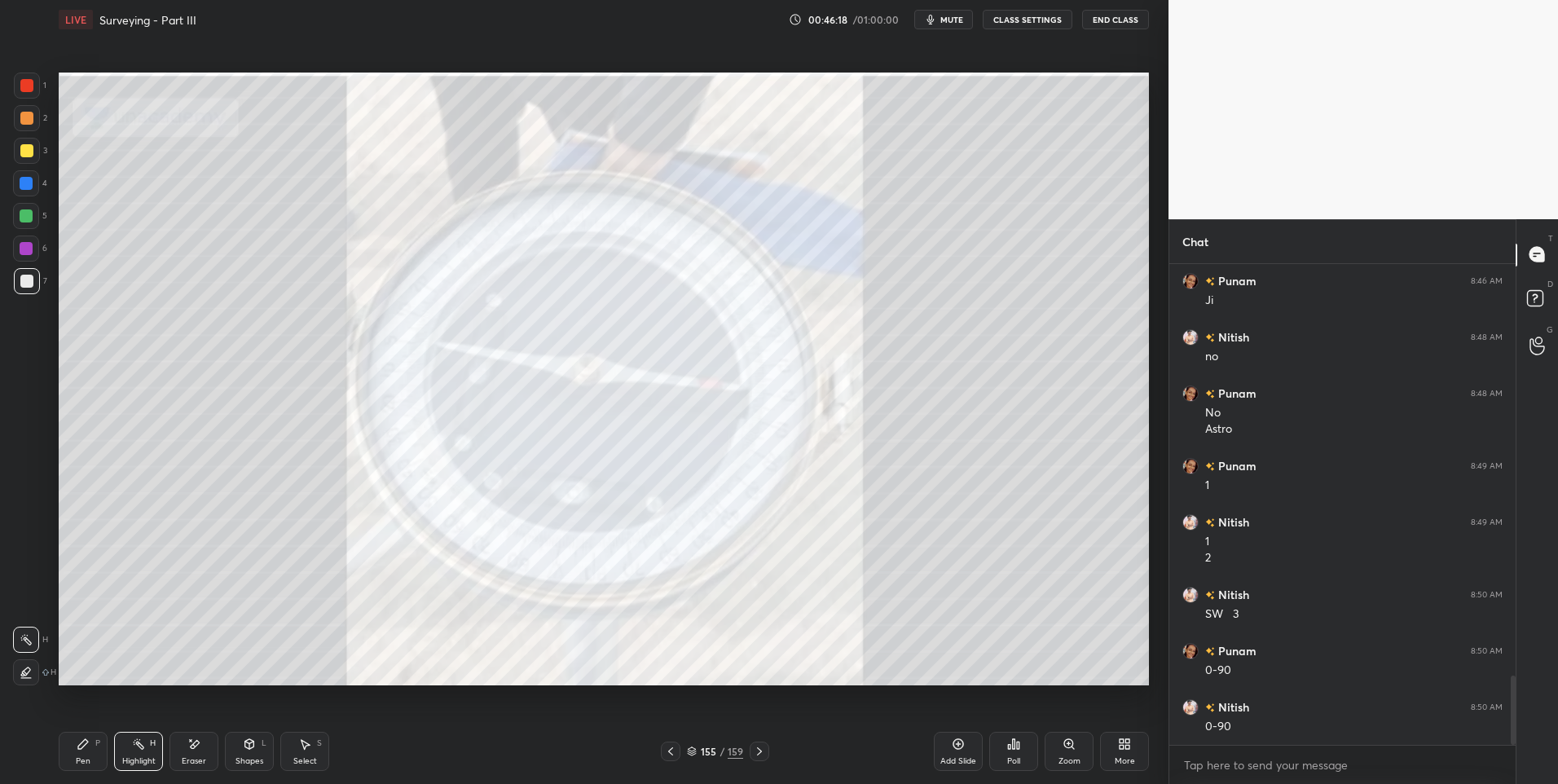
click at [761, 753] on icon at bounding box center [759, 751] width 13 height 13
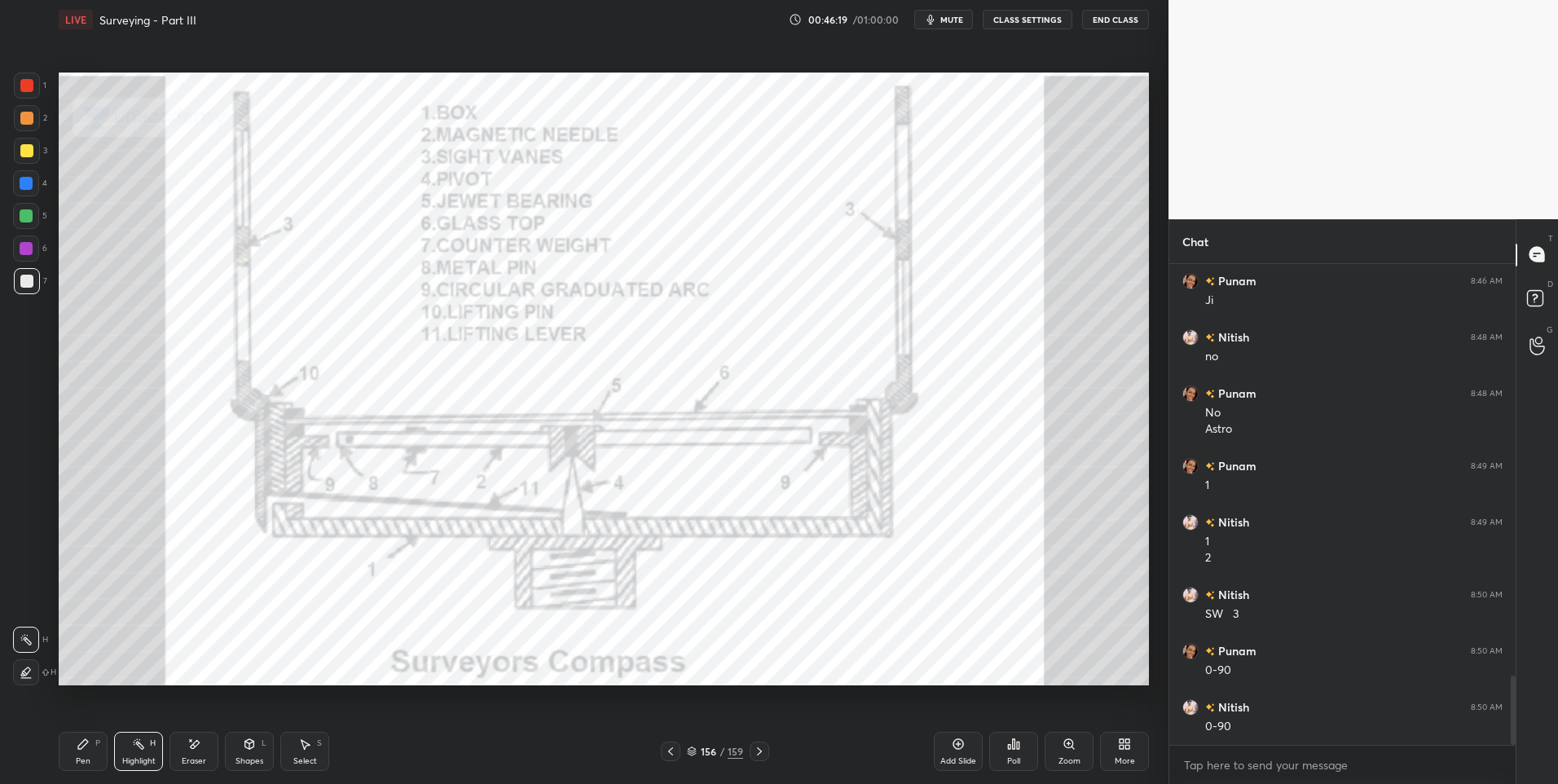
click at [760, 755] on icon at bounding box center [759, 751] width 13 height 13
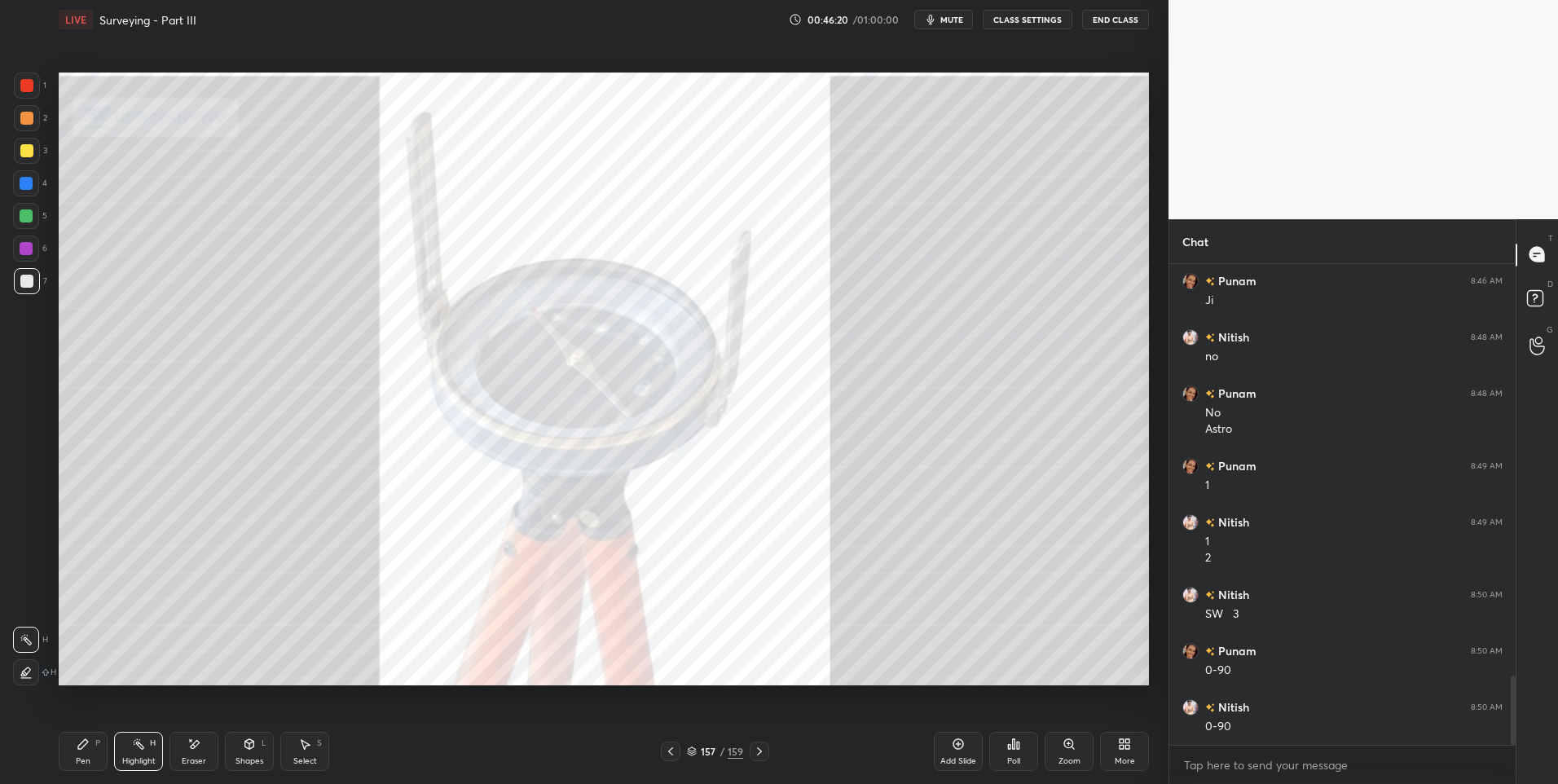
click at [765, 740] on div "Pen P Highlight H Eraser Shapes L Select S 157 / 159 Add Slide Poll Zoom More" at bounding box center [603, 750] width 1090 height 65
click at [763, 749] on icon at bounding box center [759, 751] width 13 height 13
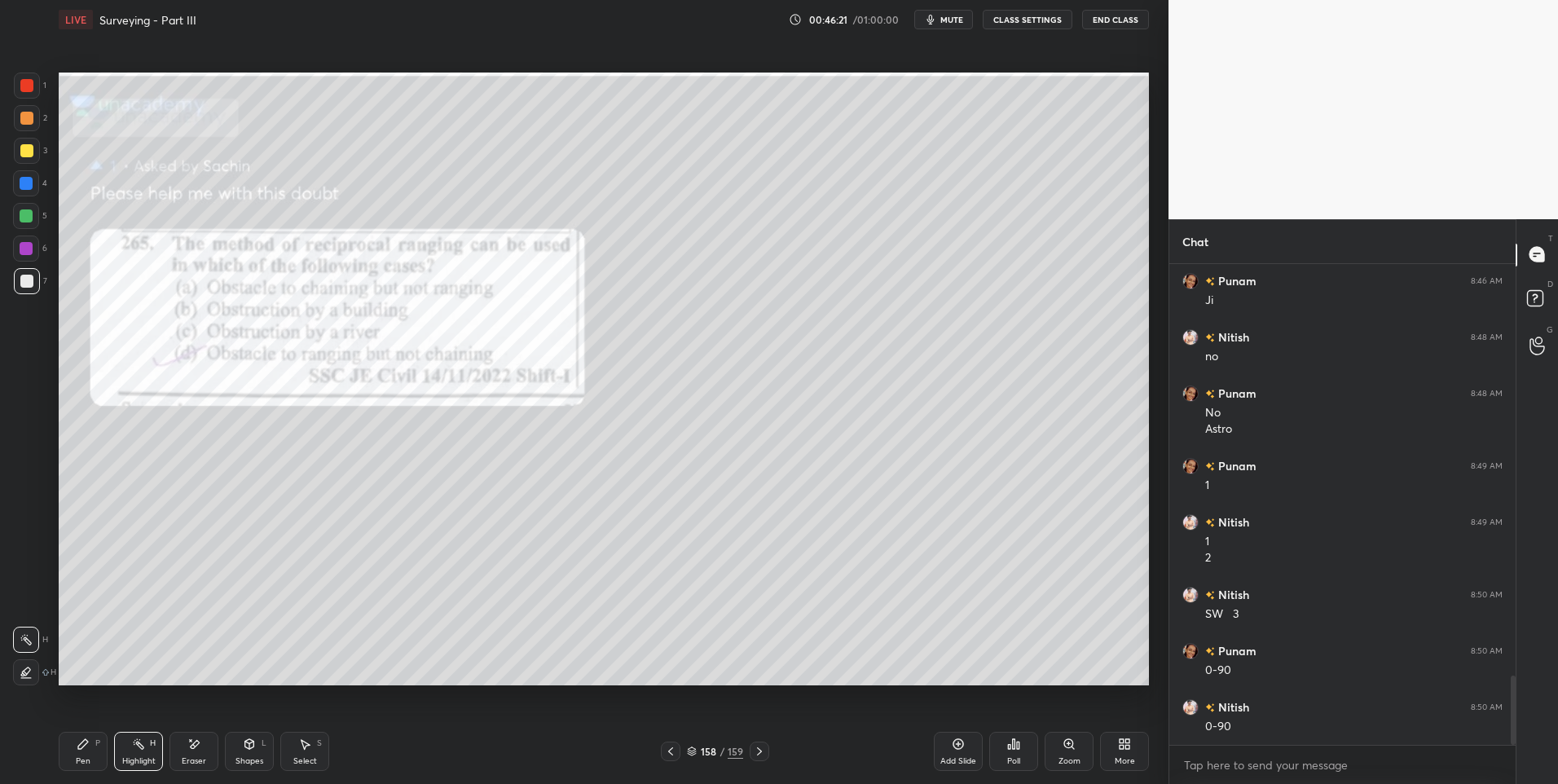
click at [762, 752] on icon at bounding box center [759, 751] width 13 height 13
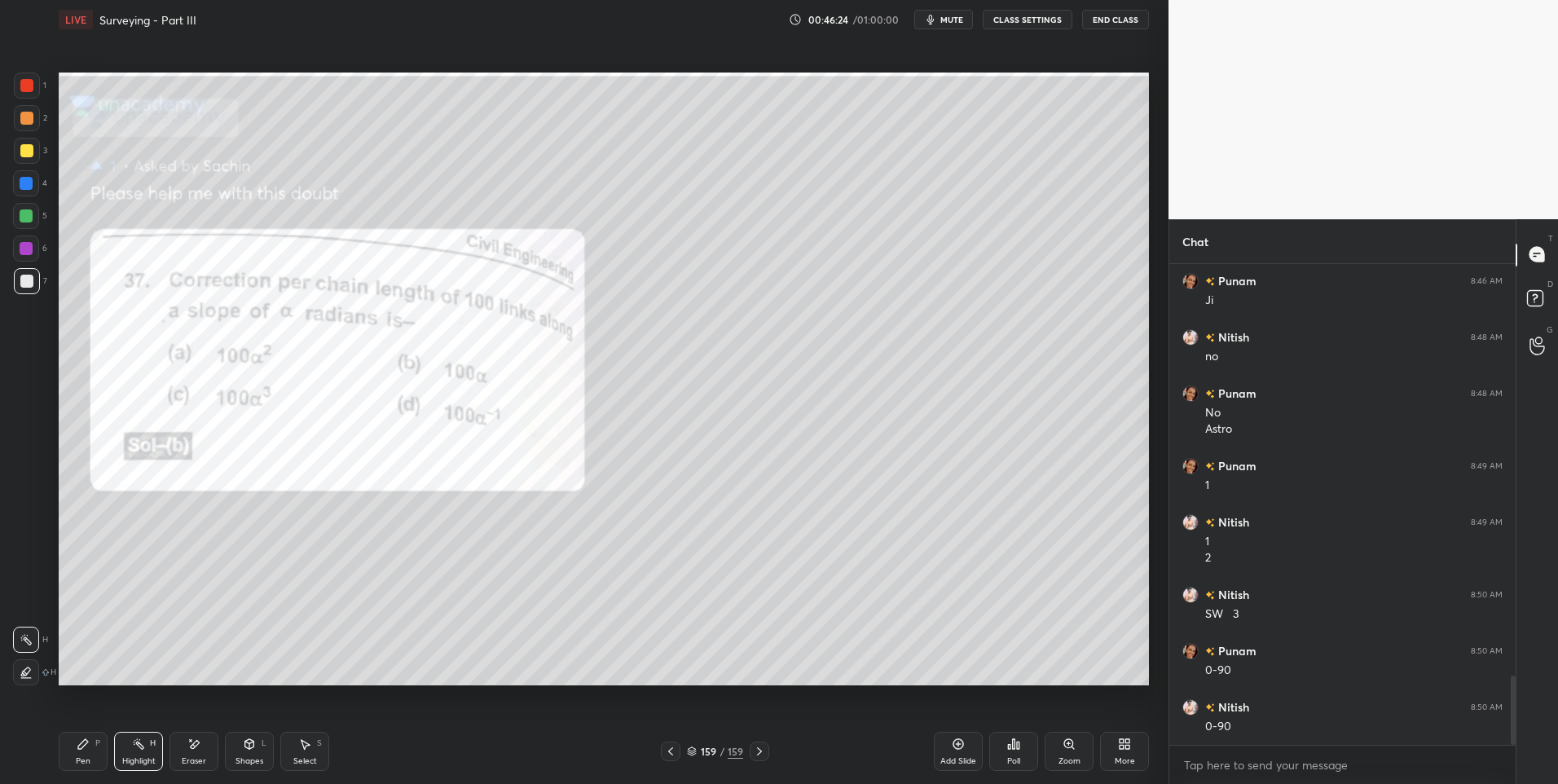
click at [1142, 760] on div "More" at bounding box center [1124, 751] width 49 height 39
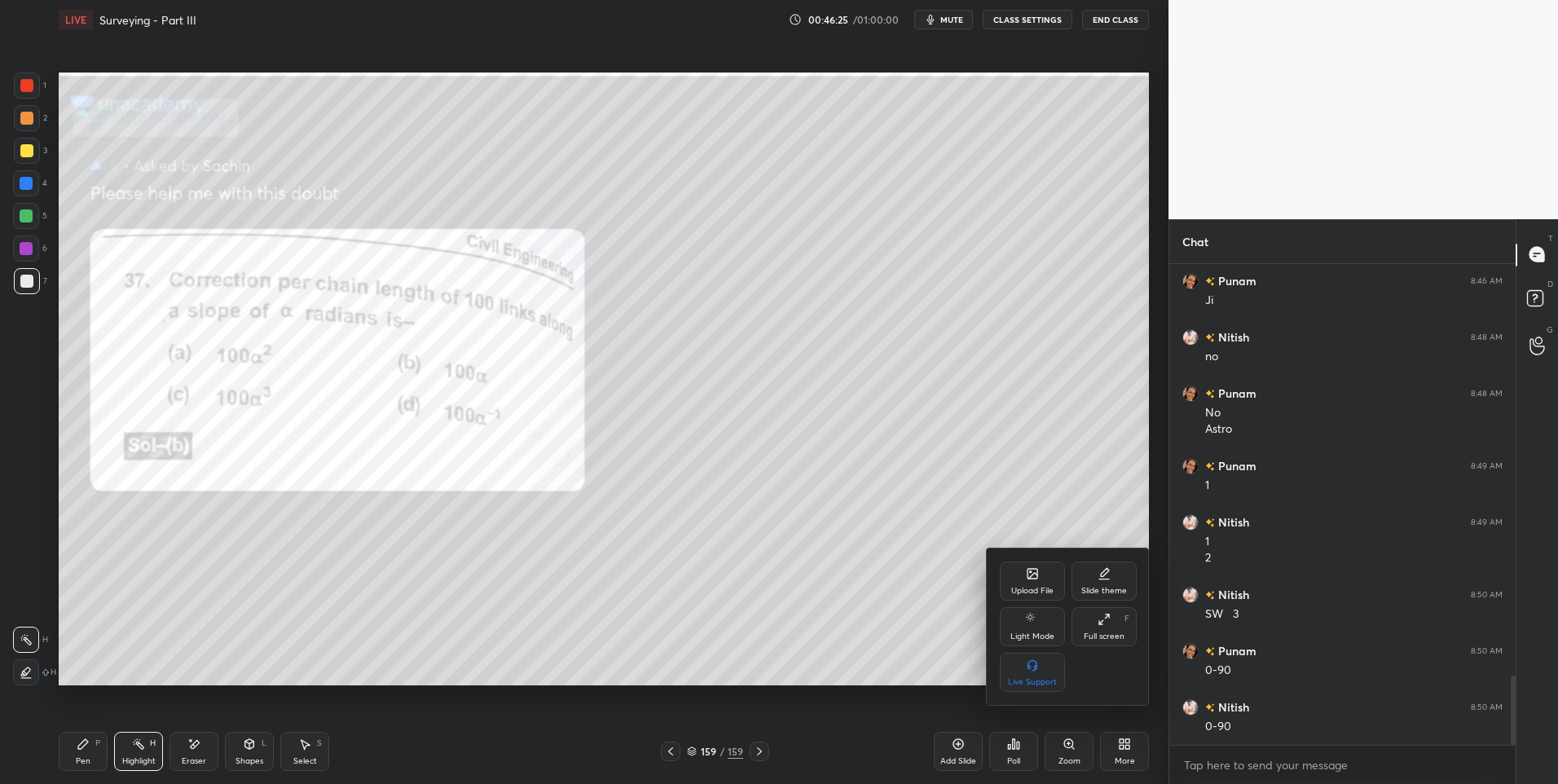
click at [1043, 573] on div "Upload File" at bounding box center [1031, 580] width 65 height 39
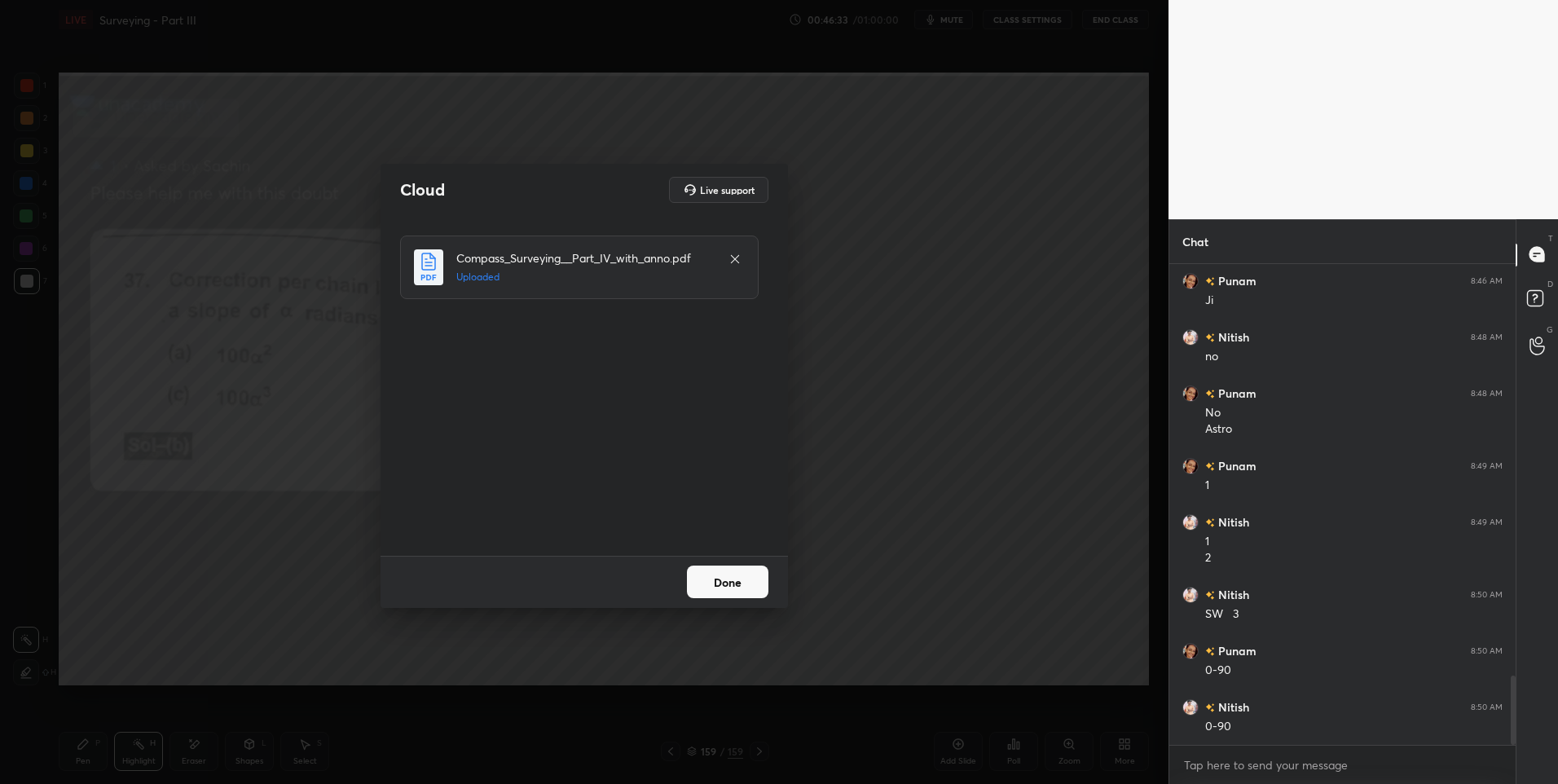
click at [737, 583] on button "Done" at bounding box center [727, 582] width 81 height 33
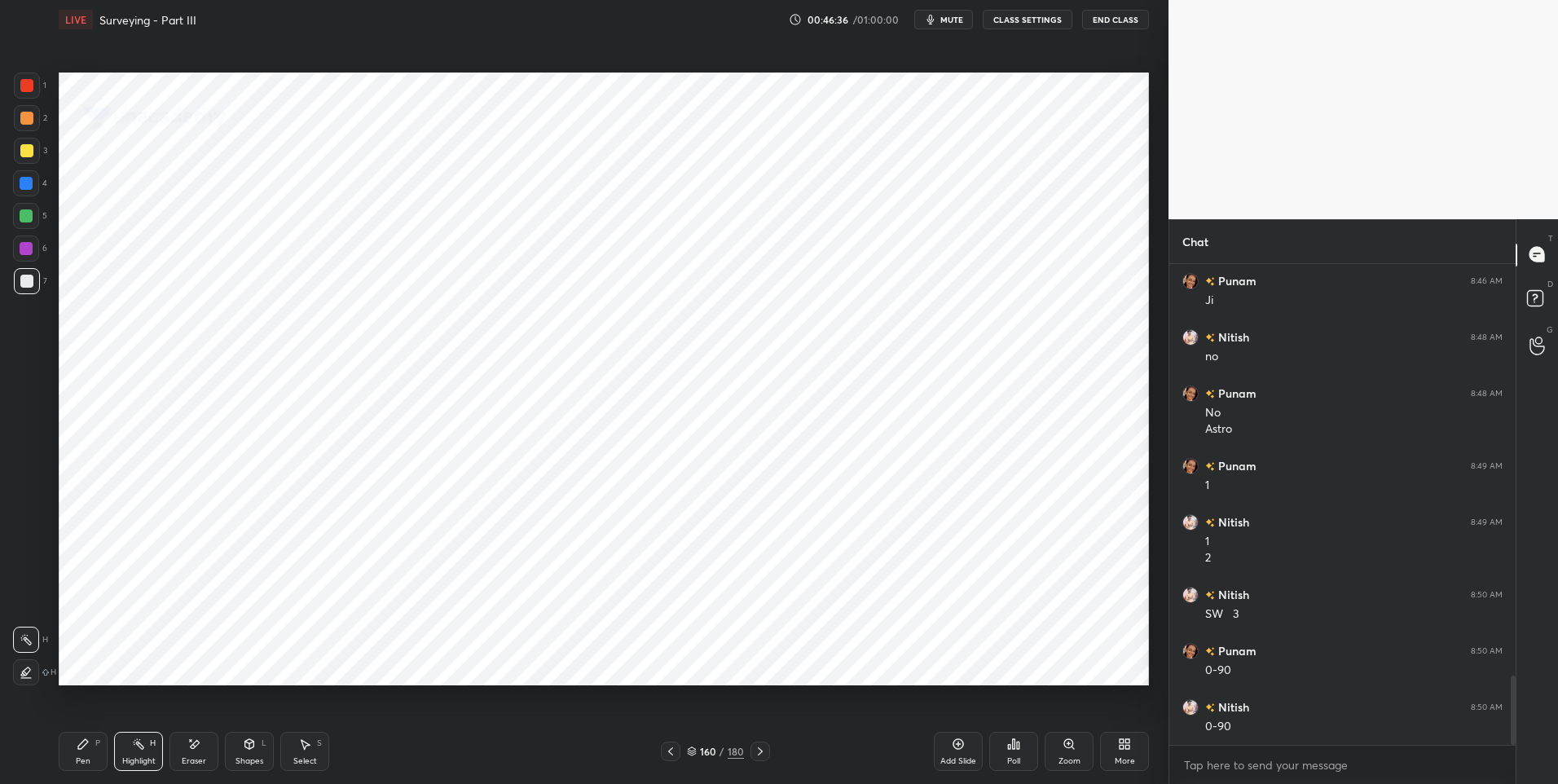
click at [758, 749] on icon at bounding box center [760, 751] width 13 height 13
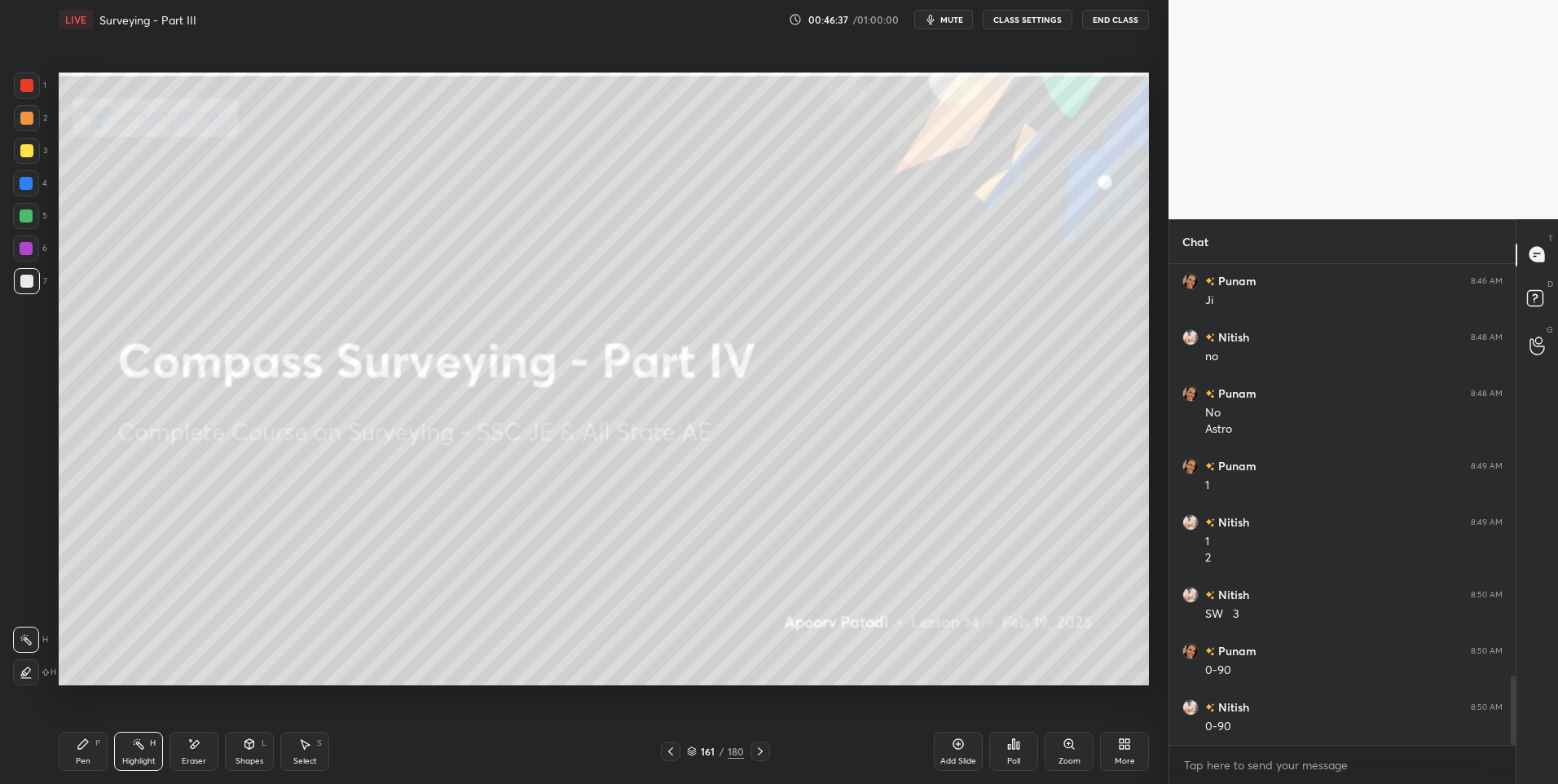
click at [761, 747] on icon at bounding box center [760, 751] width 13 height 13
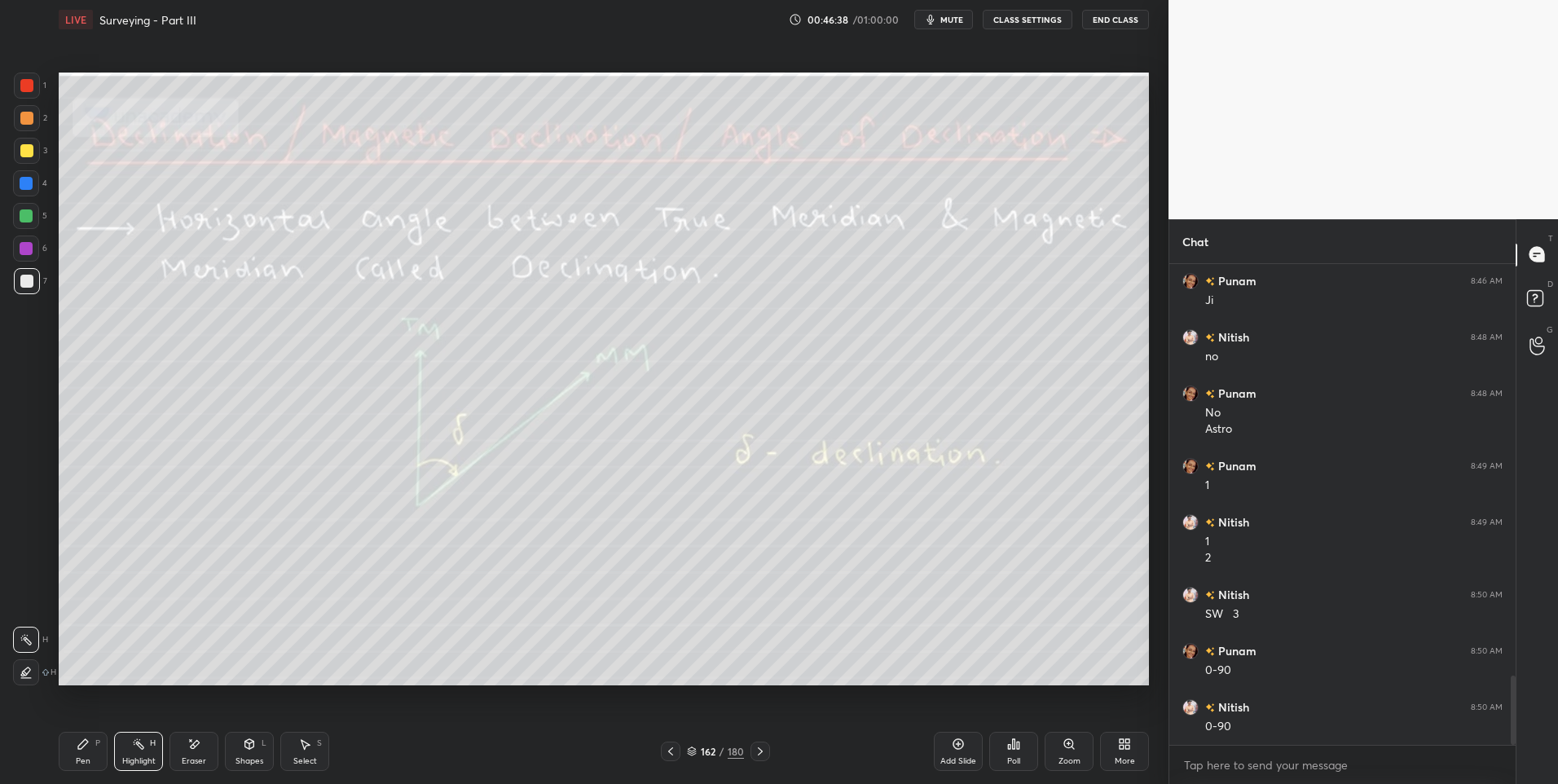
click at [130, 750] on div "Highlight H" at bounding box center [139, 751] width 49 height 39
click at [31, 83] on div at bounding box center [26, 86] width 13 height 13
click at [763, 747] on icon at bounding box center [760, 751] width 13 height 13
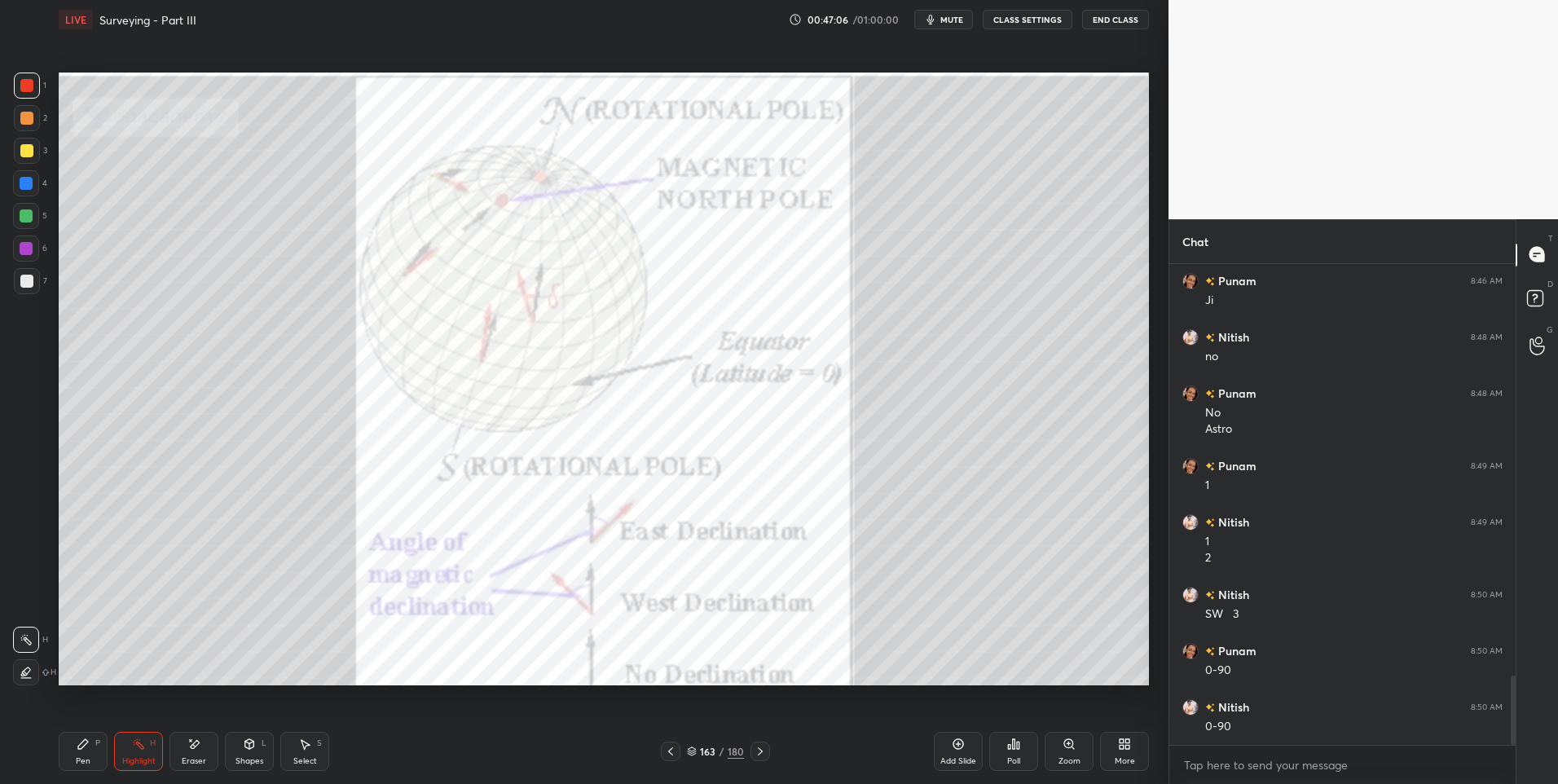
click at [762, 754] on icon at bounding box center [760, 751] width 13 height 13
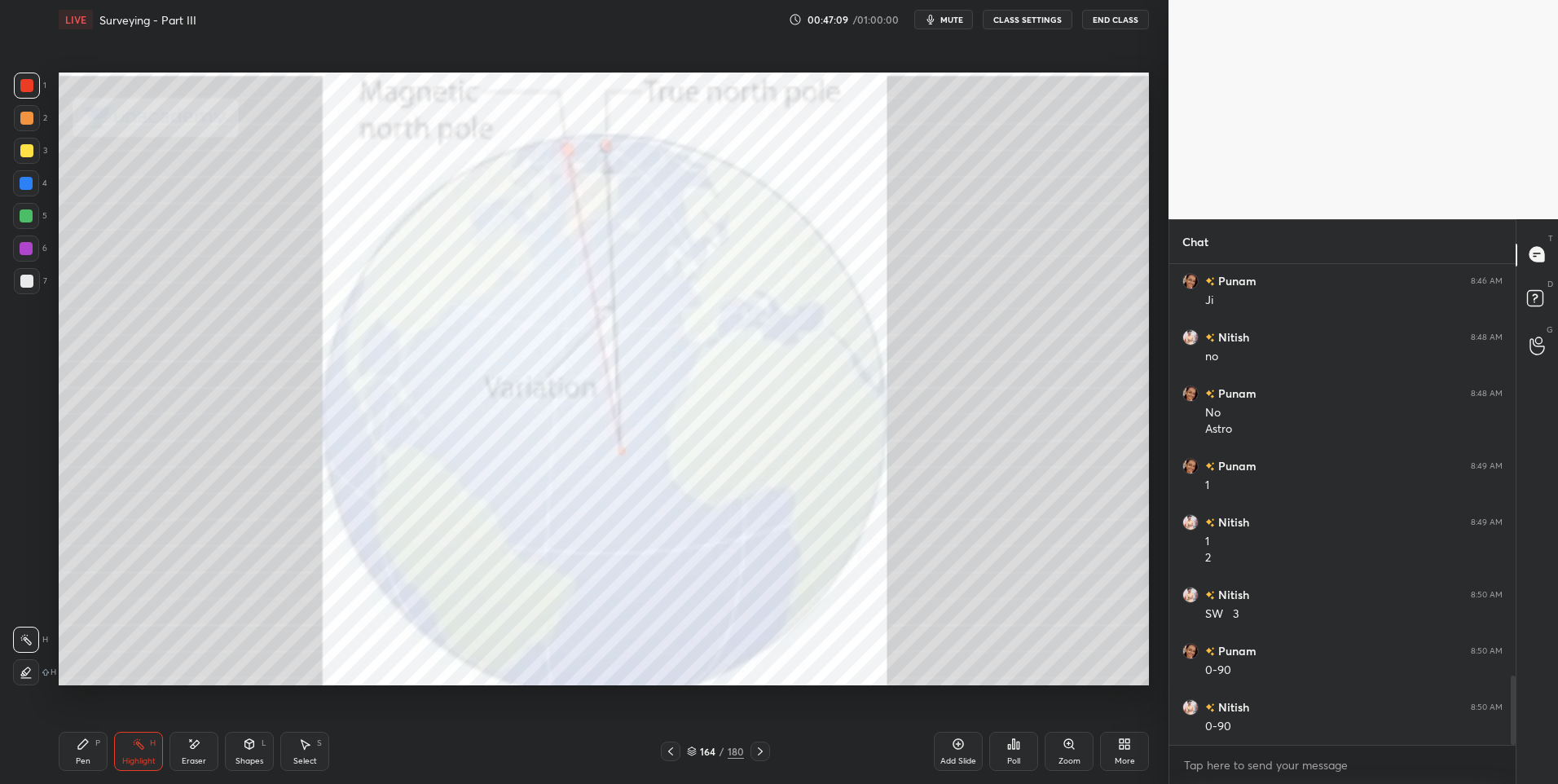
click at [757, 748] on icon at bounding box center [760, 751] width 13 height 13
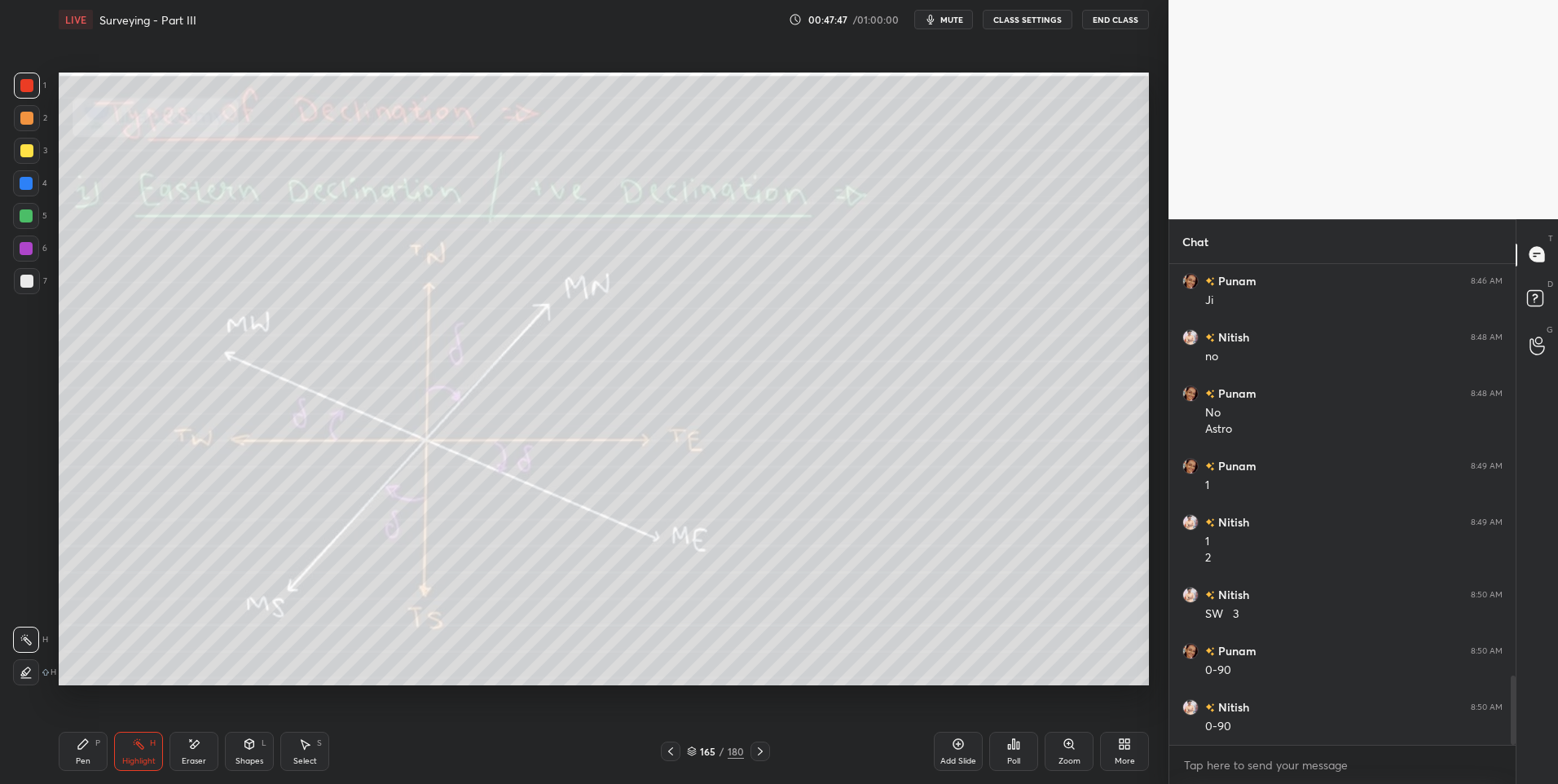
click at [19, 145] on div at bounding box center [26, 151] width 26 height 26
click at [758, 747] on icon at bounding box center [760, 751] width 13 height 13
click at [752, 751] on div at bounding box center [759, 750] width 19 height 19
click at [759, 753] on icon at bounding box center [759, 751] width 5 height 8
click at [761, 748] on icon at bounding box center [760, 751] width 13 height 13
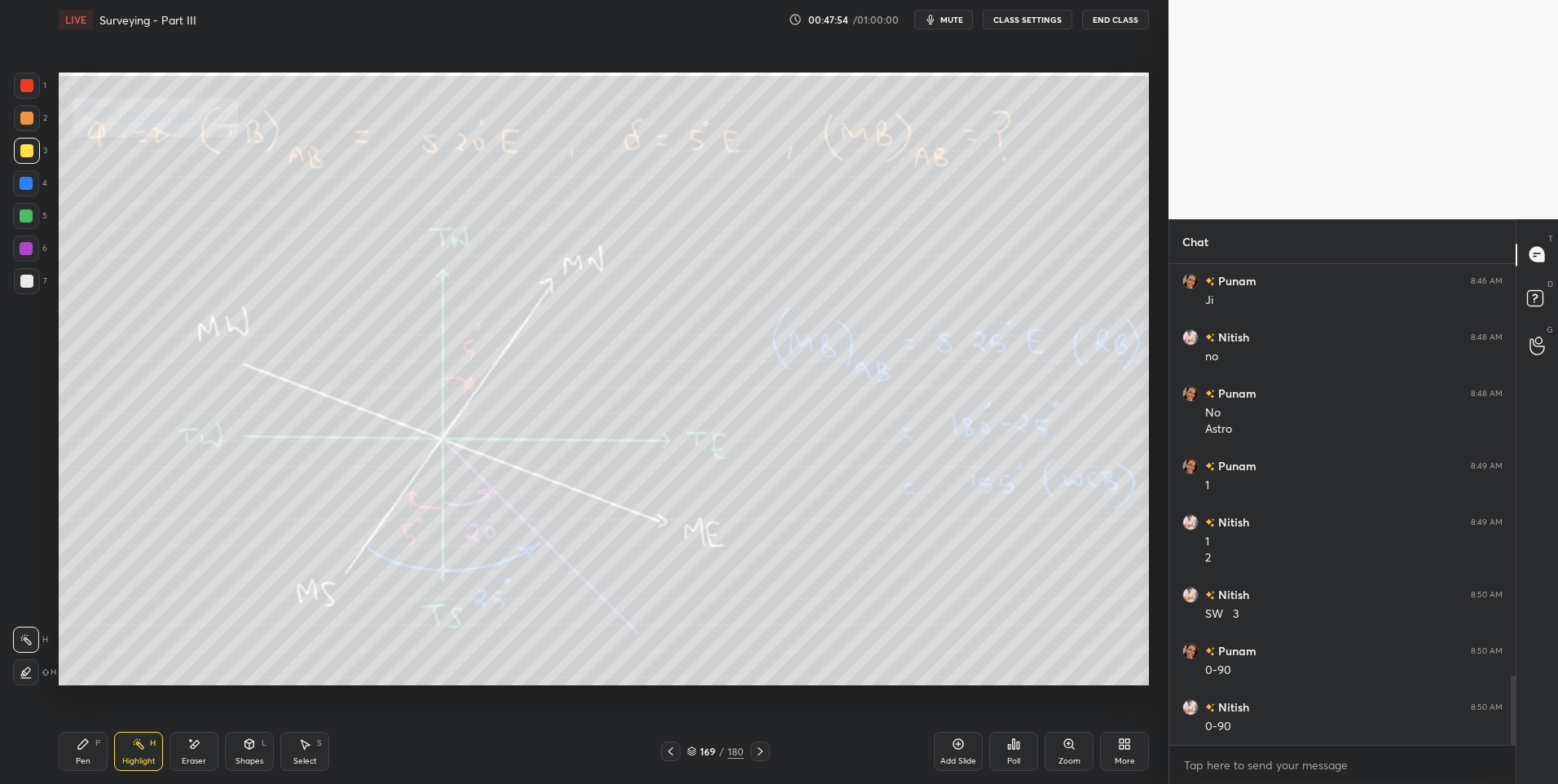
click at [761, 750] on icon at bounding box center [759, 751] width 5 height 8
click at [758, 747] on icon at bounding box center [760, 751] width 13 height 13
click at [754, 752] on icon at bounding box center [760, 751] width 13 height 13
click at [766, 752] on icon at bounding box center [760, 751] width 13 height 13
click at [760, 751] on icon at bounding box center [760, 751] width 13 height 13
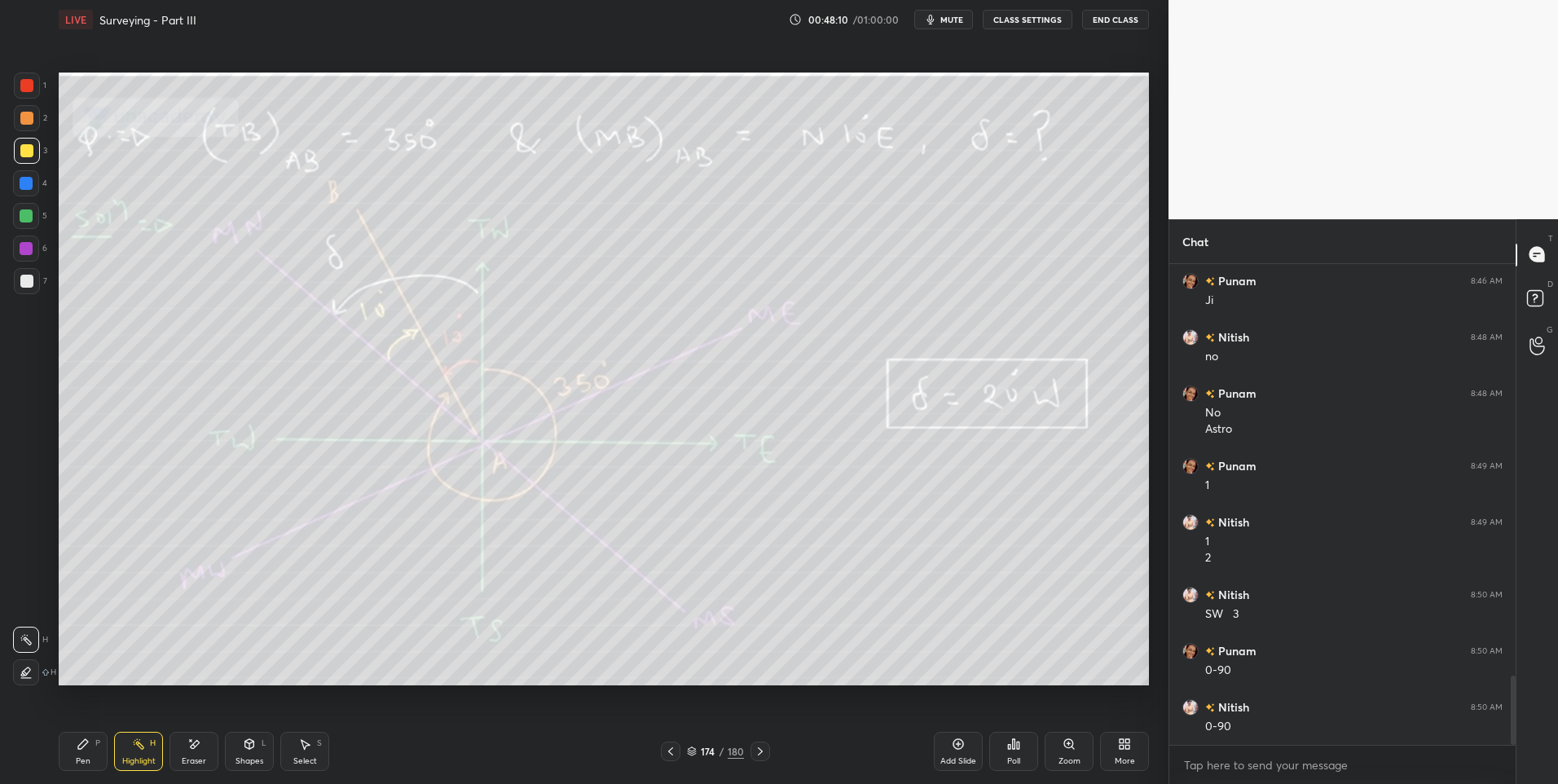
click at [754, 749] on icon at bounding box center [760, 751] width 13 height 13
click at [756, 748] on icon at bounding box center [760, 751] width 13 height 13
click at [757, 746] on icon at bounding box center [760, 751] width 13 height 13
click at [28, 279] on div at bounding box center [26, 281] width 13 height 13
click at [89, 738] on div "Pen P" at bounding box center [83, 751] width 49 height 39
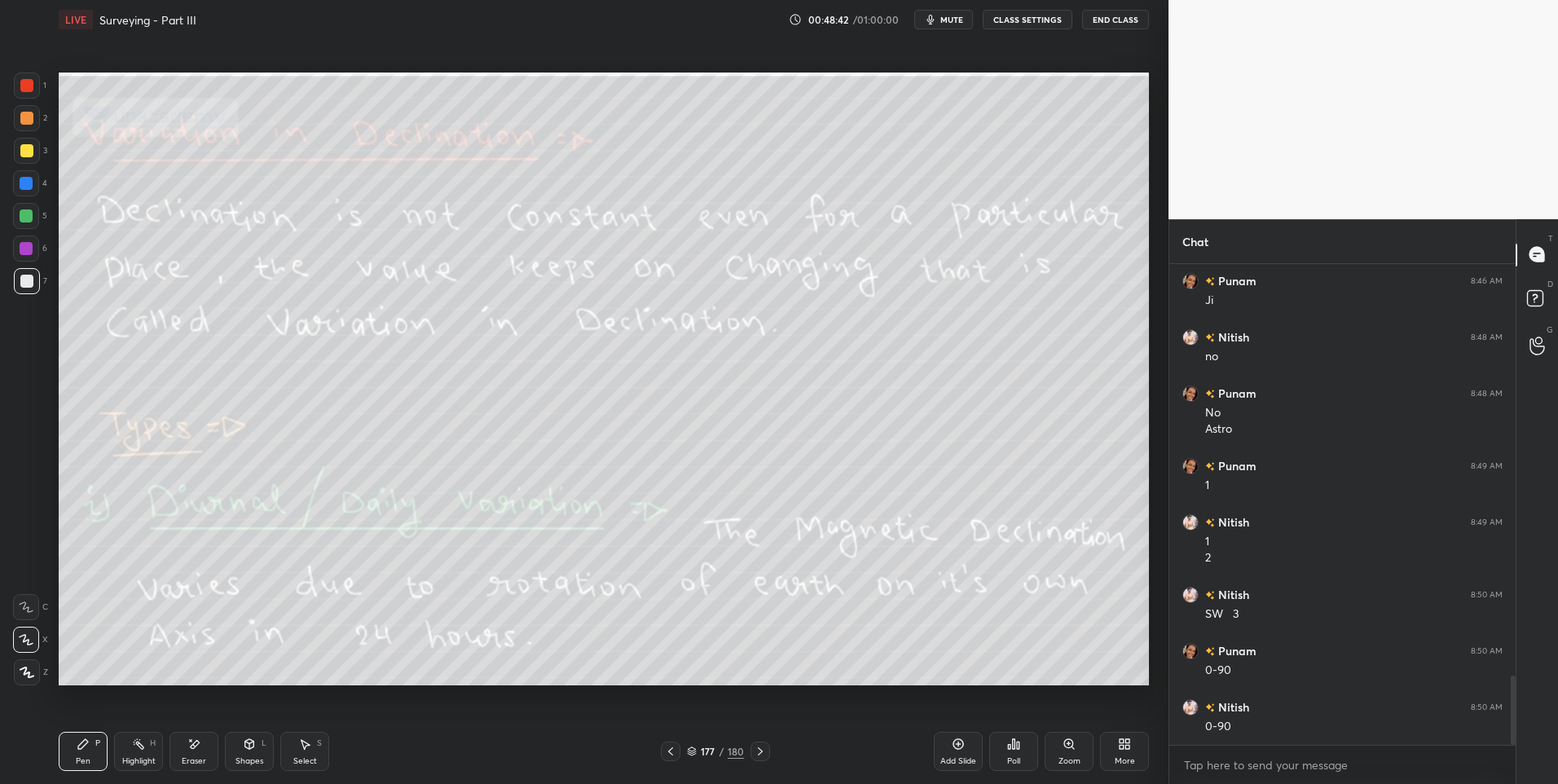
click at [136, 748] on icon at bounding box center [139, 744] width 13 height 13
click at [156, 745] on div "Highlight H" at bounding box center [139, 751] width 49 height 39
click at [758, 753] on icon at bounding box center [760, 751] width 13 height 13
click at [764, 753] on icon at bounding box center [760, 751] width 13 height 13
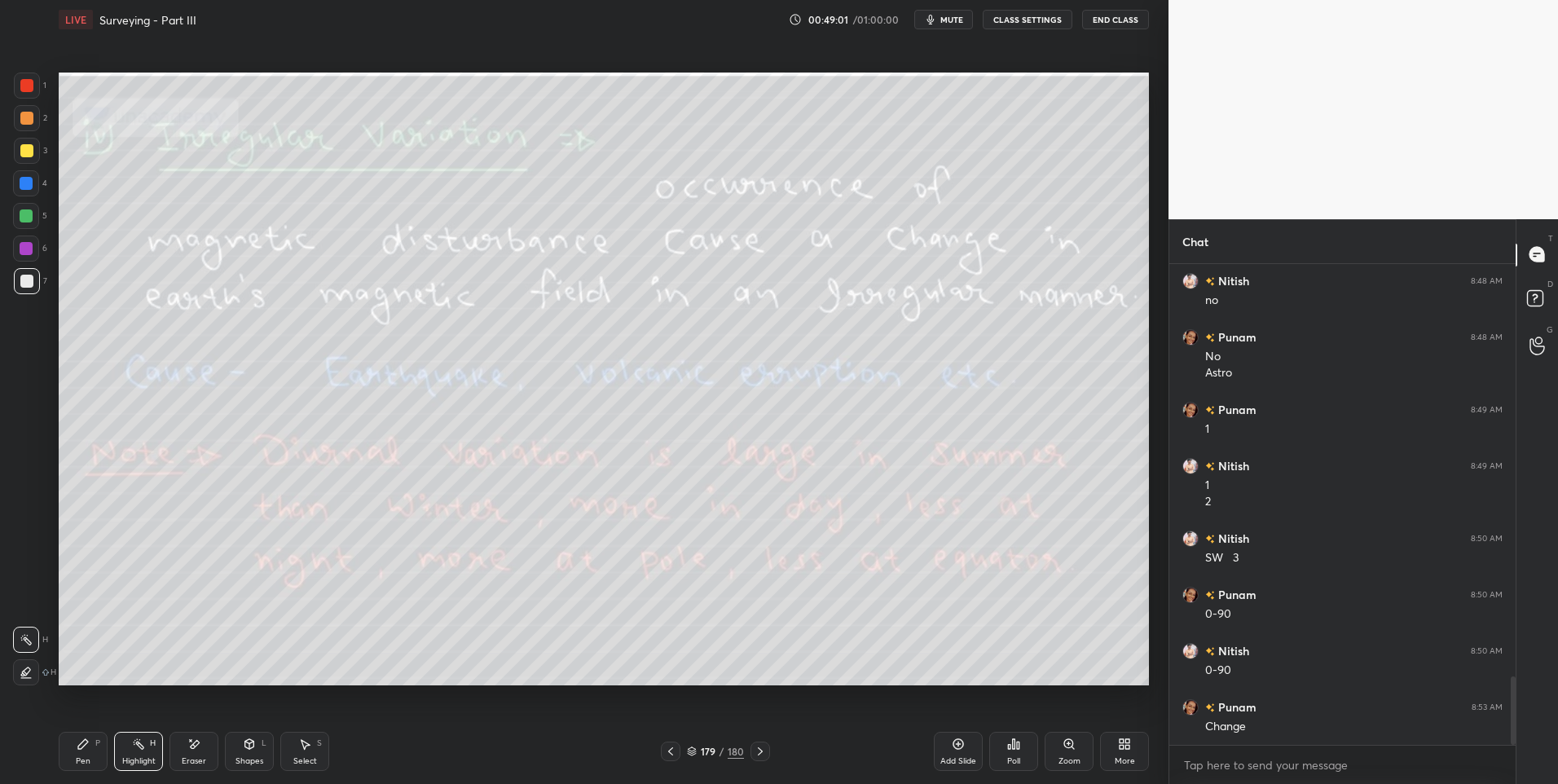
click at [664, 753] on div at bounding box center [670, 750] width 19 height 19
click at [667, 752] on icon at bounding box center [671, 751] width 13 height 13
click at [308, 750] on div "Select S" at bounding box center [305, 751] width 49 height 39
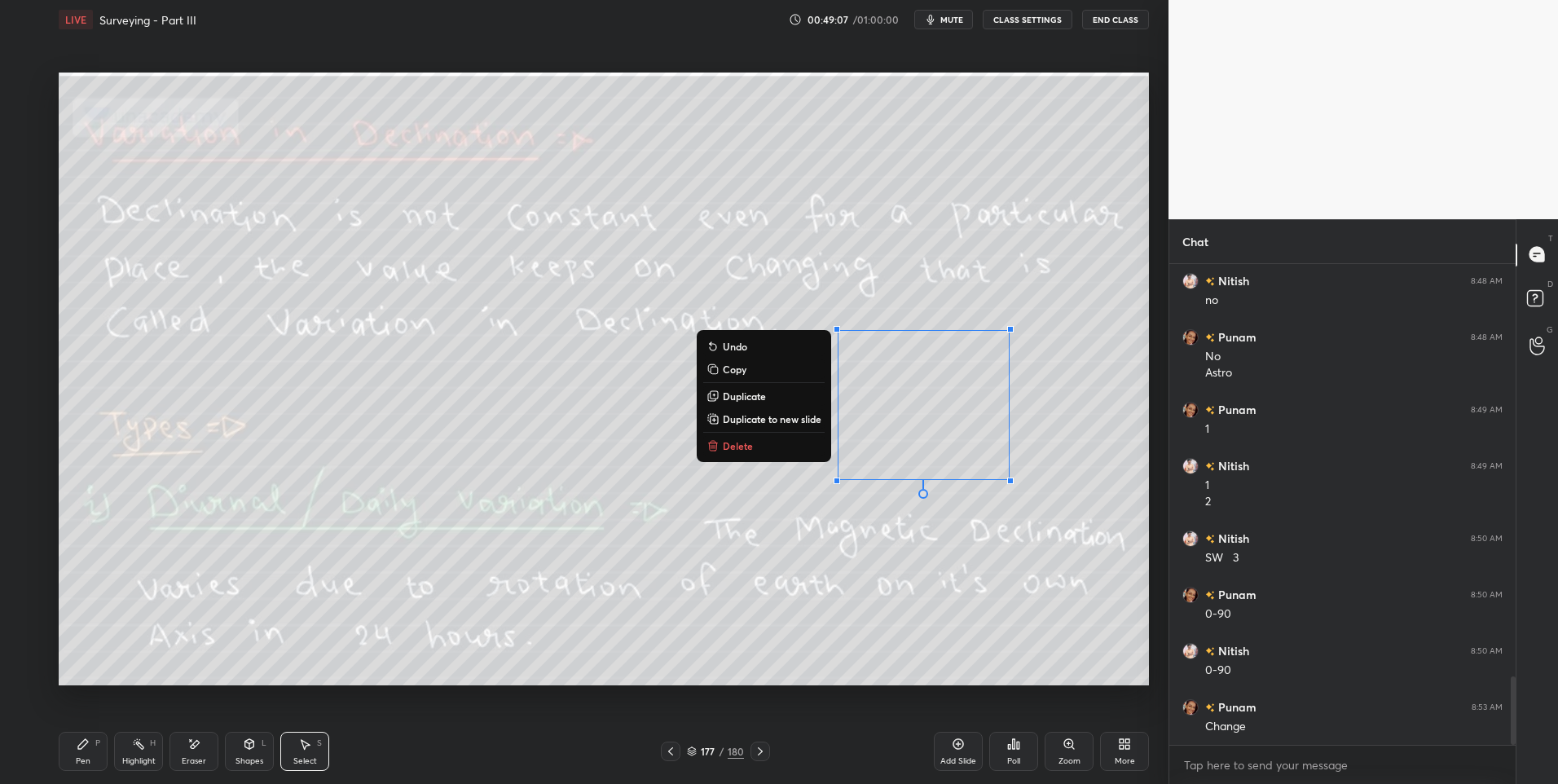
click at [778, 451] on button "Delete" at bounding box center [763, 445] width 121 height 19
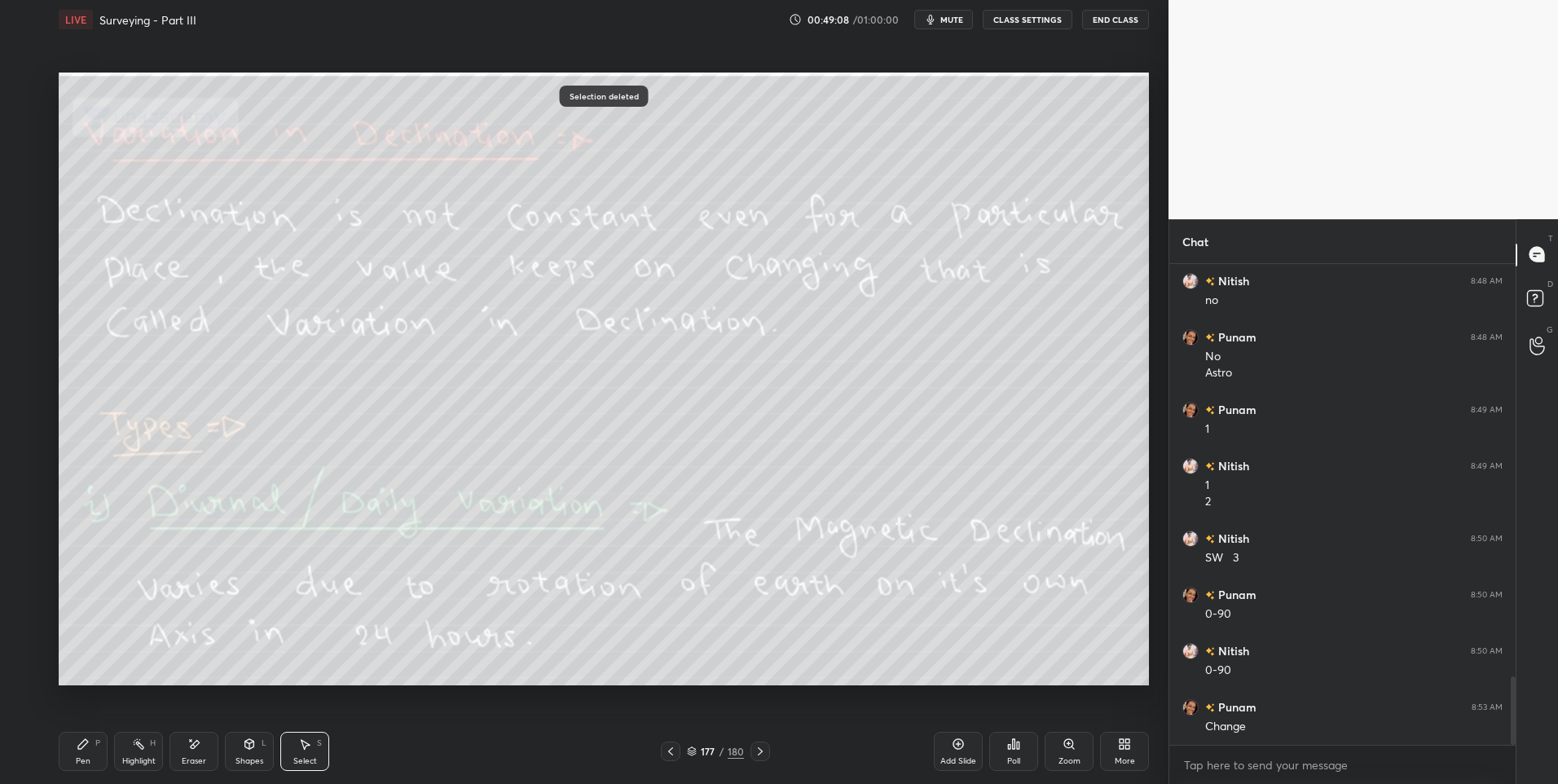
click at [155, 757] on div "Highlight" at bounding box center [139, 760] width 34 height 8
click at [763, 751] on icon at bounding box center [760, 751] width 13 height 13
click at [760, 750] on icon at bounding box center [759, 751] width 5 height 8
click at [766, 748] on icon at bounding box center [760, 751] width 13 height 13
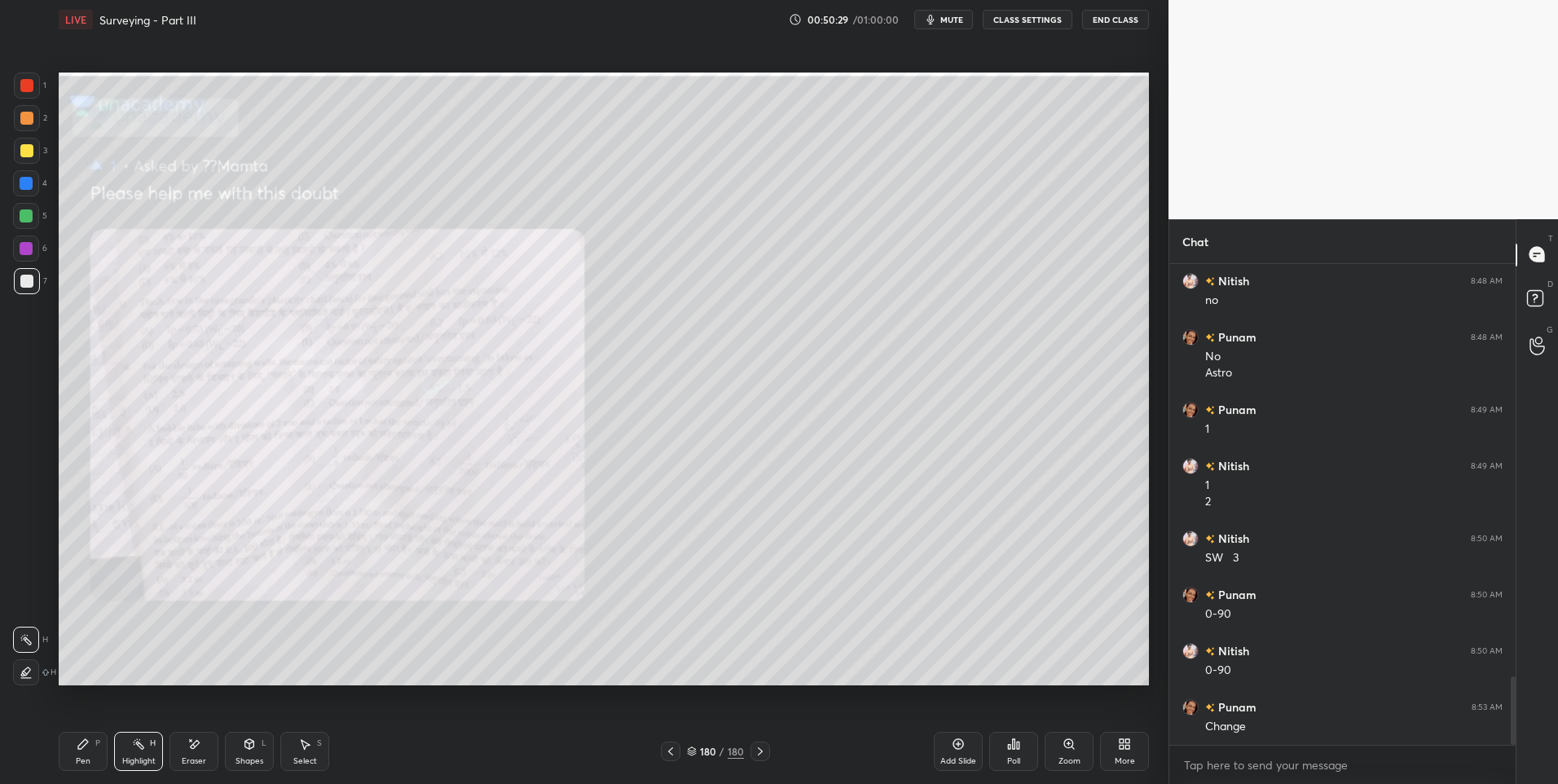
click at [761, 748] on icon at bounding box center [760, 751] width 13 height 13
click at [765, 749] on icon at bounding box center [760, 751] width 13 height 13
click at [1121, 747] on icon at bounding box center [1122, 747] width 4 height 4
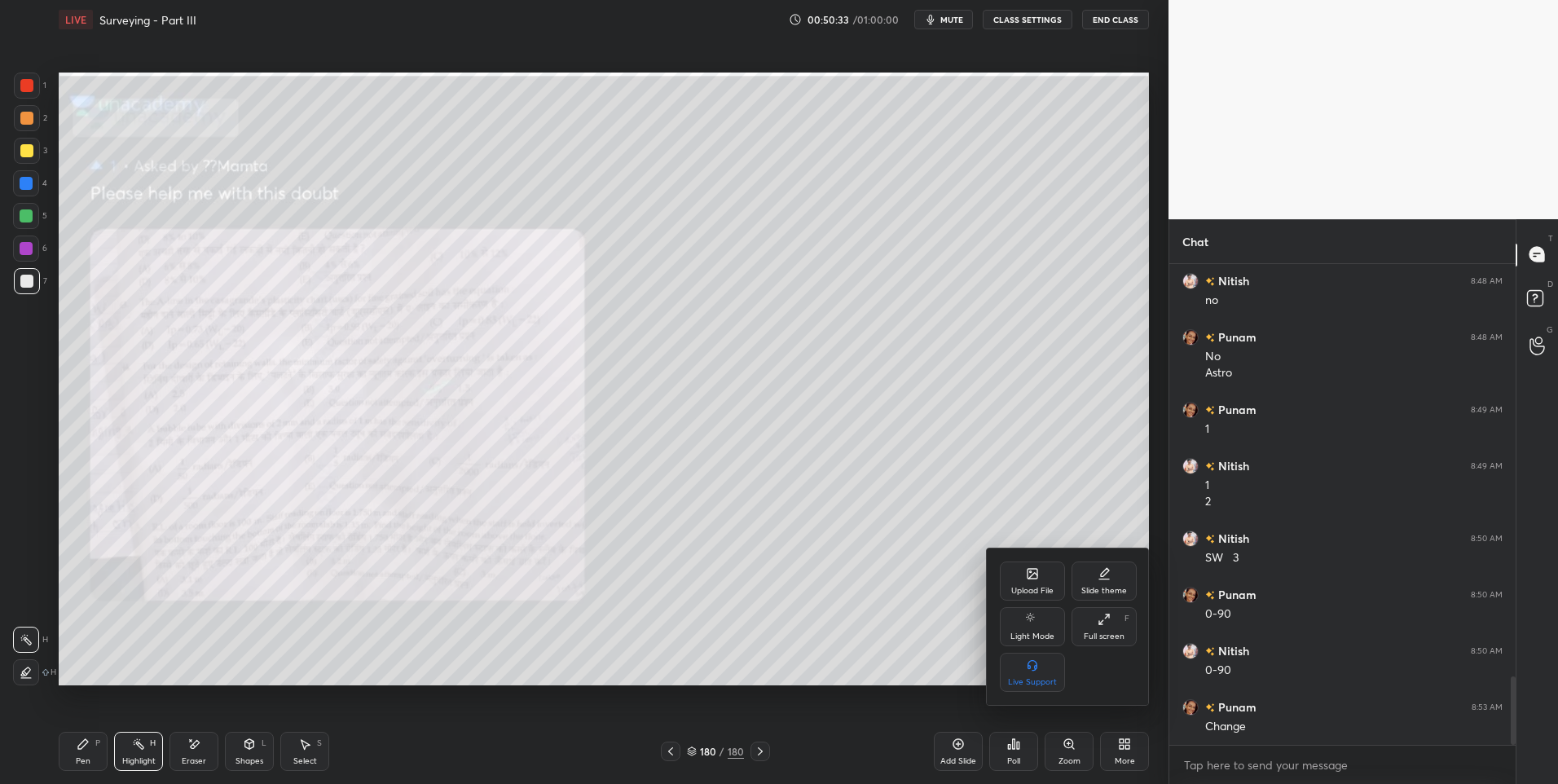
click at [1019, 577] on div "Upload File" at bounding box center [1031, 580] width 65 height 39
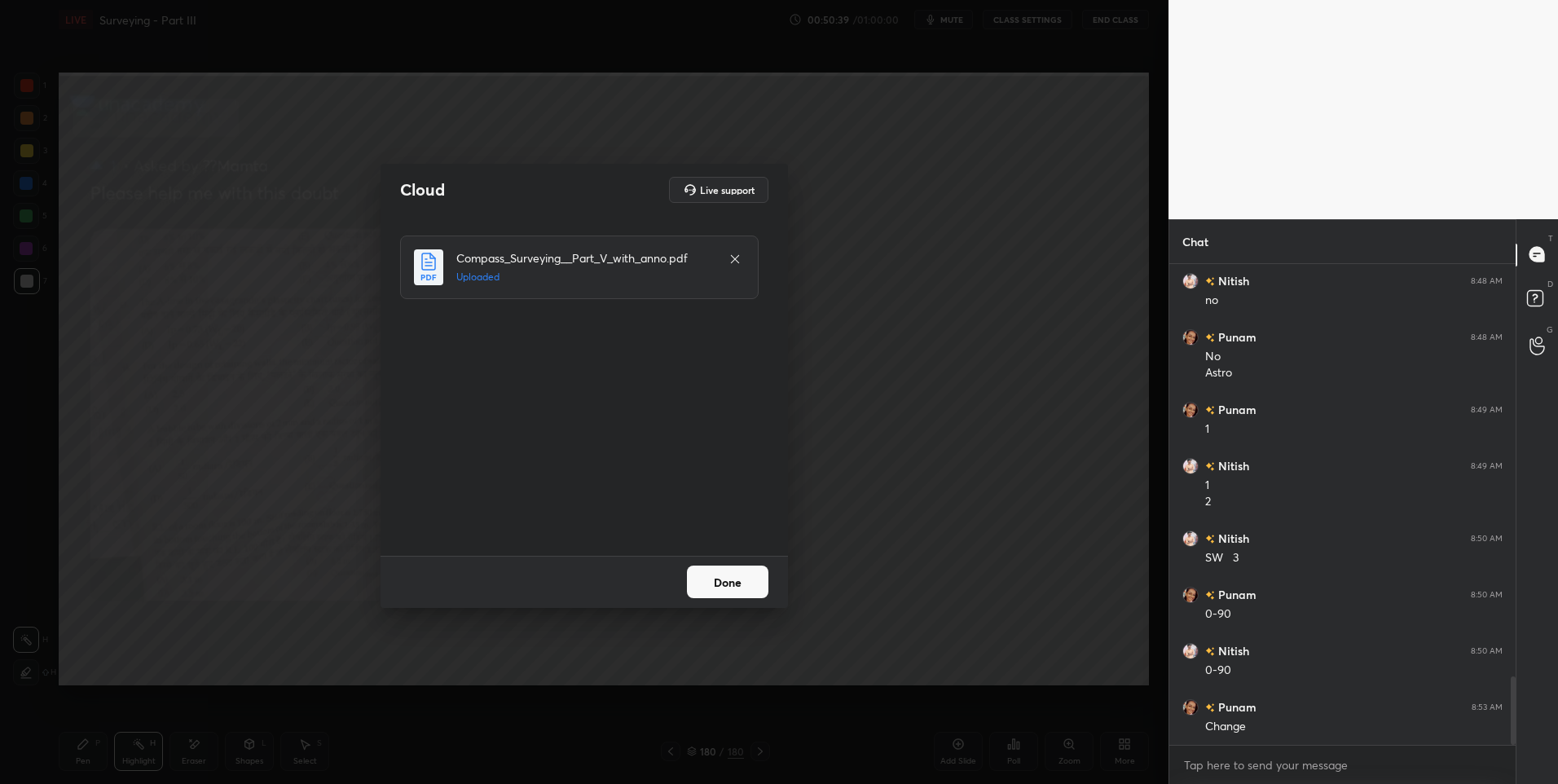
click at [733, 580] on button "Done" at bounding box center [727, 582] width 81 height 33
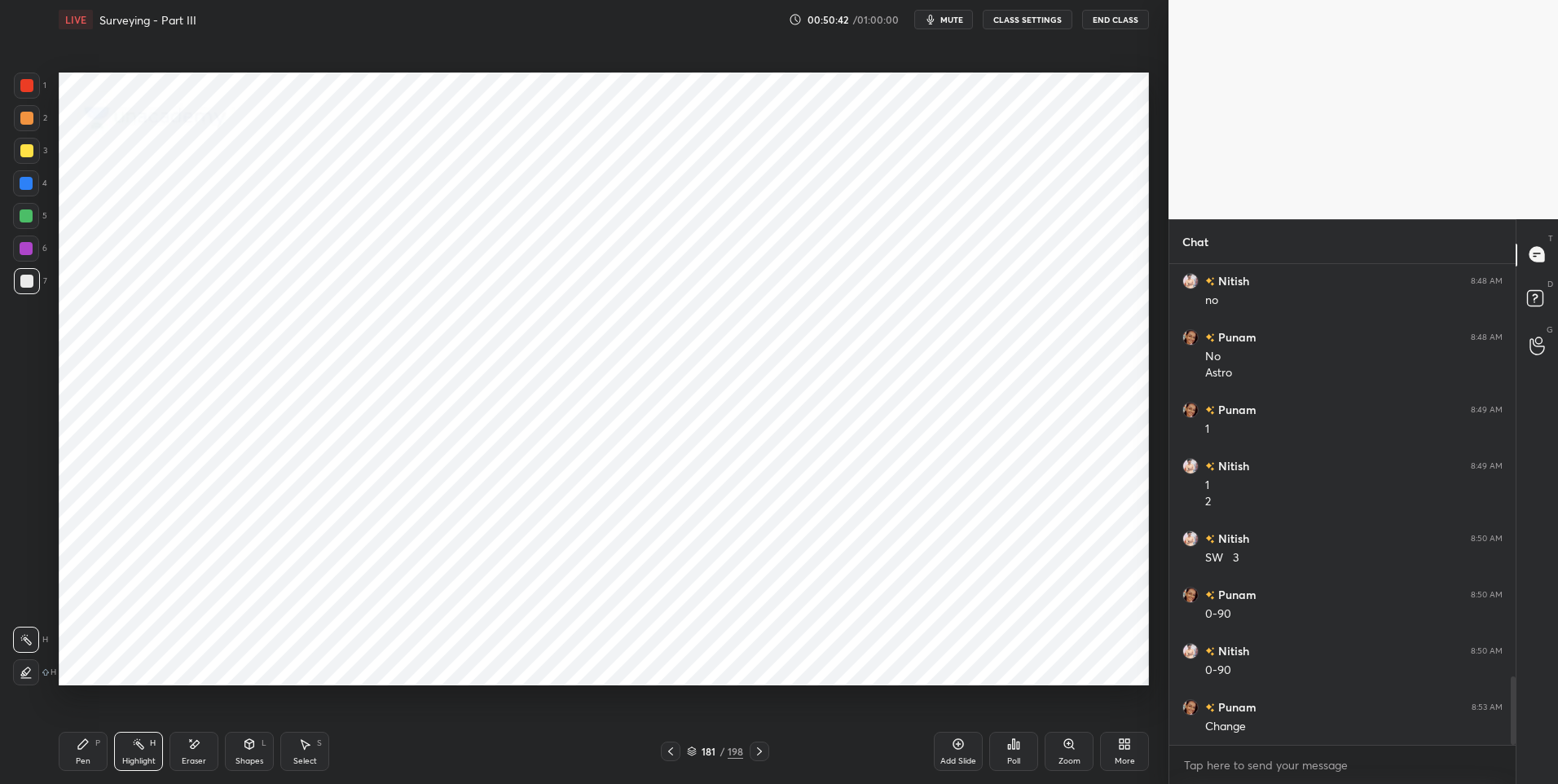
click at [757, 750] on icon at bounding box center [759, 751] width 13 height 13
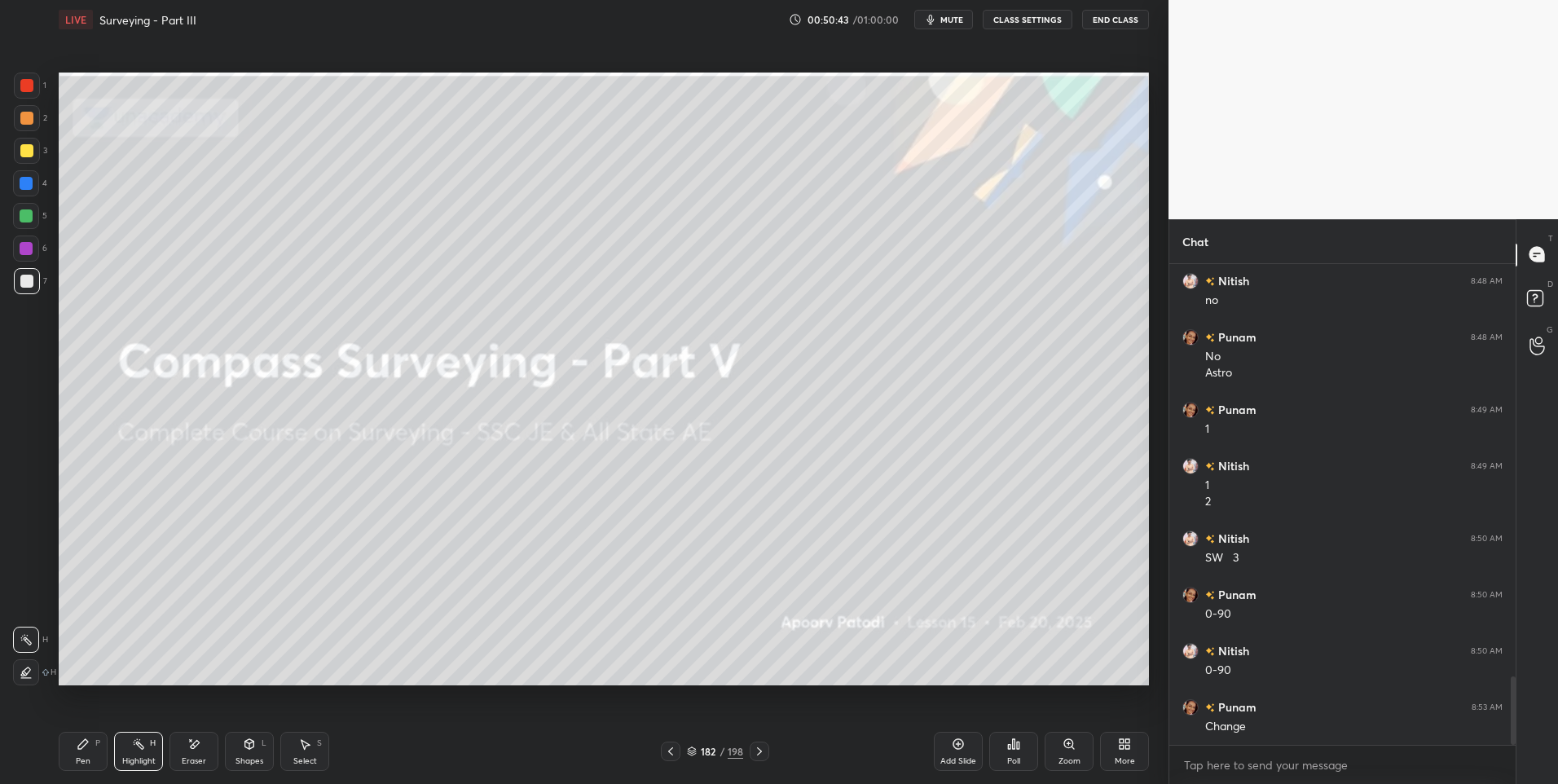
click at [757, 749] on icon at bounding box center [759, 751] width 13 height 13
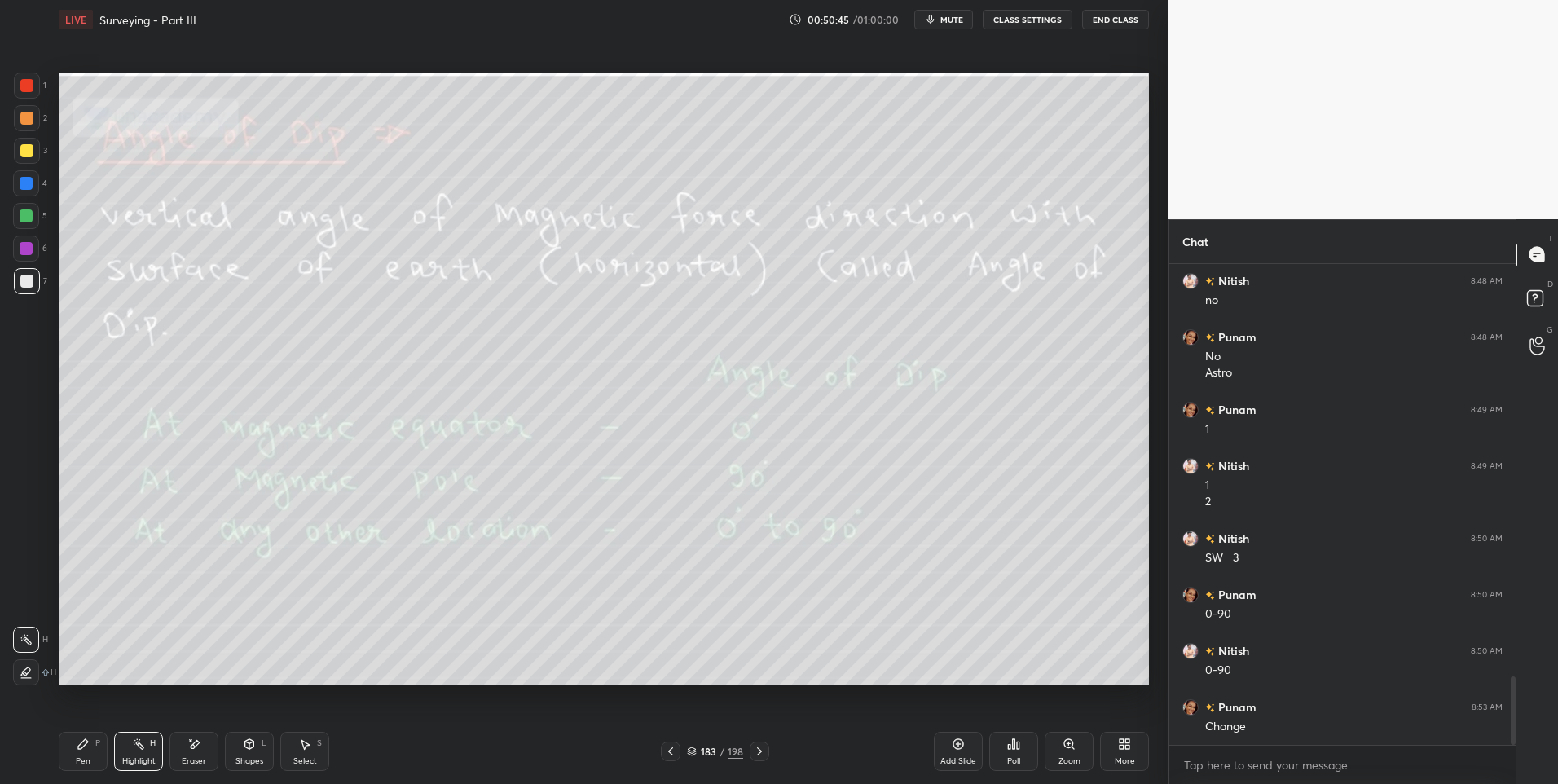
click at [24, 211] on div at bounding box center [26, 215] width 13 height 13
click at [756, 750] on icon at bounding box center [759, 751] width 13 height 13
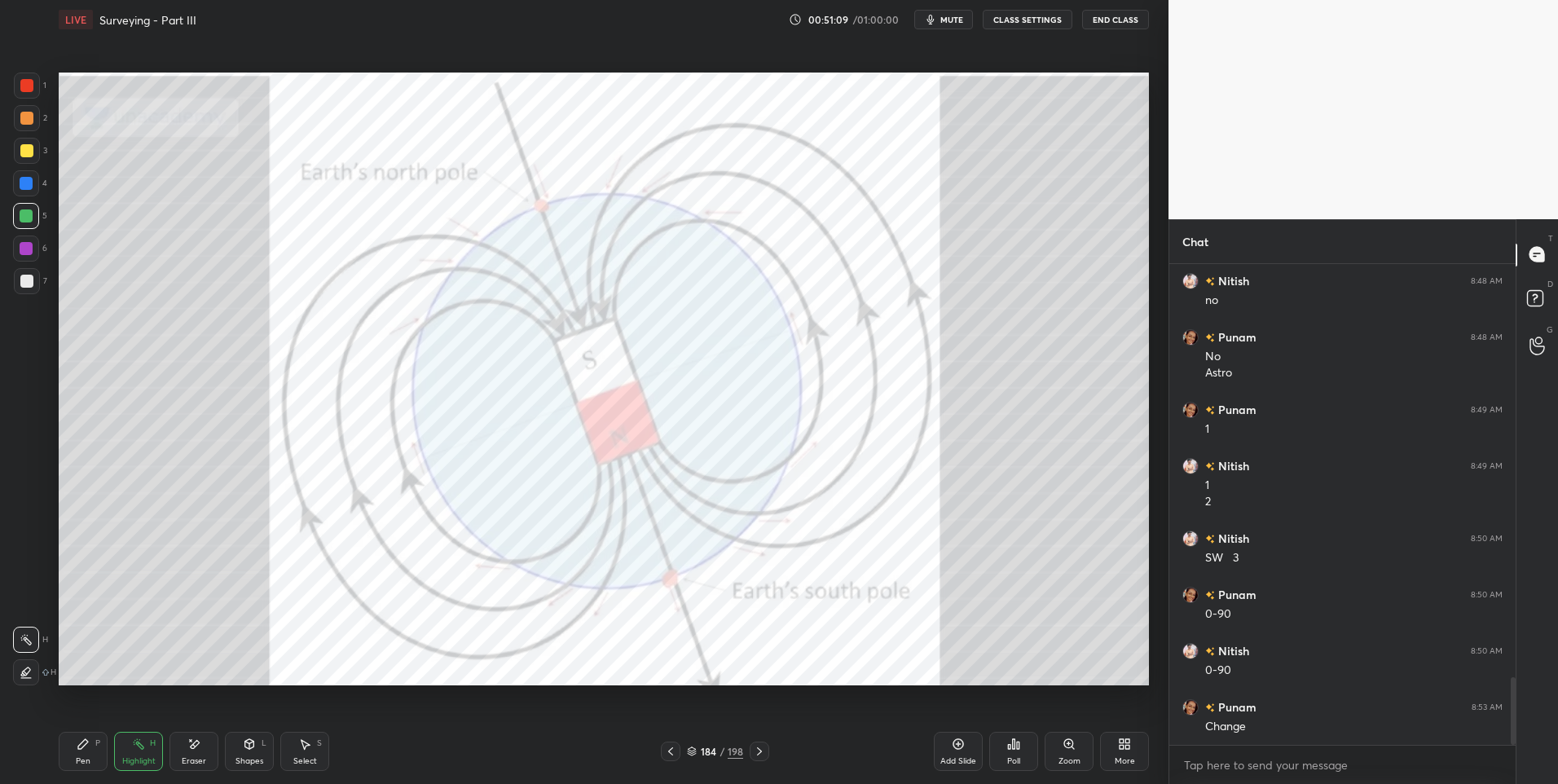
click at [763, 747] on icon at bounding box center [759, 751] width 13 height 13
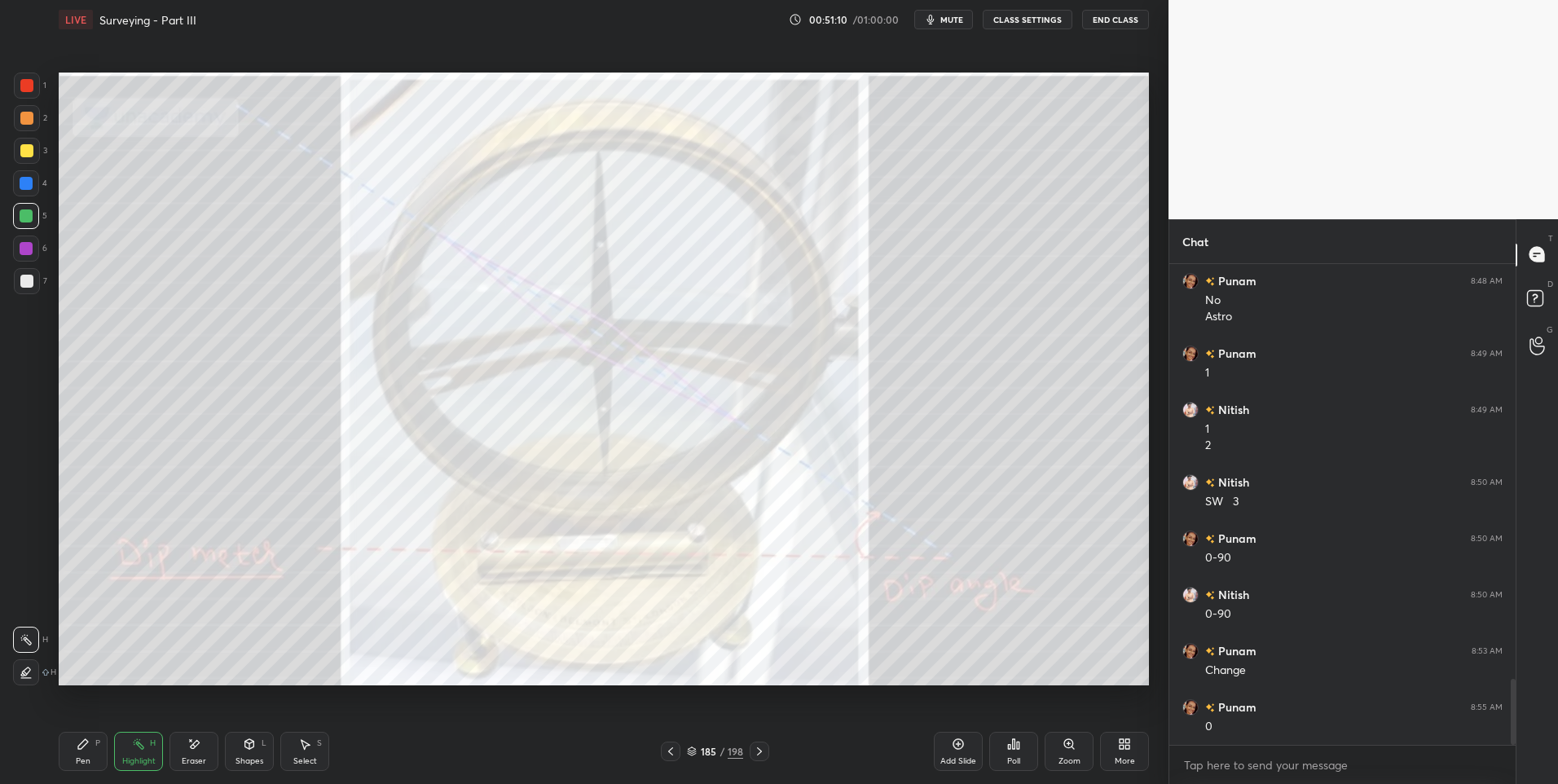
scroll to position [3008, 0]
click at [763, 752] on icon at bounding box center [759, 751] width 13 height 13
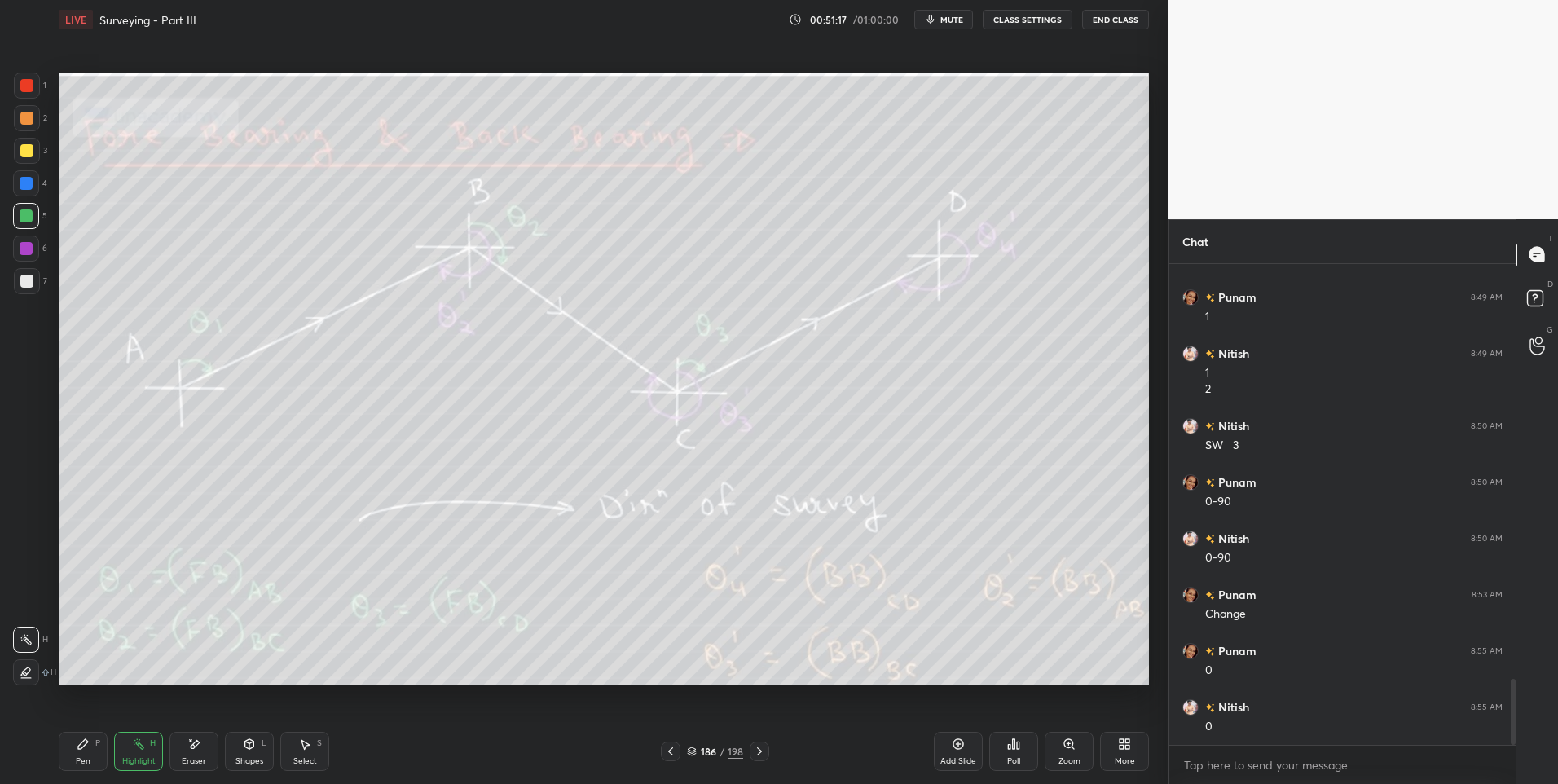
click at [674, 753] on icon at bounding box center [671, 751] width 13 height 13
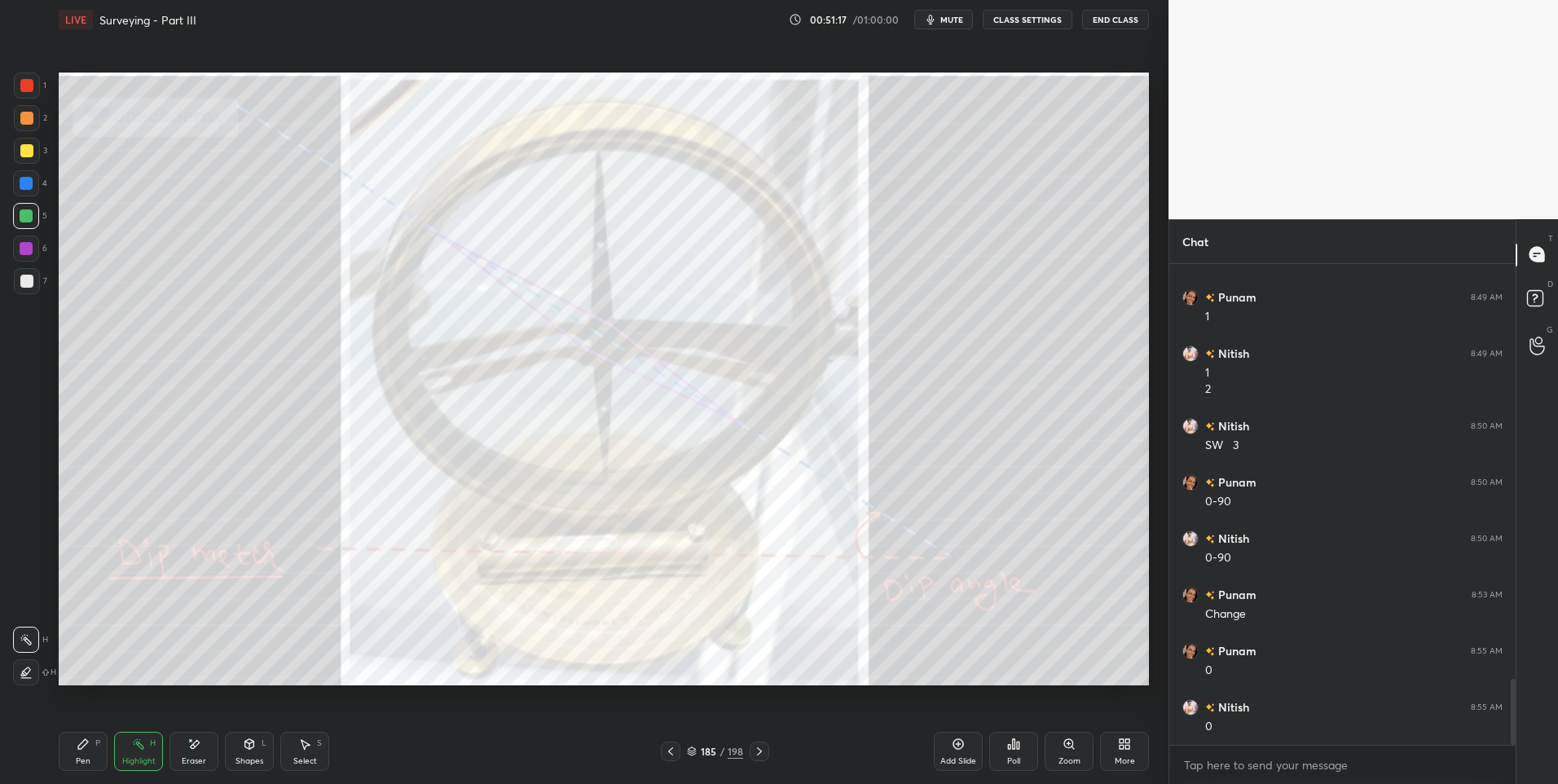
click at [672, 755] on icon at bounding box center [671, 751] width 13 height 13
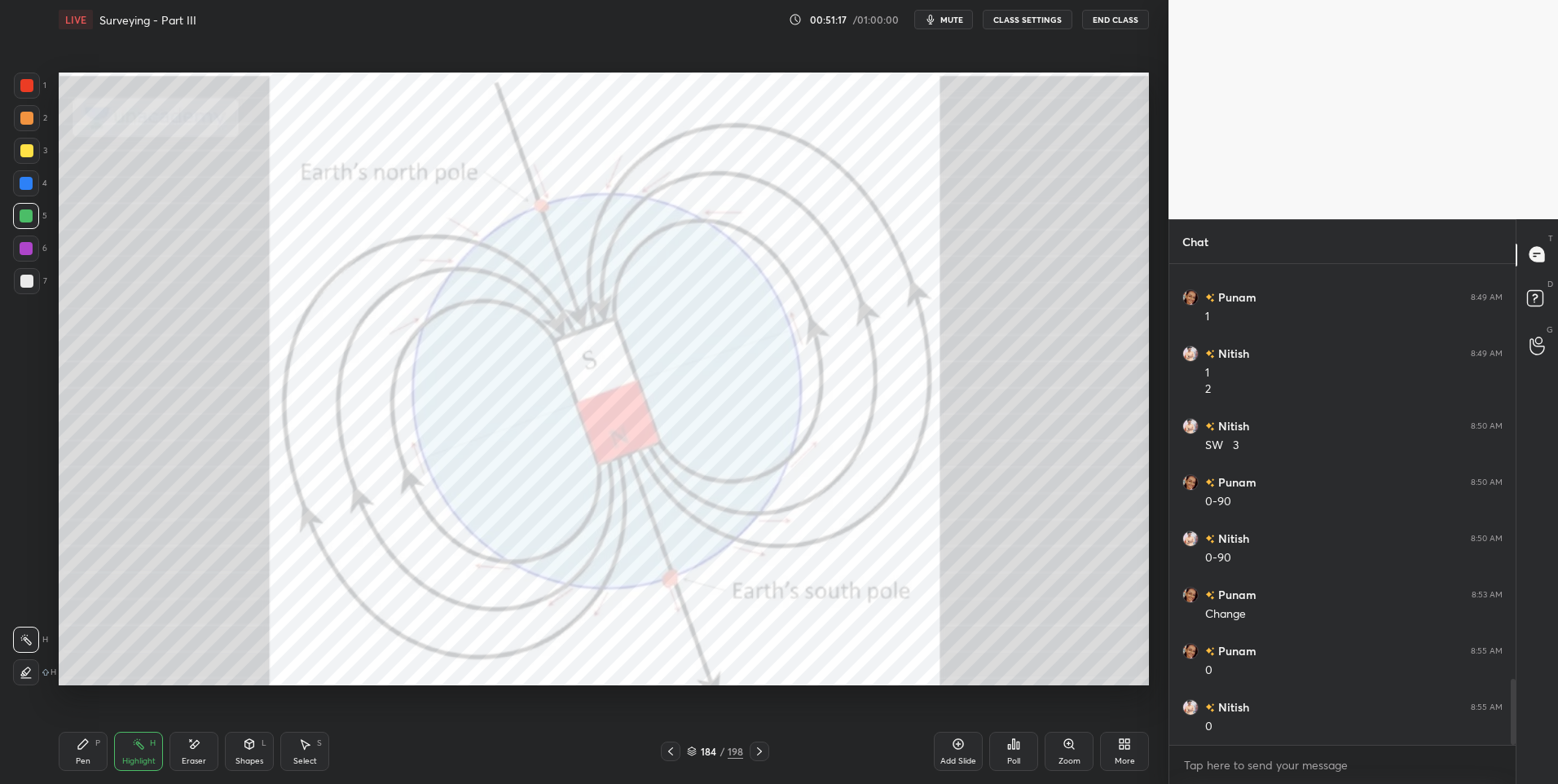
click at [670, 750] on icon at bounding box center [670, 751] width 5 height 8
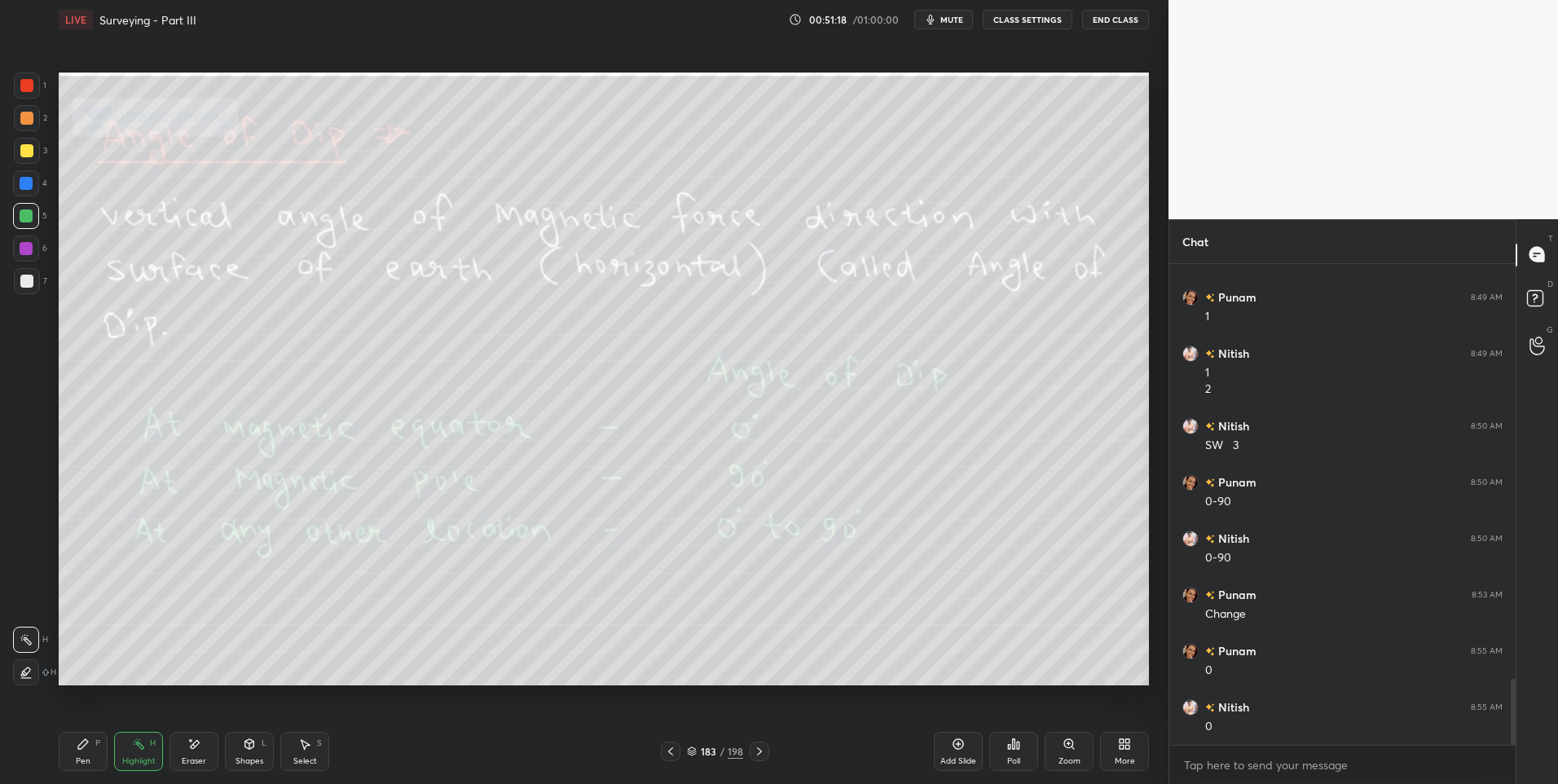
click at [668, 749] on icon at bounding box center [671, 751] width 13 height 13
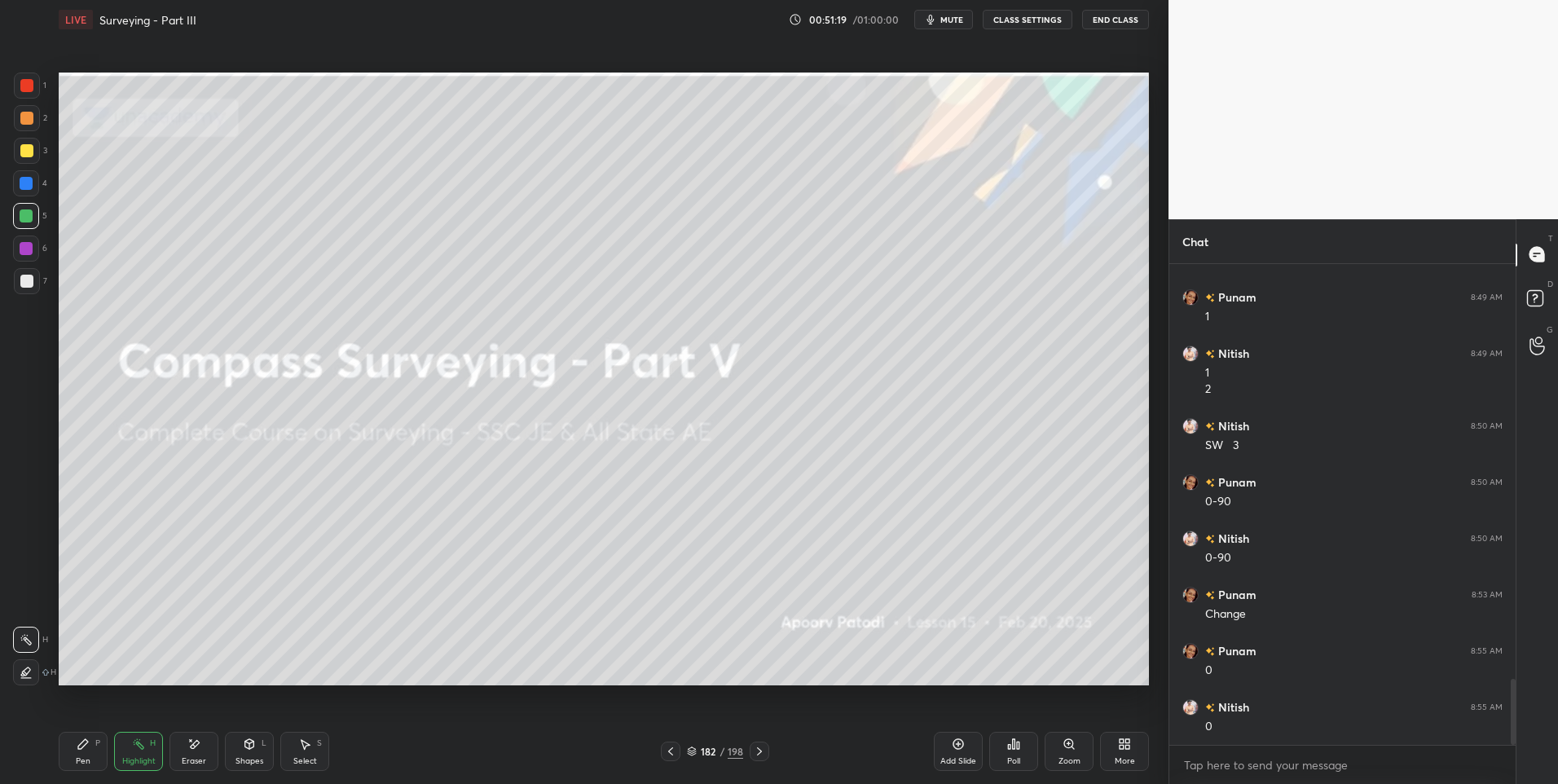
click at [759, 753] on icon at bounding box center [758, 751] width 5 height 8
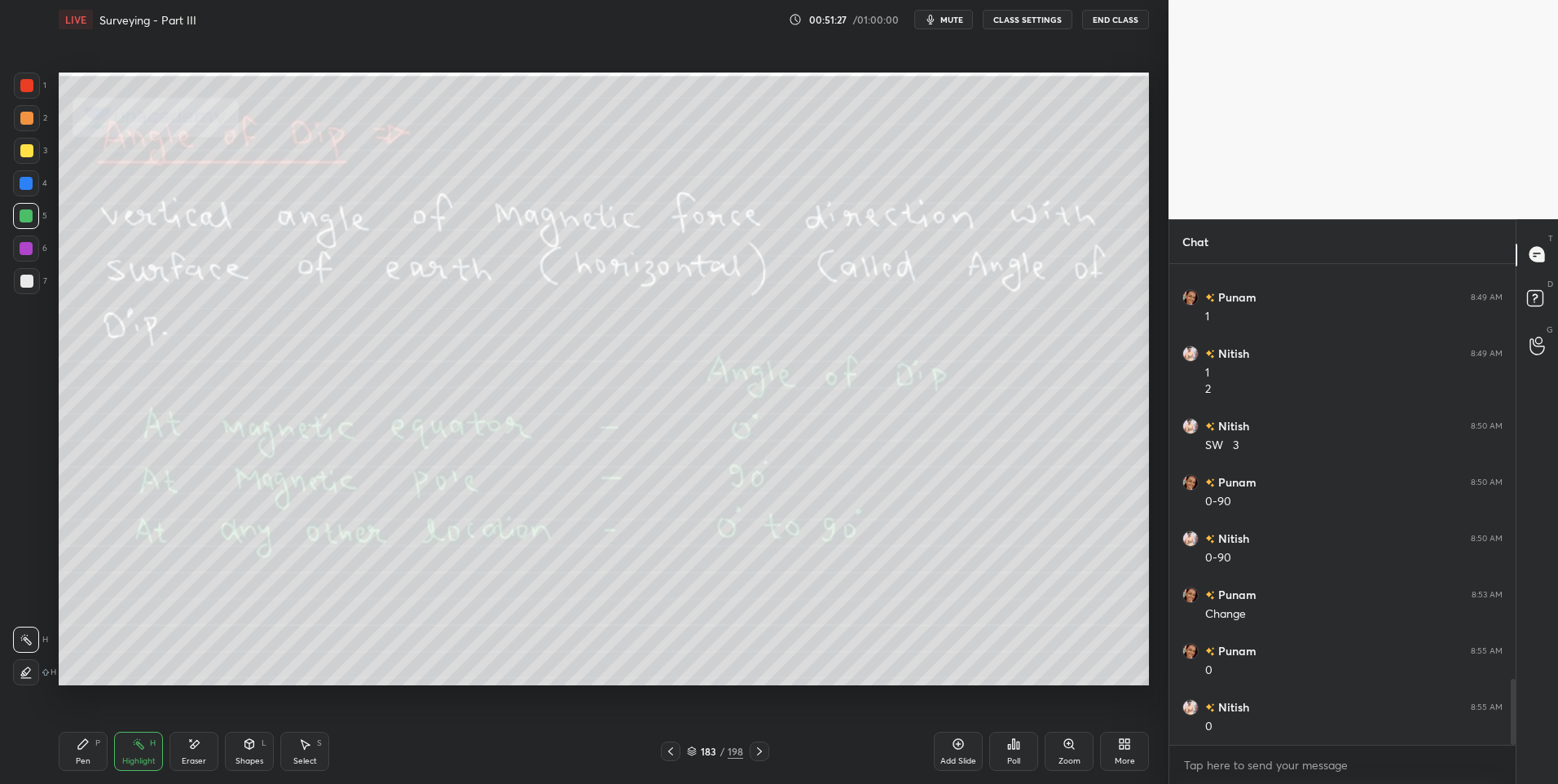
click at [757, 747] on icon at bounding box center [759, 751] width 13 height 13
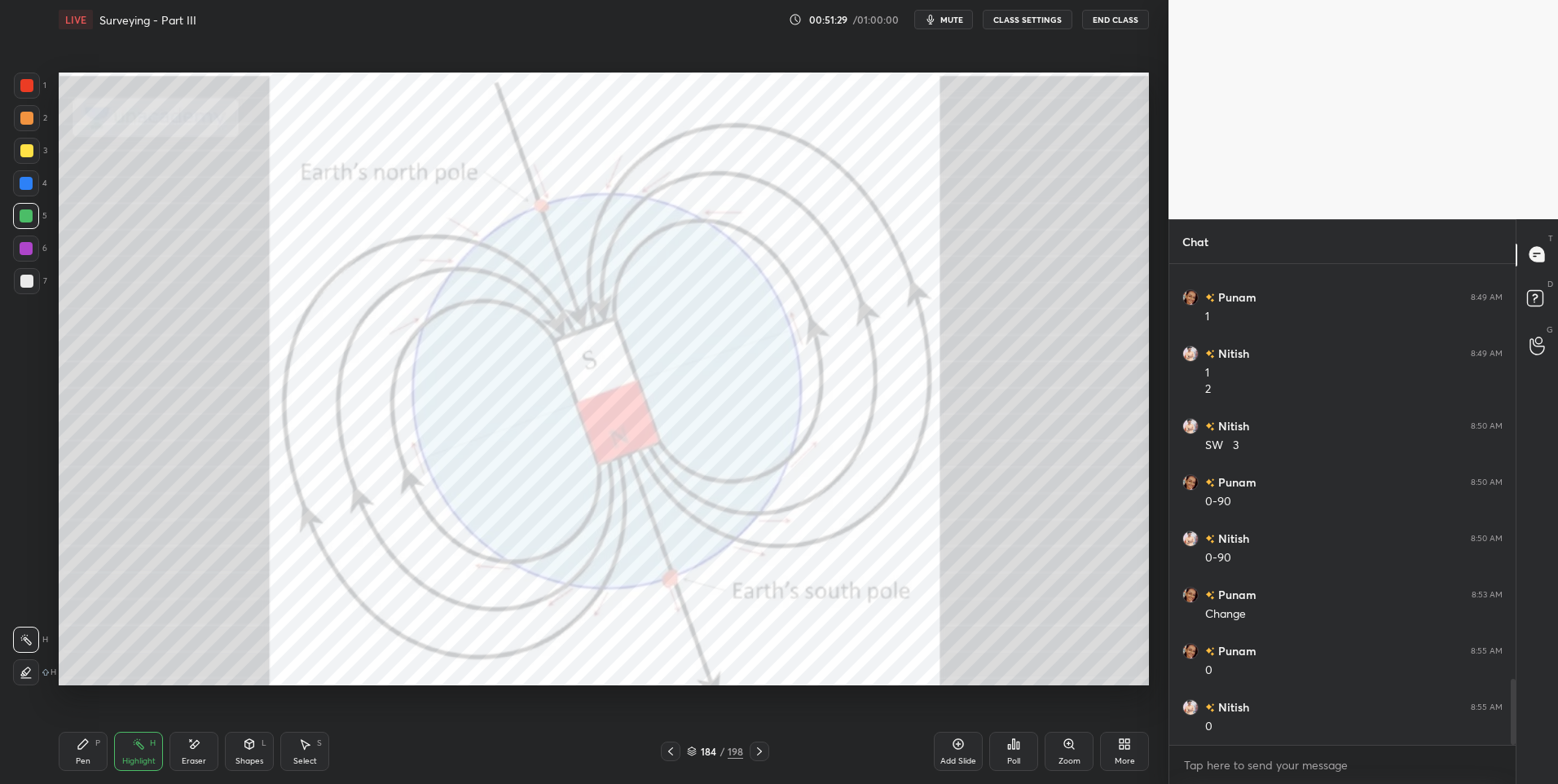
click at [761, 747] on icon at bounding box center [759, 751] width 13 height 13
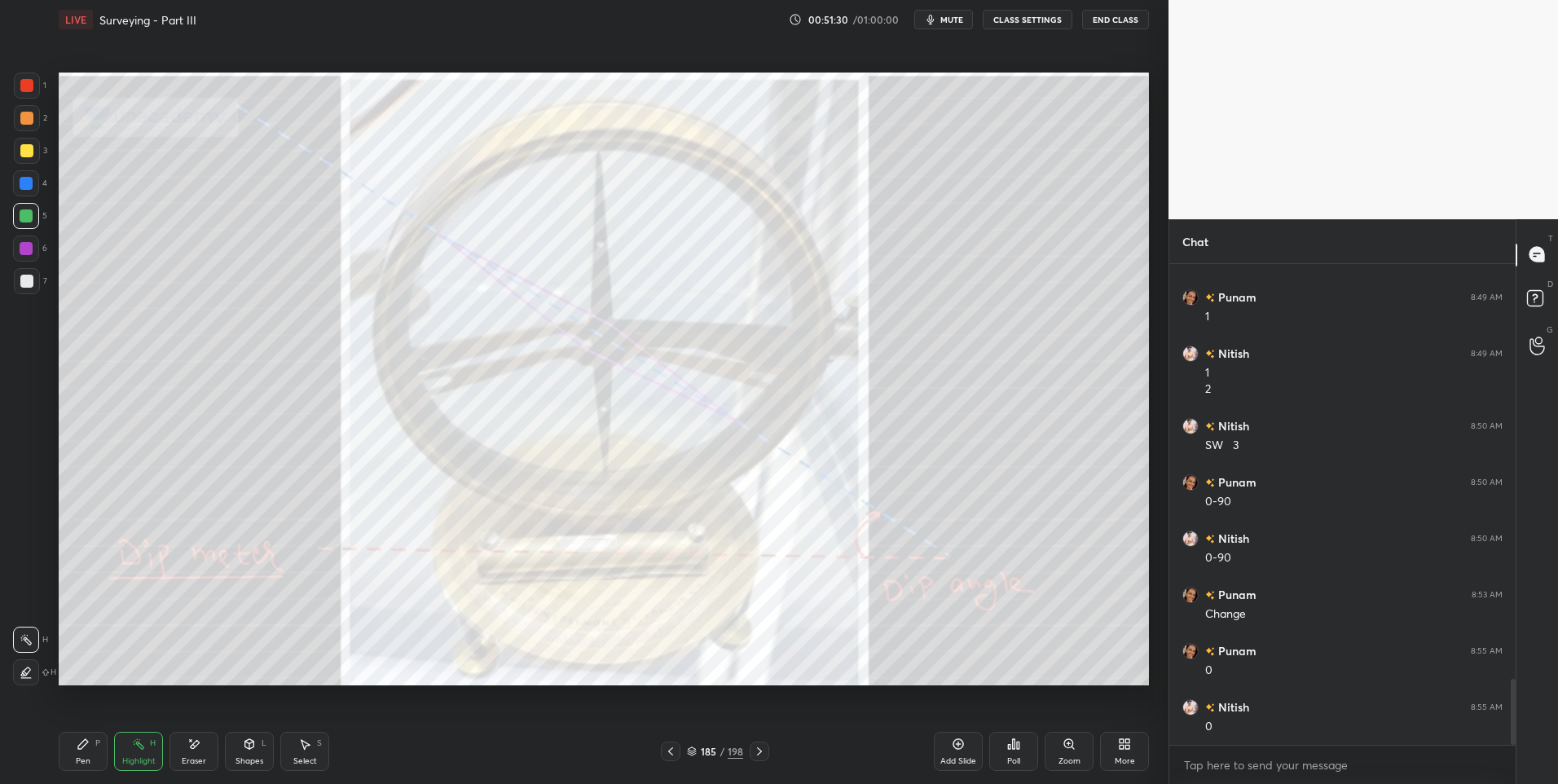
click at [758, 747] on icon at bounding box center [759, 751] width 13 height 13
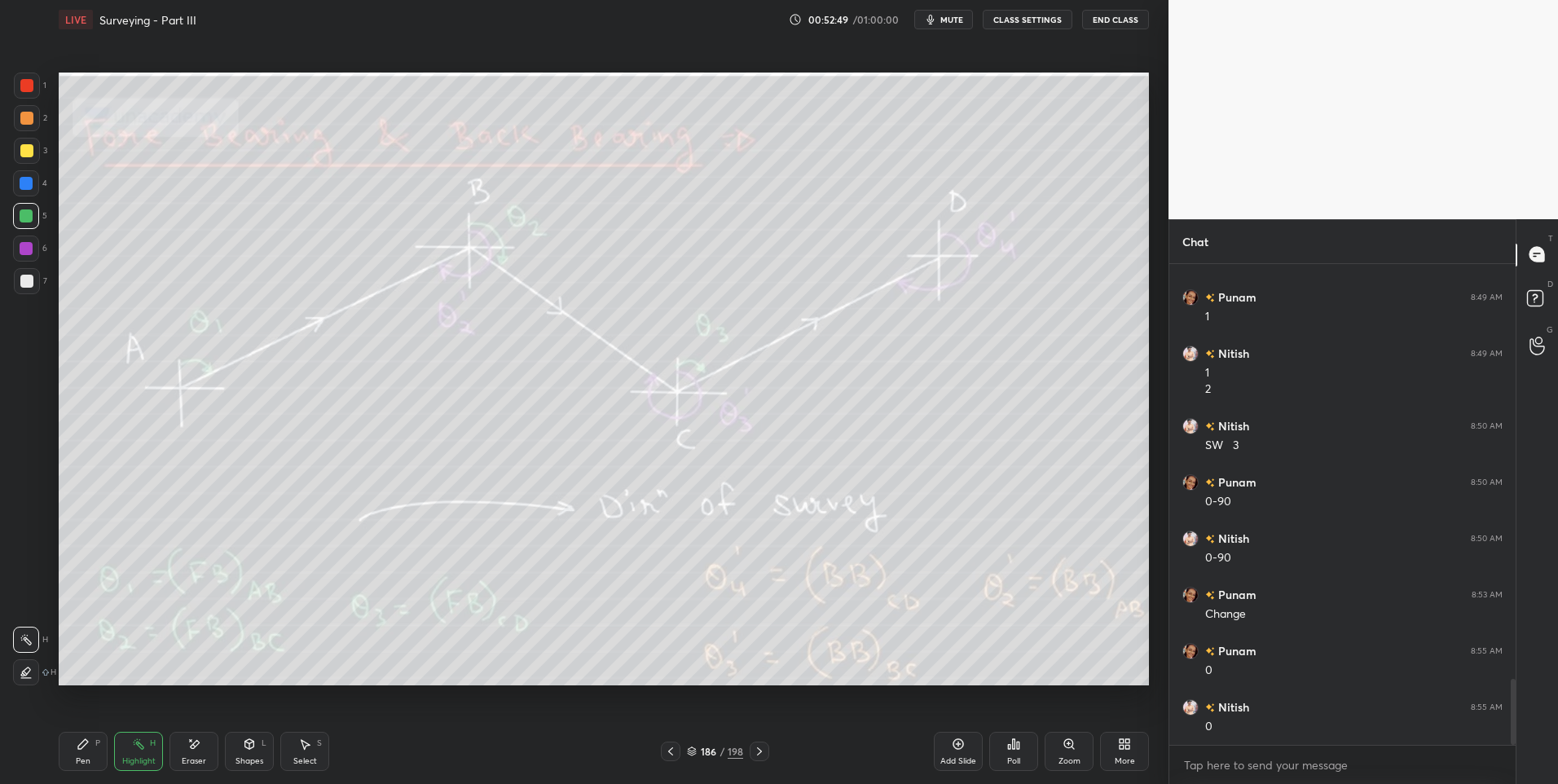
click at [89, 743] on icon at bounding box center [83, 744] width 13 height 13
click at [132, 755] on div "Highlight H" at bounding box center [139, 751] width 49 height 39
click at [193, 744] on icon at bounding box center [195, 744] width 9 height 8
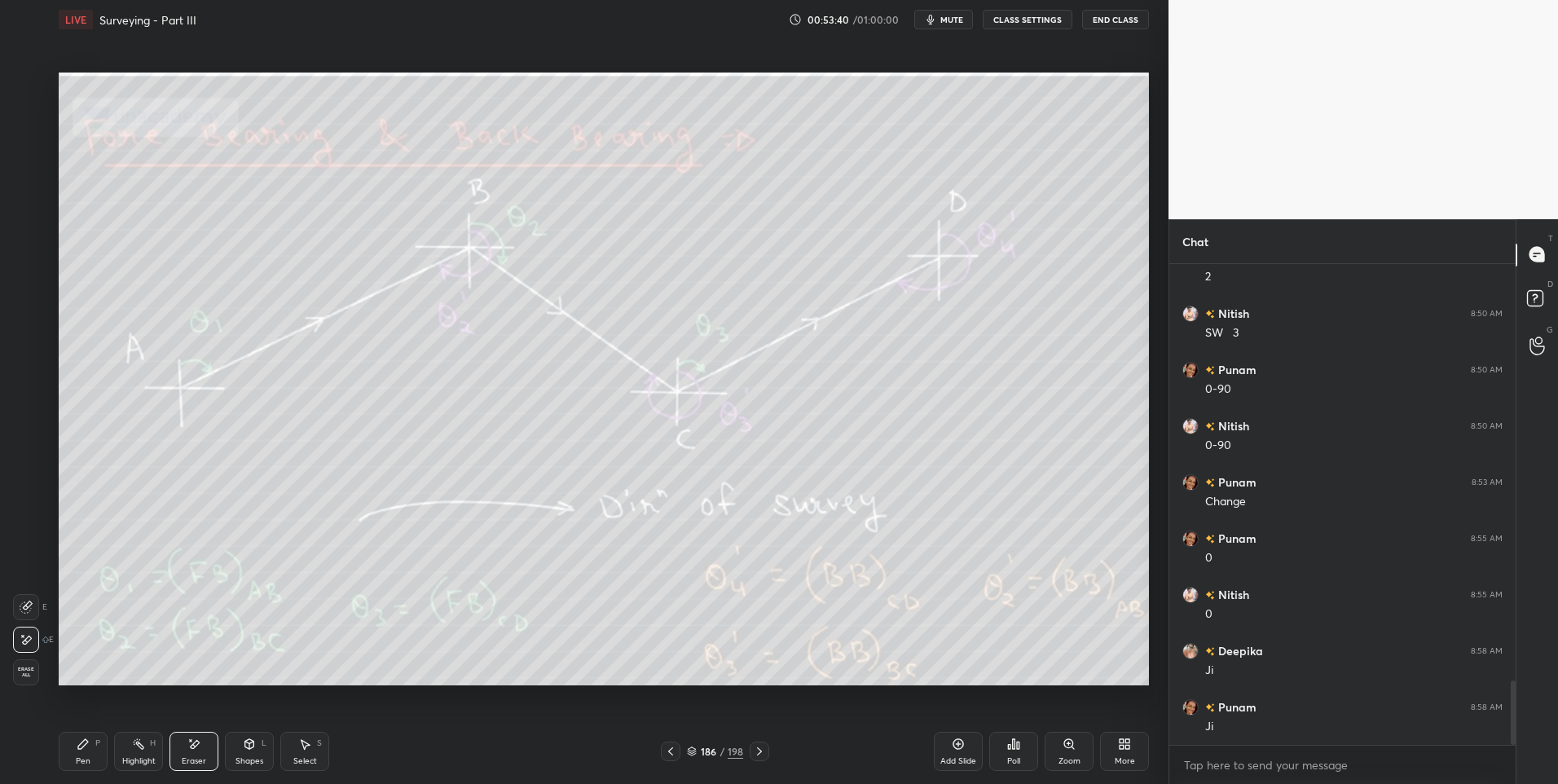
click at [135, 760] on div "Highlight" at bounding box center [139, 760] width 34 height 8
click at [304, 741] on icon at bounding box center [306, 745] width 9 height 10
click at [762, 752] on icon at bounding box center [759, 751] width 13 height 13
click at [138, 746] on rect at bounding box center [140, 745] width 8 height 8
click at [757, 748] on icon at bounding box center [759, 751] width 13 height 13
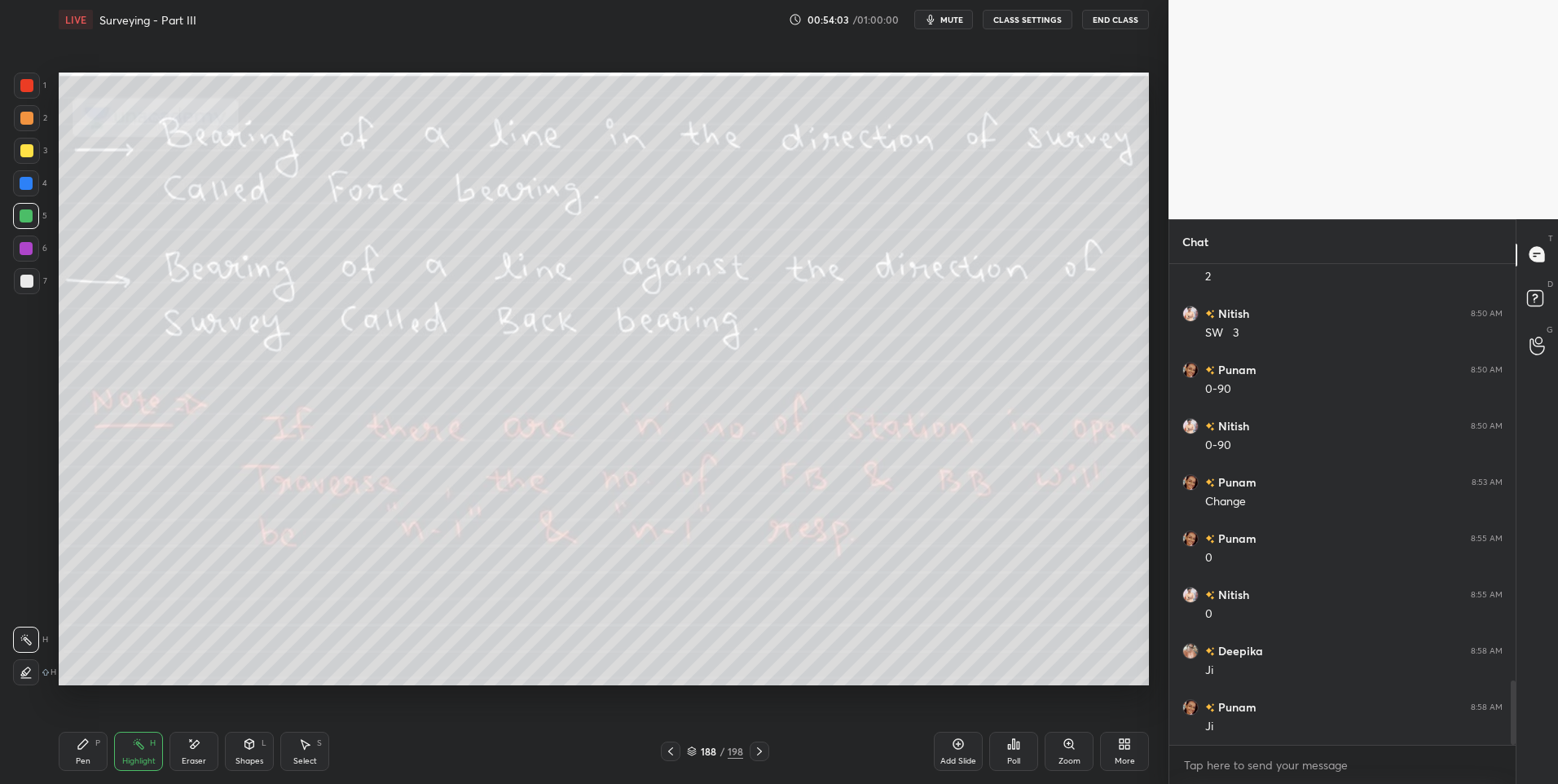
click at [91, 755] on div "Pen P" at bounding box center [83, 751] width 49 height 39
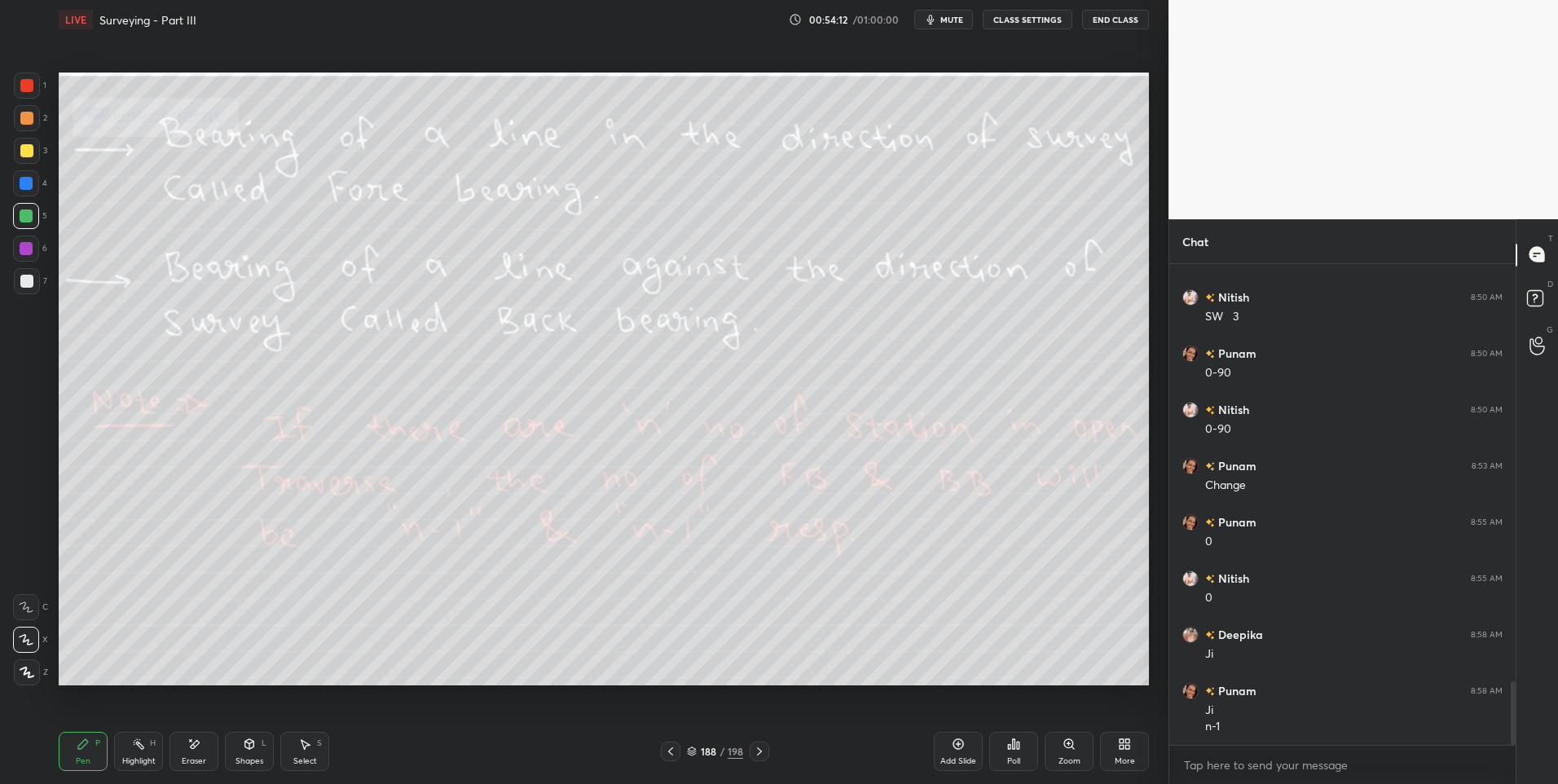
click at [23, 286] on div at bounding box center [26, 281] width 13 height 13
click at [126, 754] on div "Highlight H" at bounding box center [139, 751] width 49 height 39
click at [762, 749] on icon at bounding box center [759, 751] width 13 height 13
click at [129, 747] on div "Highlight H" at bounding box center [139, 751] width 49 height 39
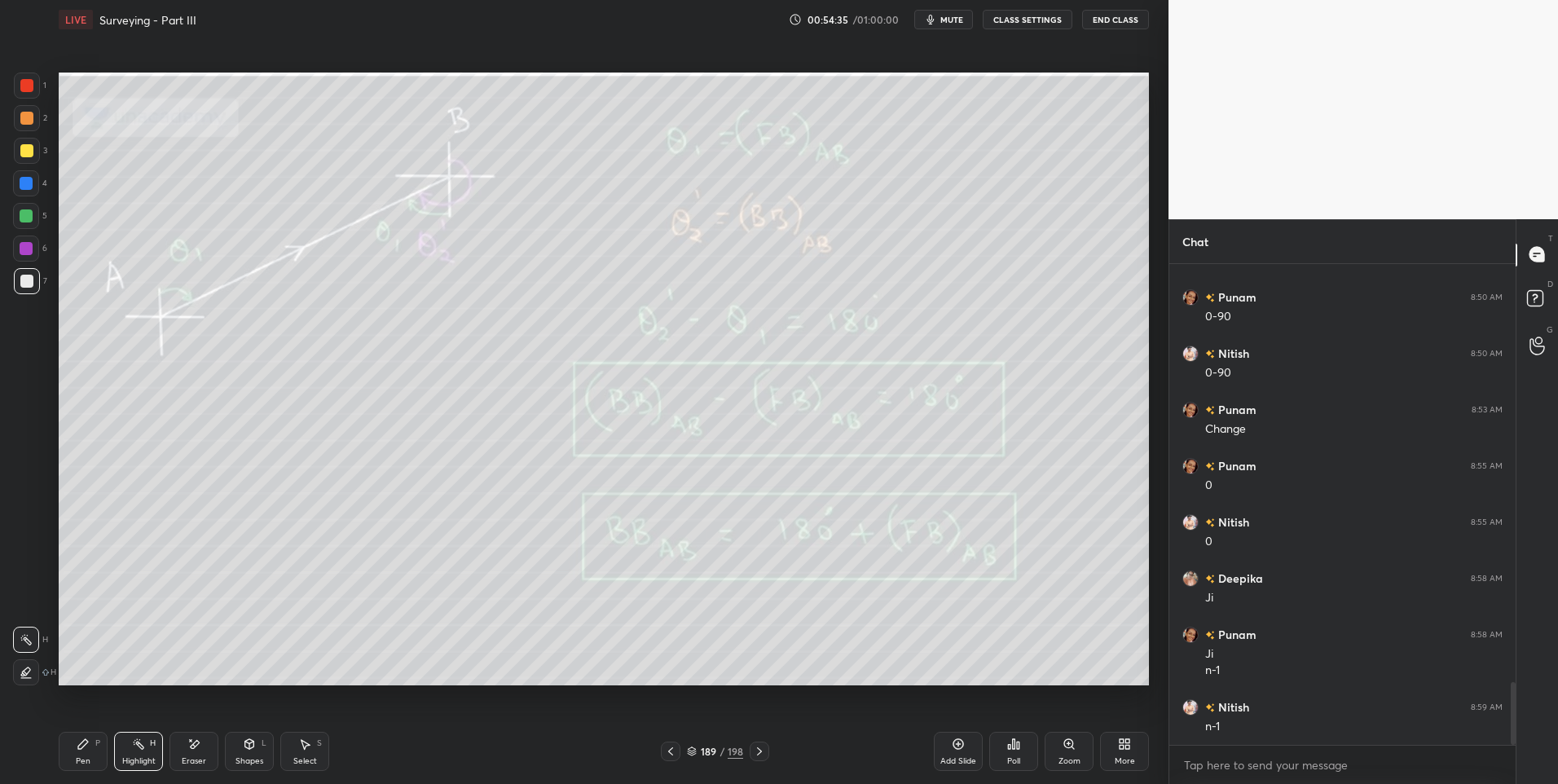
click at [29, 150] on div at bounding box center [26, 151] width 13 height 13
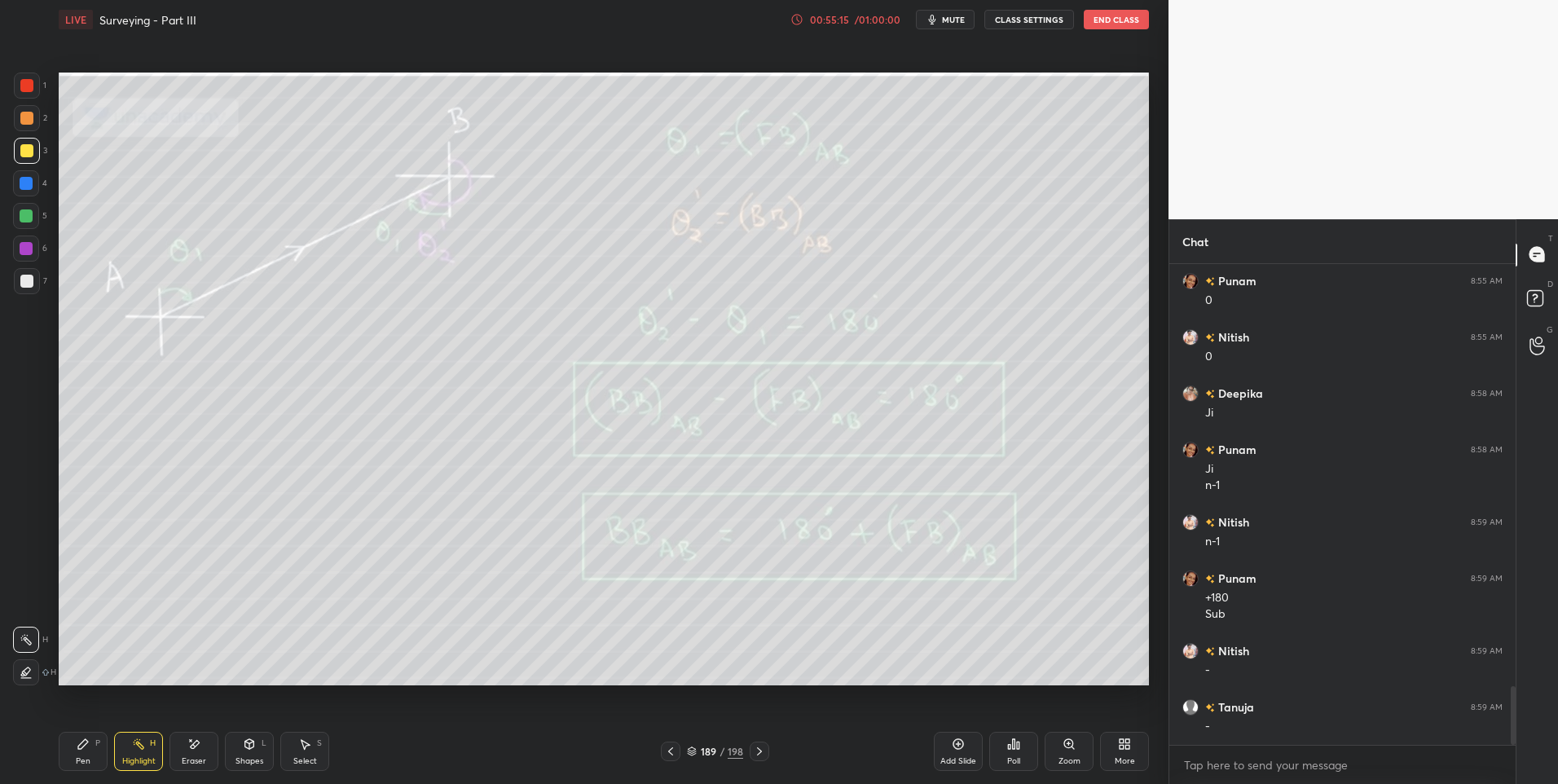
scroll to position [3434, 0]
click at [756, 744] on div at bounding box center [758, 750] width 19 height 19
click at [91, 756] on div "Pen P" at bounding box center [83, 751] width 49 height 39
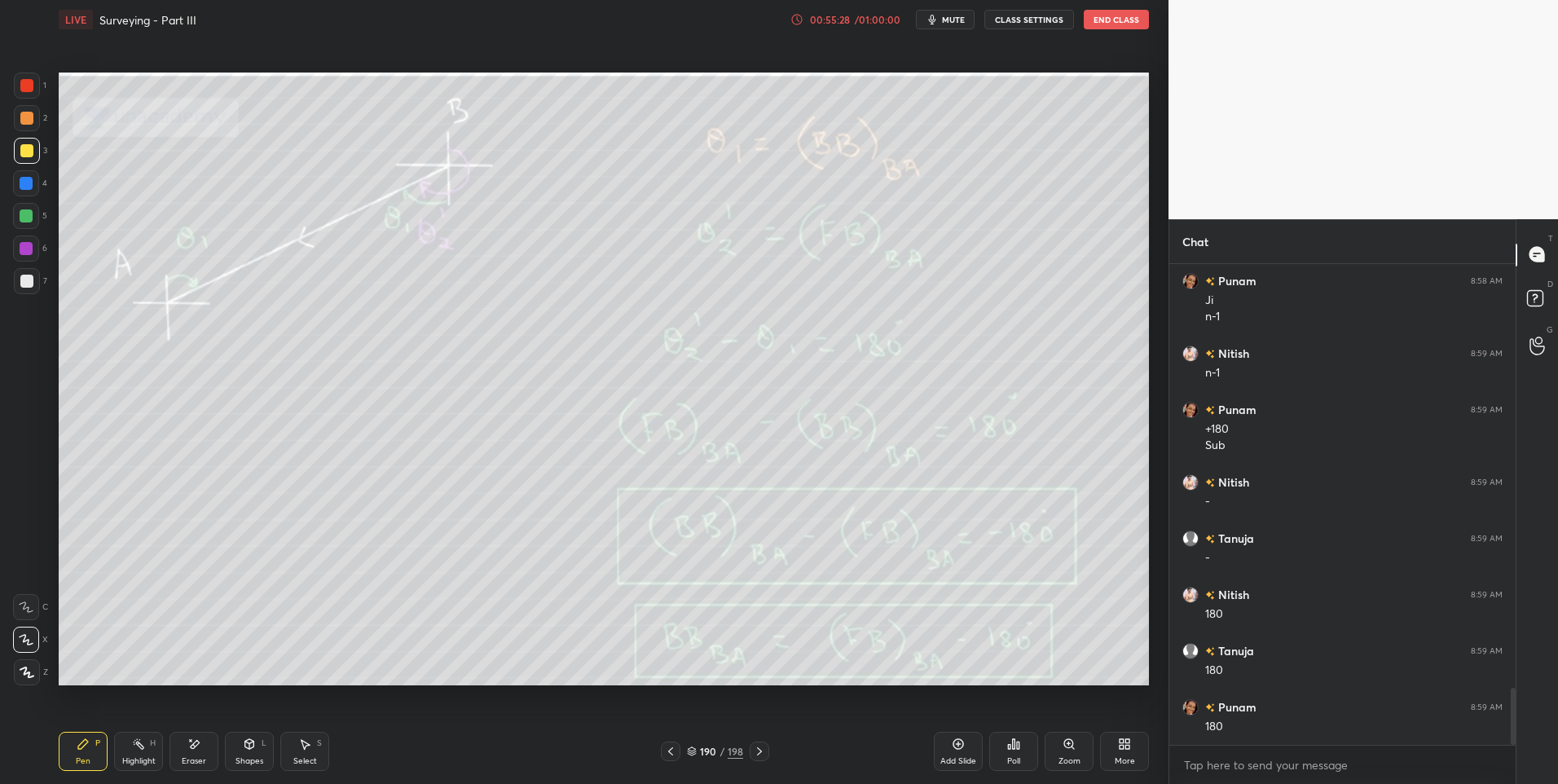
click at [134, 747] on icon at bounding box center [139, 744] width 13 height 13
click at [299, 746] on icon at bounding box center [305, 744] width 13 height 13
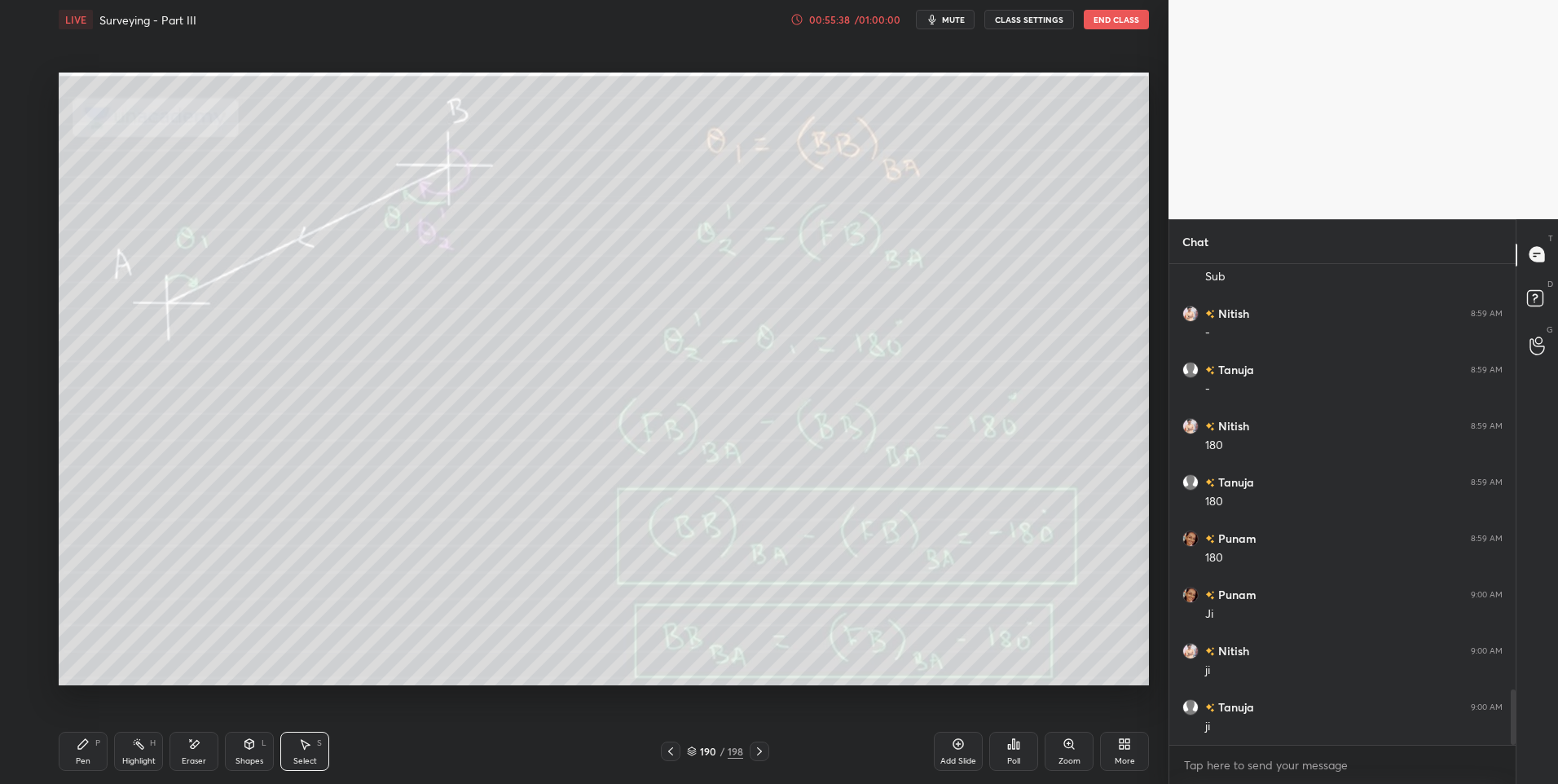
click at [302, 748] on icon at bounding box center [305, 744] width 13 height 13
click at [756, 751] on icon at bounding box center [759, 751] width 13 height 13
click at [145, 757] on div "Highlight" at bounding box center [139, 760] width 34 height 8
click at [762, 753] on icon at bounding box center [759, 751] width 13 height 13
click at [769, 750] on div at bounding box center [758, 750] width 19 height 19
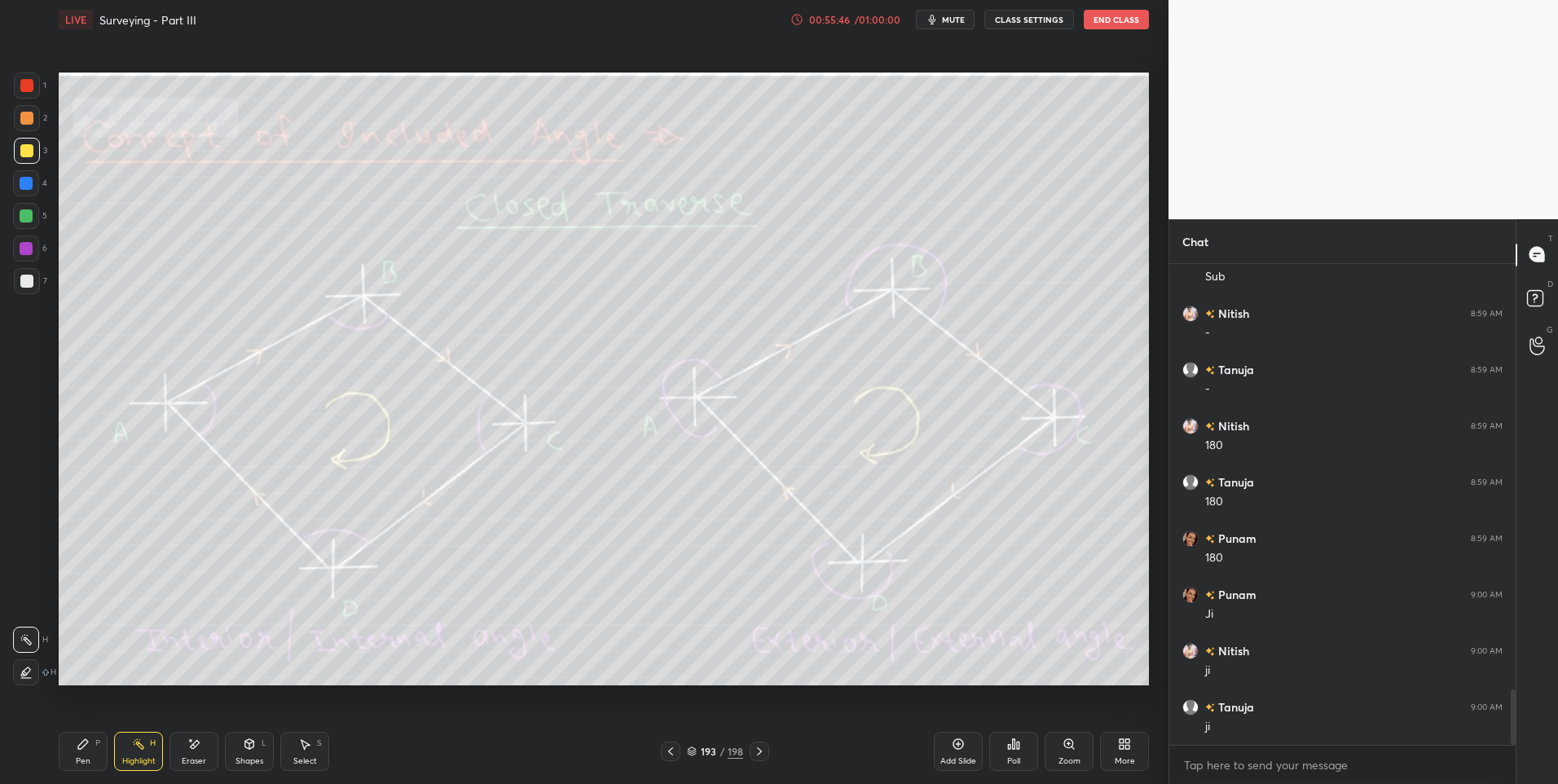
click at [148, 754] on div "Highlight H" at bounding box center [139, 751] width 49 height 39
click at [760, 755] on icon at bounding box center [759, 751] width 13 height 13
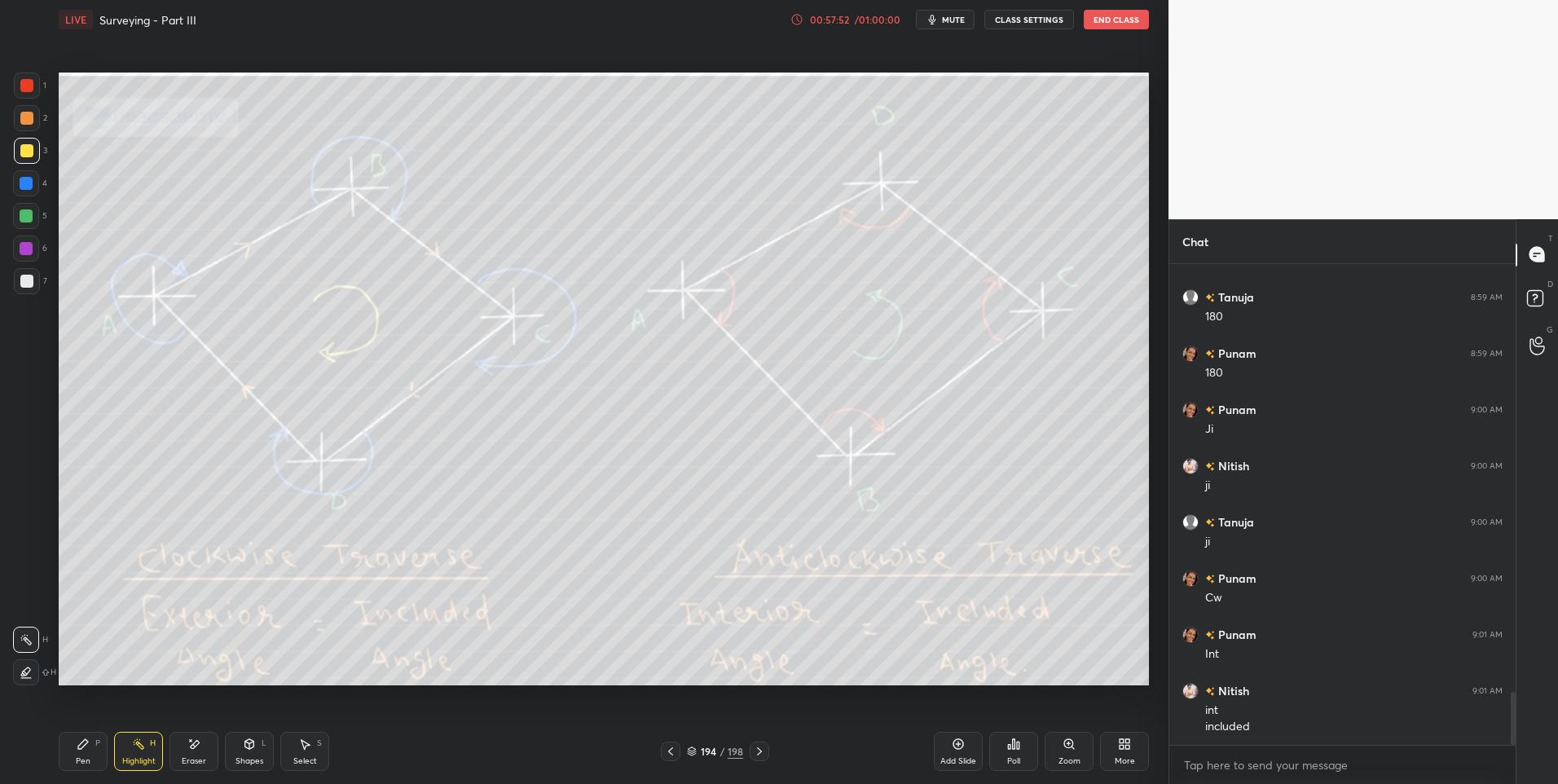
click at [36, 89] on div at bounding box center [26, 85] width 26 height 26
click at [753, 756] on icon at bounding box center [759, 751] width 13 height 13
click at [759, 749] on icon at bounding box center [758, 751] width 5 height 8
click at [756, 750] on icon at bounding box center [759, 751] width 13 height 13
click at [758, 748] on icon at bounding box center [758, 751] width 5 height 8
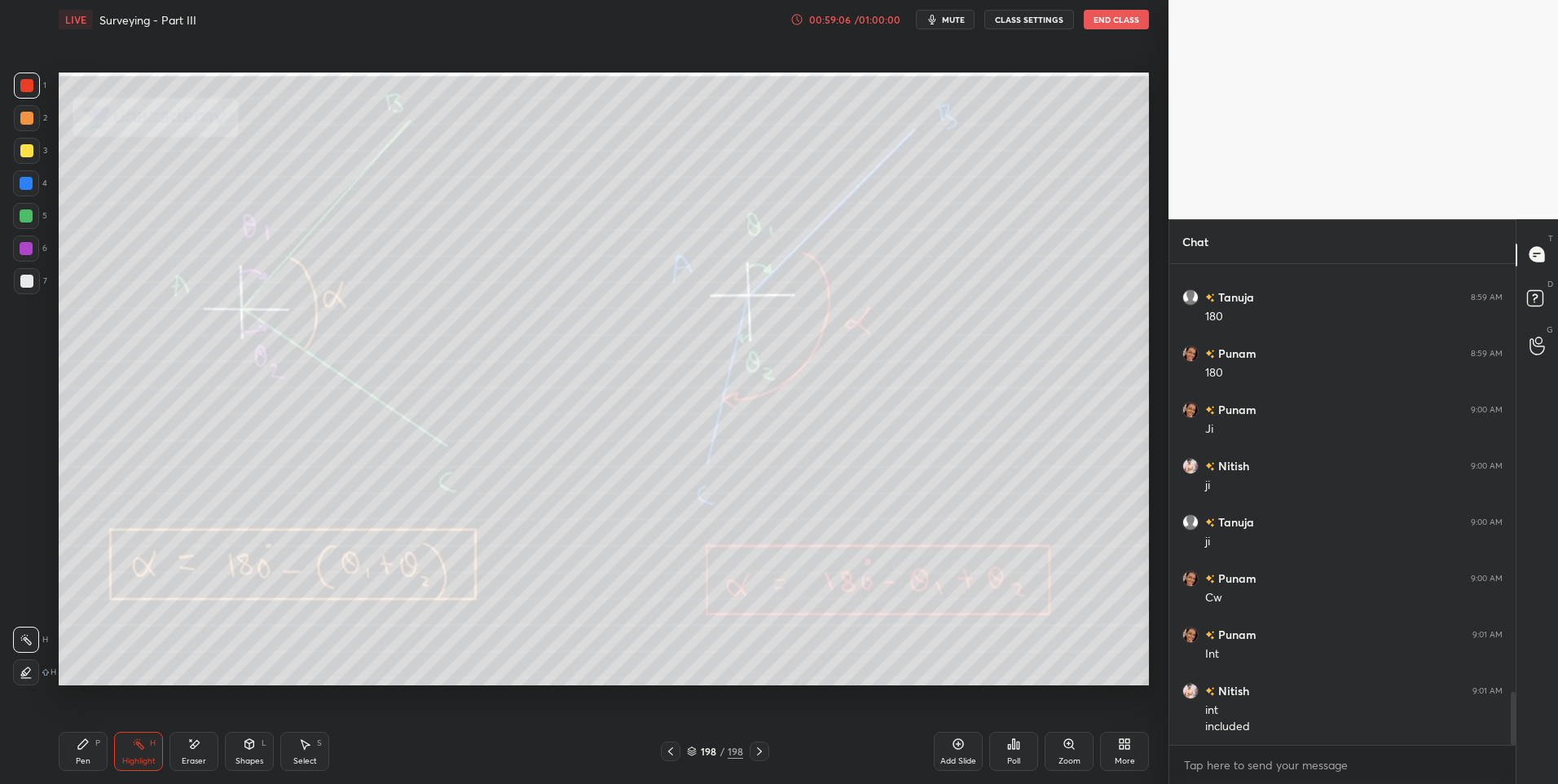
click at [756, 748] on icon at bounding box center [759, 751] width 13 height 13
click at [756, 753] on icon at bounding box center [759, 751] width 13 height 13
click at [761, 752] on icon at bounding box center [758, 751] width 5 height 8
click at [760, 751] on icon at bounding box center [759, 751] width 13 height 13
click at [763, 748] on icon at bounding box center [759, 751] width 13 height 13
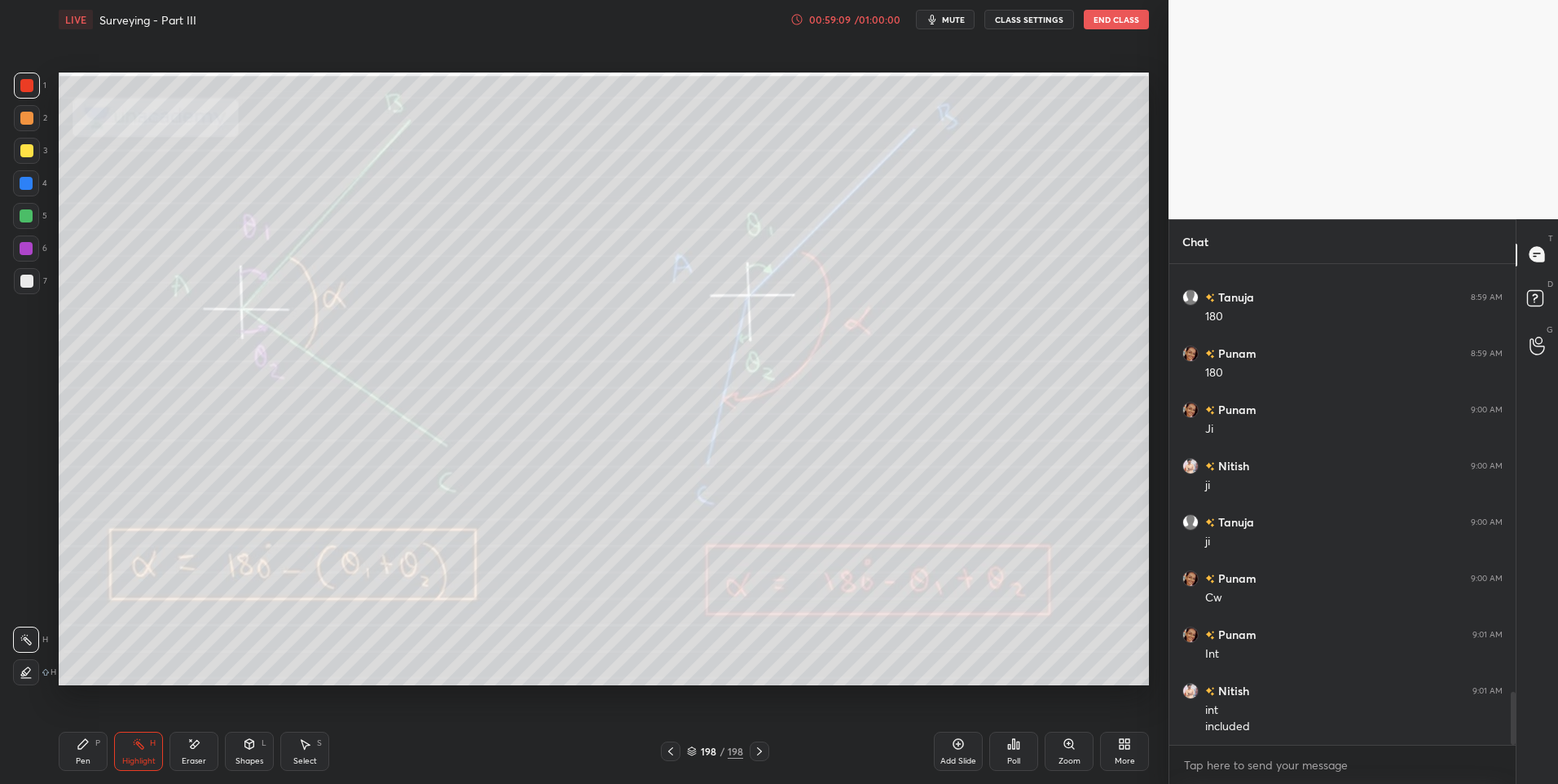
click at [32, 163] on div at bounding box center [26, 151] width 26 height 26
click at [32, 155] on div at bounding box center [26, 151] width 13 height 13
click at [31, 118] on div at bounding box center [26, 118] width 13 height 13
click at [26, 80] on div at bounding box center [26, 86] width 13 height 13
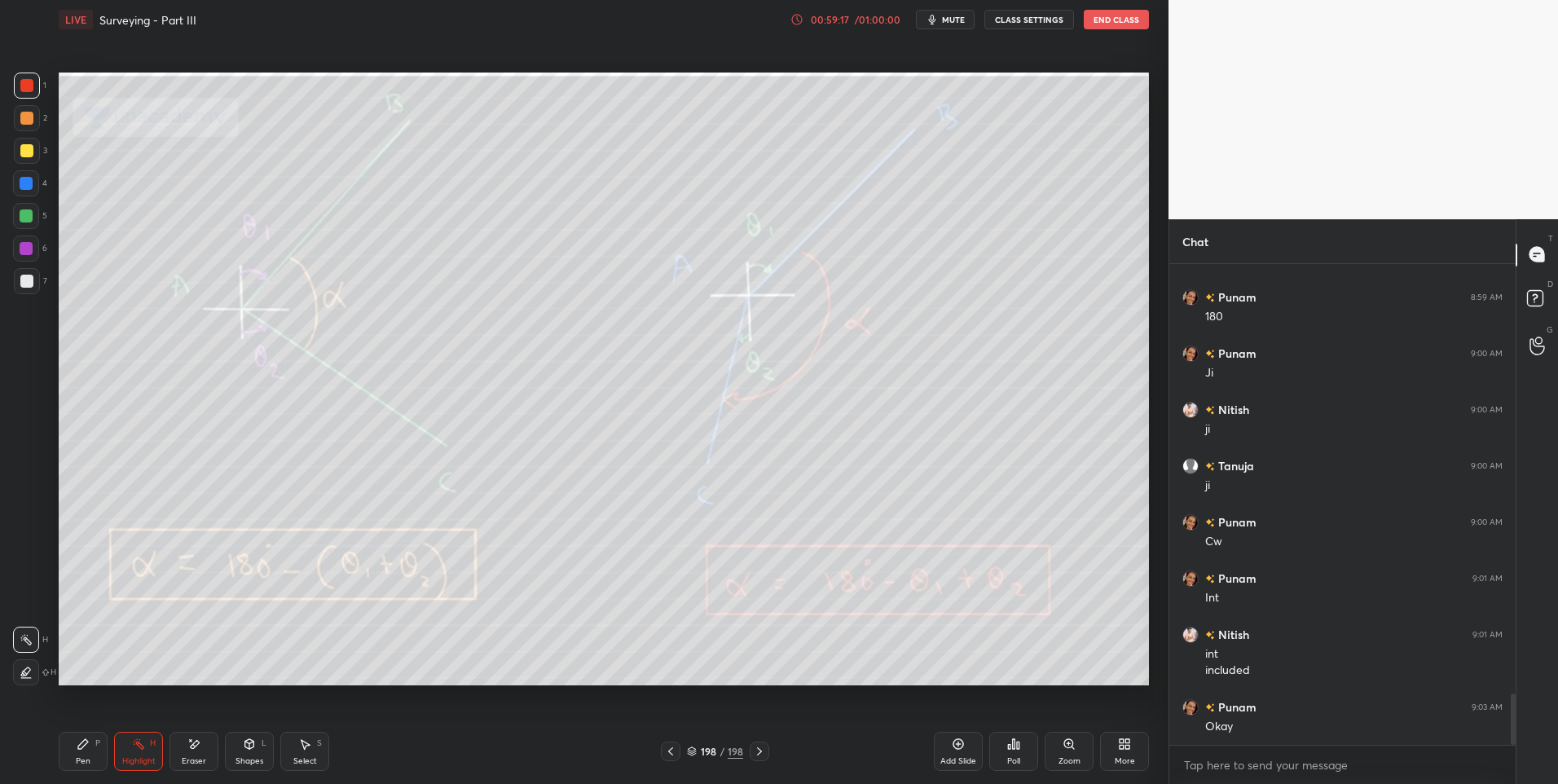
scroll to position [4013, 0]
click at [19, 271] on div at bounding box center [26, 281] width 26 height 26
click at [32, 209] on div at bounding box center [26, 215] width 26 height 26
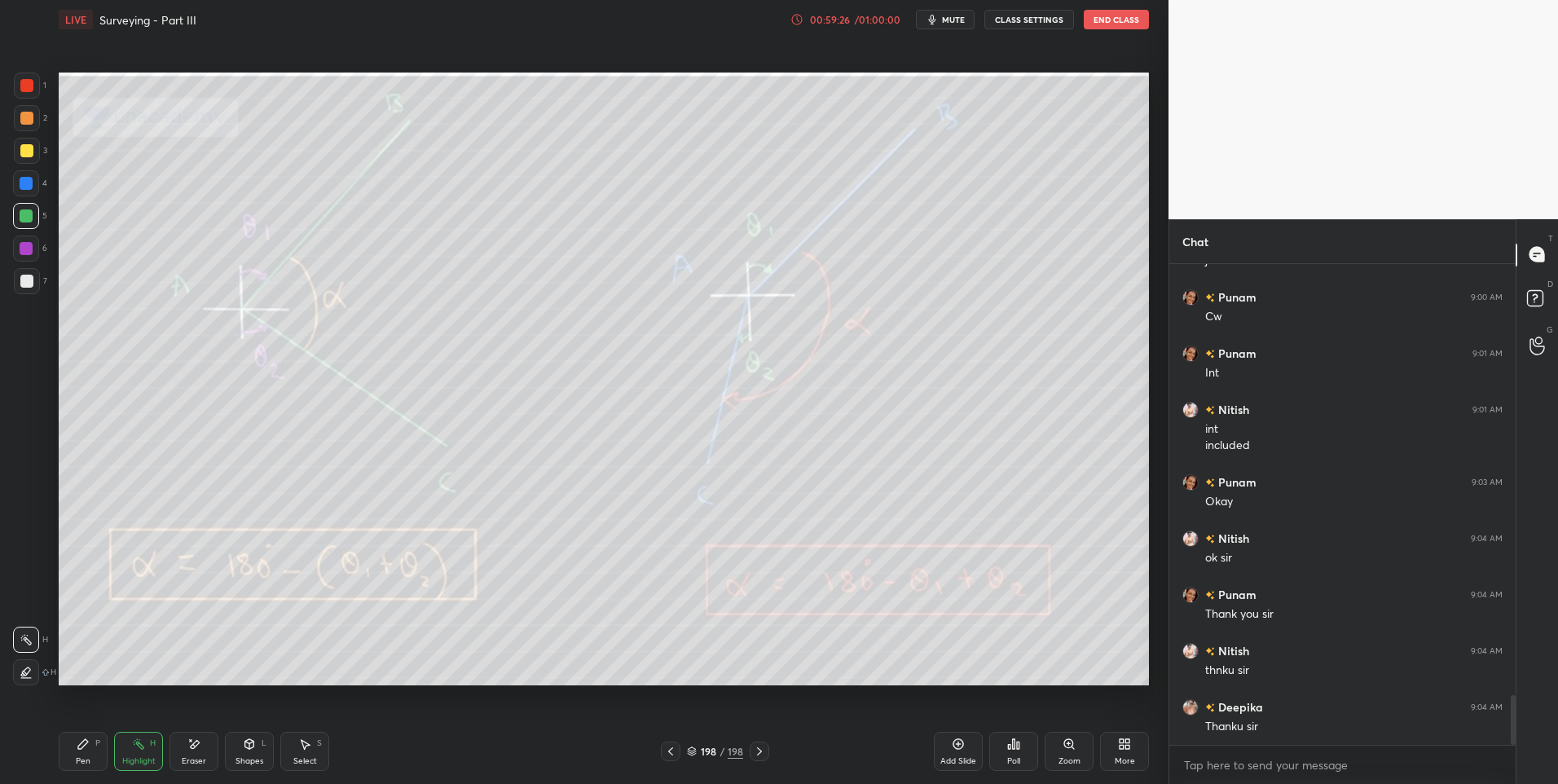
click at [1136, 16] on button "End Class" at bounding box center [1115, 19] width 65 height 19
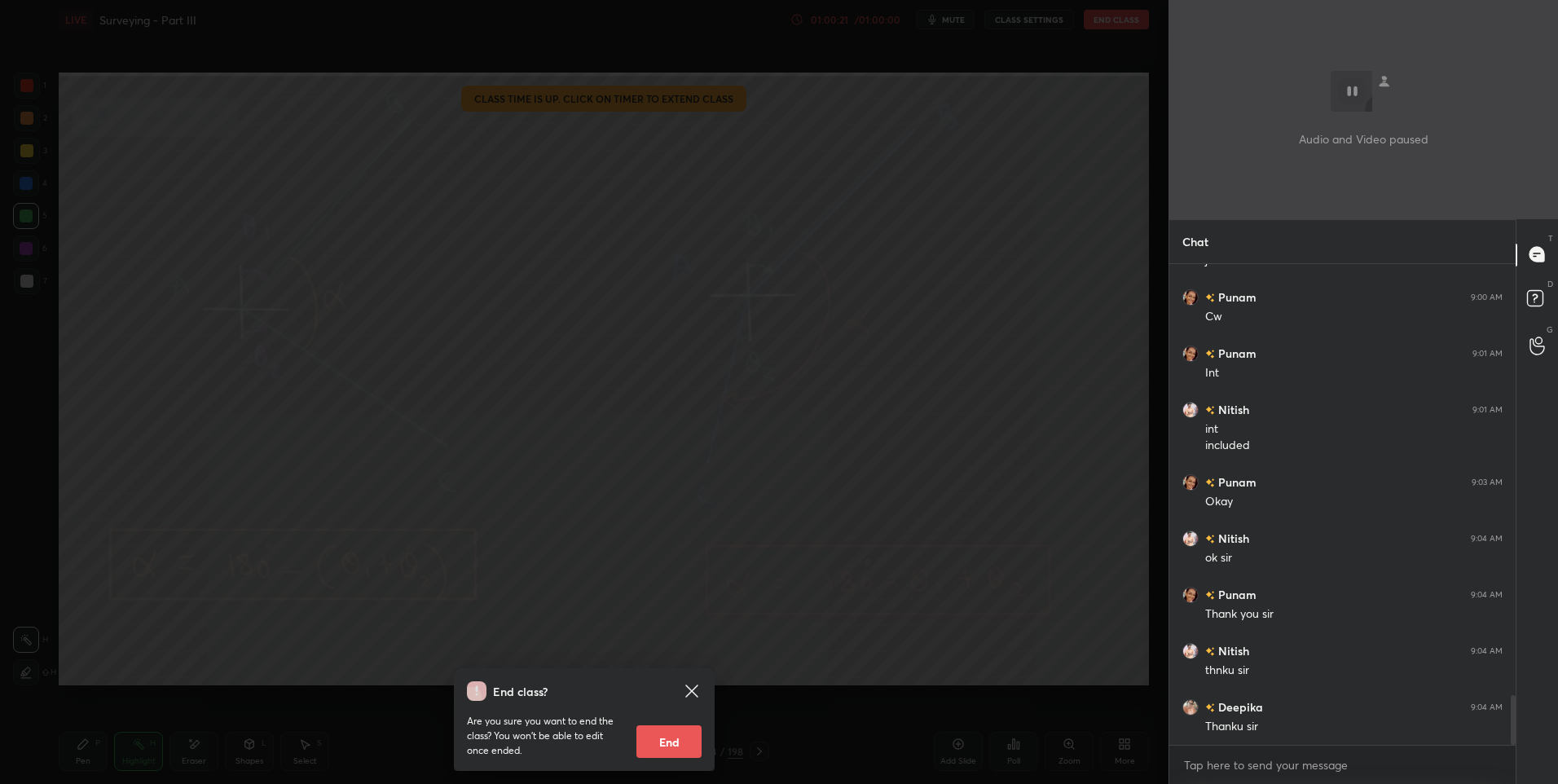
click at [654, 735] on button "End" at bounding box center [668, 742] width 65 height 33
type textarea "x"
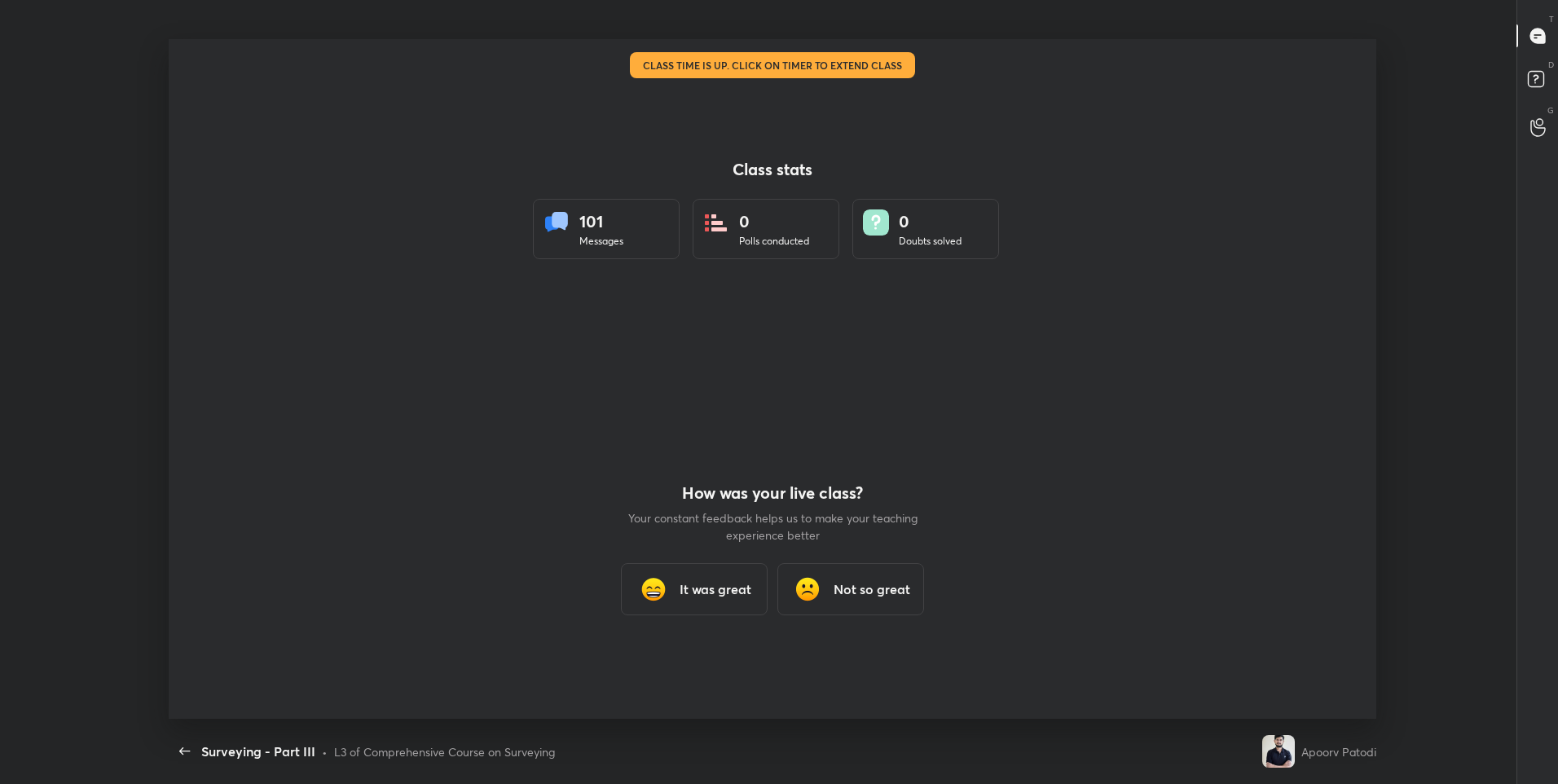
scroll to position [0, 0]
click at [678, 568] on div "It was great" at bounding box center [694, 589] width 147 height 52
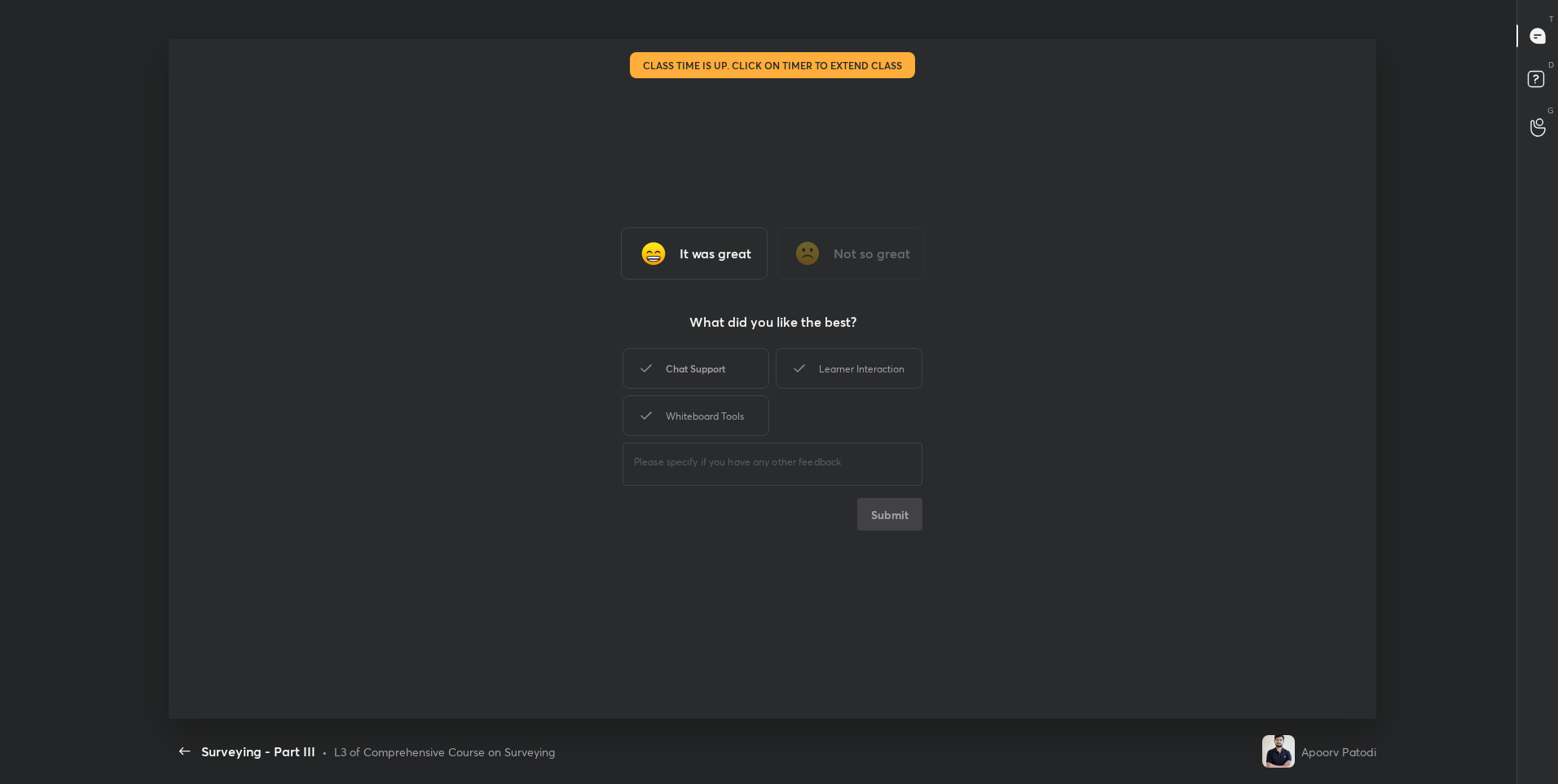
drag, startPoint x: 699, startPoint y: 387, endPoint x: 840, endPoint y: 361, distance: 143.4
click at [701, 387] on div "Chat Support" at bounding box center [695, 368] width 147 height 41
click at [844, 360] on div "Learner Interaction" at bounding box center [849, 368] width 147 height 41
drag, startPoint x: 691, startPoint y: 411, endPoint x: 816, endPoint y: 443, distance: 129.0
click at [691, 413] on div "Whiteboard Tools" at bounding box center [695, 415] width 147 height 41
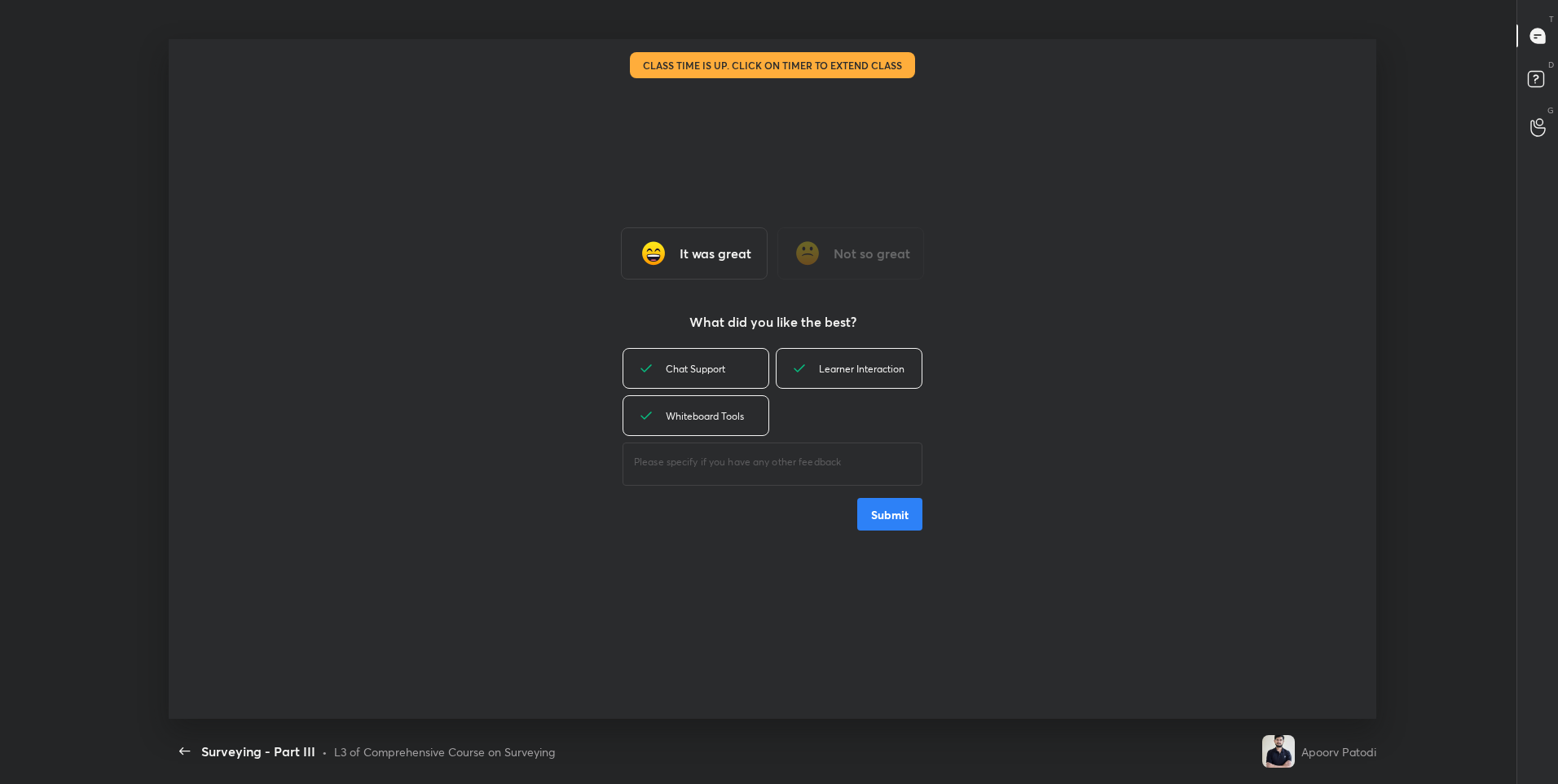
click at [904, 512] on button "Submit" at bounding box center [889, 514] width 65 height 33
